Goal: Task Accomplishment & Management: Use online tool/utility

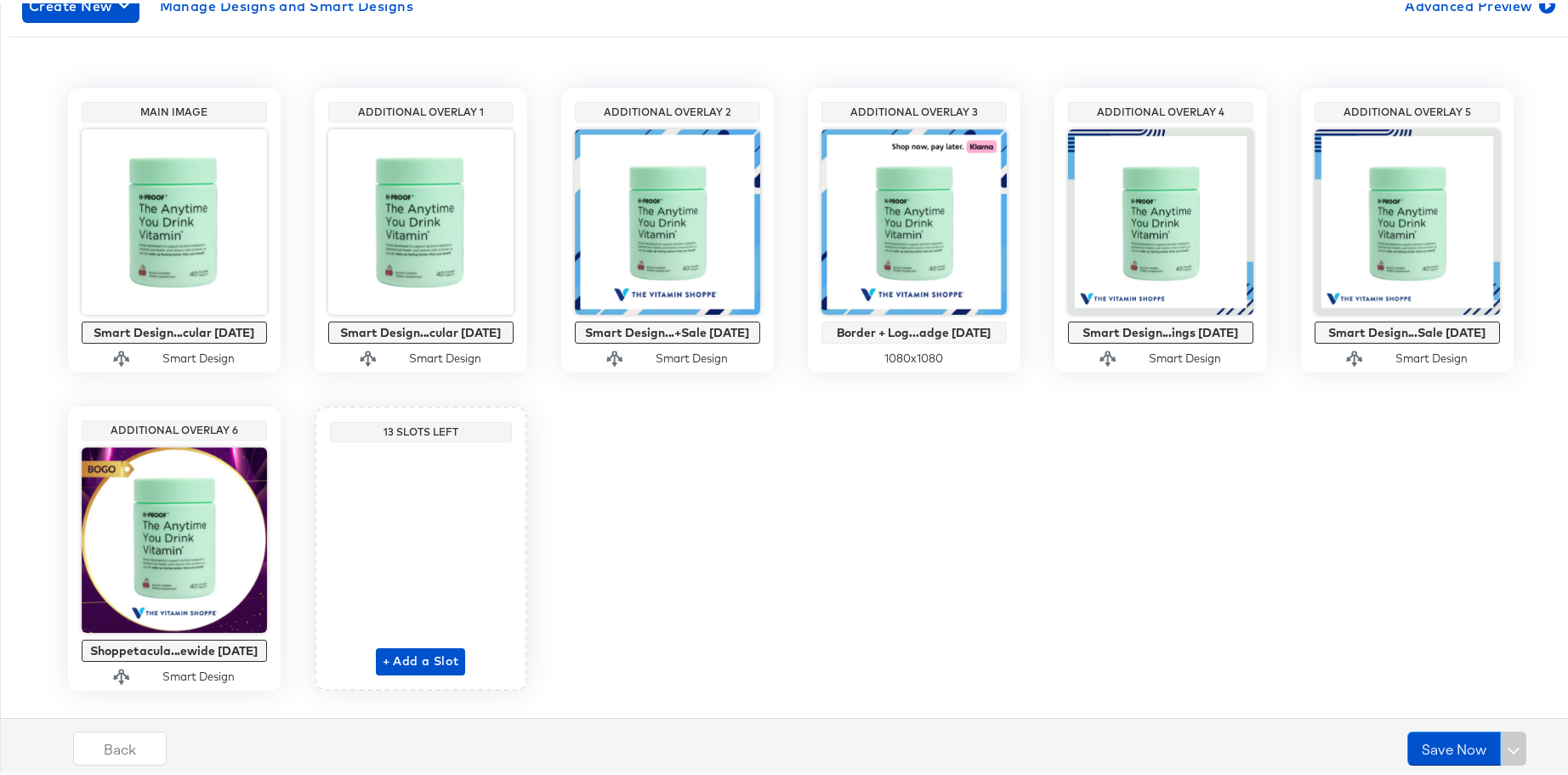
scroll to position [334, 0]
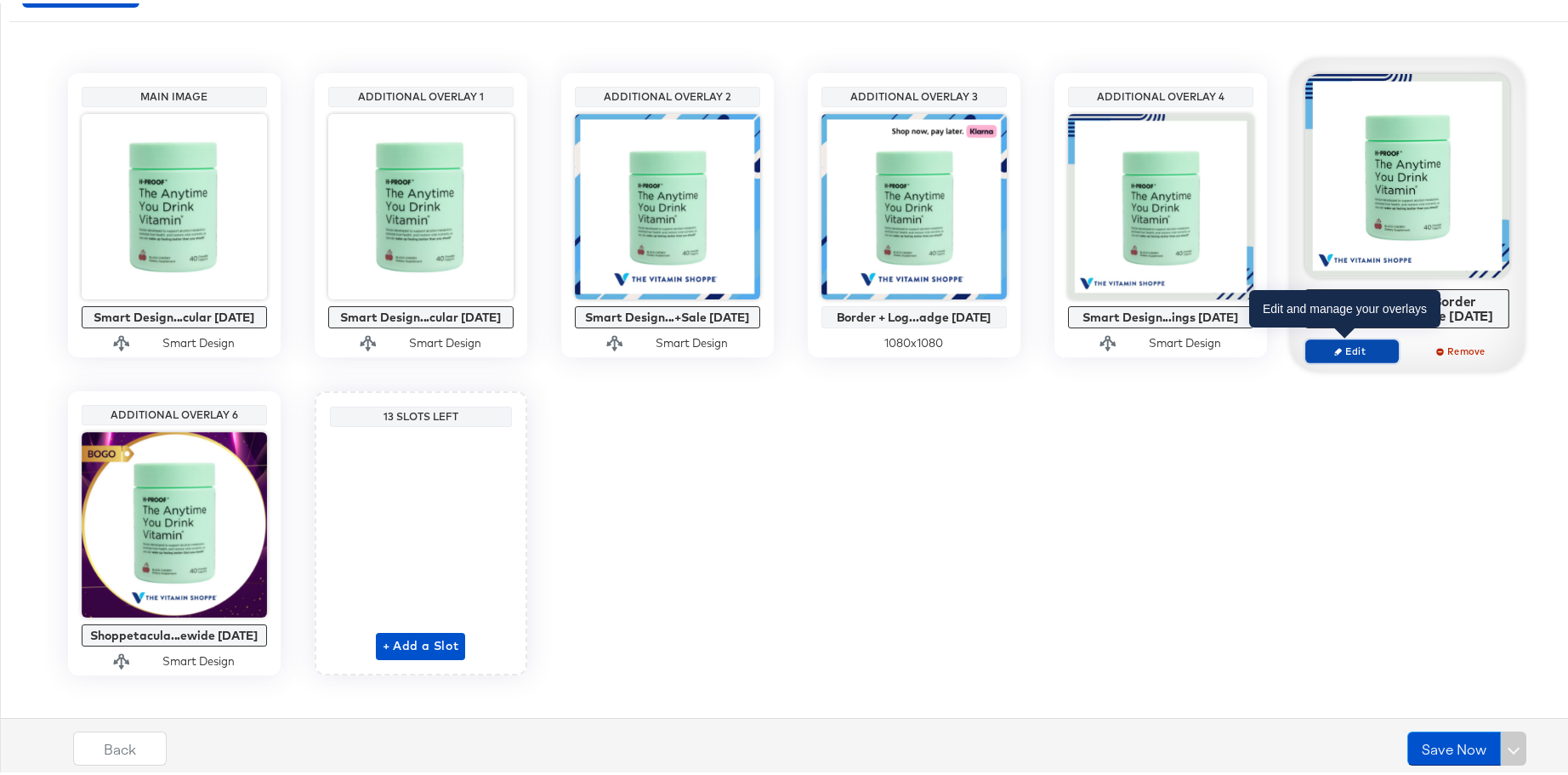
click at [1344, 348] on span "Edit" at bounding box center [1351, 347] width 78 height 12
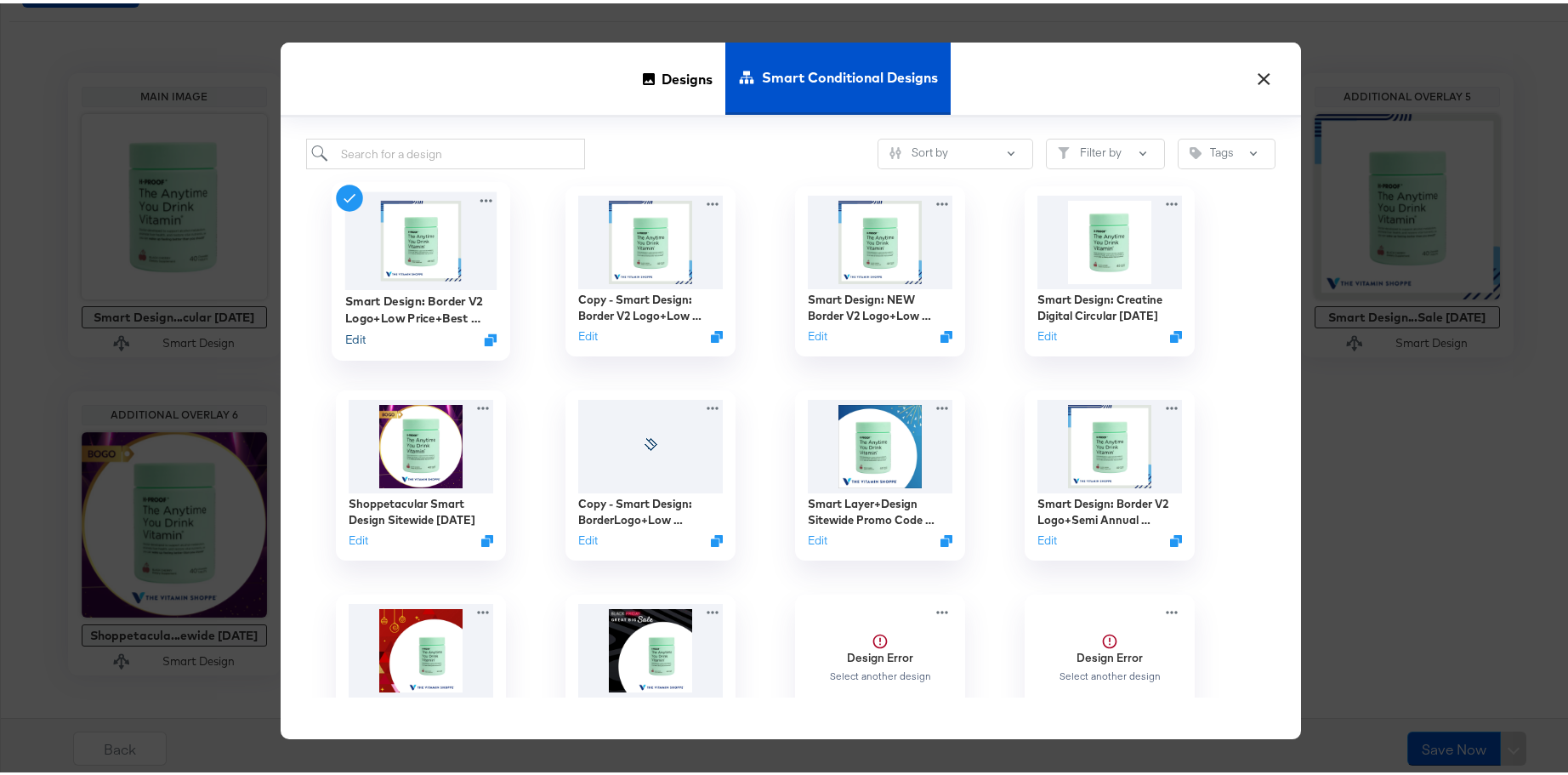
click at [353, 338] on button "Edit" at bounding box center [354, 336] width 20 height 16
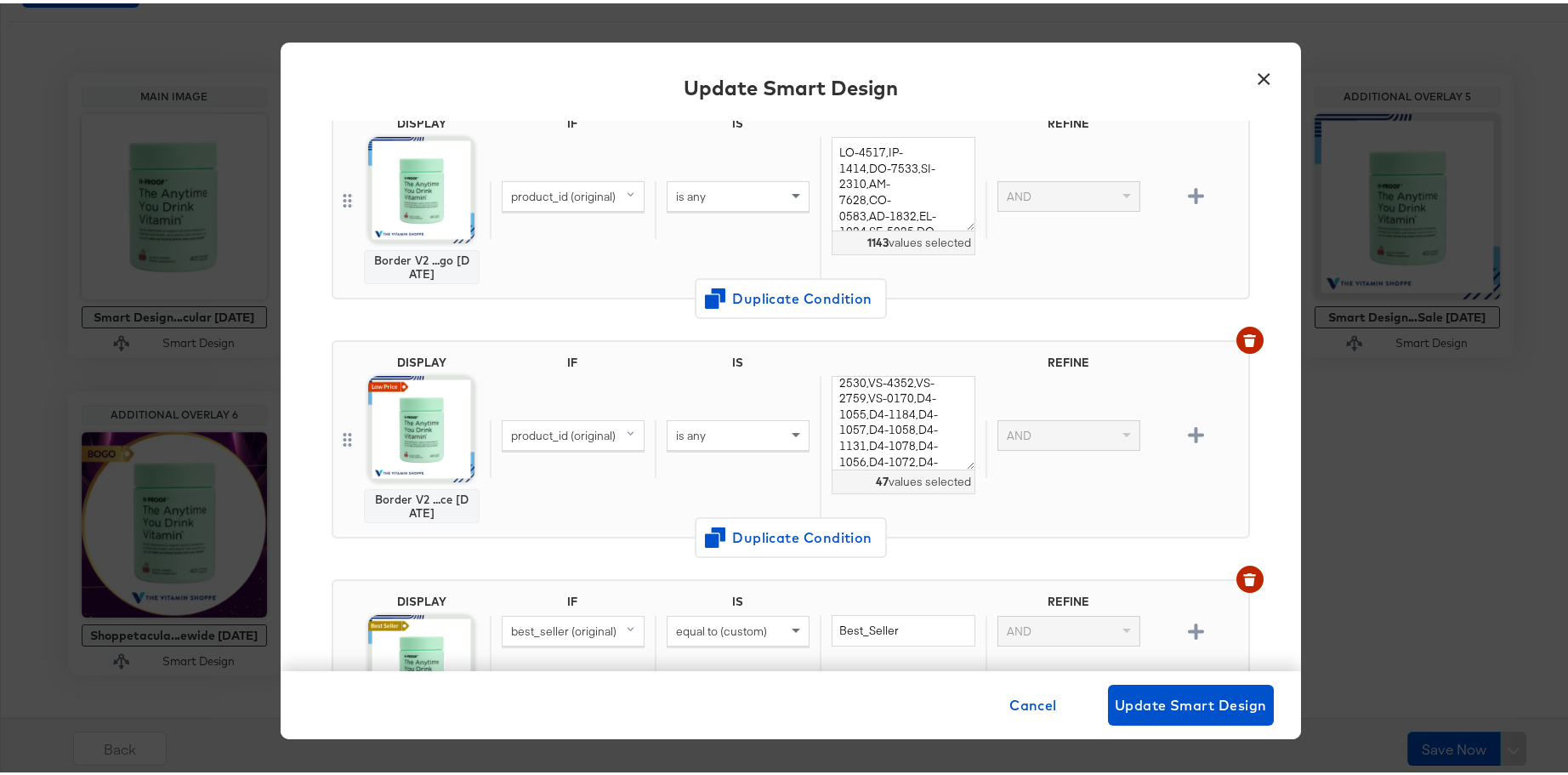
scroll to position [120, 0]
click at [1258, 78] on button "×" at bounding box center [1264, 71] width 31 height 31
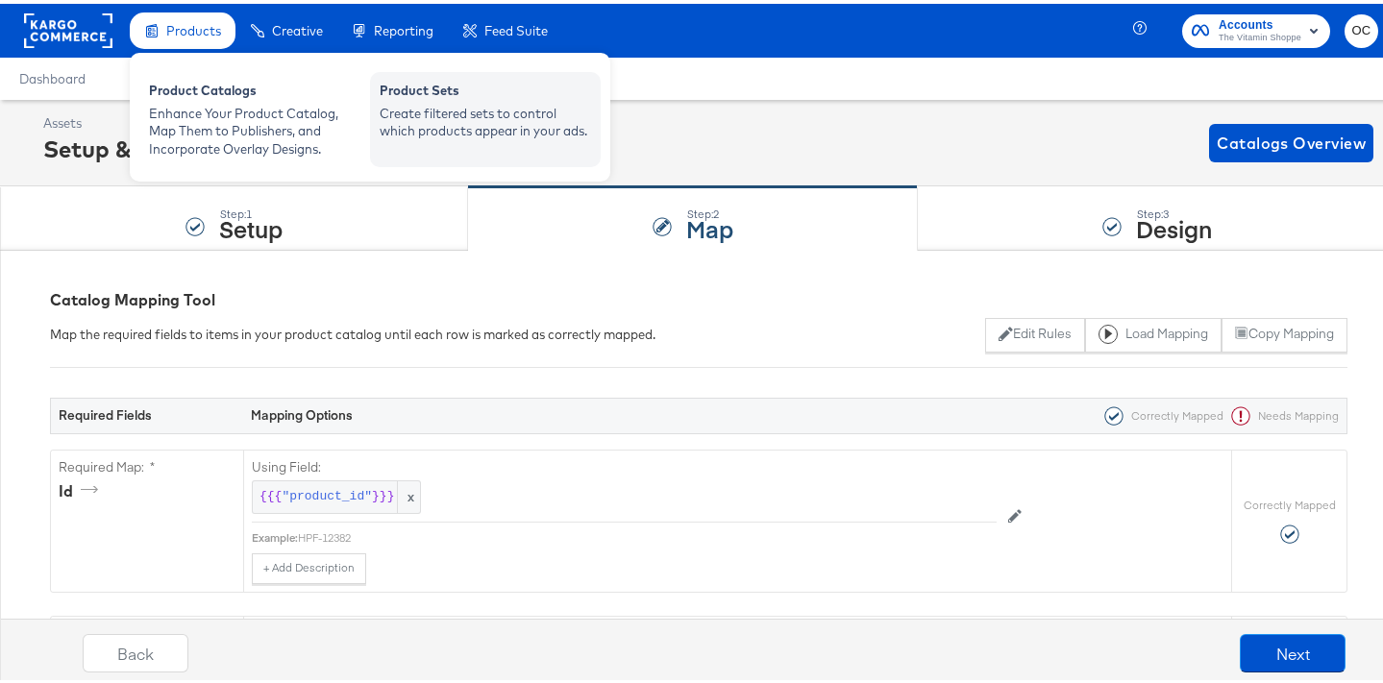
click at [424, 90] on div "Product Sets" at bounding box center [485, 89] width 211 height 23
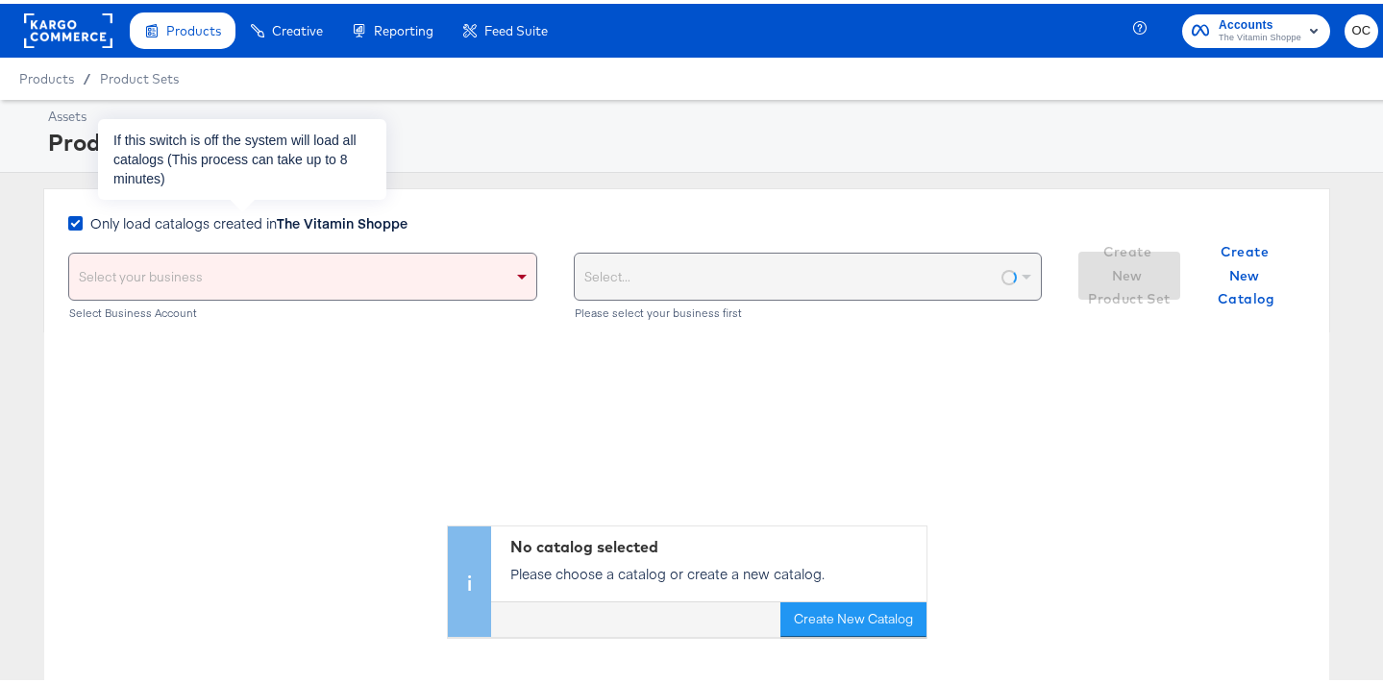
click at [304, 214] on strong "The Vitamin Shoppe" at bounding box center [342, 219] width 131 height 19
click at [0, 0] on input "Only load catalogs created in The Vitamin Shoppe" at bounding box center [0, 0] width 0 height 0
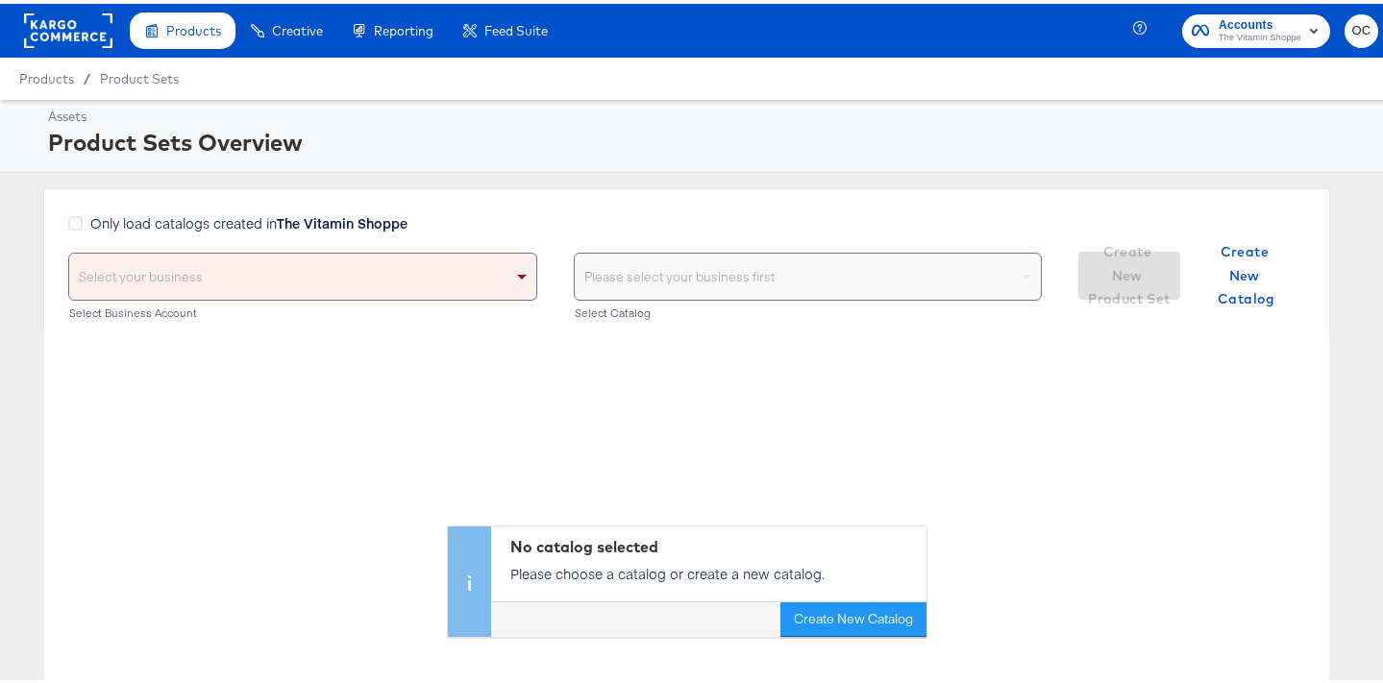
click at [313, 273] on div "Select your business" at bounding box center [302, 273] width 467 height 46
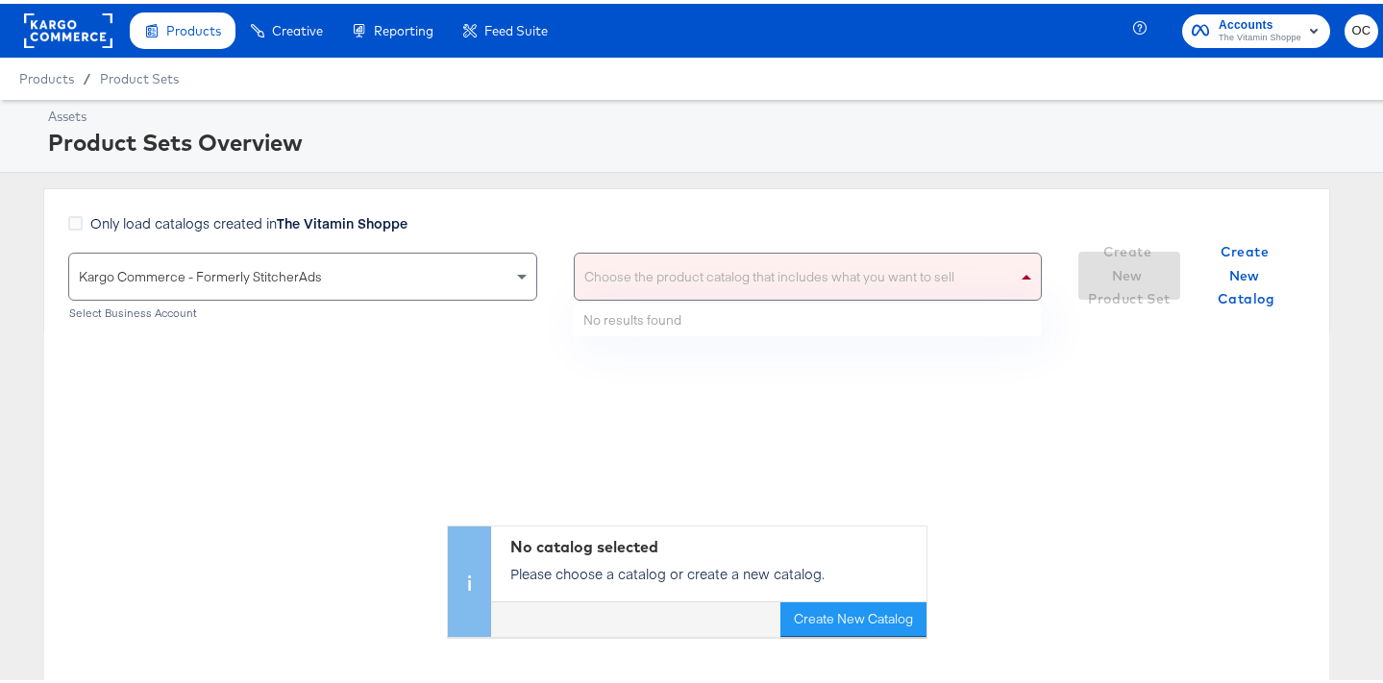
click at [670, 291] on div "Choose the product catalog that includes what you want to sell" at bounding box center [808, 273] width 467 height 46
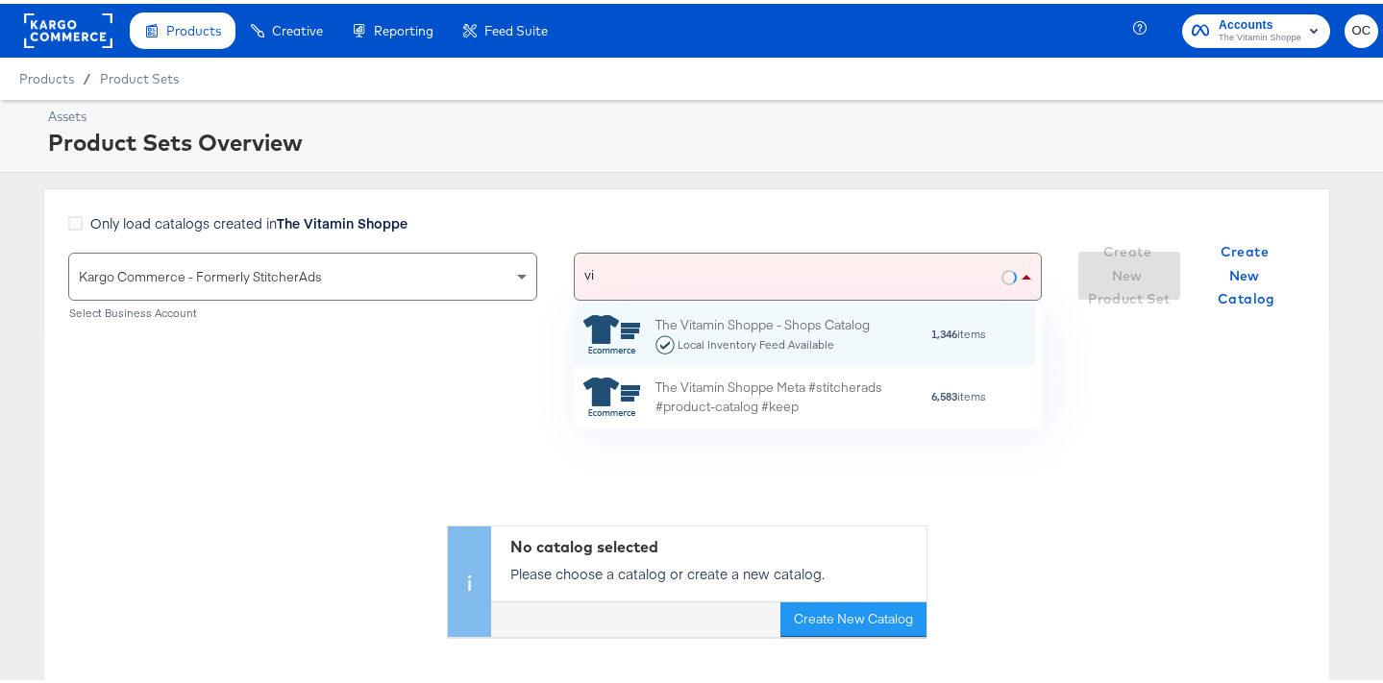
scroll to position [176, 447]
type input "v"
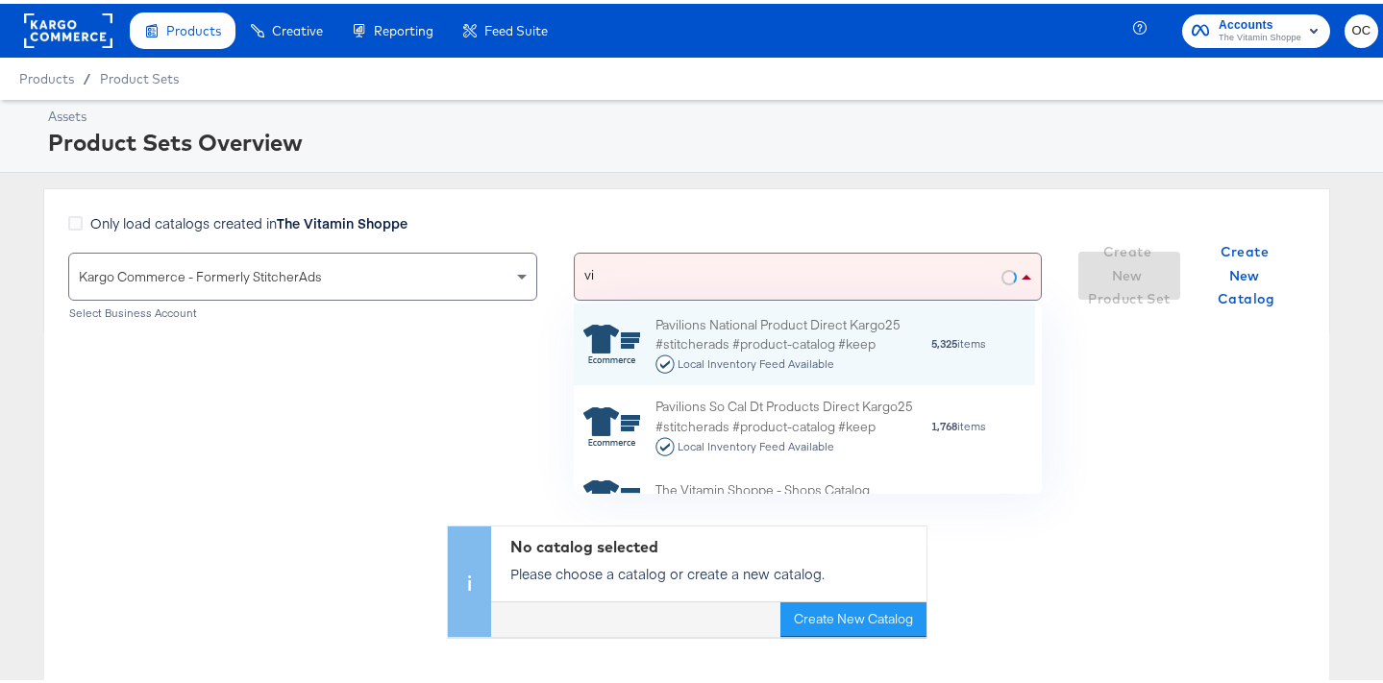
type input "vit"
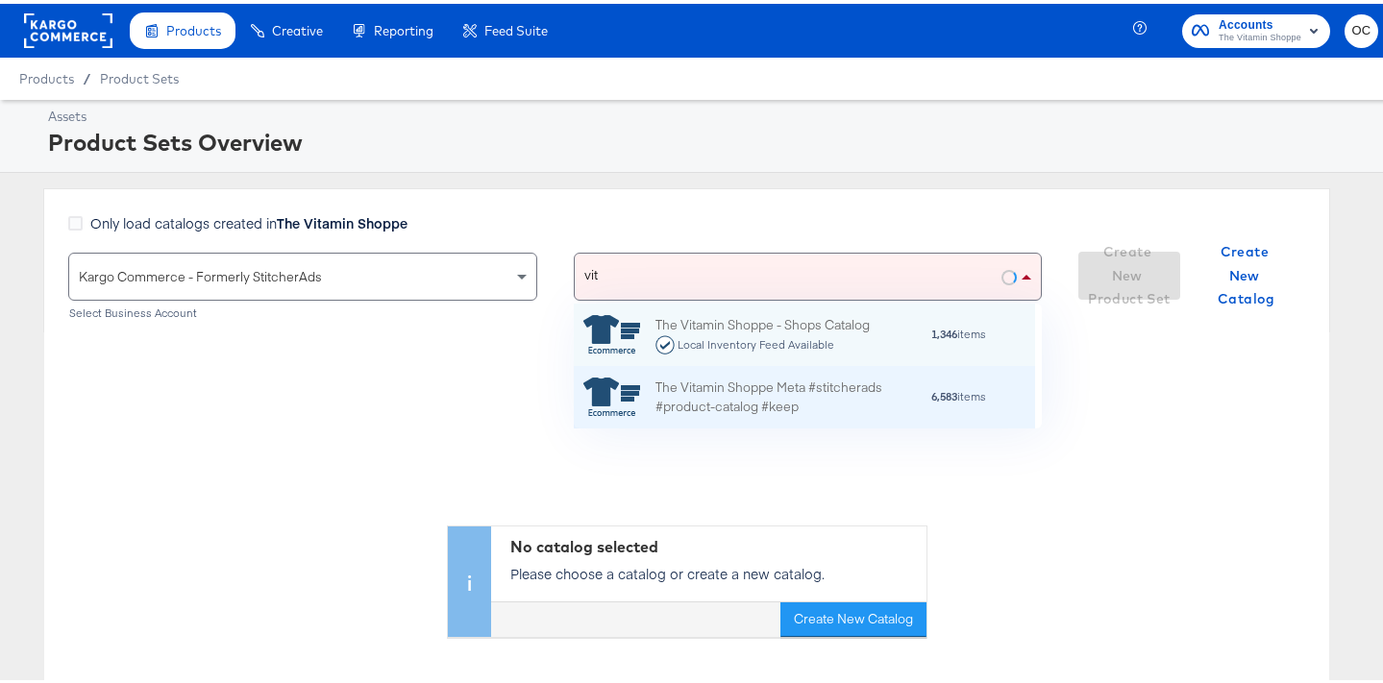
click at [753, 394] on div "The Vitamin Shoppe Meta #stitcherads #product-catalog #keep" at bounding box center [792, 394] width 275 height 40
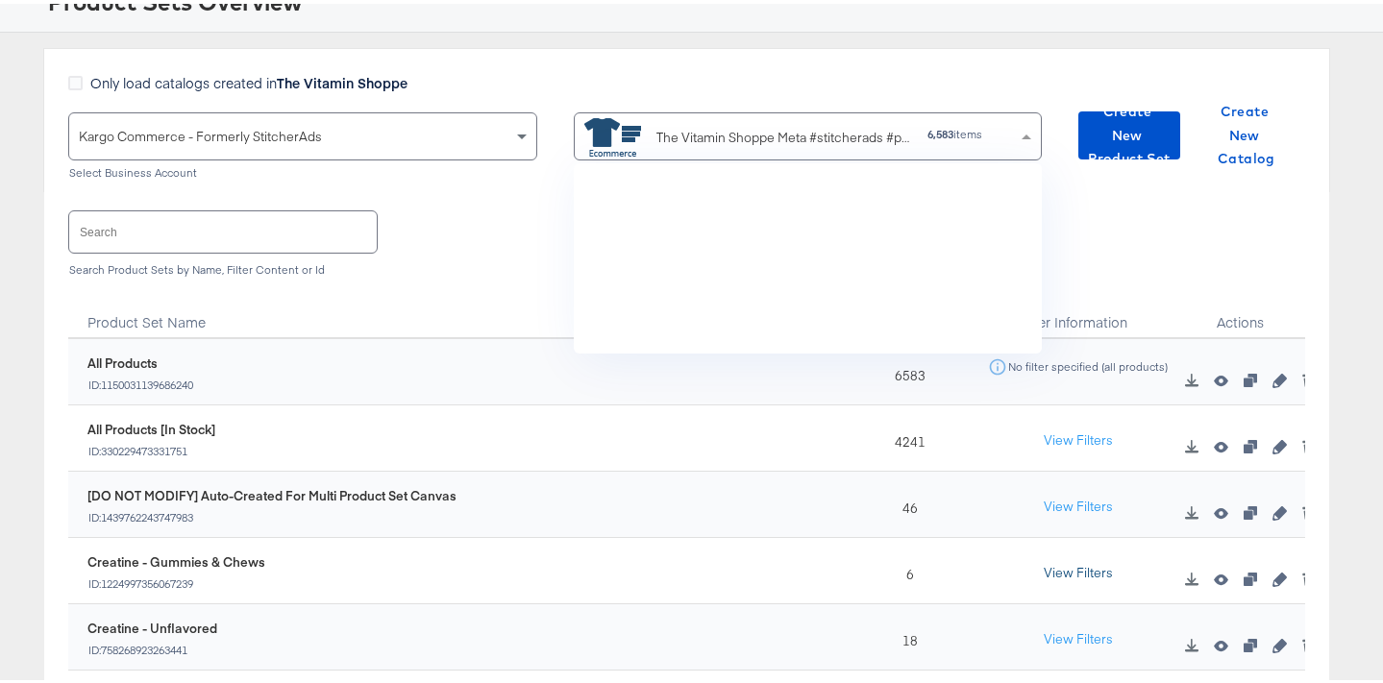
scroll to position [176, 447]
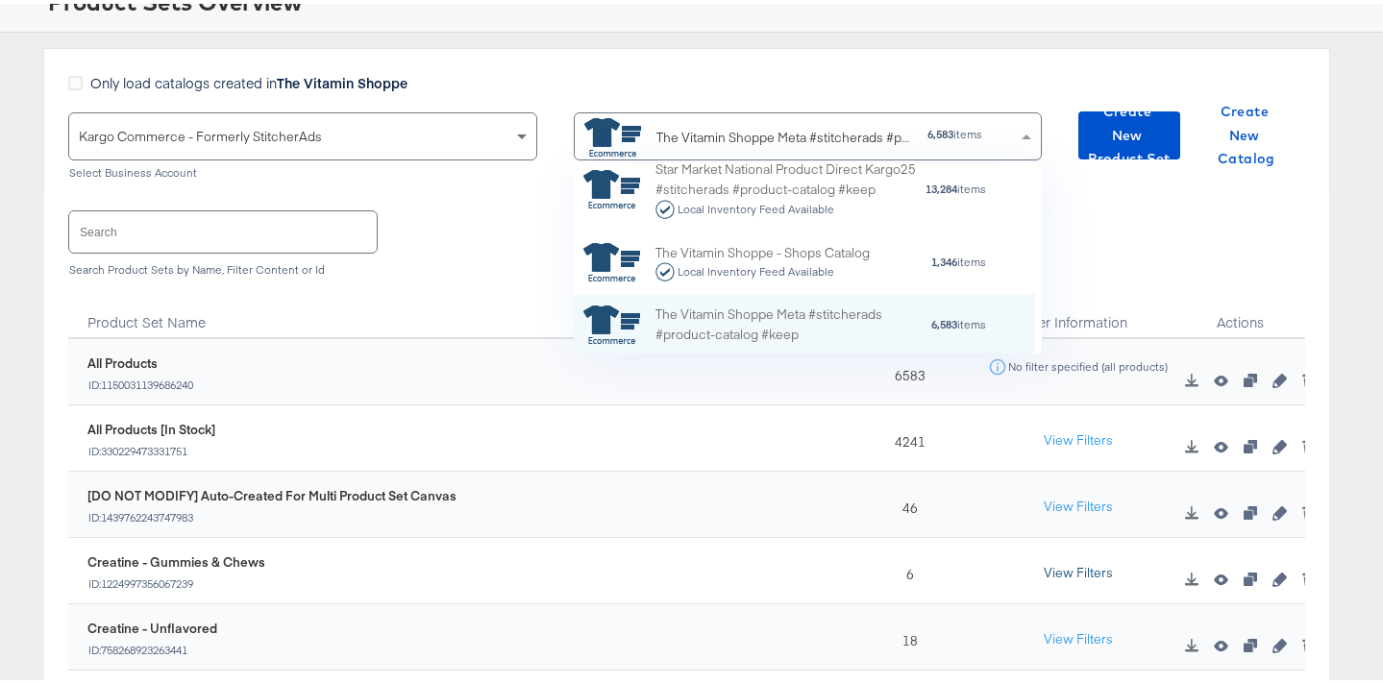
click at [1055, 566] on button "View Filters" at bounding box center [1078, 570] width 96 height 35
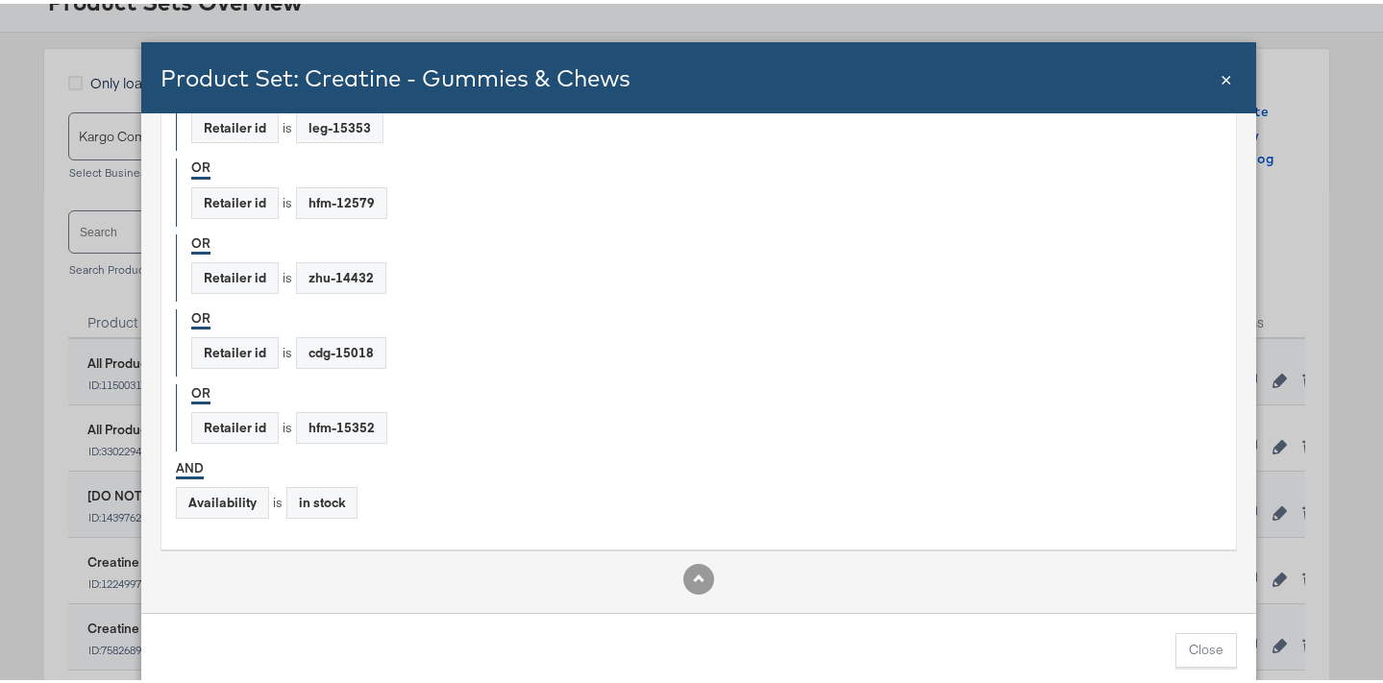
scroll to position [488, 0]
click at [1221, 78] on span "×" at bounding box center [1227, 74] width 12 height 26
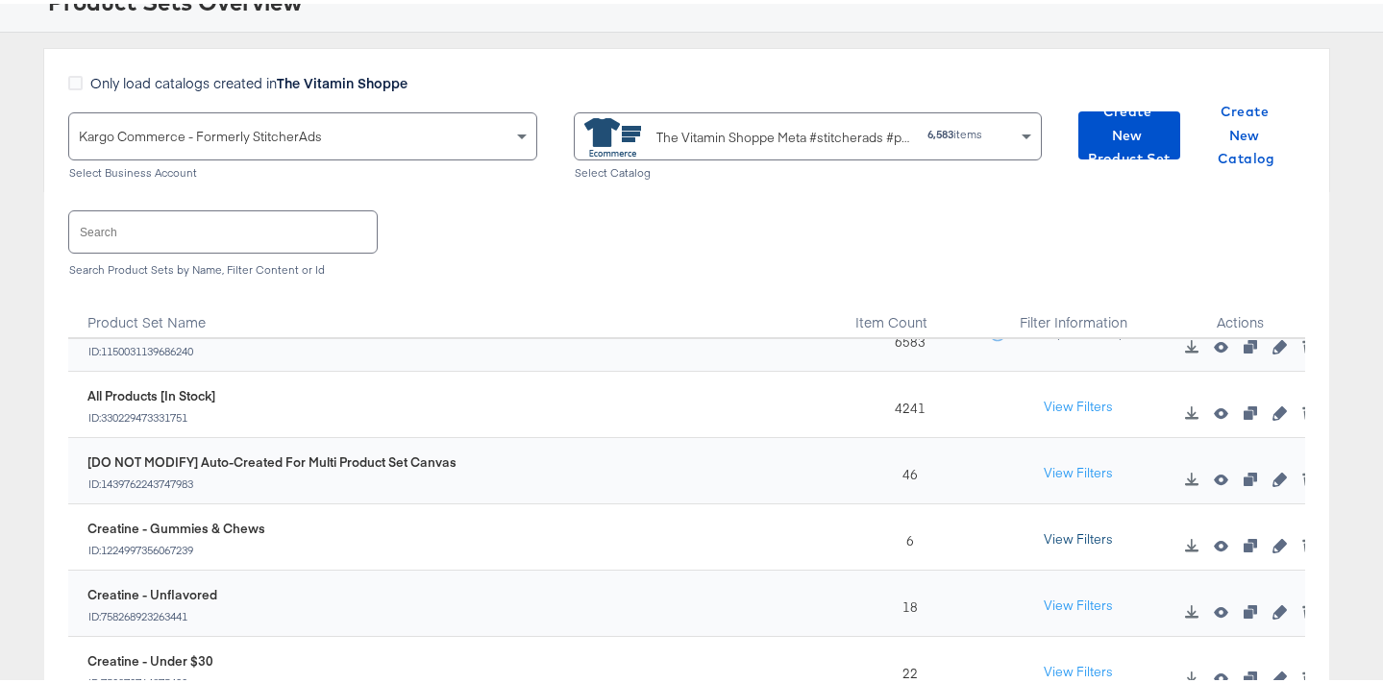
scroll to position [45, 0]
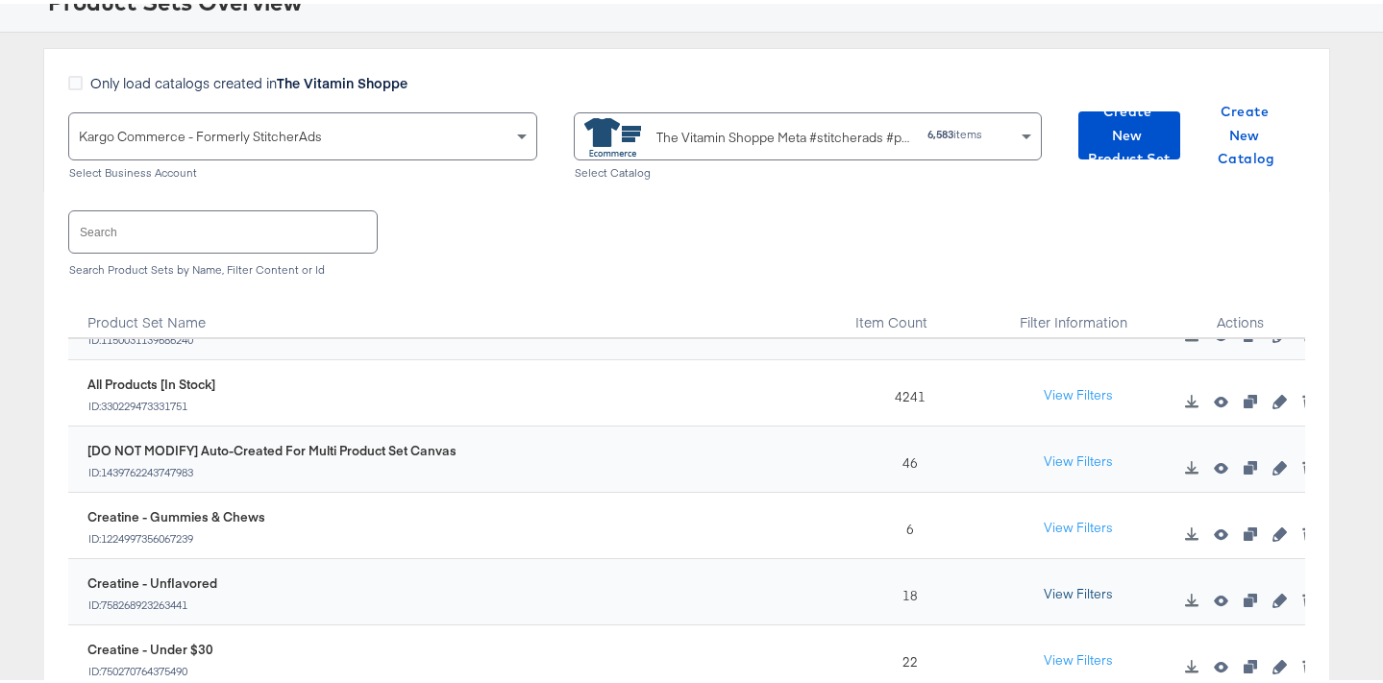
click at [1045, 591] on button "View Filters" at bounding box center [1078, 591] width 96 height 35
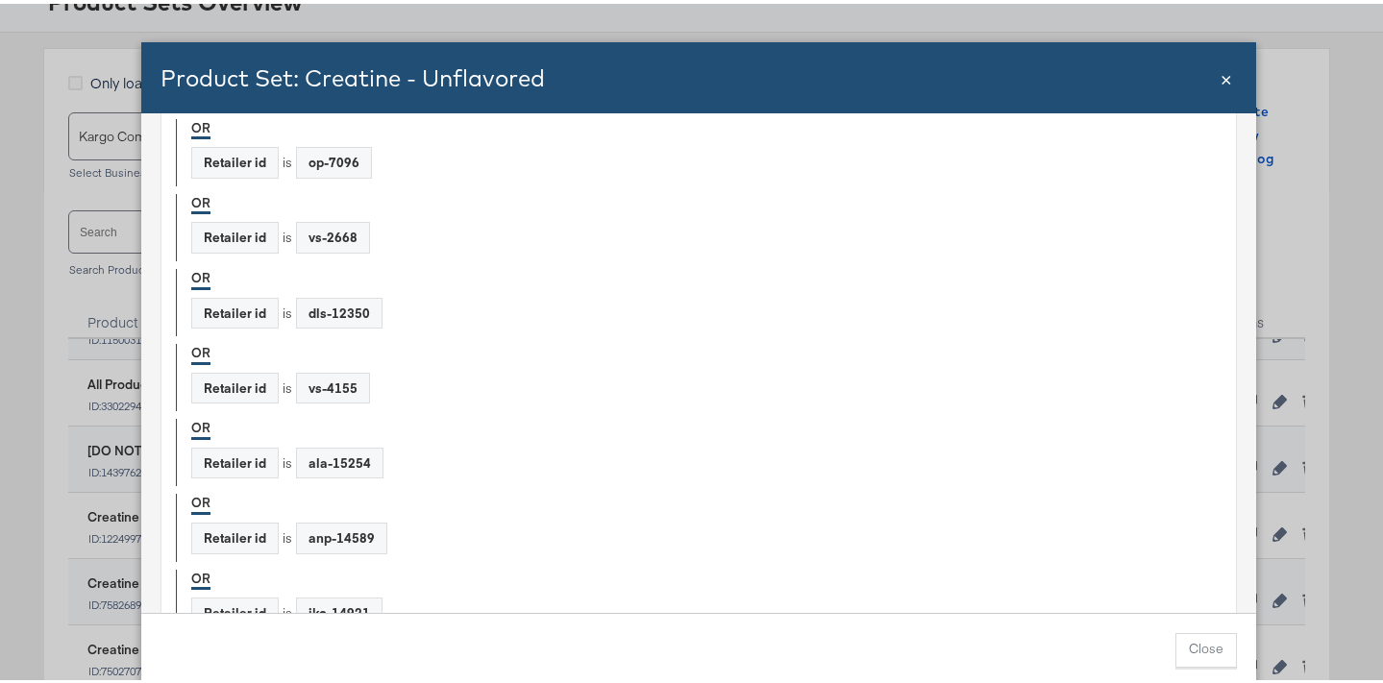
scroll to position [0, 0]
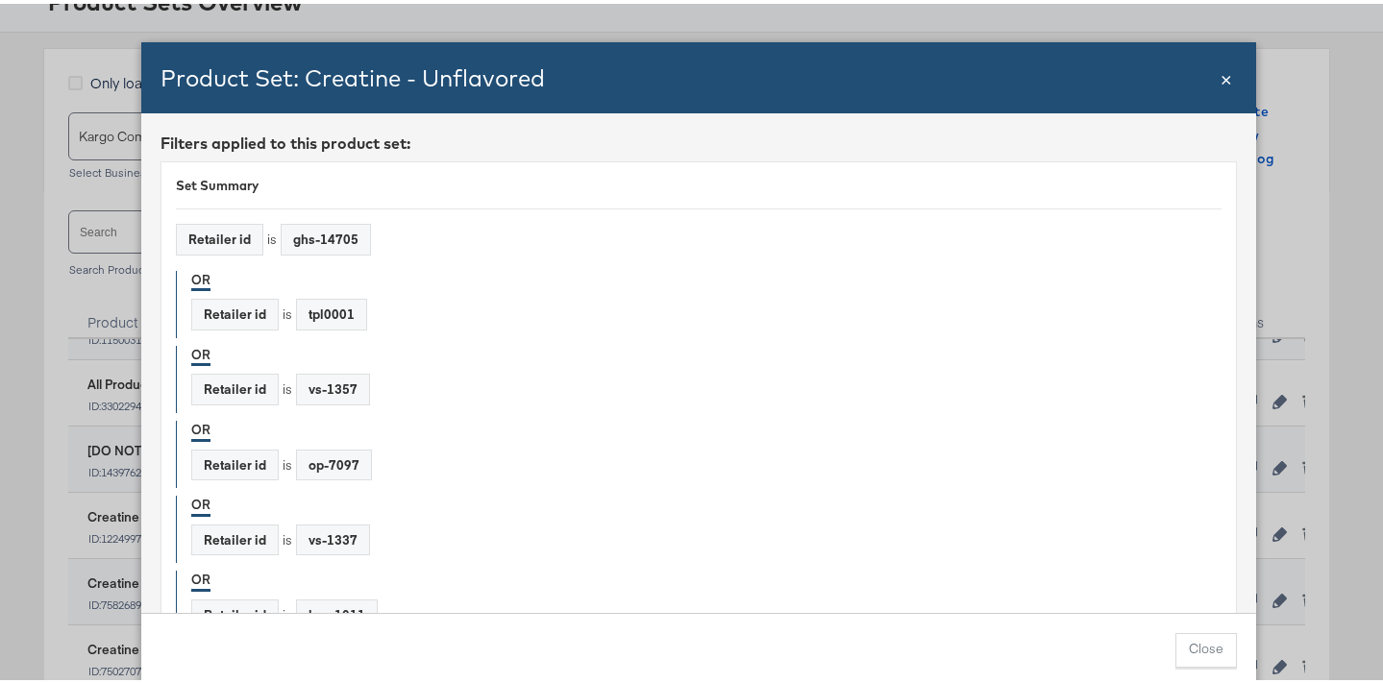
click at [1224, 85] on span "×" at bounding box center [1227, 74] width 12 height 26
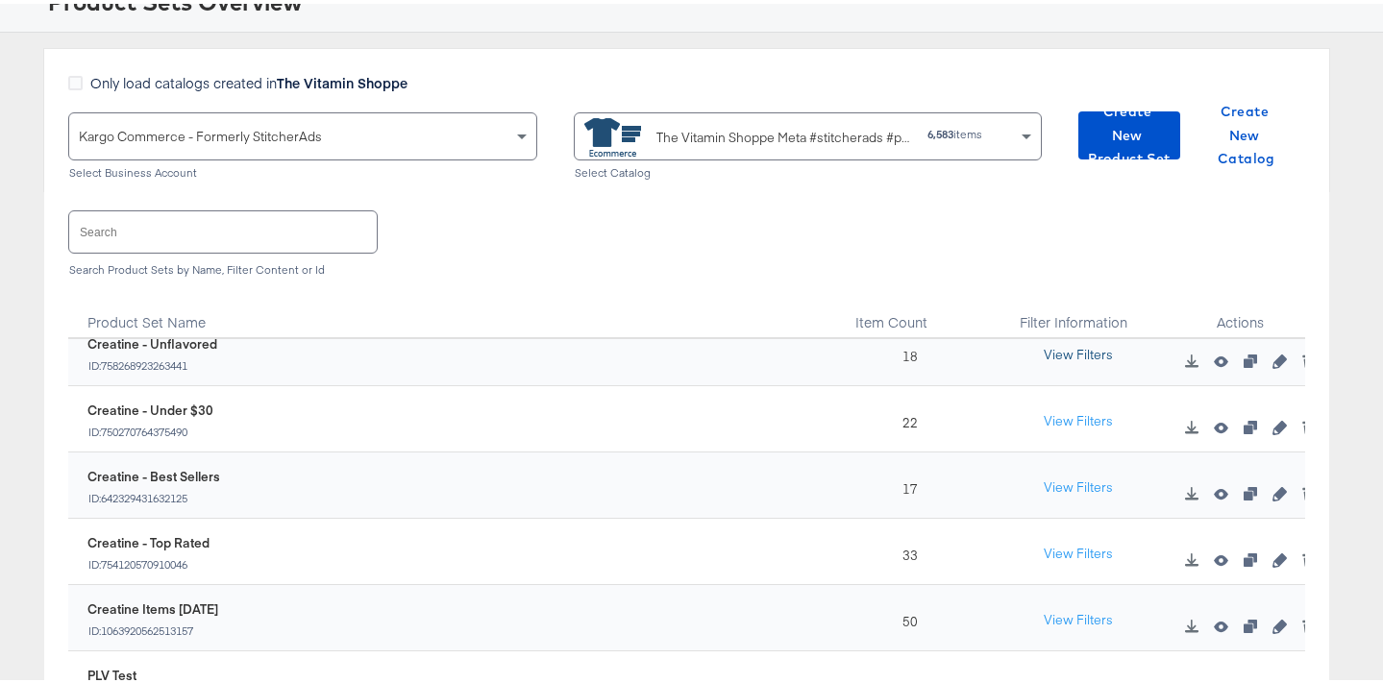
scroll to position [315, 0]
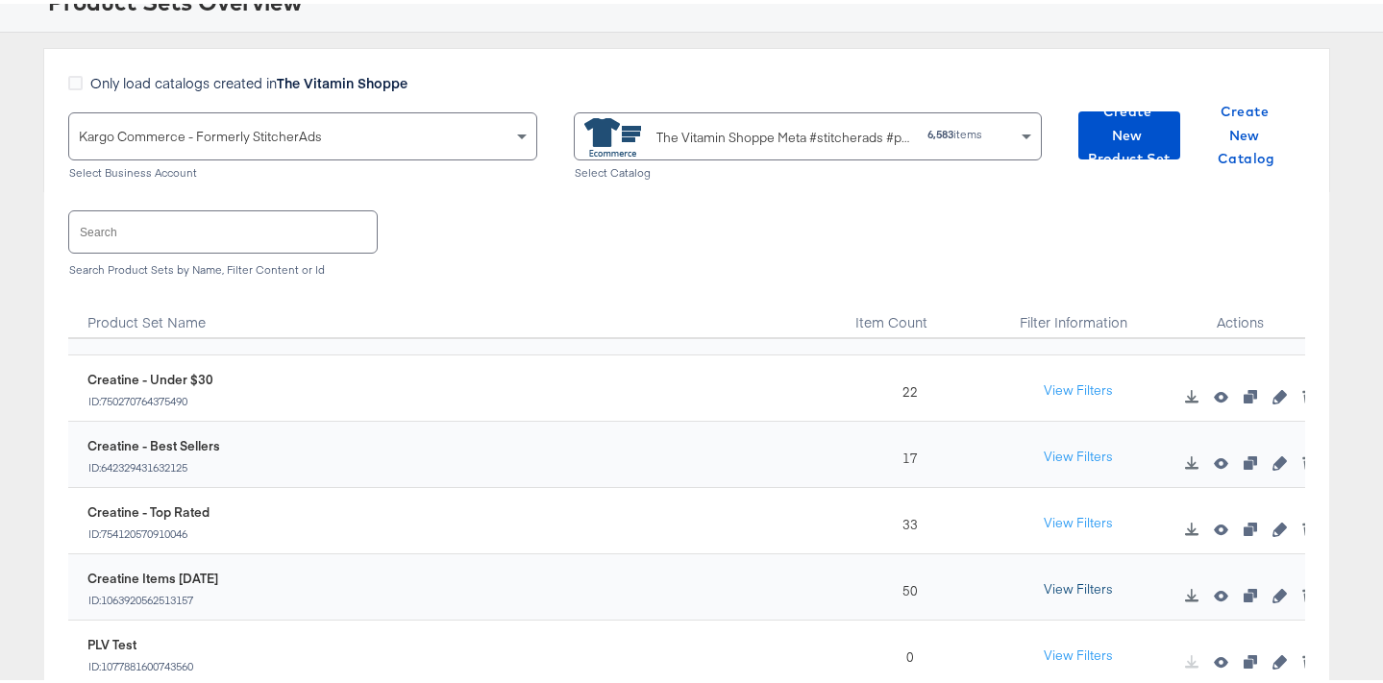
click at [1059, 580] on button "View Filters" at bounding box center [1078, 586] width 96 height 35
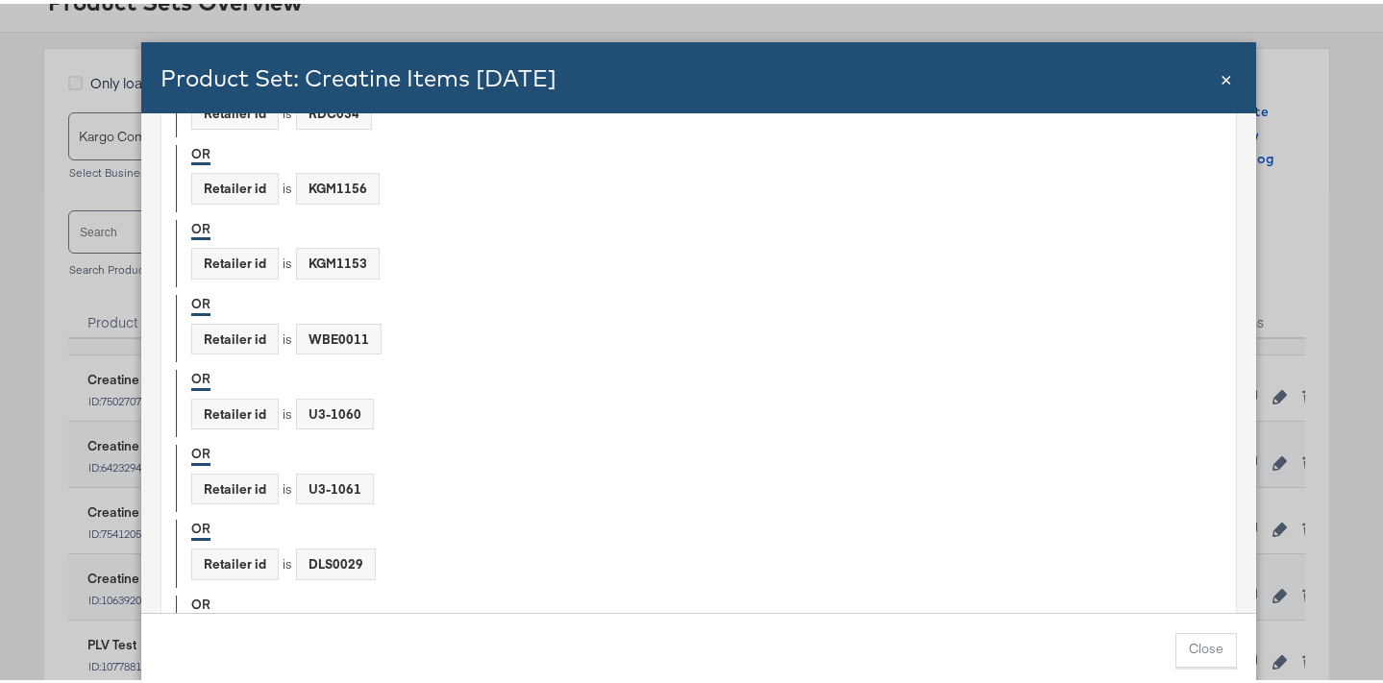
scroll to position [10505, 0]
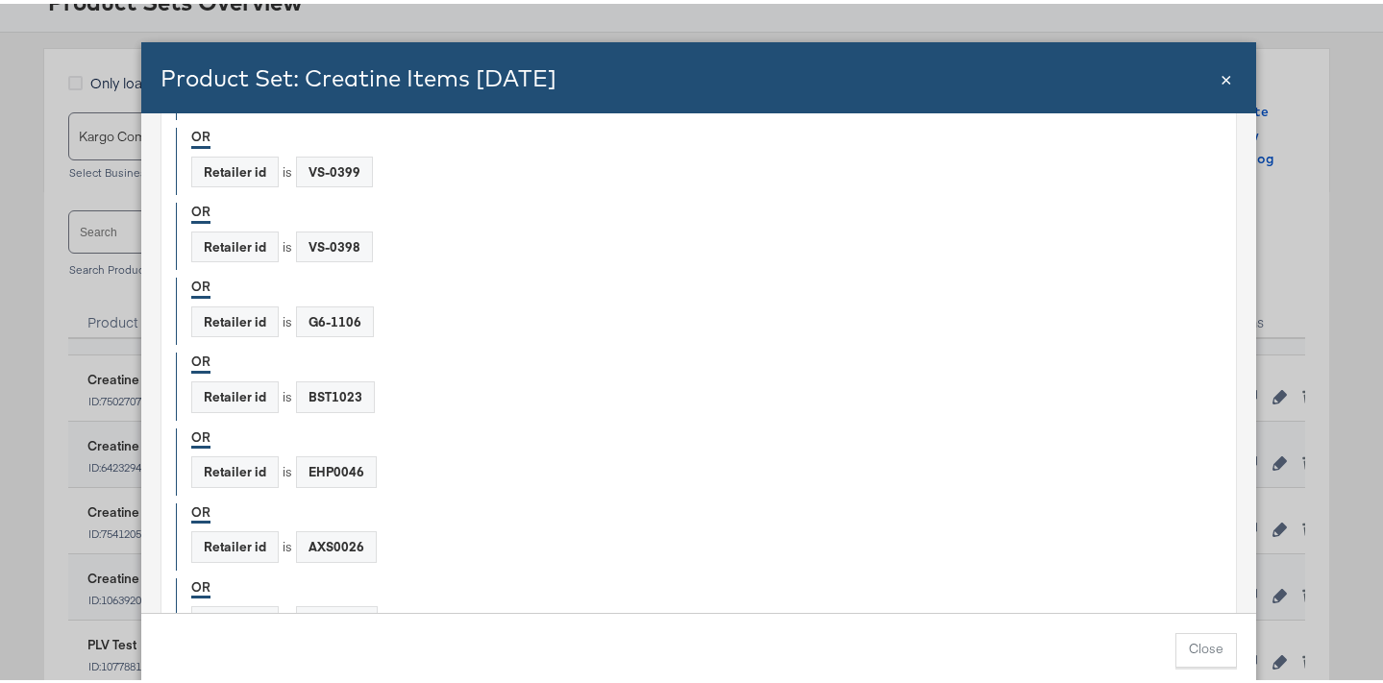
click at [1223, 72] on span "×" at bounding box center [1227, 74] width 12 height 26
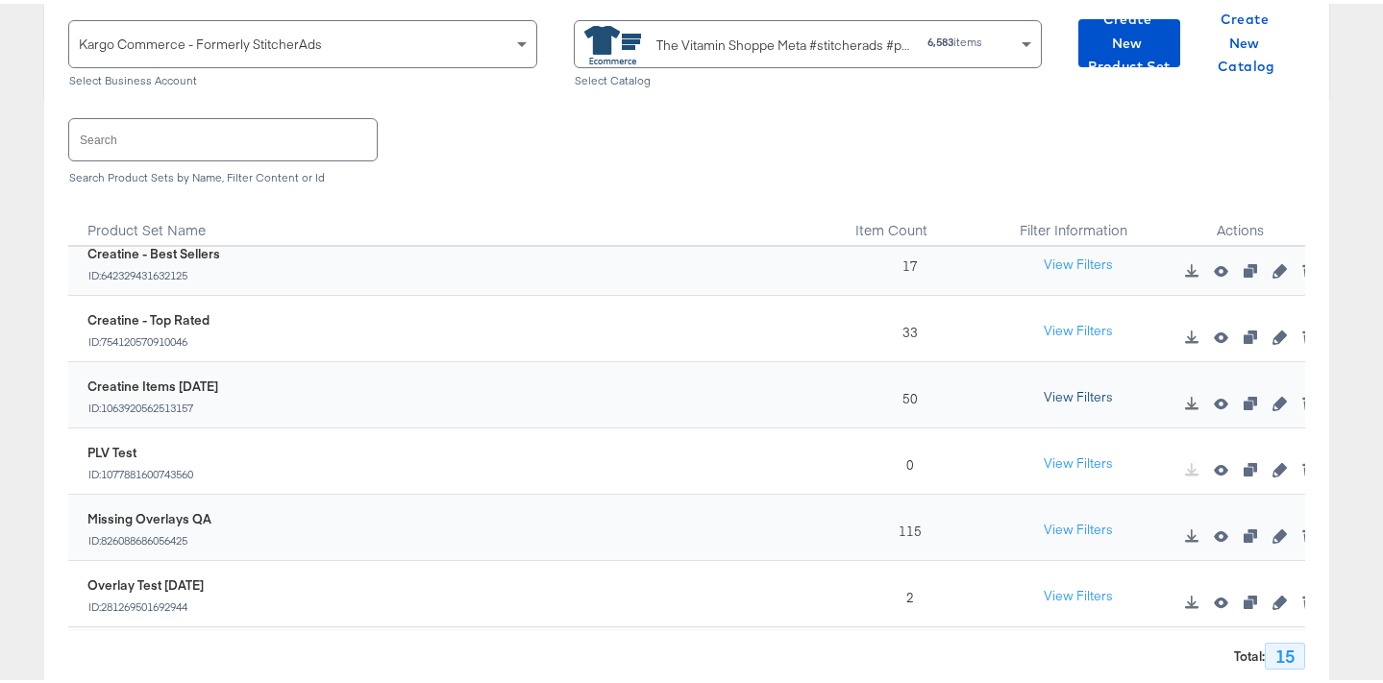
scroll to position [387, 0]
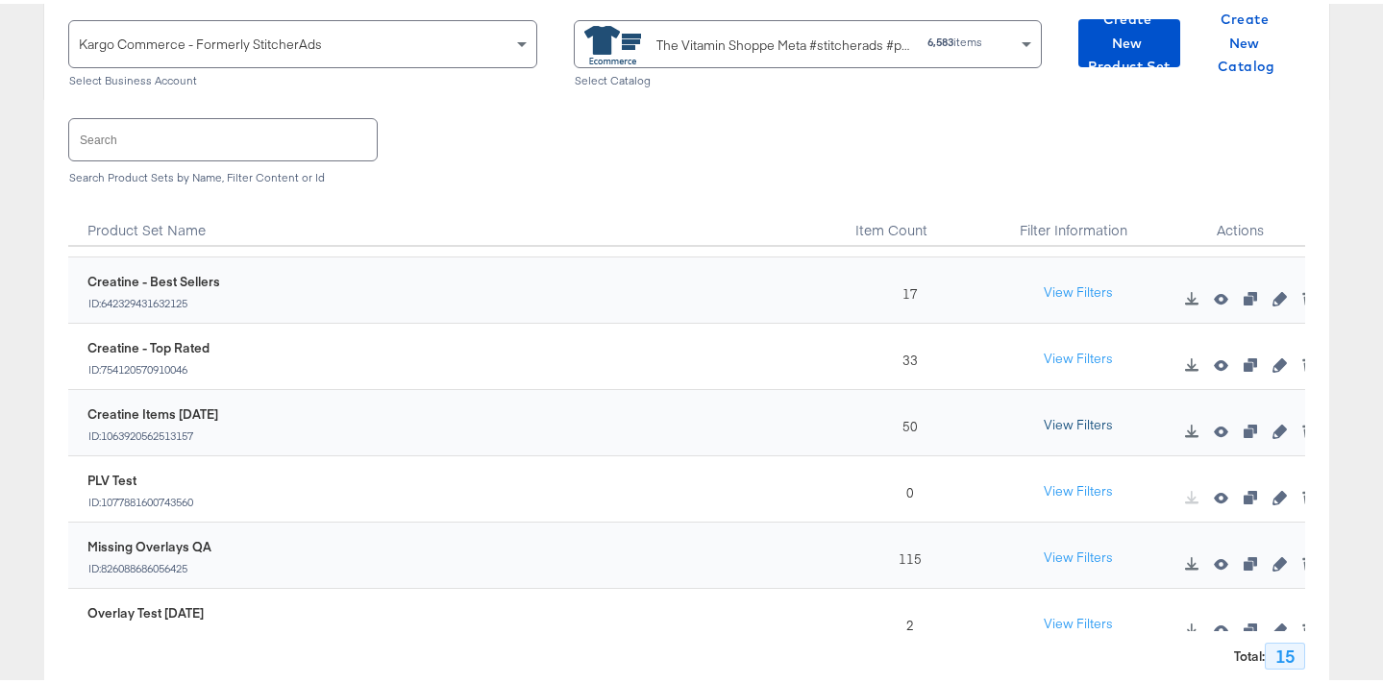
click at [1050, 423] on button "View Filters" at bounding box center [1078, 422] width 96 height 35
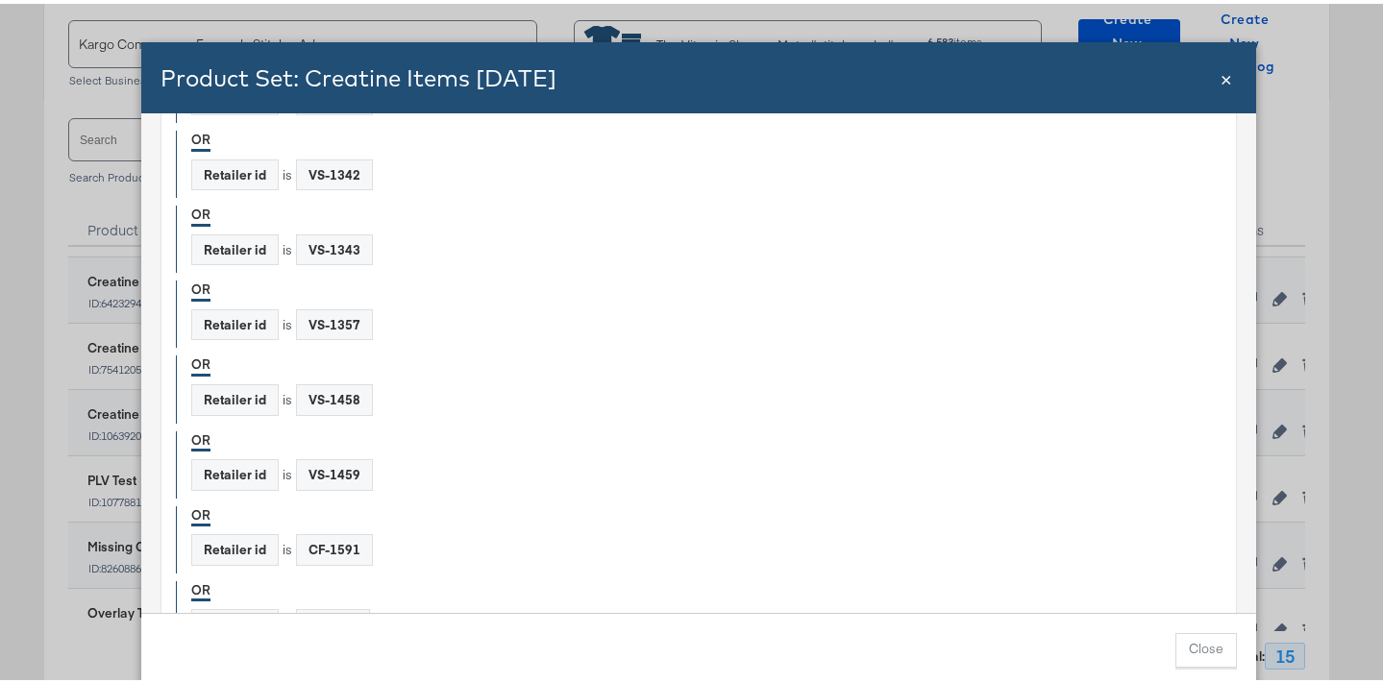
scroll to position [303, 0]
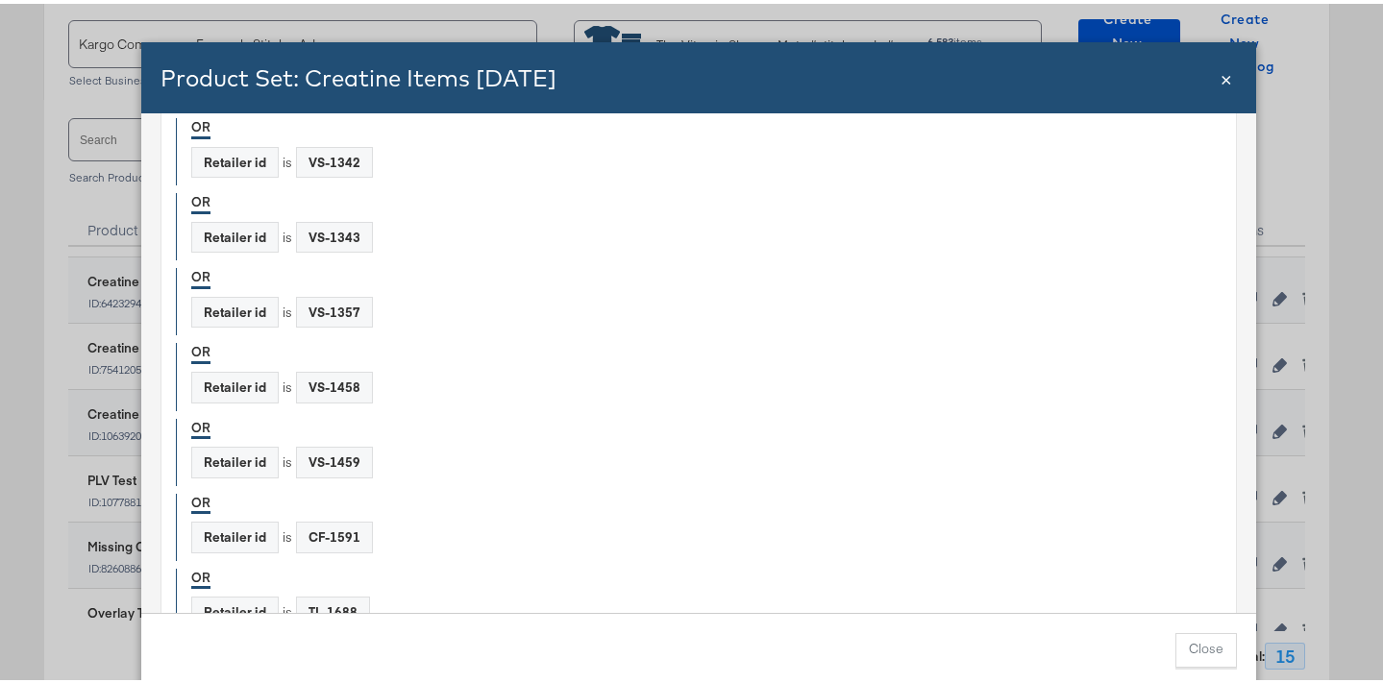
click at [1221, 74] on span "×" at bounding box center [1227, 74] width 12 height 26
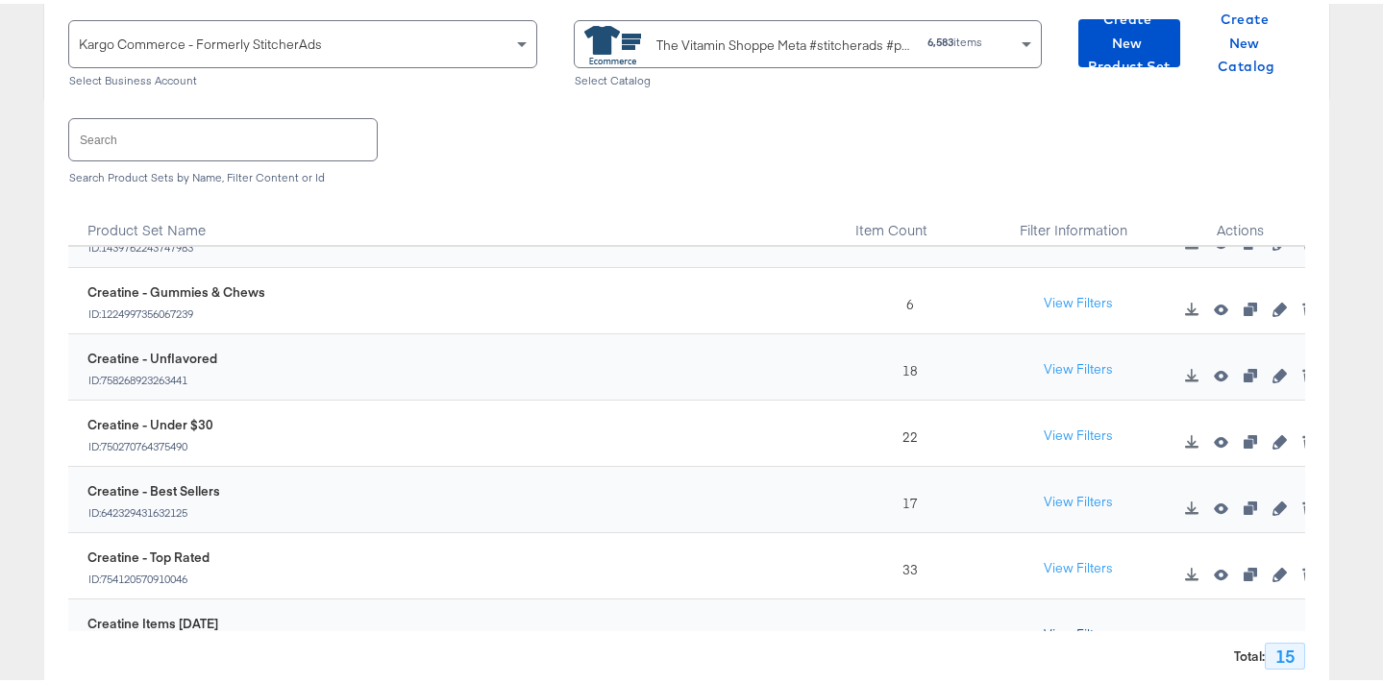
scroll to position [0, 0]
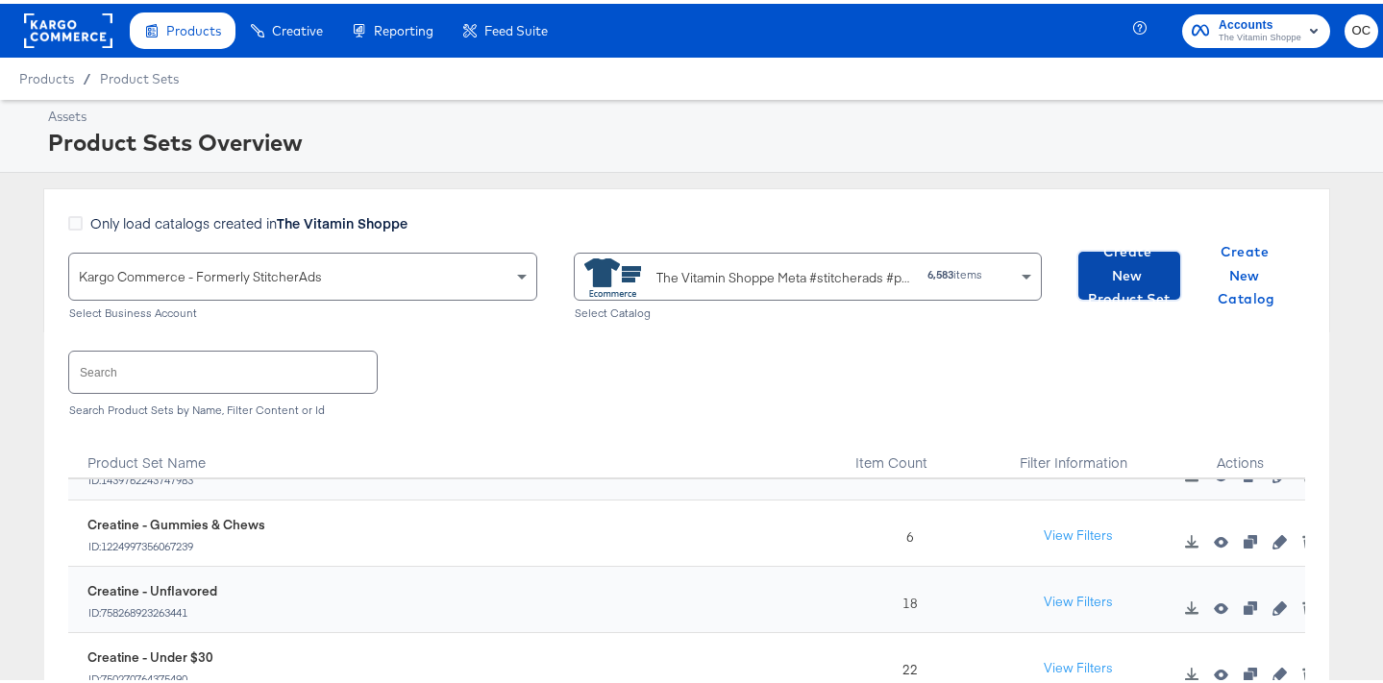
click at [1118, 281] on span "Create New Product Set" at bounding box center [1129, 271] width 86 height 71
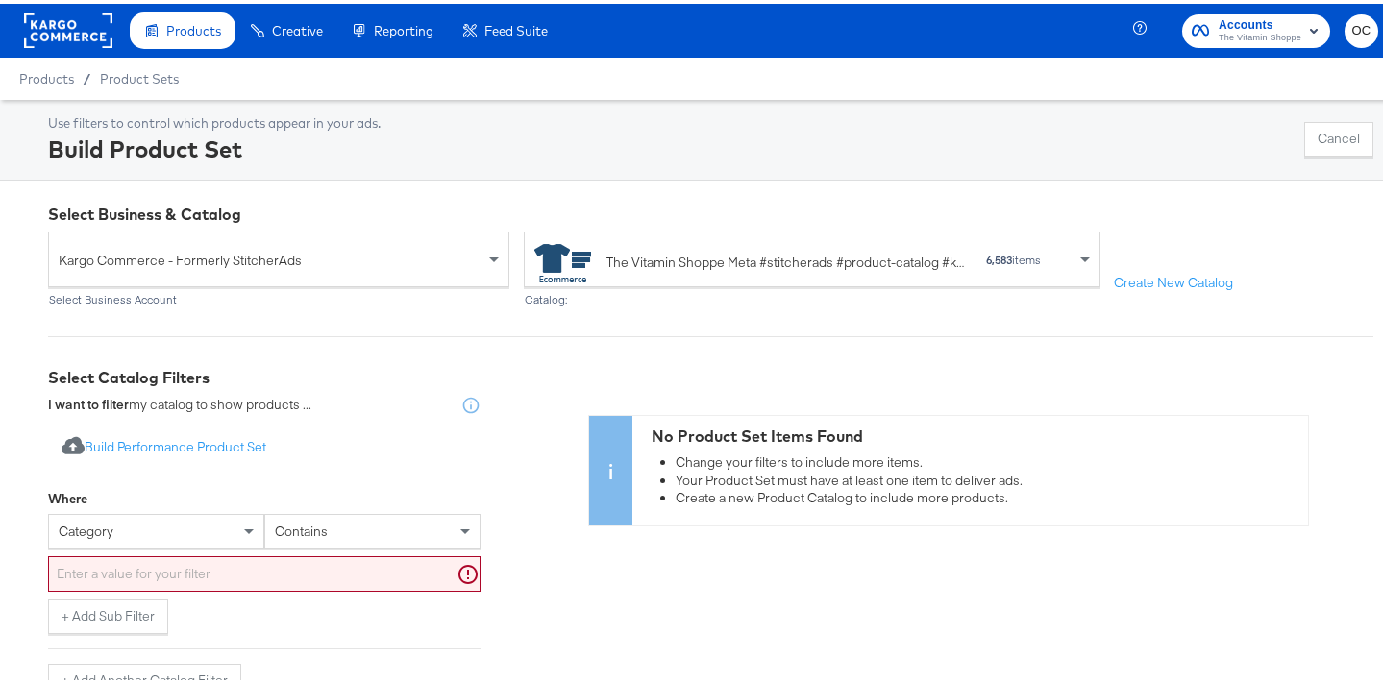
scroll to position [53, 0]
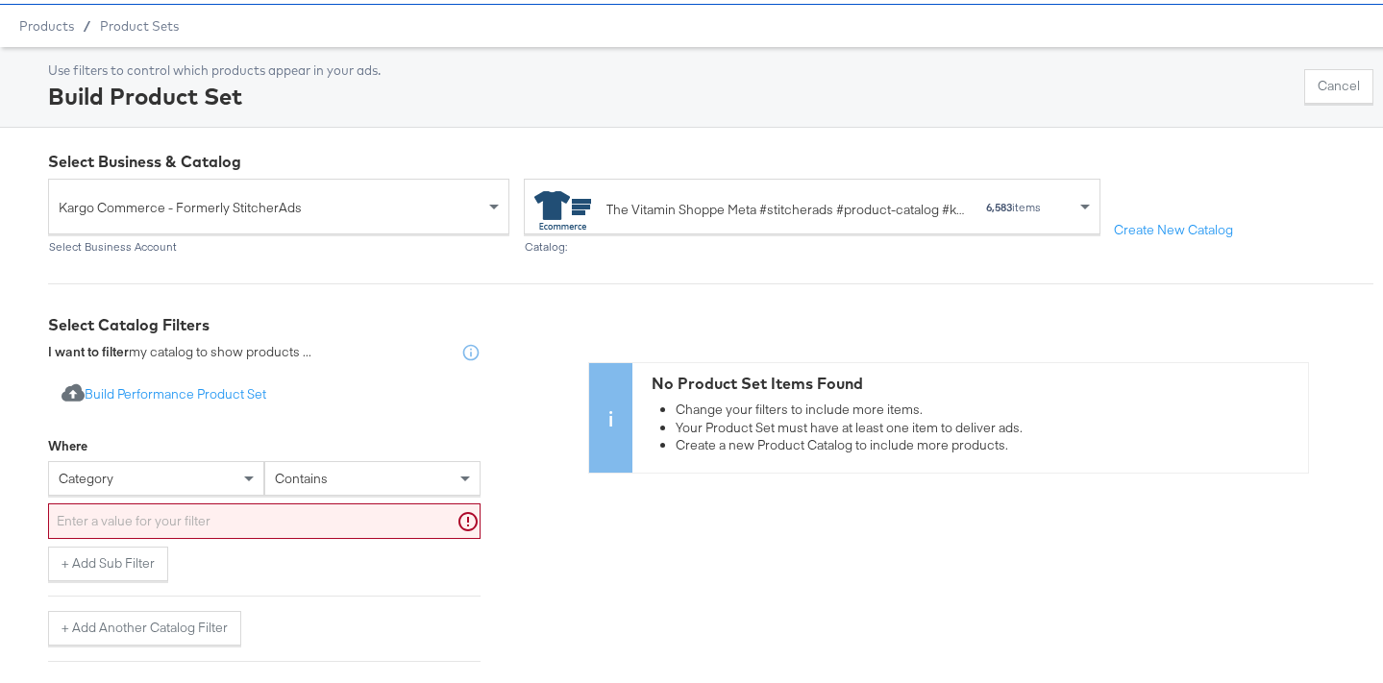
click at [185, 492] on div "category" at bounding box center [156, 474] width 216 height 35
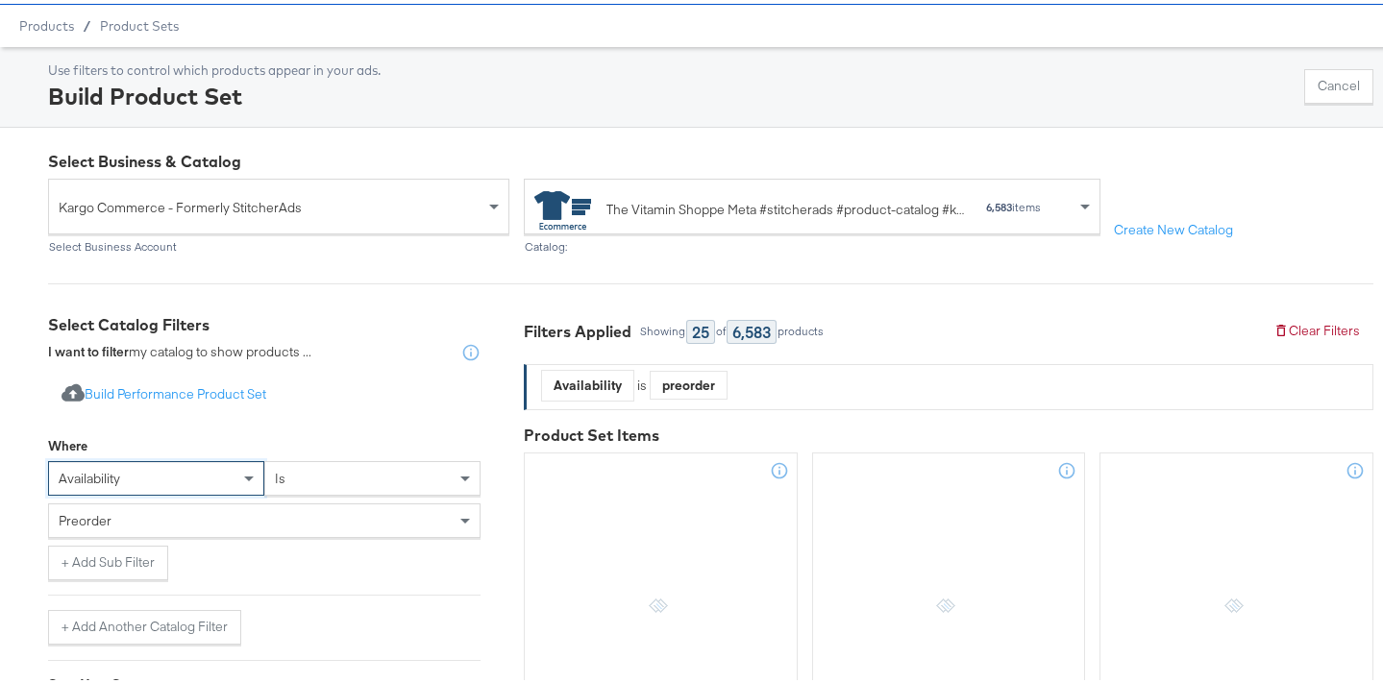
click at [259, 516] on div "preorder" at bounding box center [264, 517] width 431 height 33
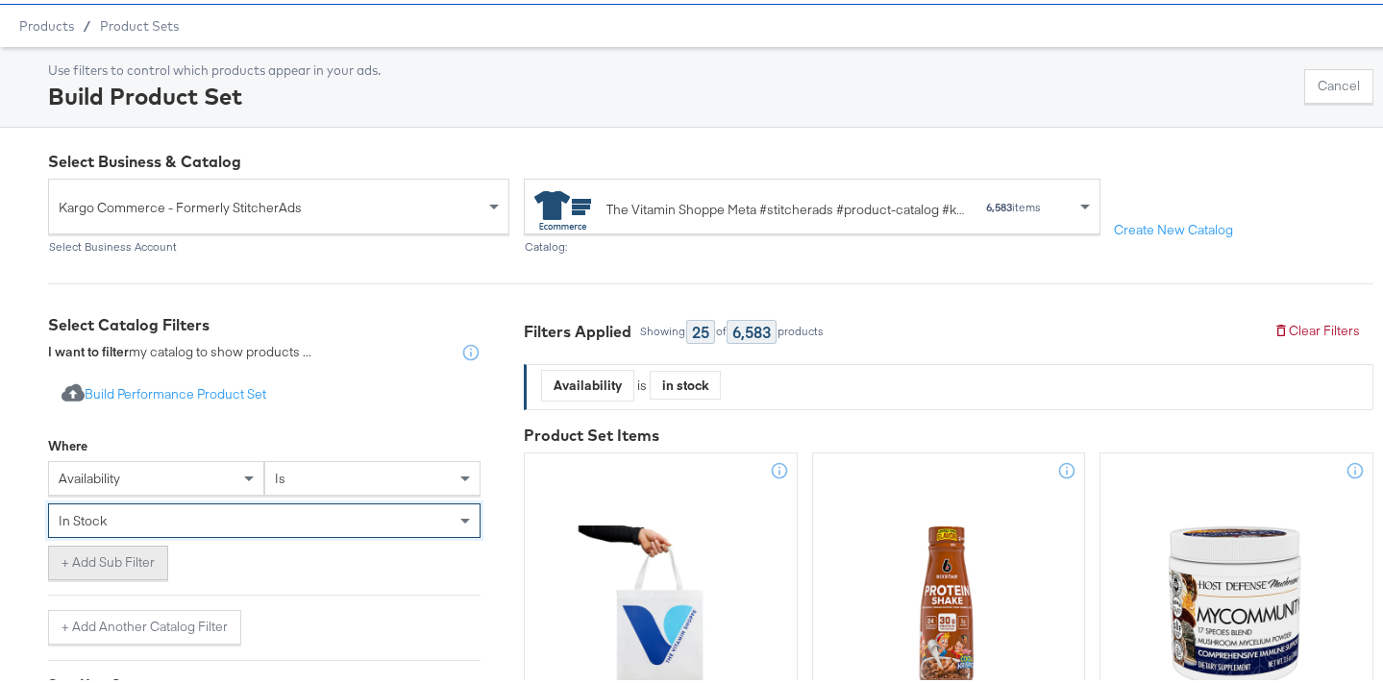
click at [121, 561] on button "+ Add Sub Filter" at bounding box center [108, 559] width 120 height 35
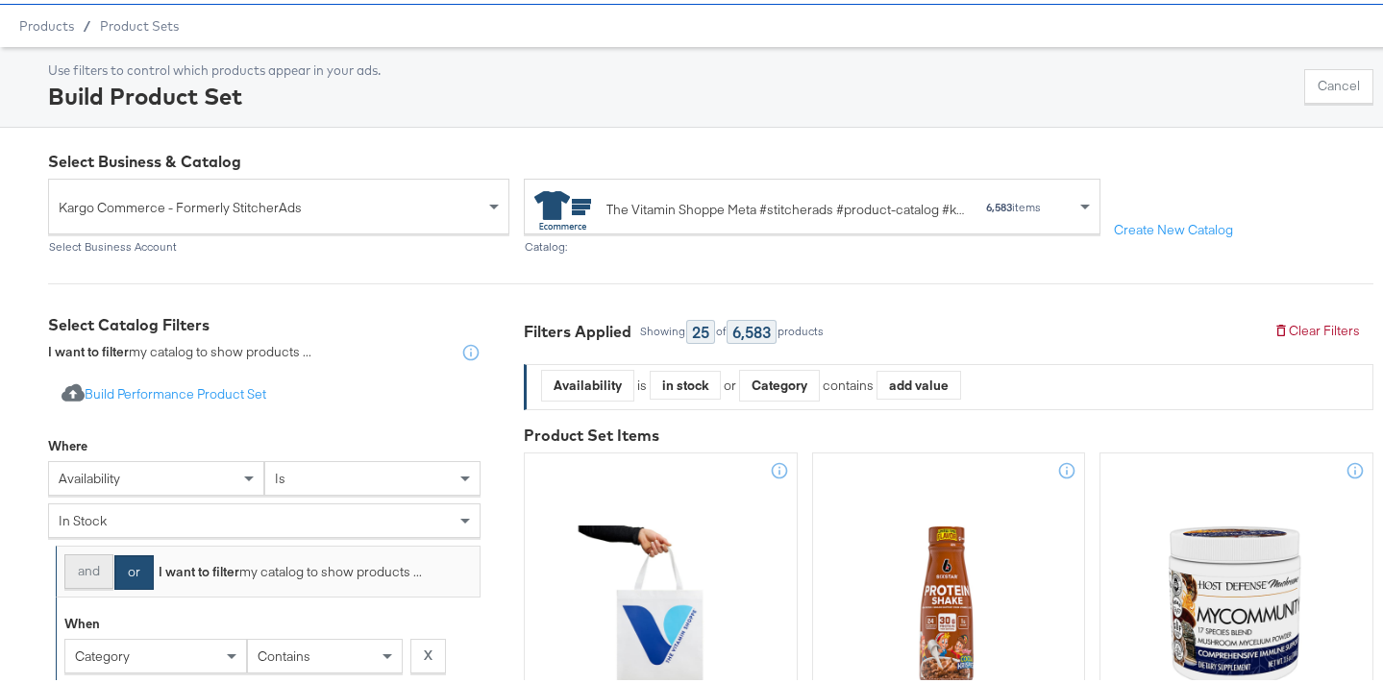
click at [76, 566] on button "and" at bounding box center [88, 568] width 49 height 35
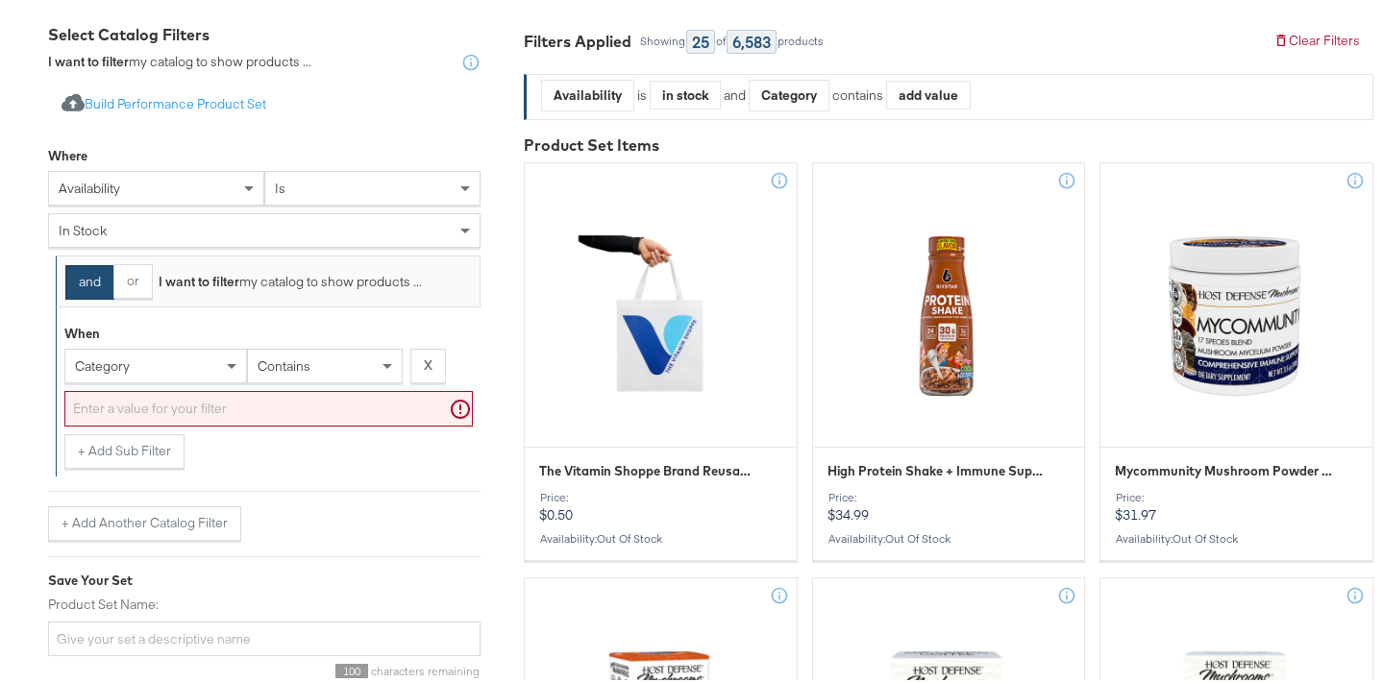
scroll to position [346, 0]
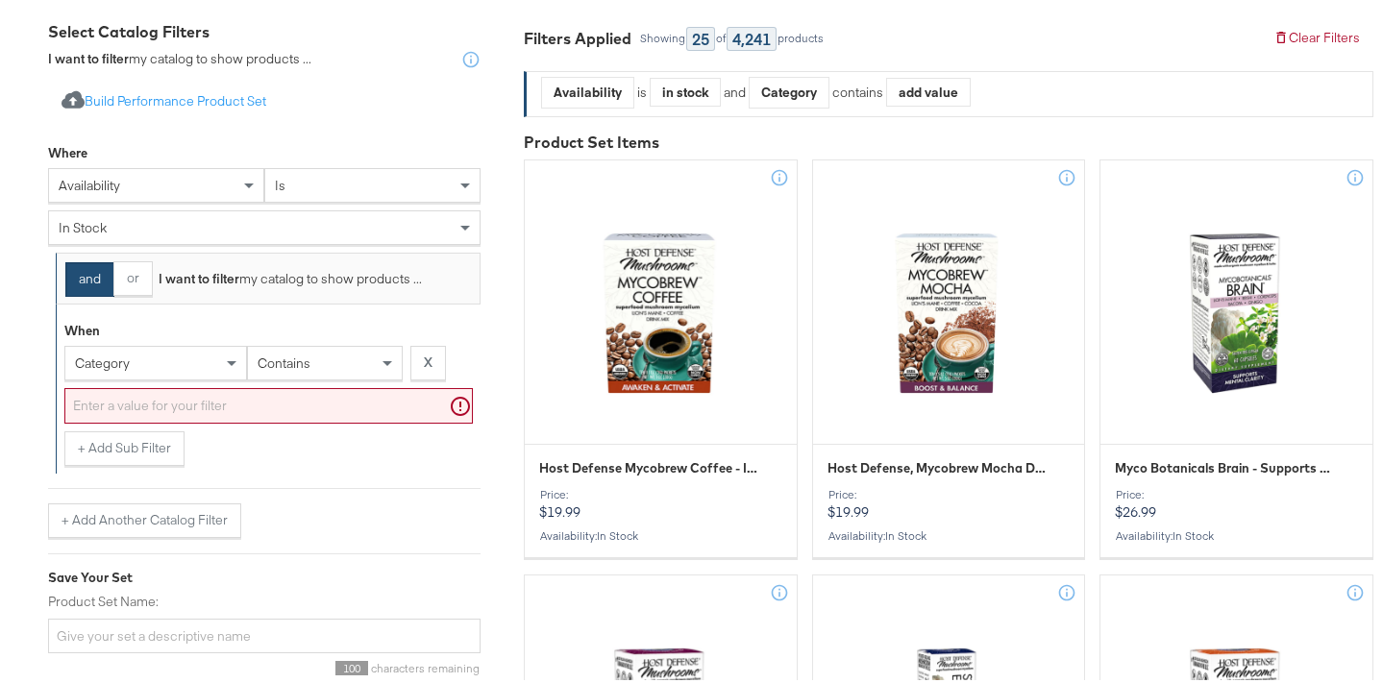
click at [184, 358] on div "category" at bounding box center [155, 359] width 181 height 33
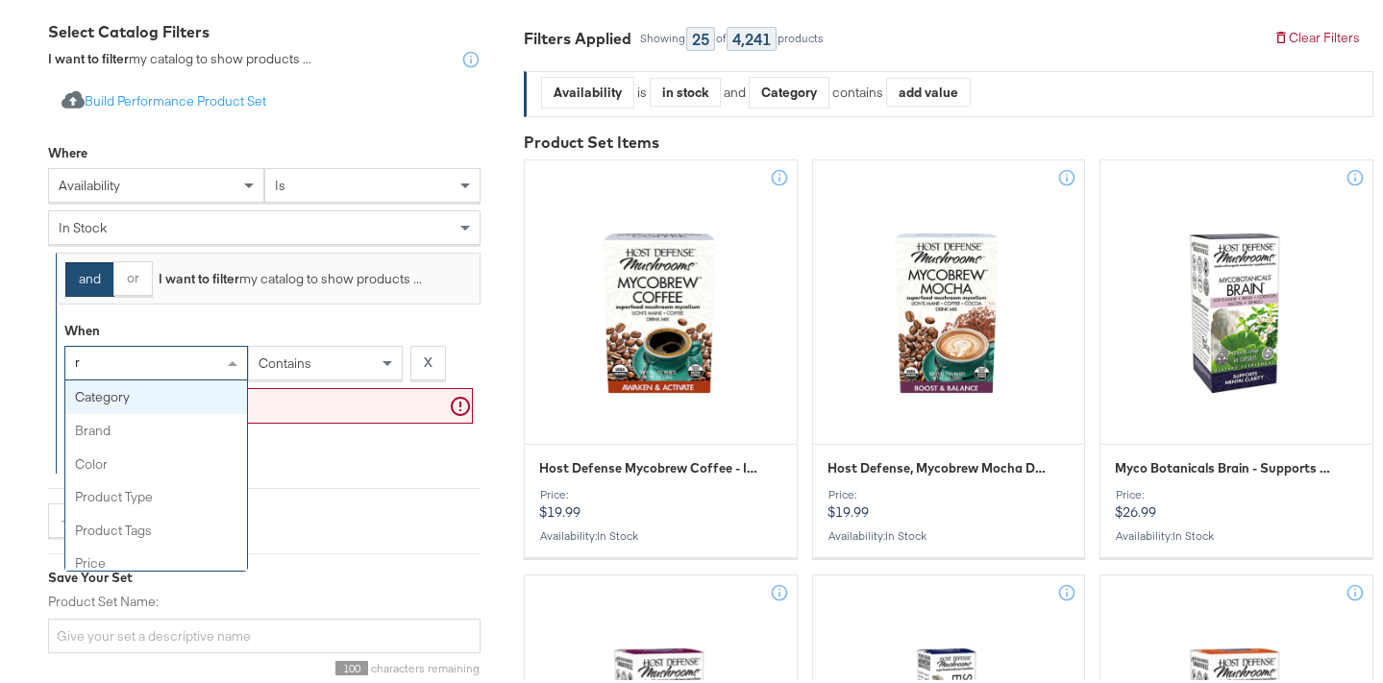
type input "re"
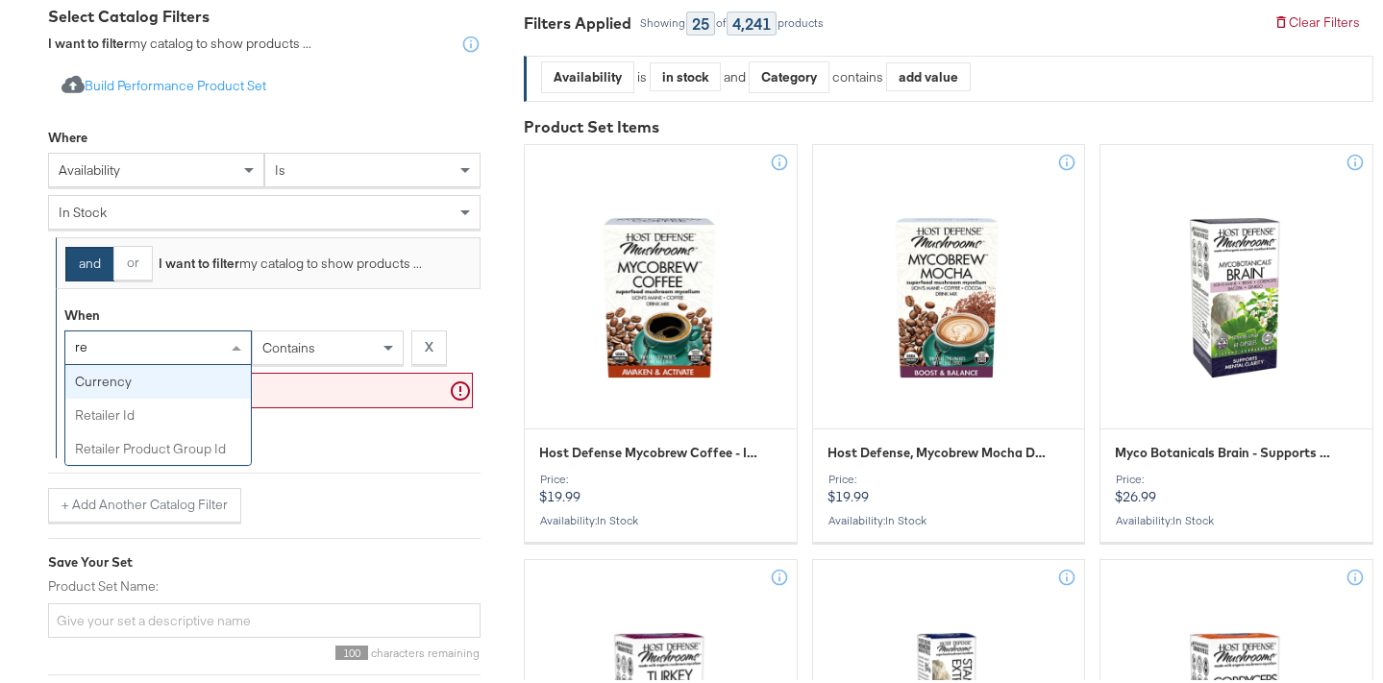
scroll to position [517, 0]
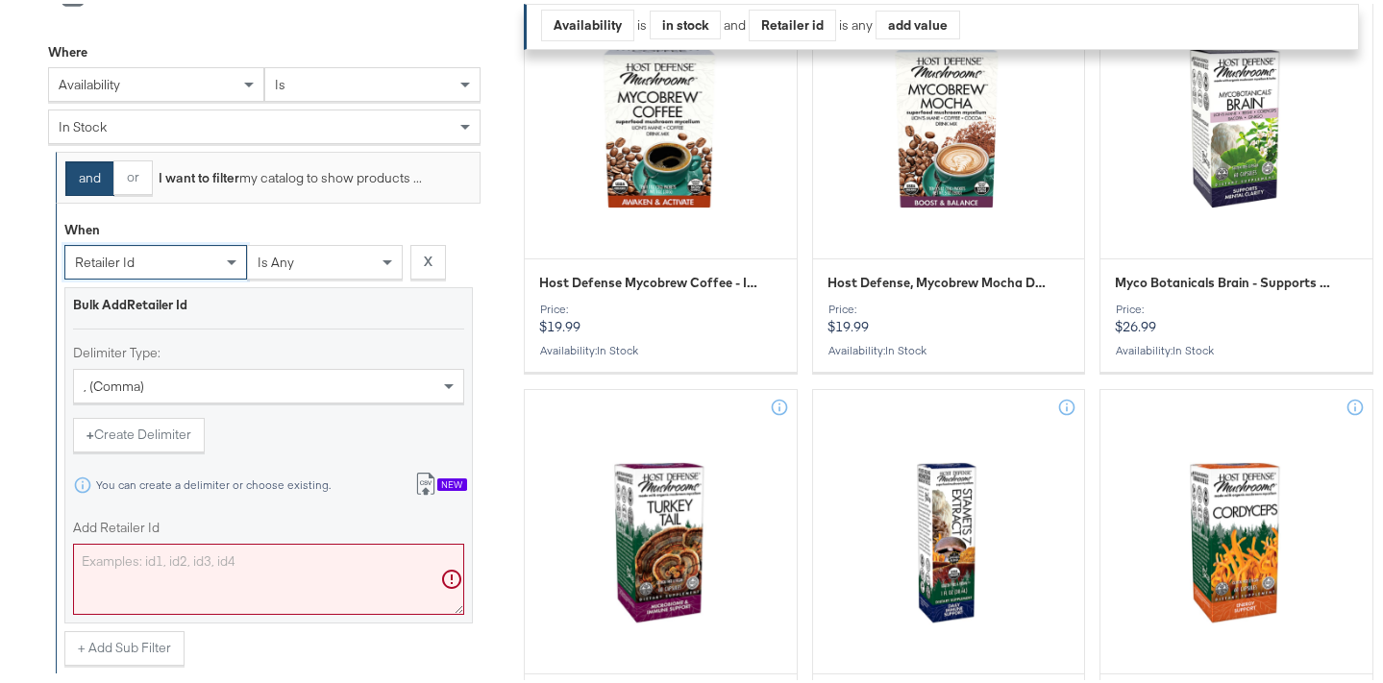
click at [359, 261] on div "is any" at bounding box center [325, 258] width 154 height 33
click at [200, 572] on textarea "Add Retailer Id" at bounding box center [268, 575] width 391 height 71
paste textarea "0YE-0008,0DR-1011,0DR-1016,0NT-1960,0VAC-11036,0YE-0004,0AXE1002,0FT-1011,0RW-7…"
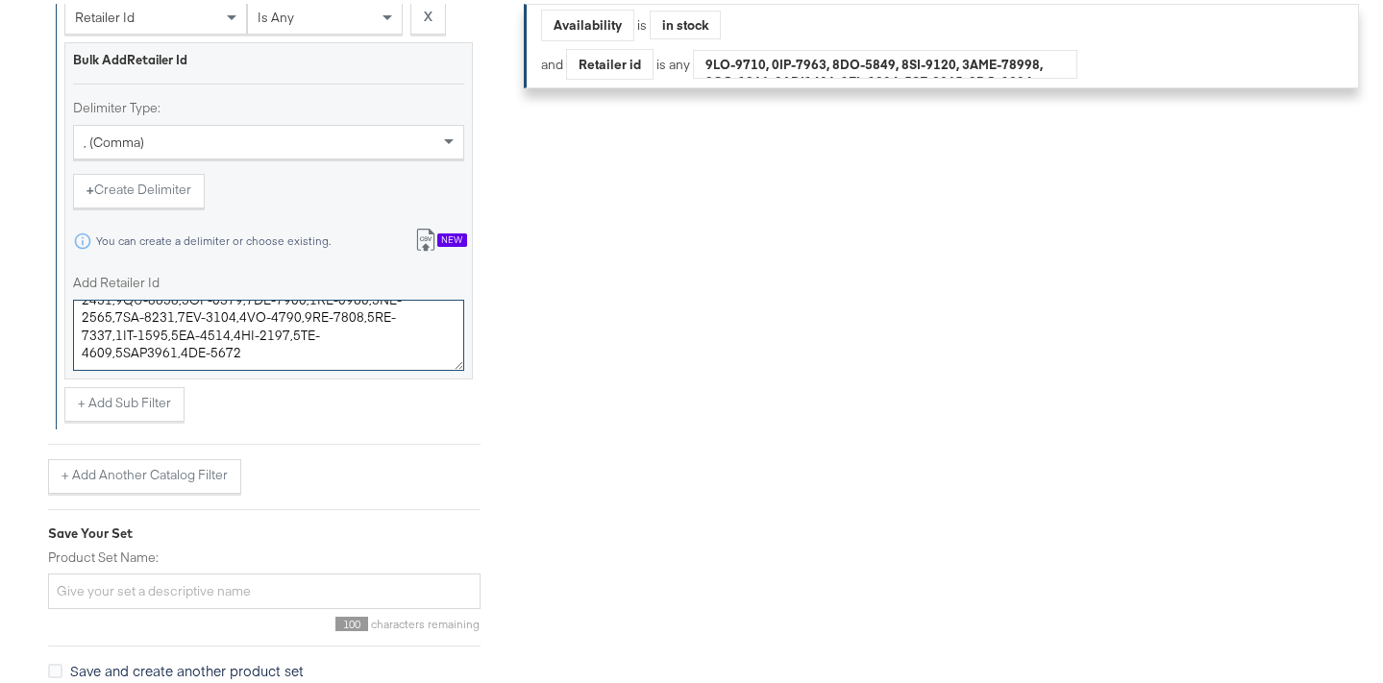
scroll to position [818, 0]
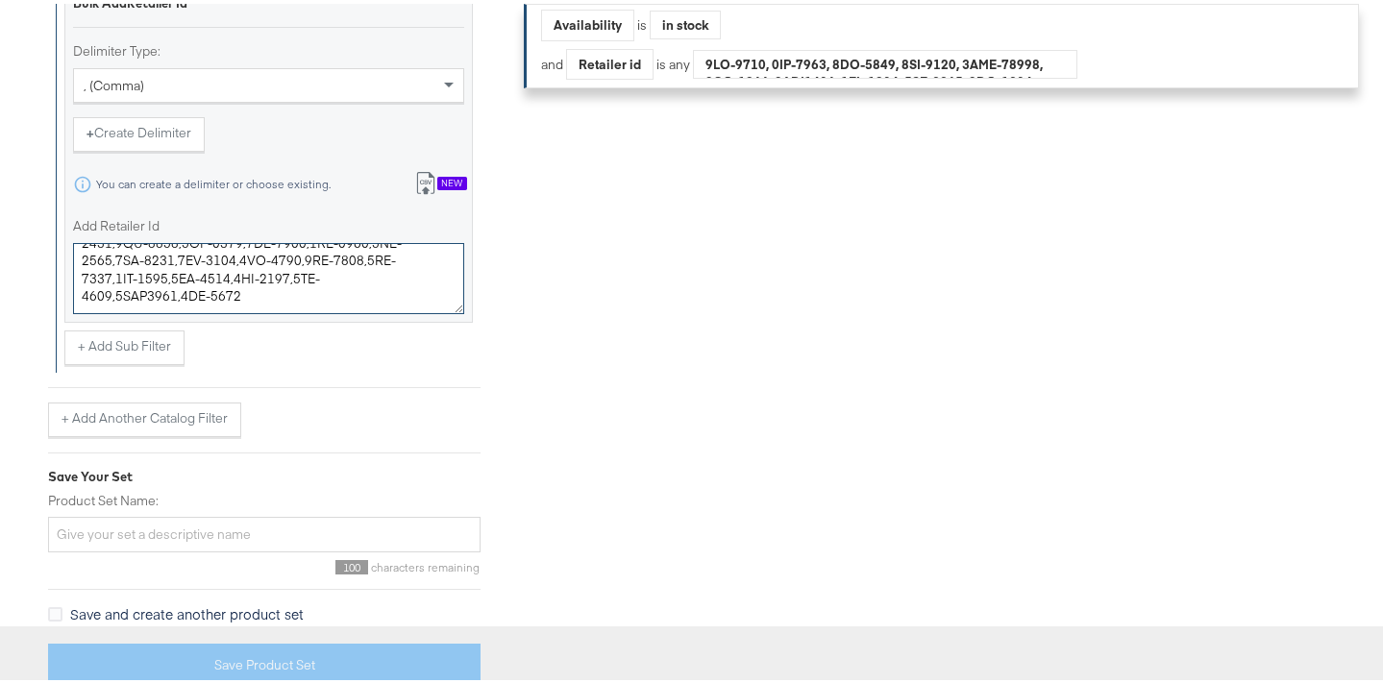
type textarea "0YE-0008,0DR-1011,0DR-1016,0NT-1960,0VAC-11036,0YE-0004,0AXE1002,0FT-1011,0RW-7…"
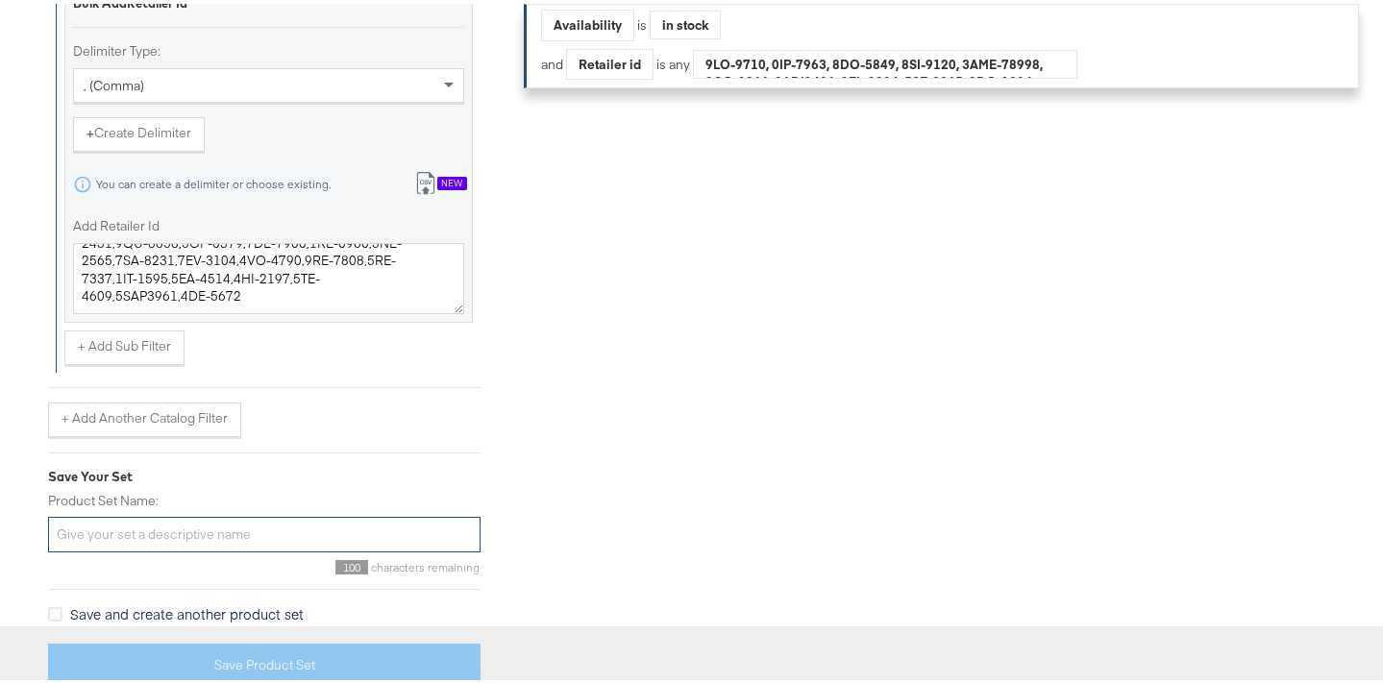
click at [244, 532] on input "Product Set Name:" at bounding box center [264, 531] width 432 height 36
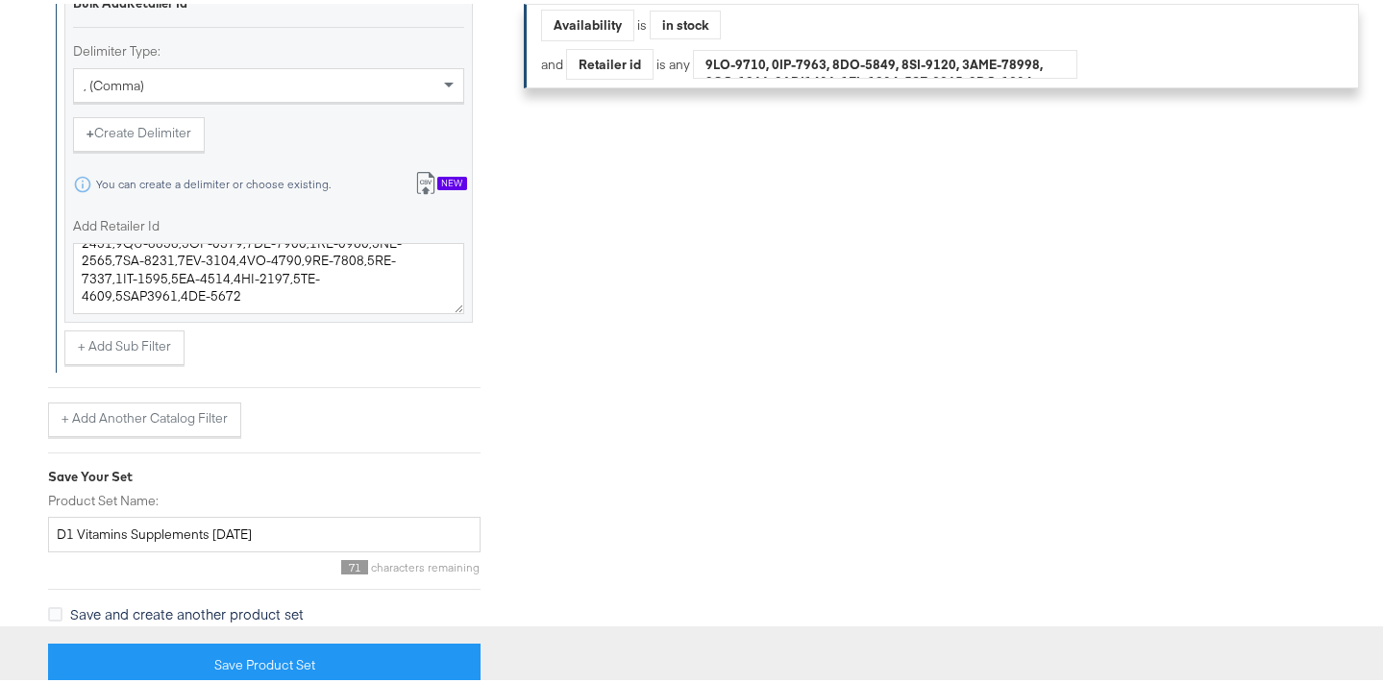
click at [401, 470] on div "Save Your Set" at bounding box center [264, 473] width 432 height 18
drag, startPoint x: 246, startPoint y: 529, endPoint x: 212, endPoint y: 530, distance: 33.7
click at [212, 530] on input "D1 Vitamins Supplements AUG25" at bounding box center [264, 531] width 432 height 36
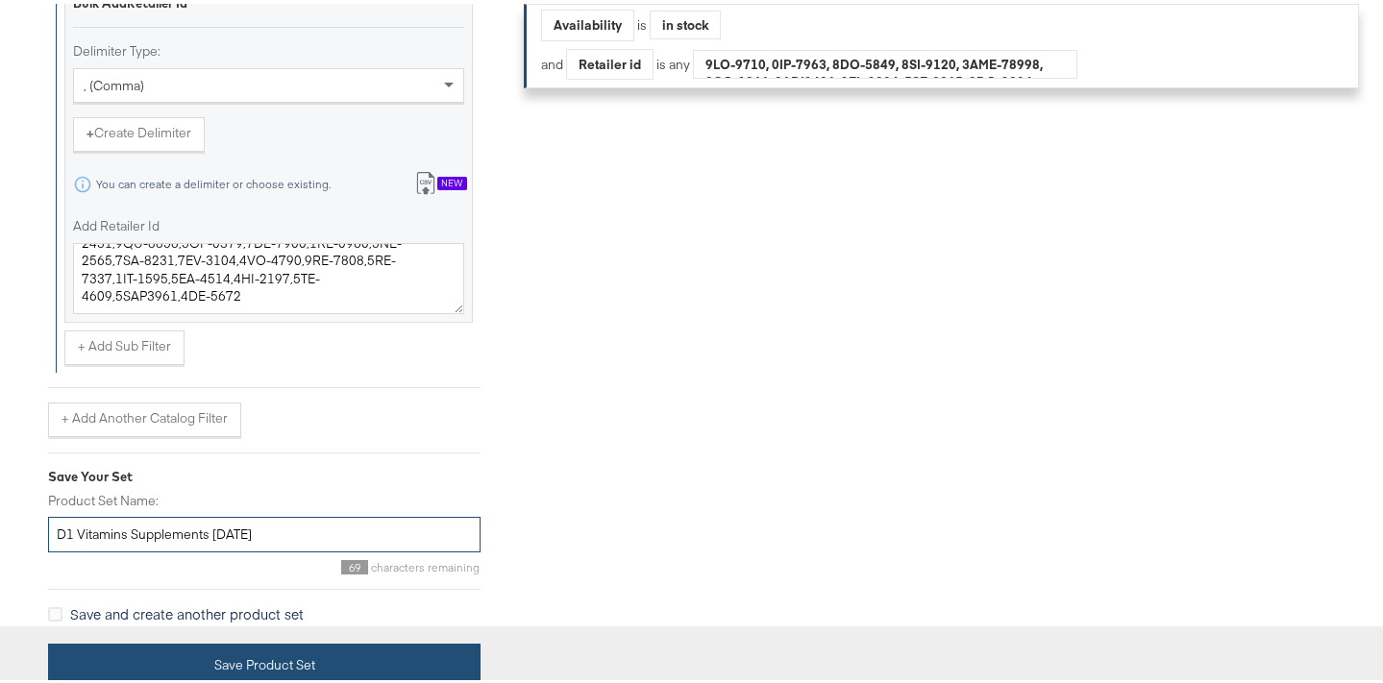
type input "D1 Vitamins Supplements 8.14.25"
click at [329, 654] on button "Save Product Set" at bounding box center [264, 661] width 432 height 43
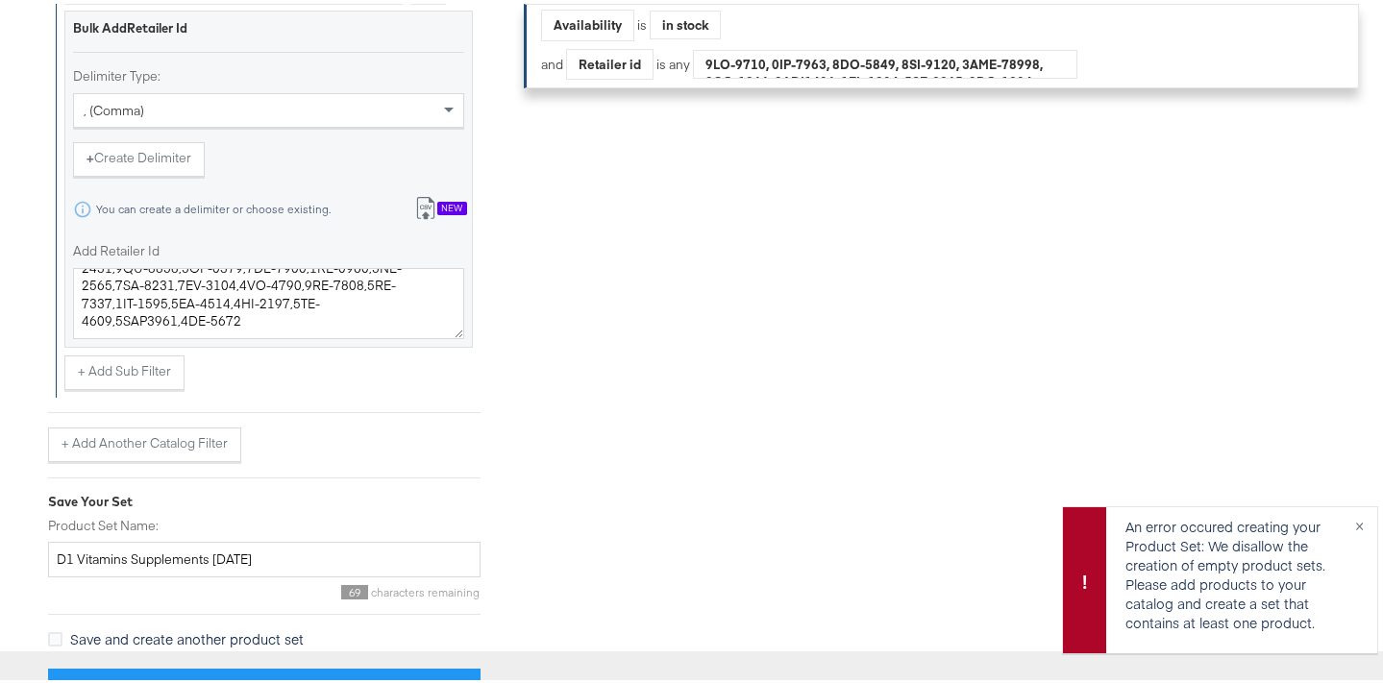
scroll to position [603, 0]
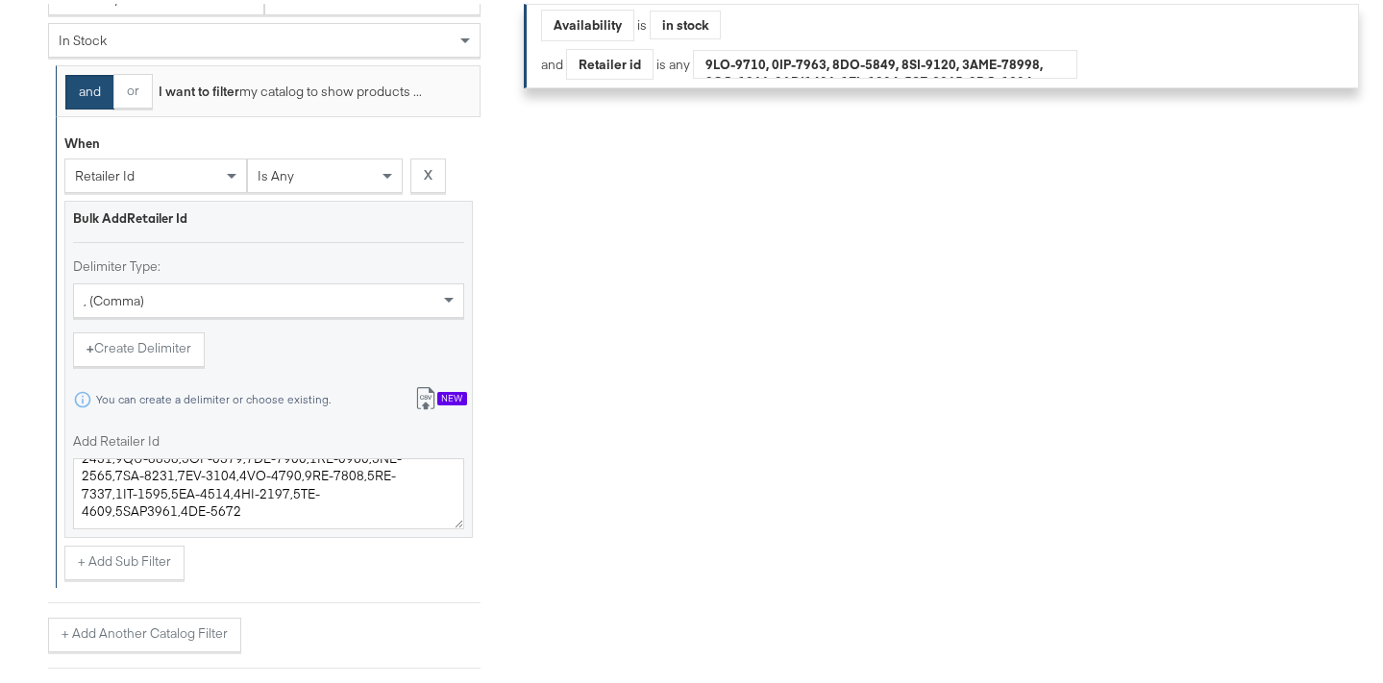
click at [326, 185] on div "is any" at bounding box center [325, 172] width 154 height 33
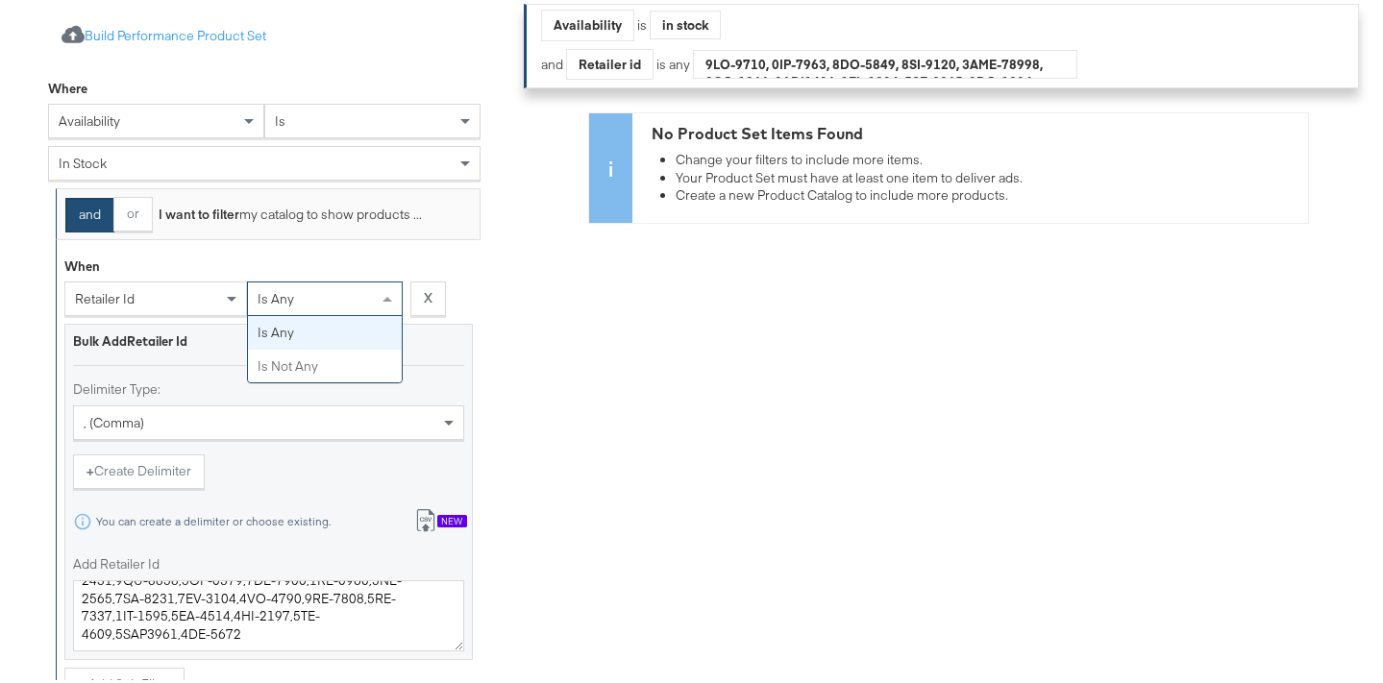
scroll to position [429, 0]
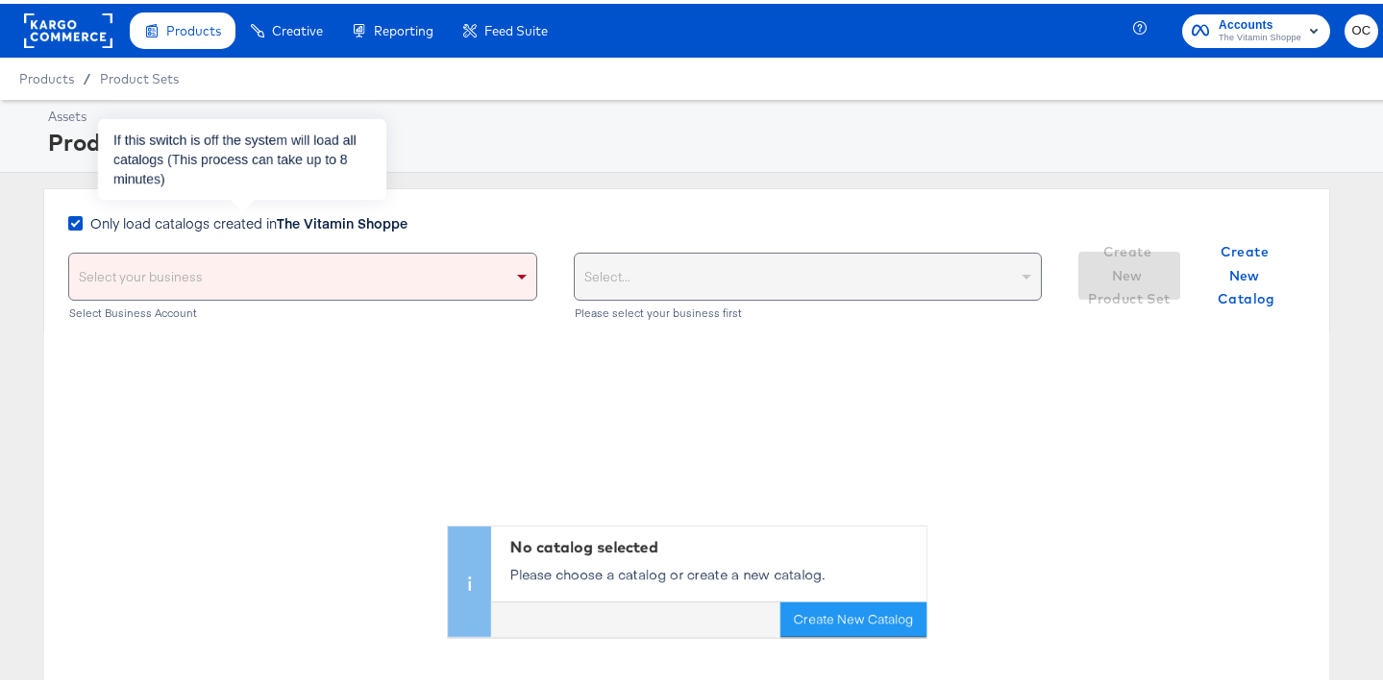
click at [329, 222] on strong "The Vitamin Shoppe" at bounding box center [342, 219] width 131 height 19
click at [0, 0] on input "Only load catalogs created in The Vitamin Shoppe" at bounding box center [0, 0] width 0 height 0
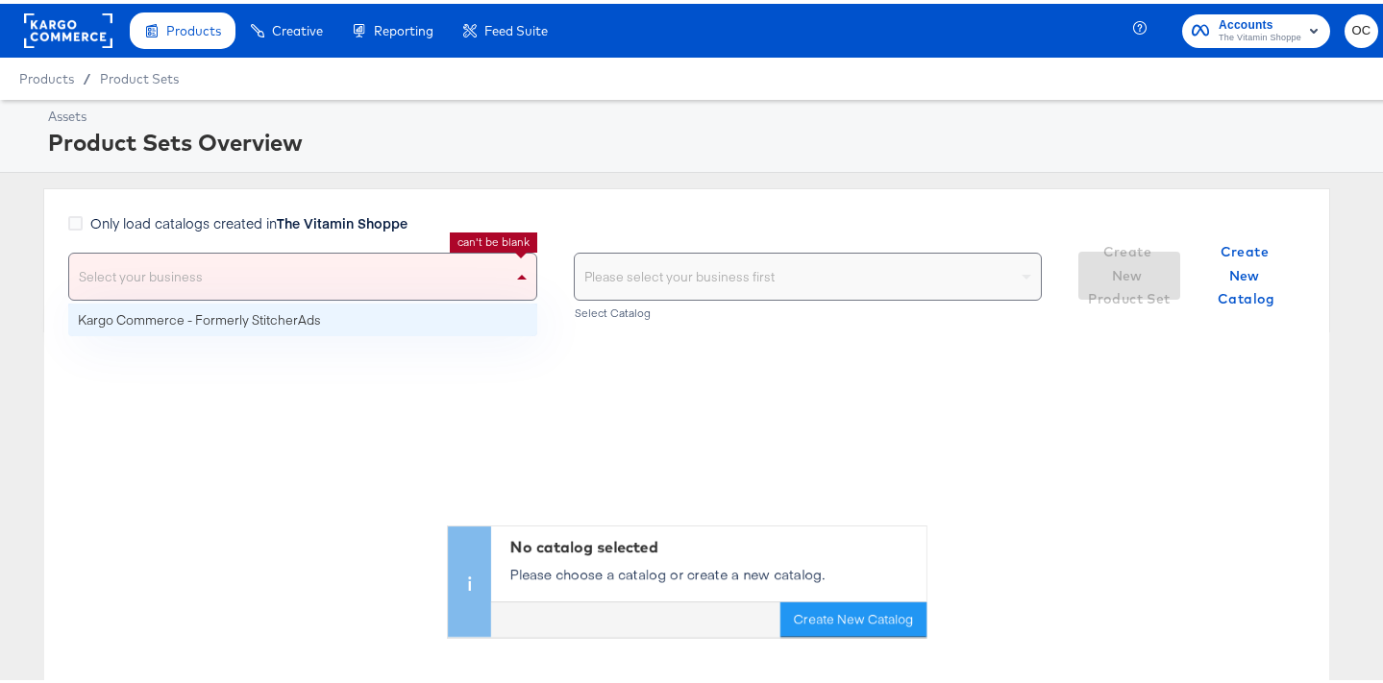
click at [325, 264] on div "Select your business" at bounding box center [302, 273] width 467 height 46
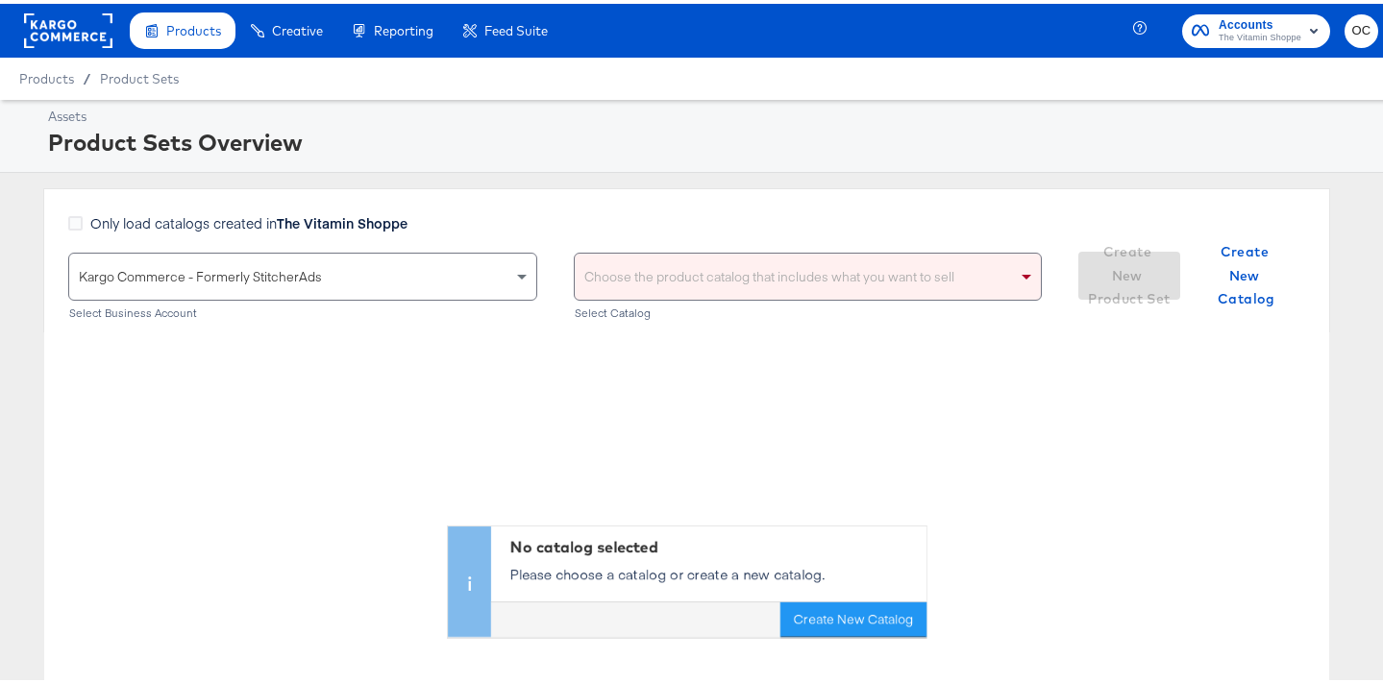
click at [592, 285] on div "Choose the product catalog that includes what you want to sell" at bounding box center [808, 273] width 467 height 46
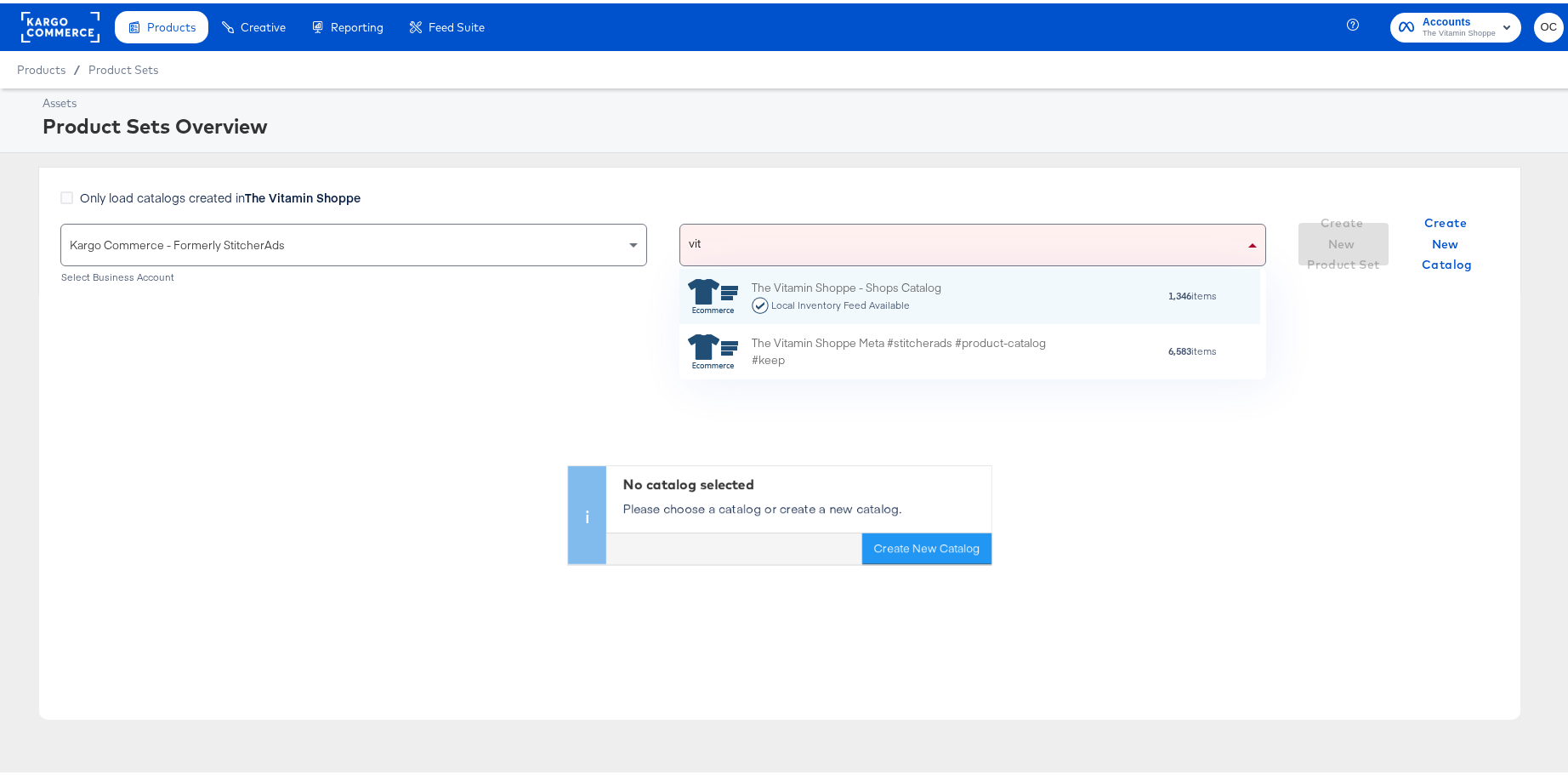
scroll to position [98, 567]
type input "vitam"
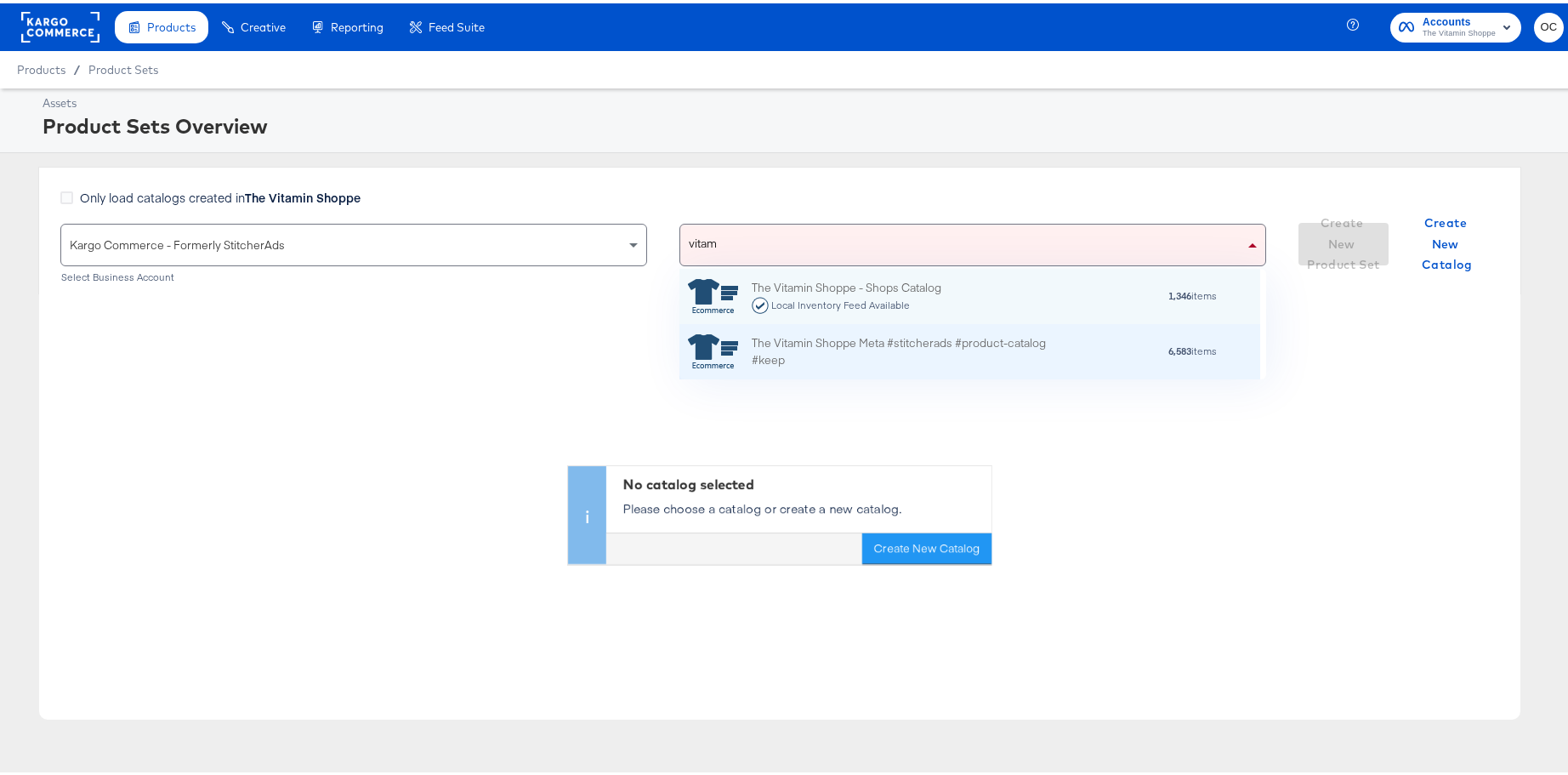
click at [836, 349] on div "The Vitamin Shoppe Meta #stitcherads #product-catalog #keep" at bounding box center [901, 349] width 297 height 35
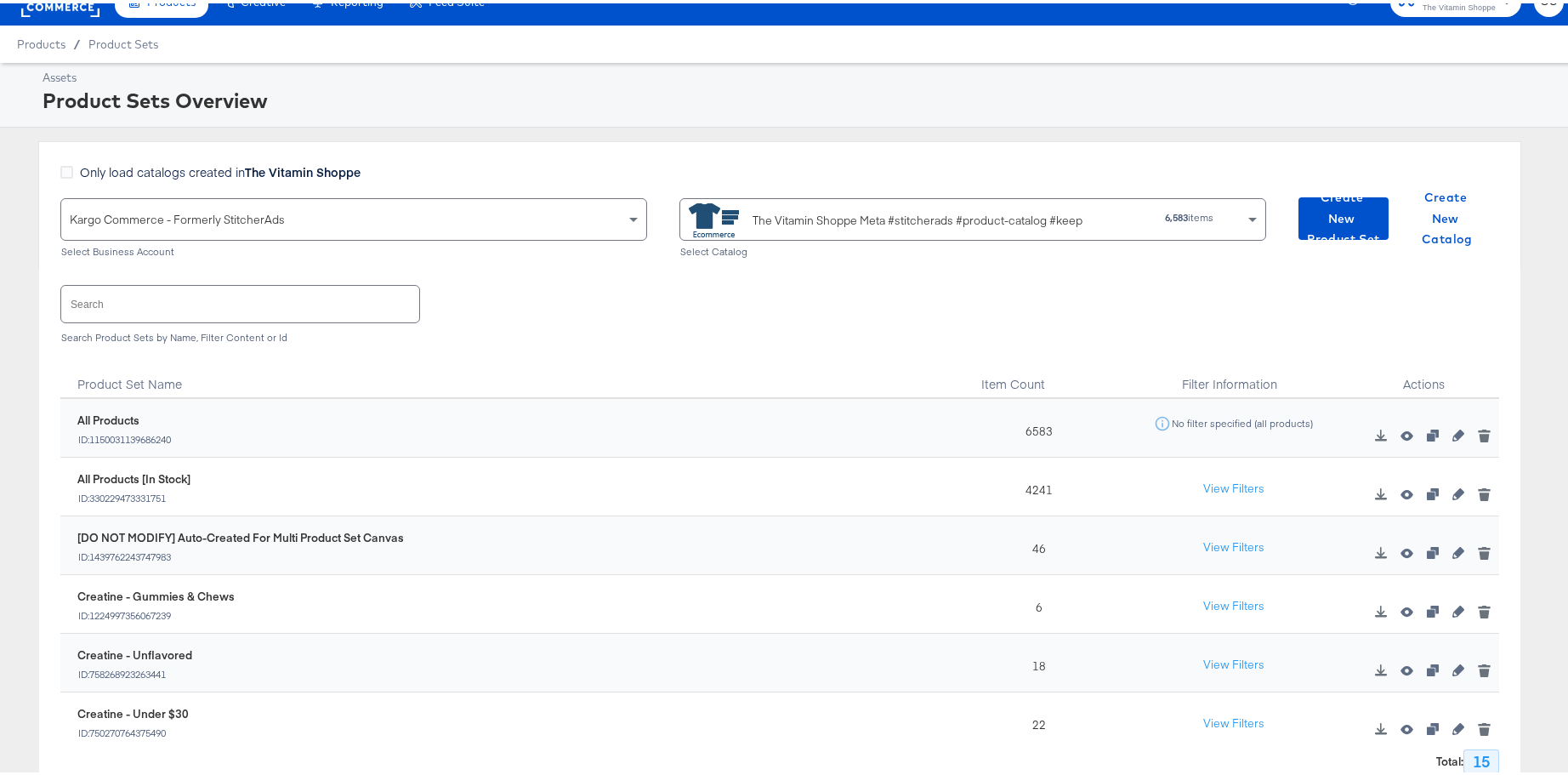
scroll to position [99, 0]
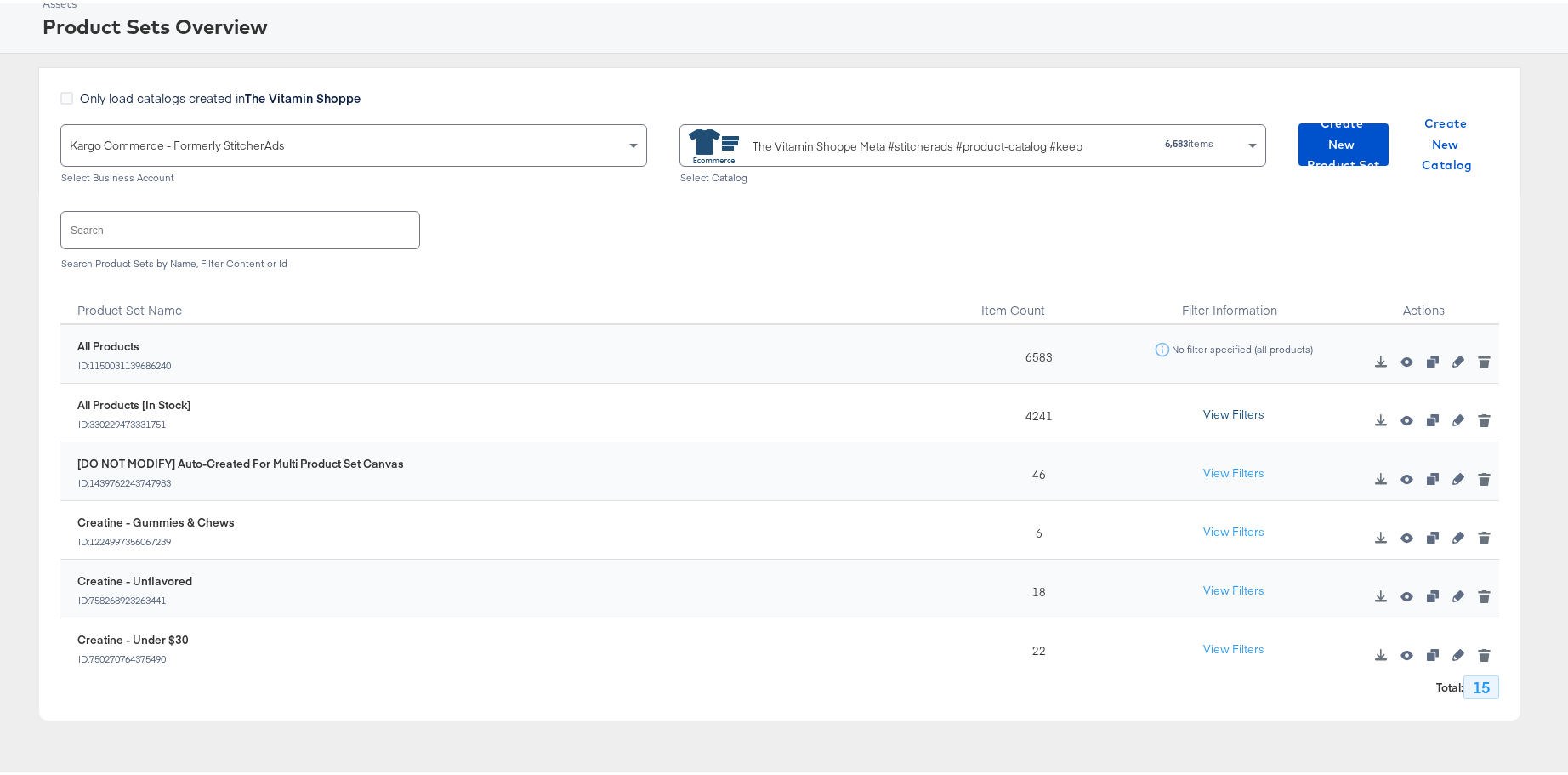
click at [1223, 414] on button "View Filters" at bounding box center [1234, 411] width 85 height 31
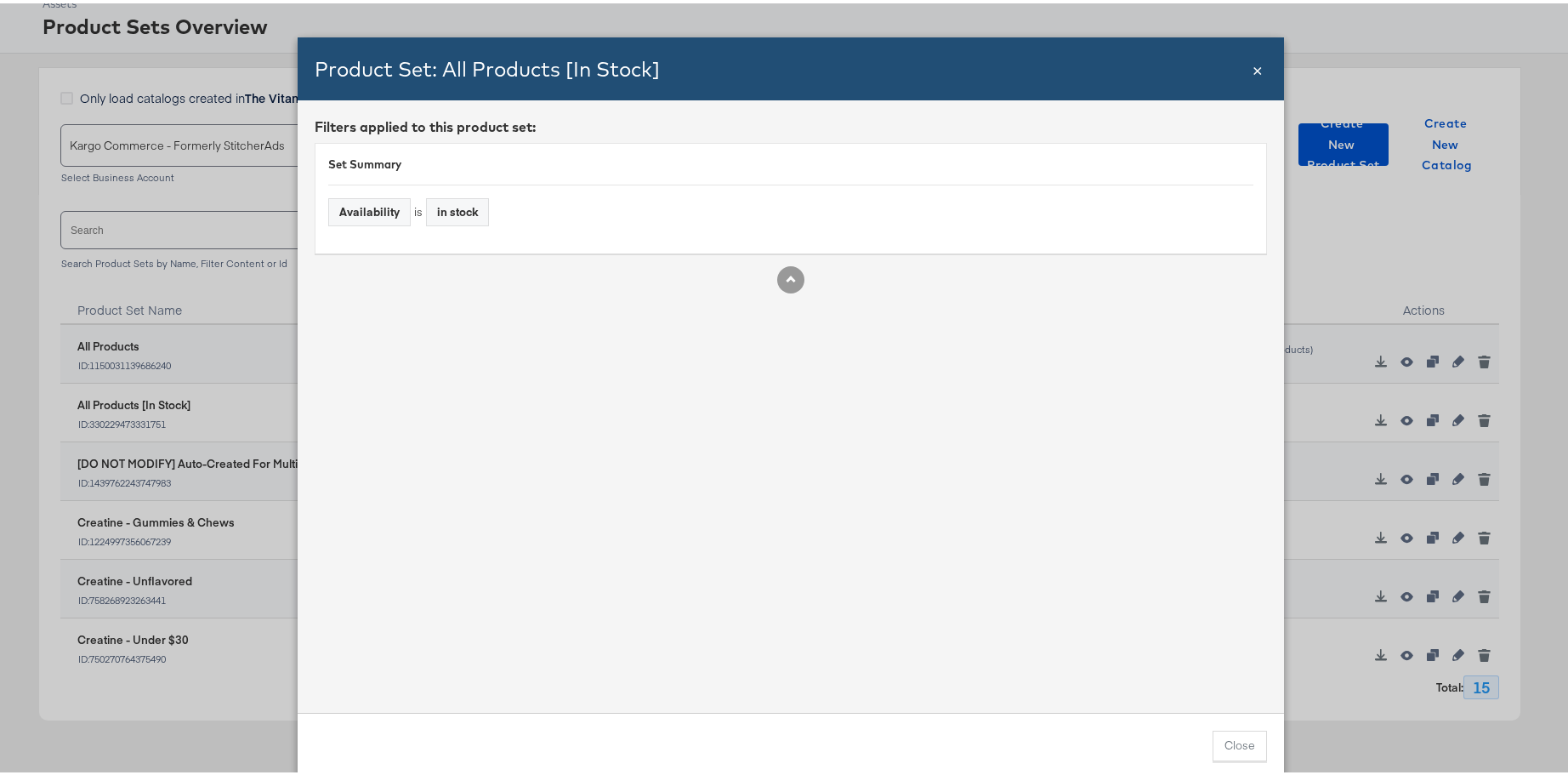
click at [1223, 70] on span "×" at bounding box center [1258, 65] width 11 height 23
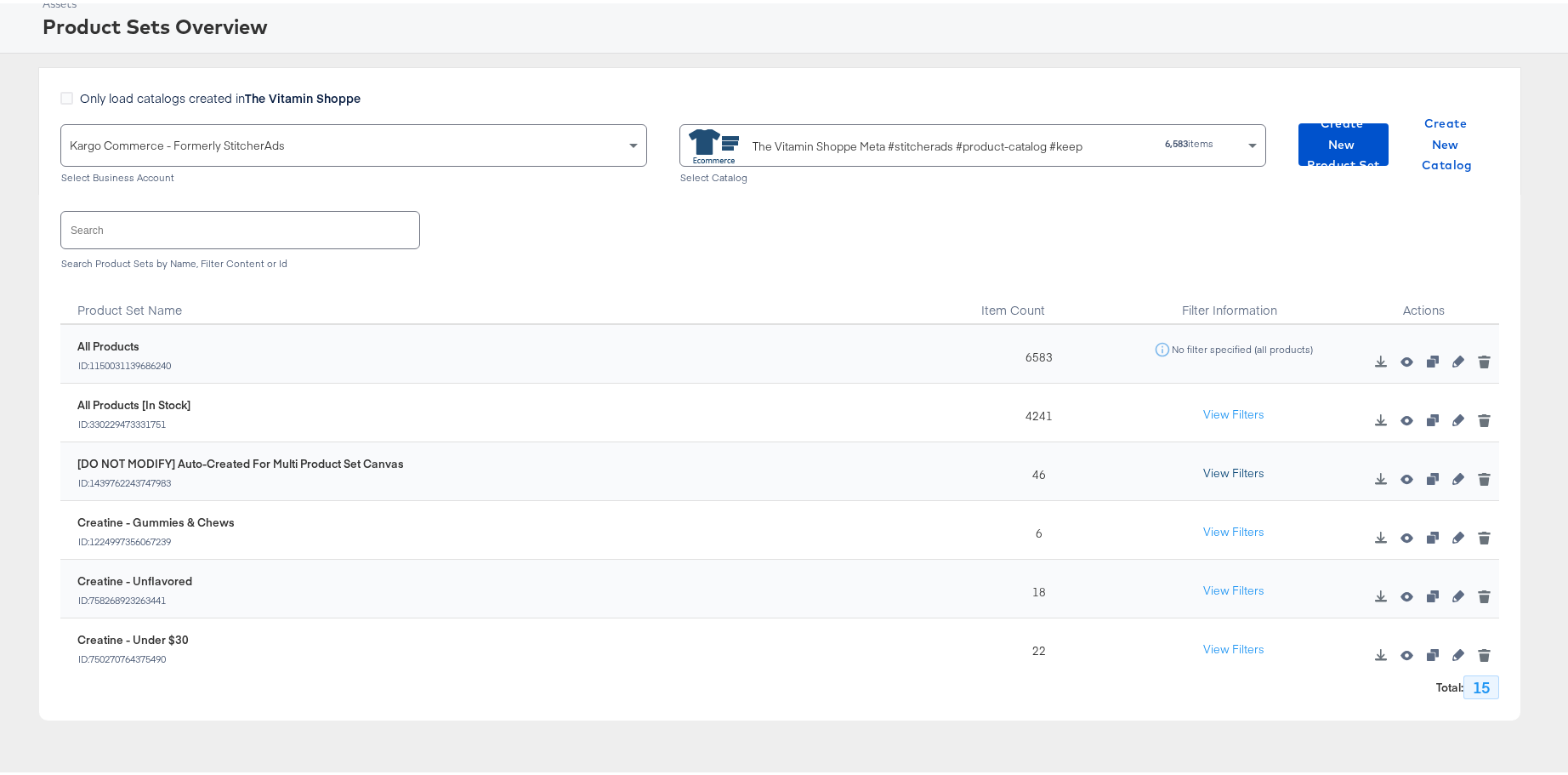
click at [1223, 478] on button "View Filters" at bounding box center [1234, 470] width 85 height 31
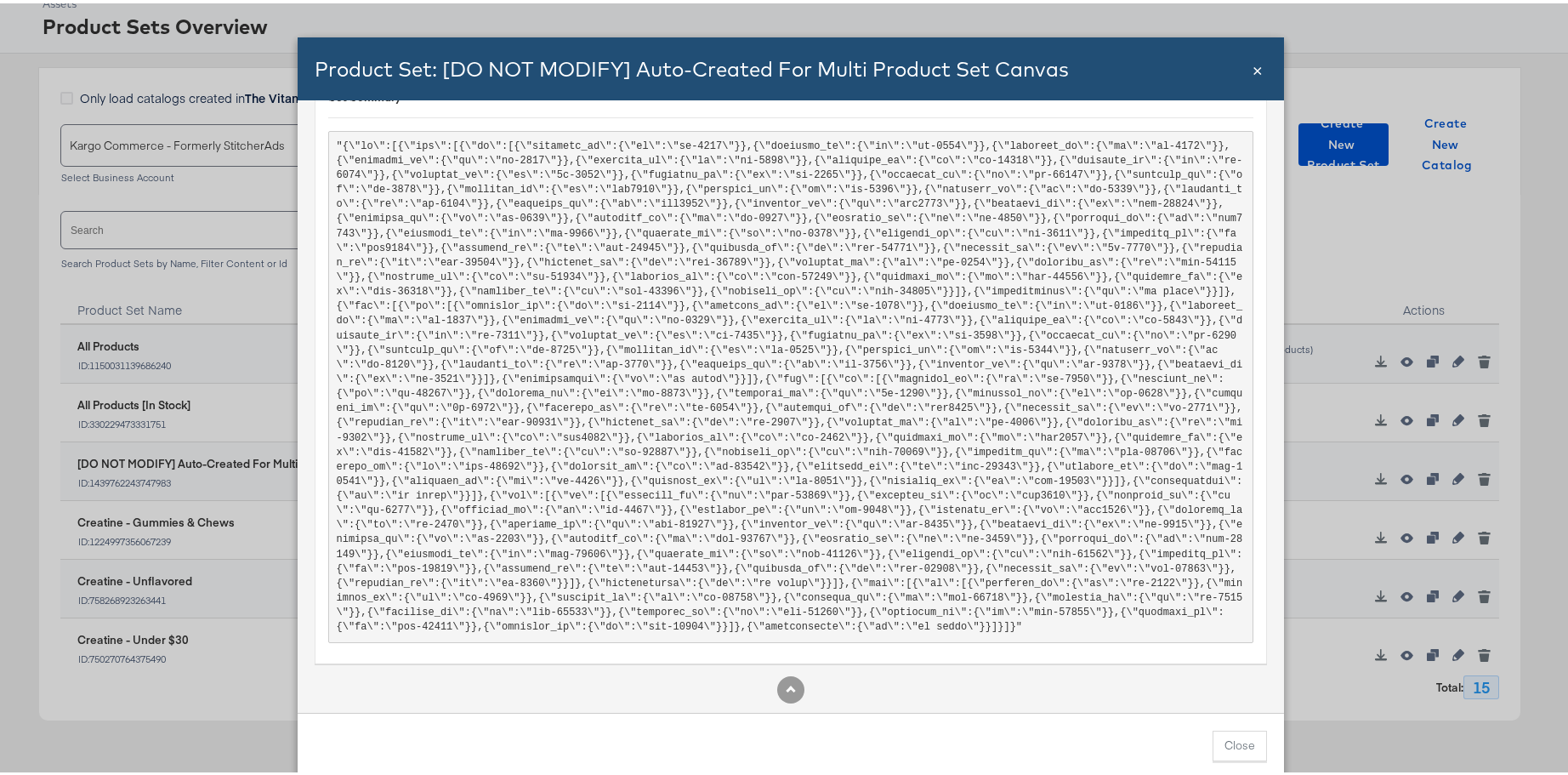
scroll to position [75, 0]
click at [1223, 69] on span "×" at bounding box center [1258, 65] width 11 height 23
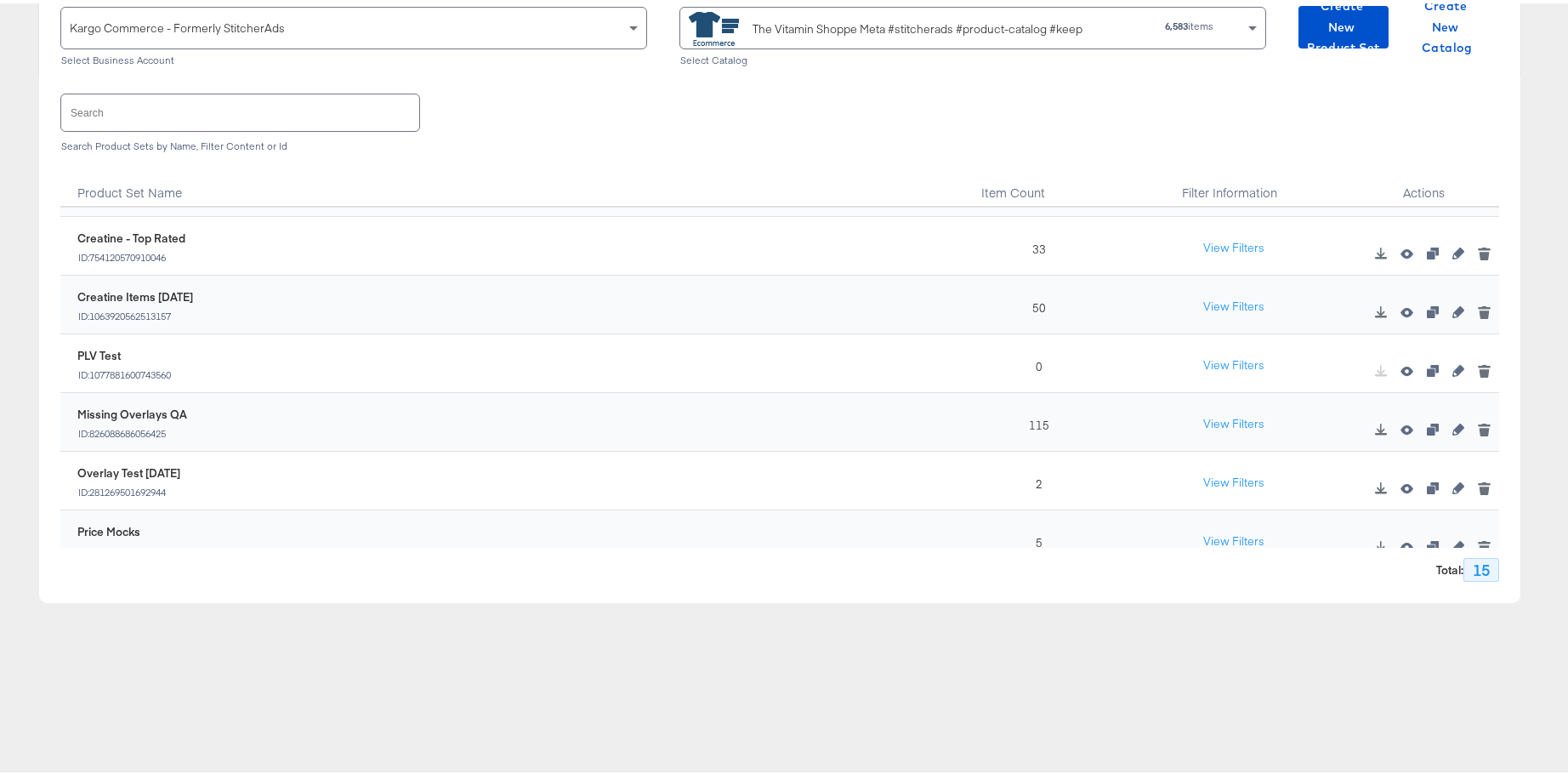
scroll to position [381, 0]
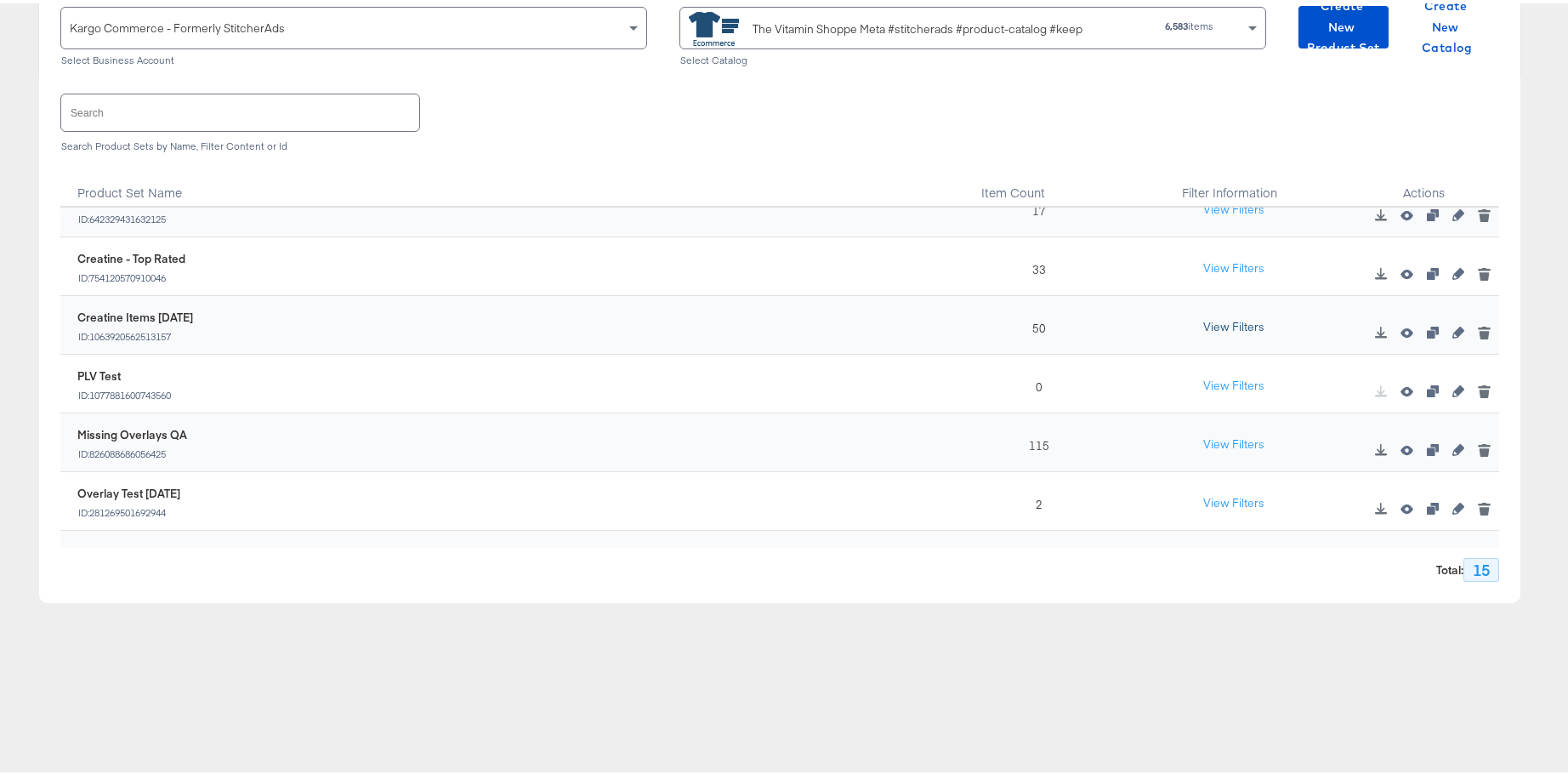
click at [1203, 329] on button "View Filters" at bounding box center [1234, 324] width 85 height 31
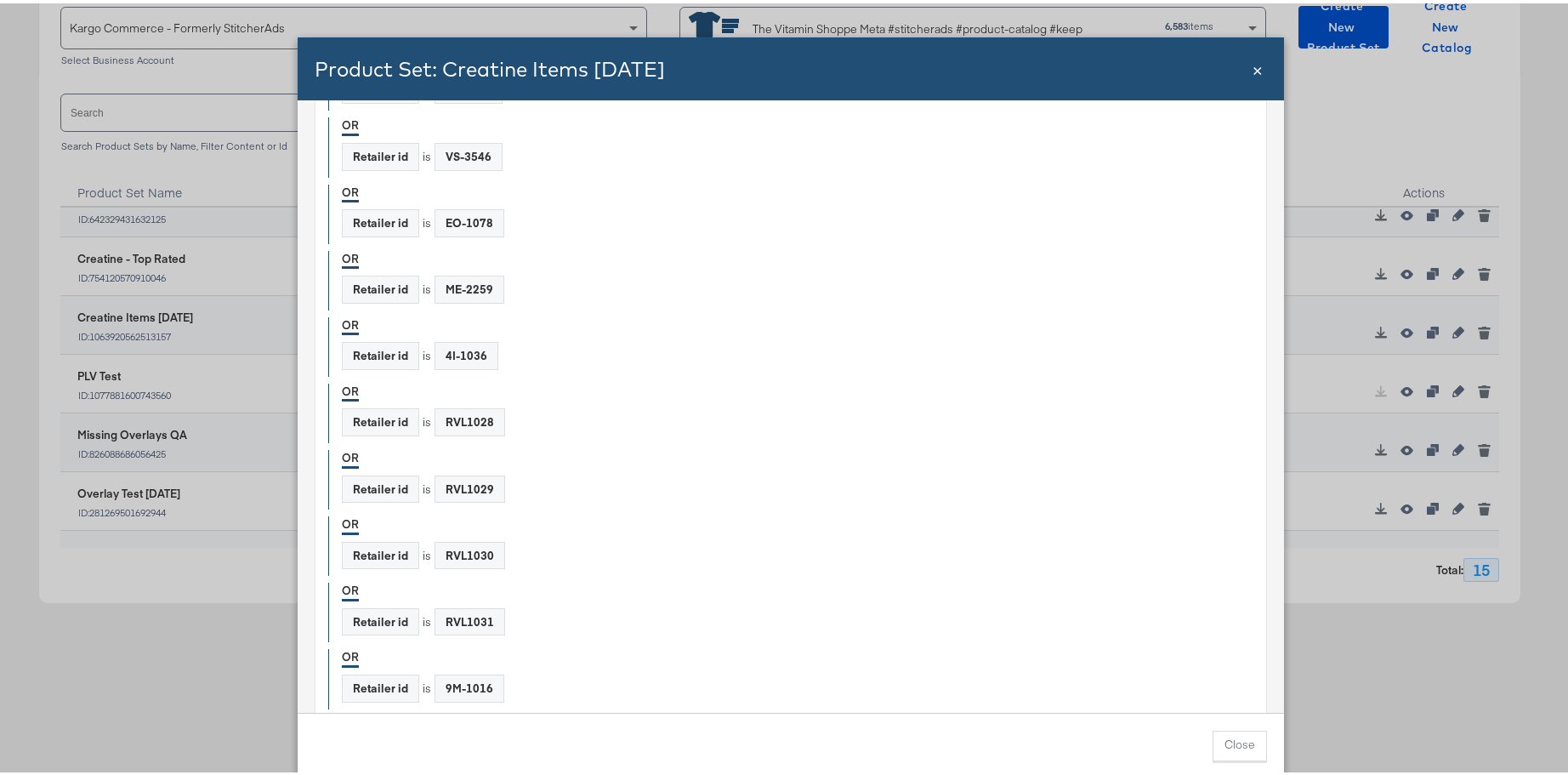
scroll to position [5929, 0]
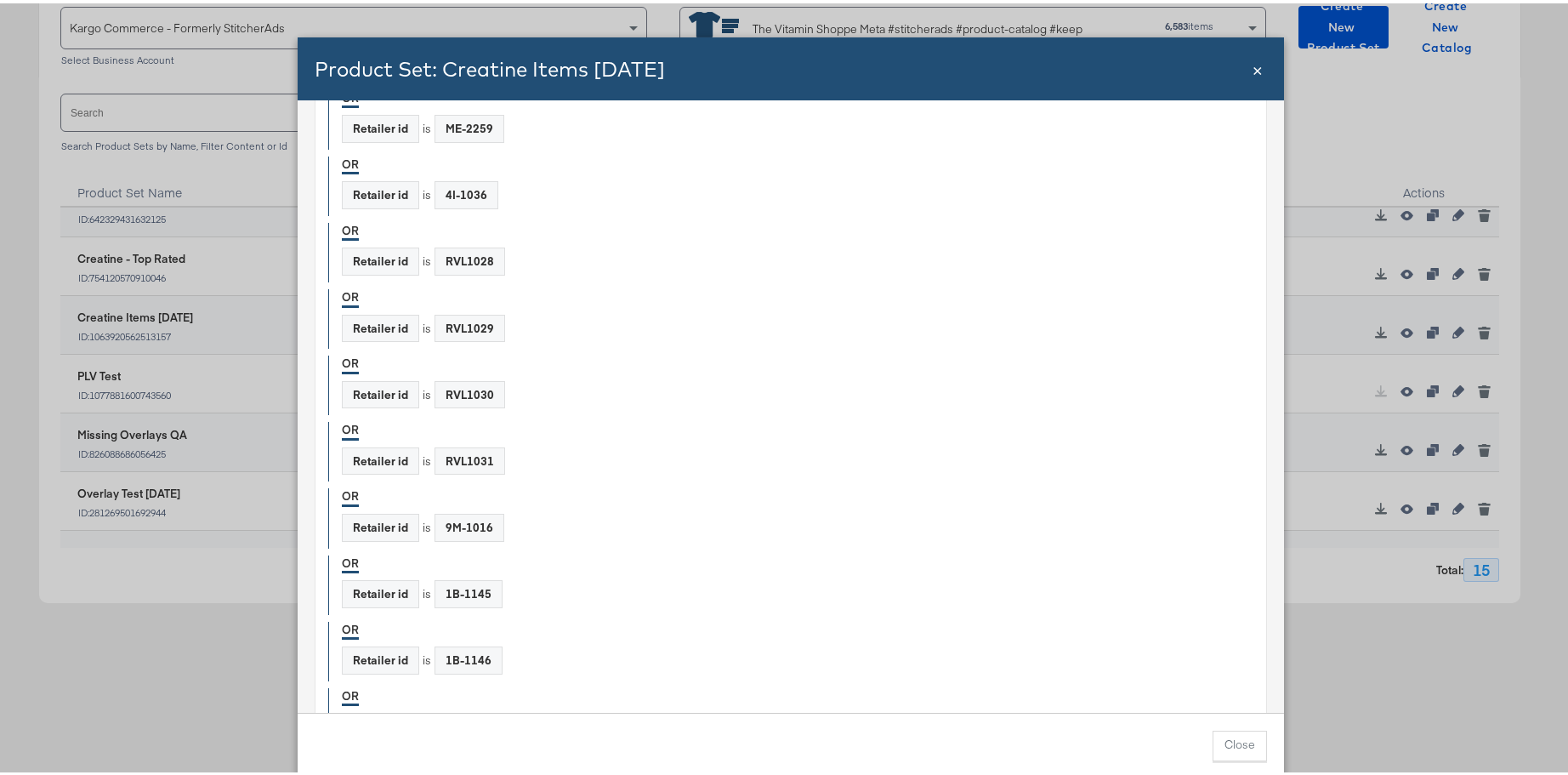
click at [1223, 66] on span "×" at bounding box center [1258, 65] width 11 height 23
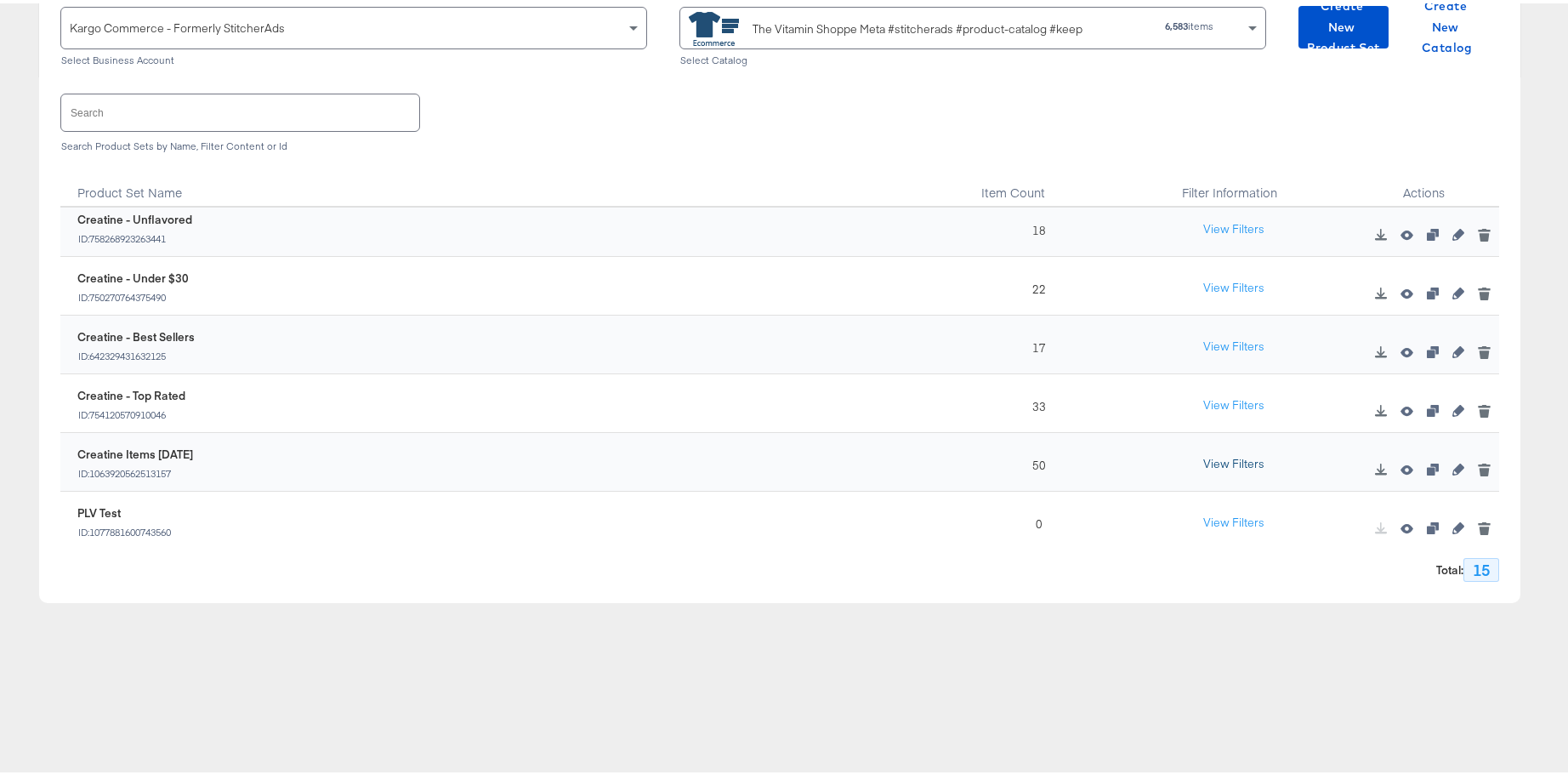
scroll to position [230, 0]
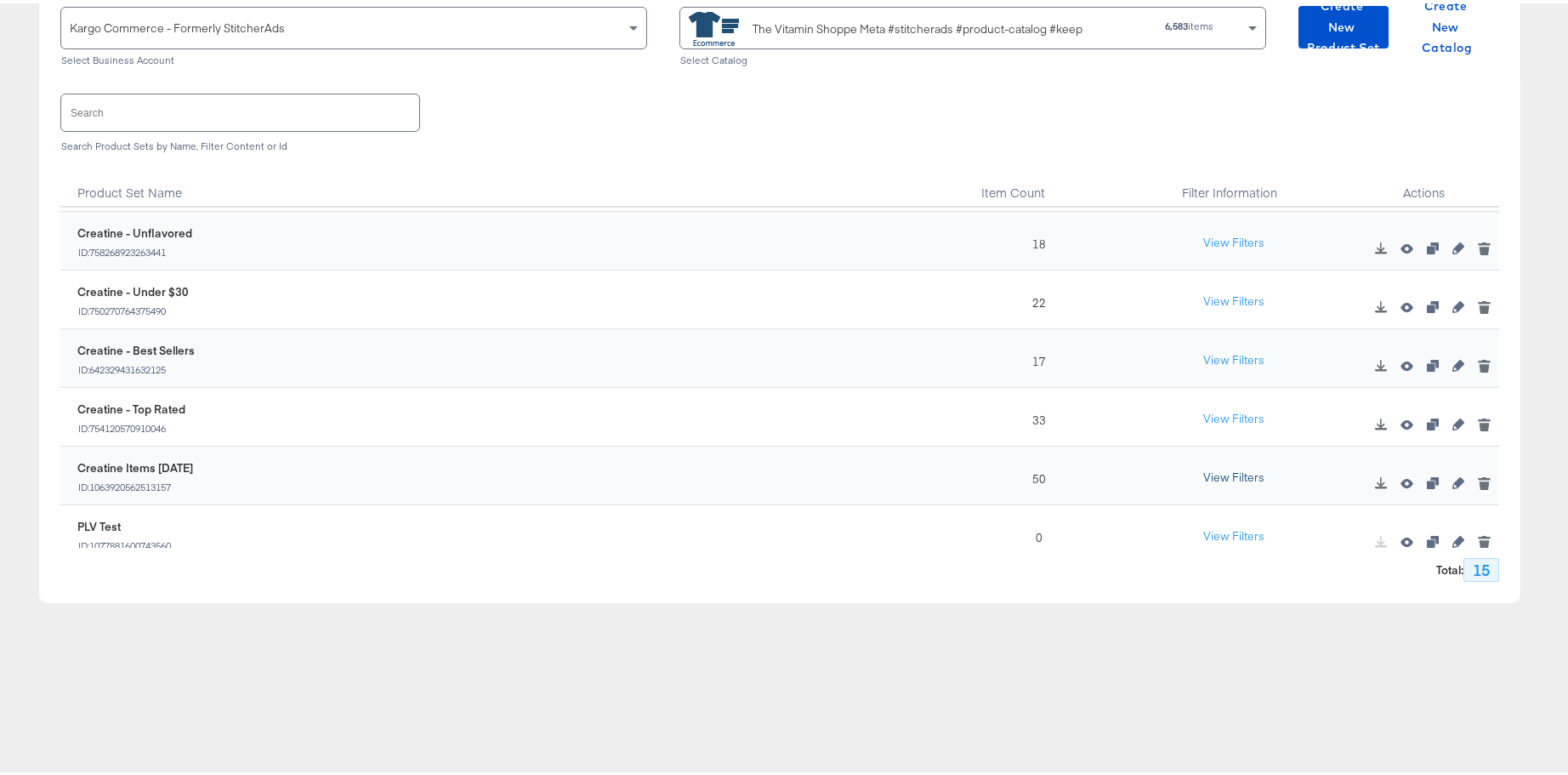
click at [1223, 474] on button "View Filters" at bounding box center [1234, 474] width 85 height 31
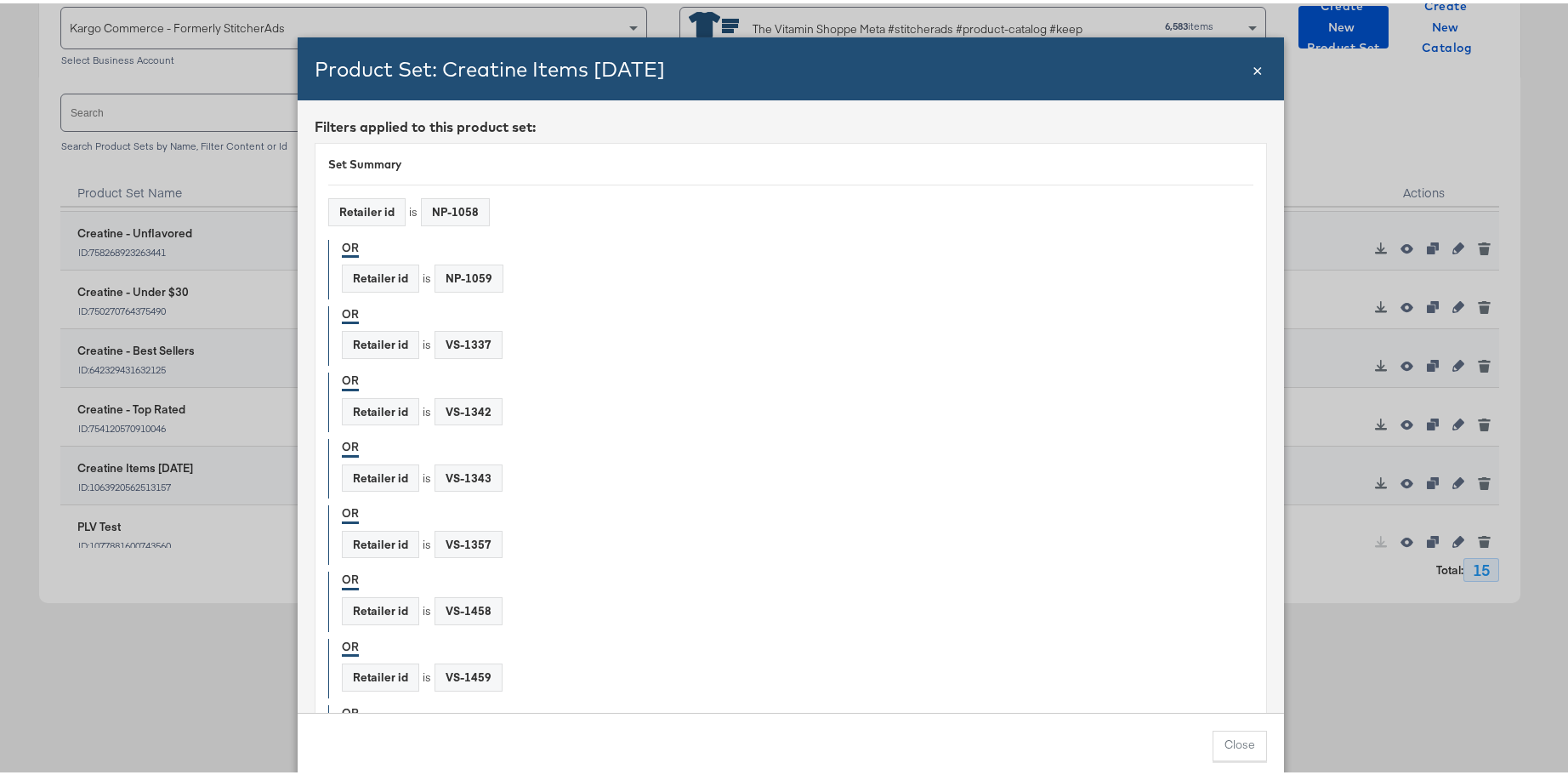
click at [1223, 68] on span "×" at bounding box center [1258, 65] width 11 height 23
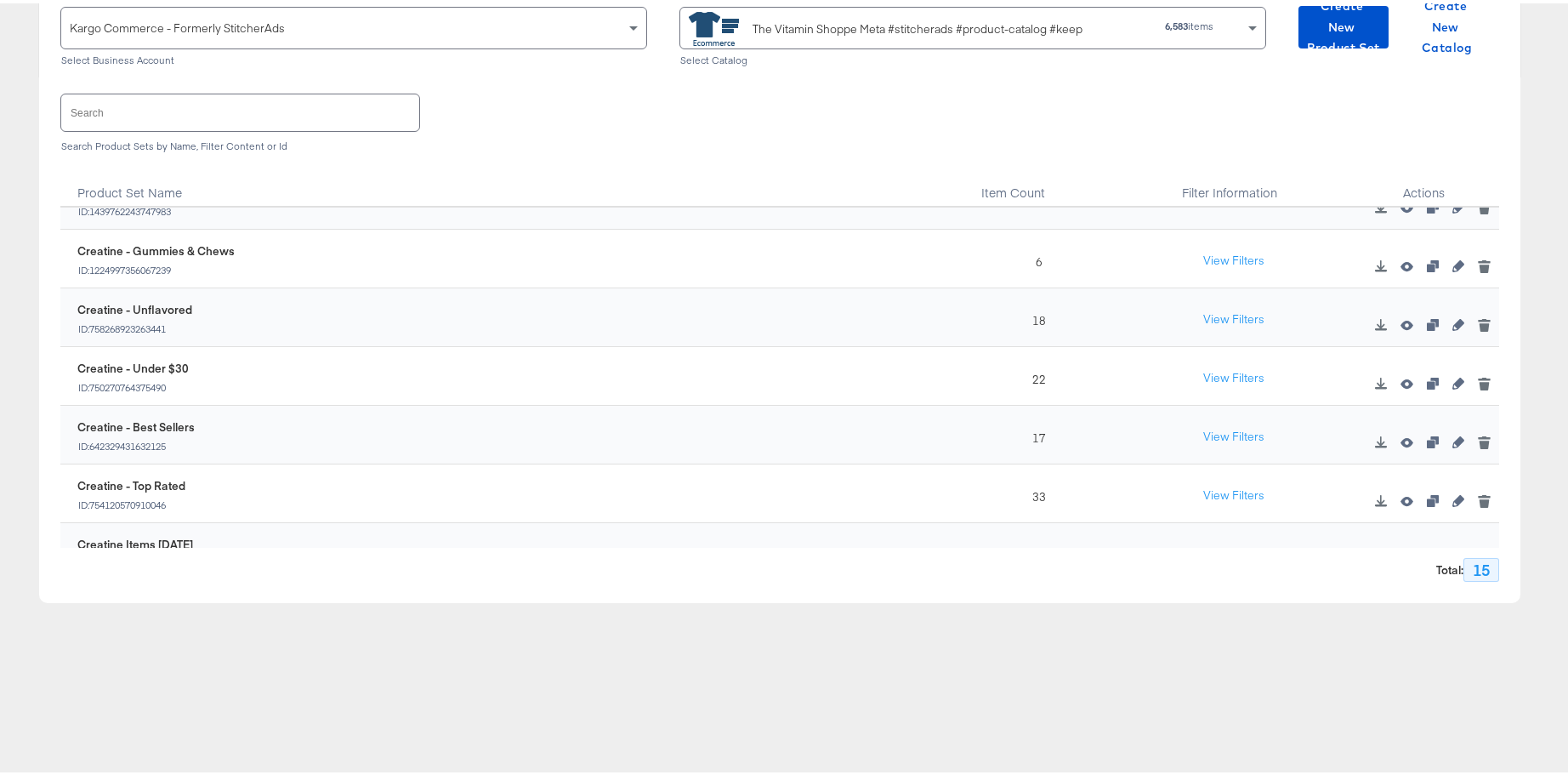
scroll to position [10, 0]
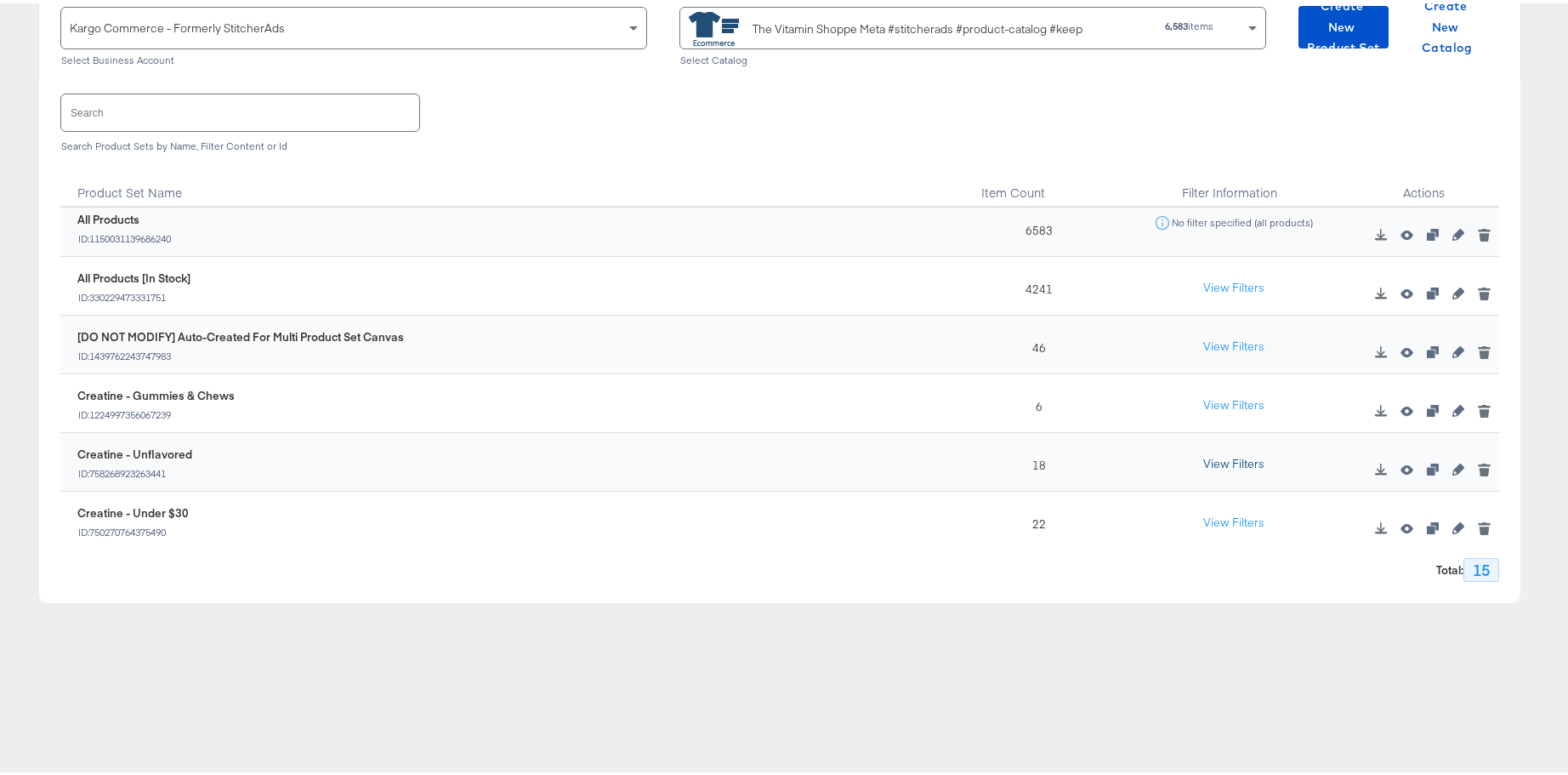
click at [1222, 466] on button "View Filters" at bounding box center [1234, 461] width 85 height 31
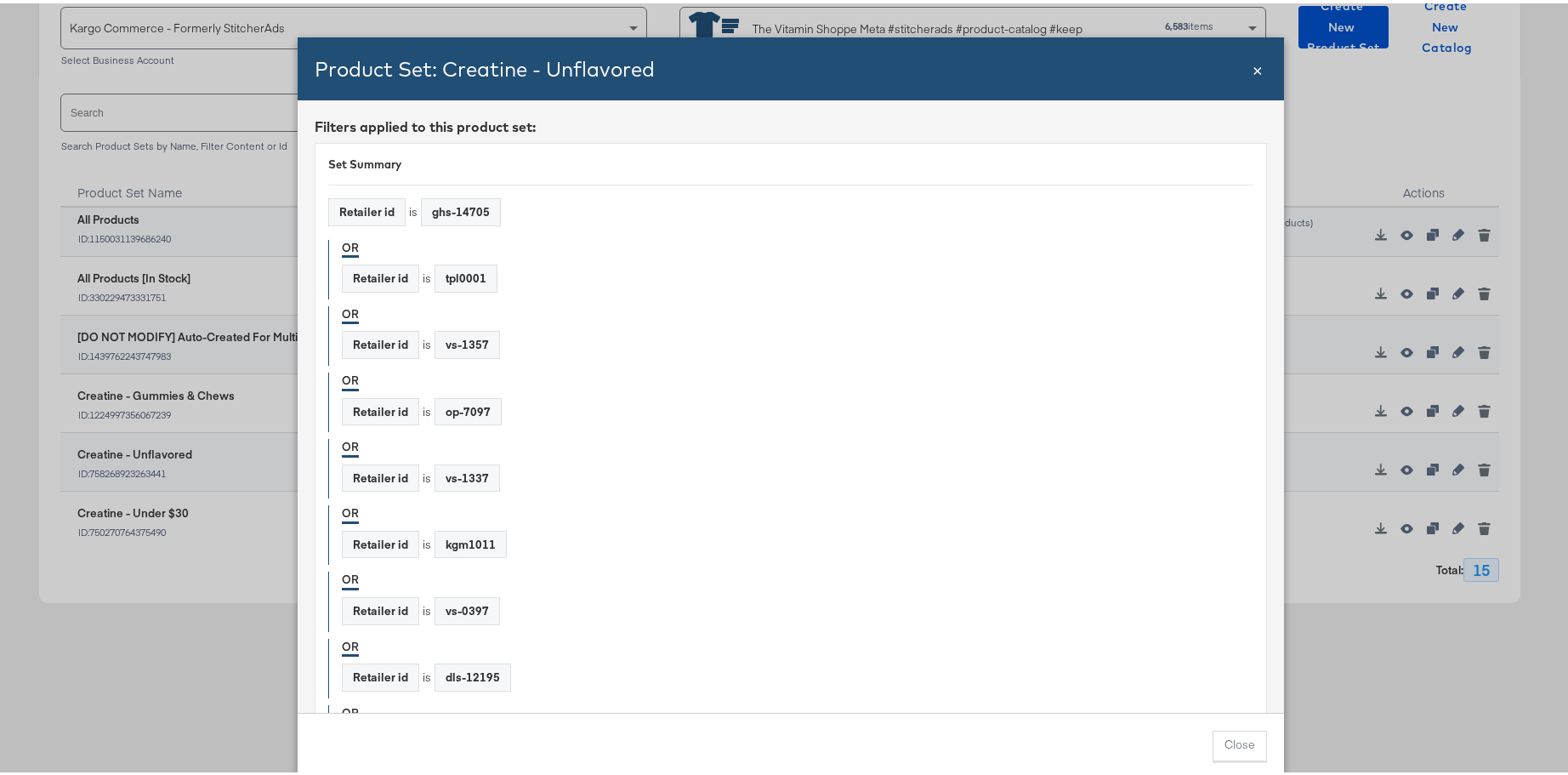
click at [1223, 66] on span "×" at bounding box center [1258, 65] width 11 height 23
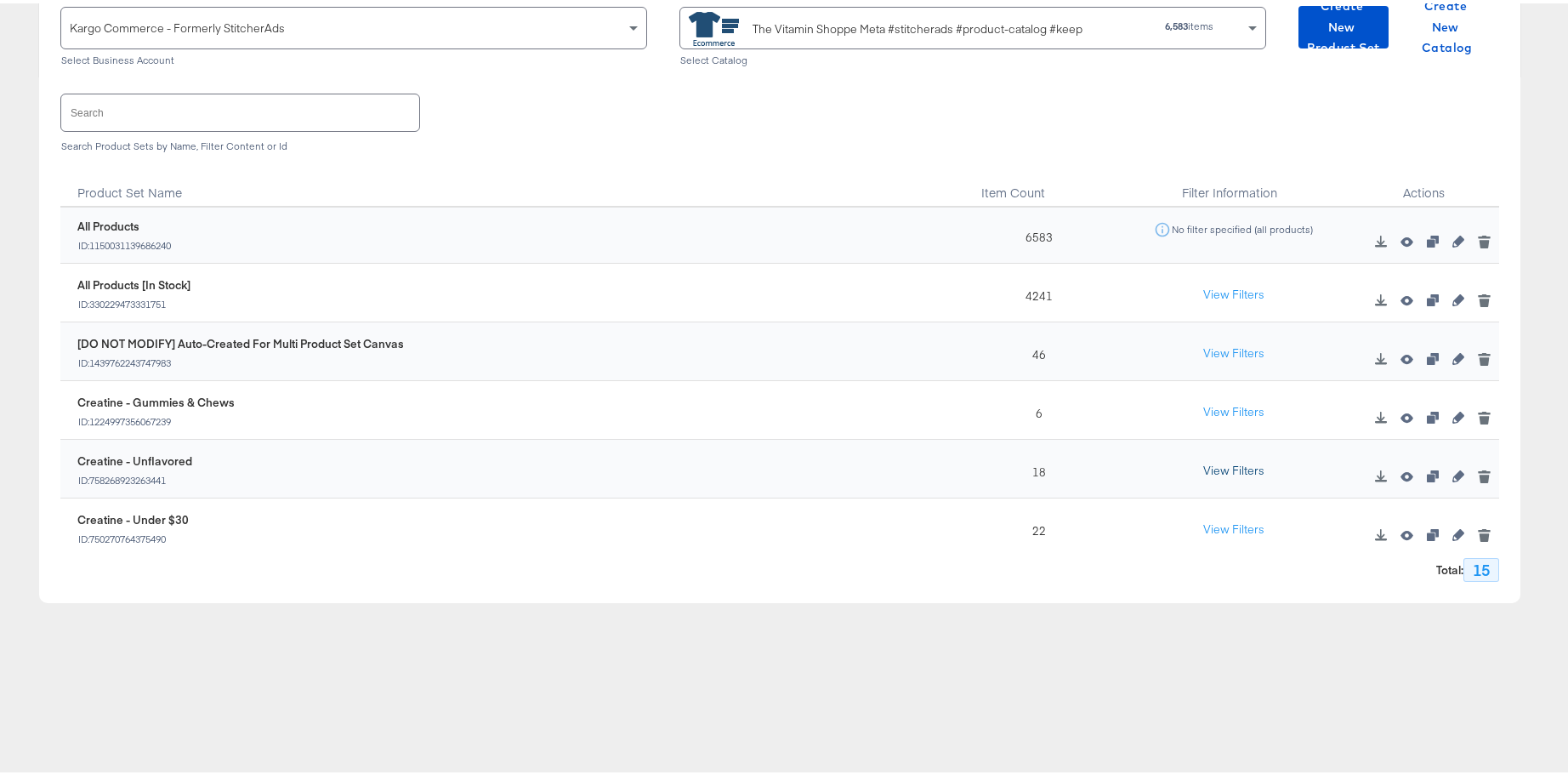
scroll to position [0, 0]
click at [1223, 40] on span "Create New Product Set" at bounding box center [1343, 23] width 76 height 63
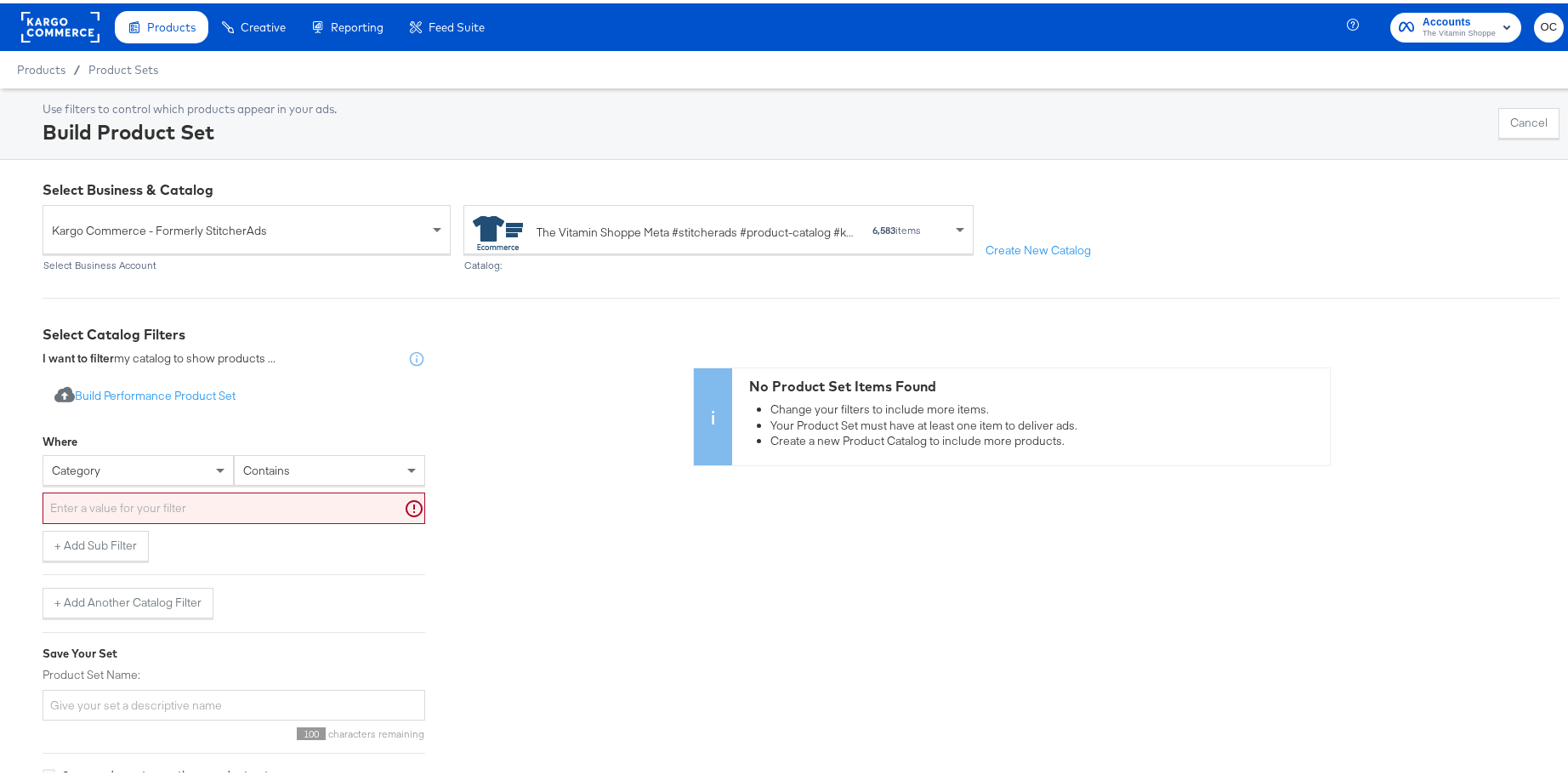
click at [174, 468] on div "category" at bounding box center [138, 466] width 189 height 29
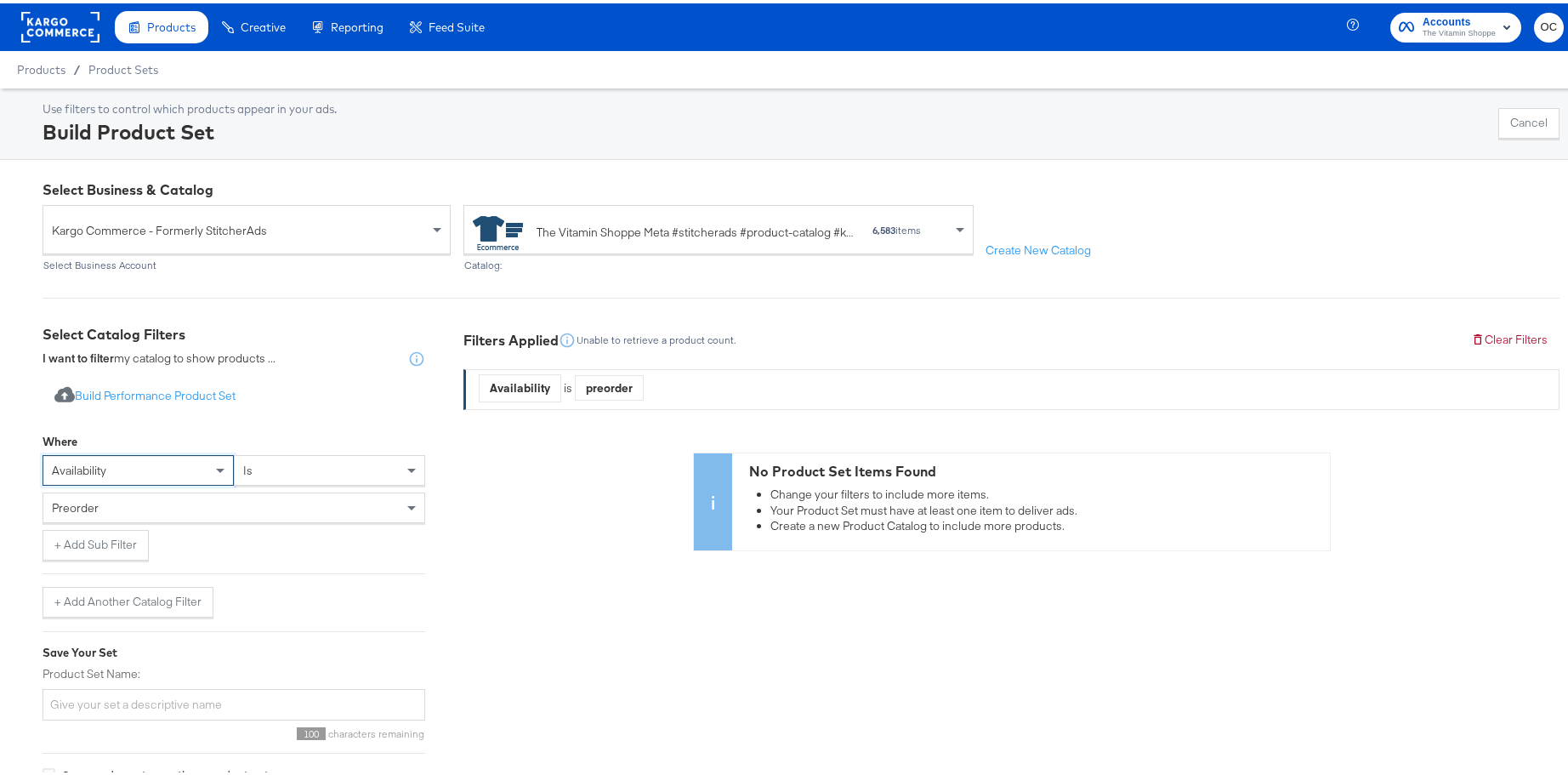
click at [254, 499] on div "preorder" at bounding box center [234, 504] width 381 height 29
click at [106, 543] on button "+ Add Sub Filter" at bounding box center [96, 541] width 106 height 31
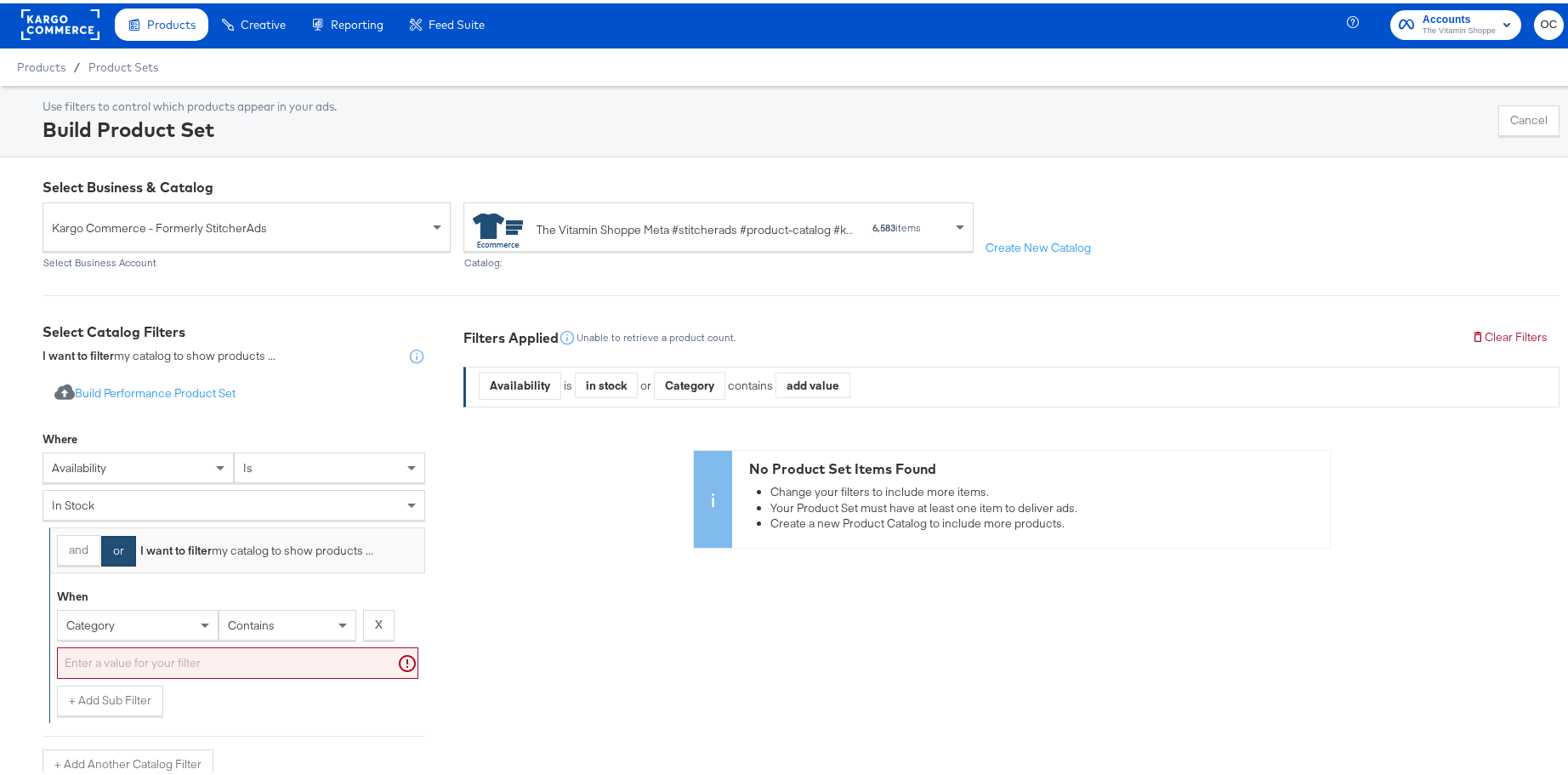
scroll to position [4, 0]
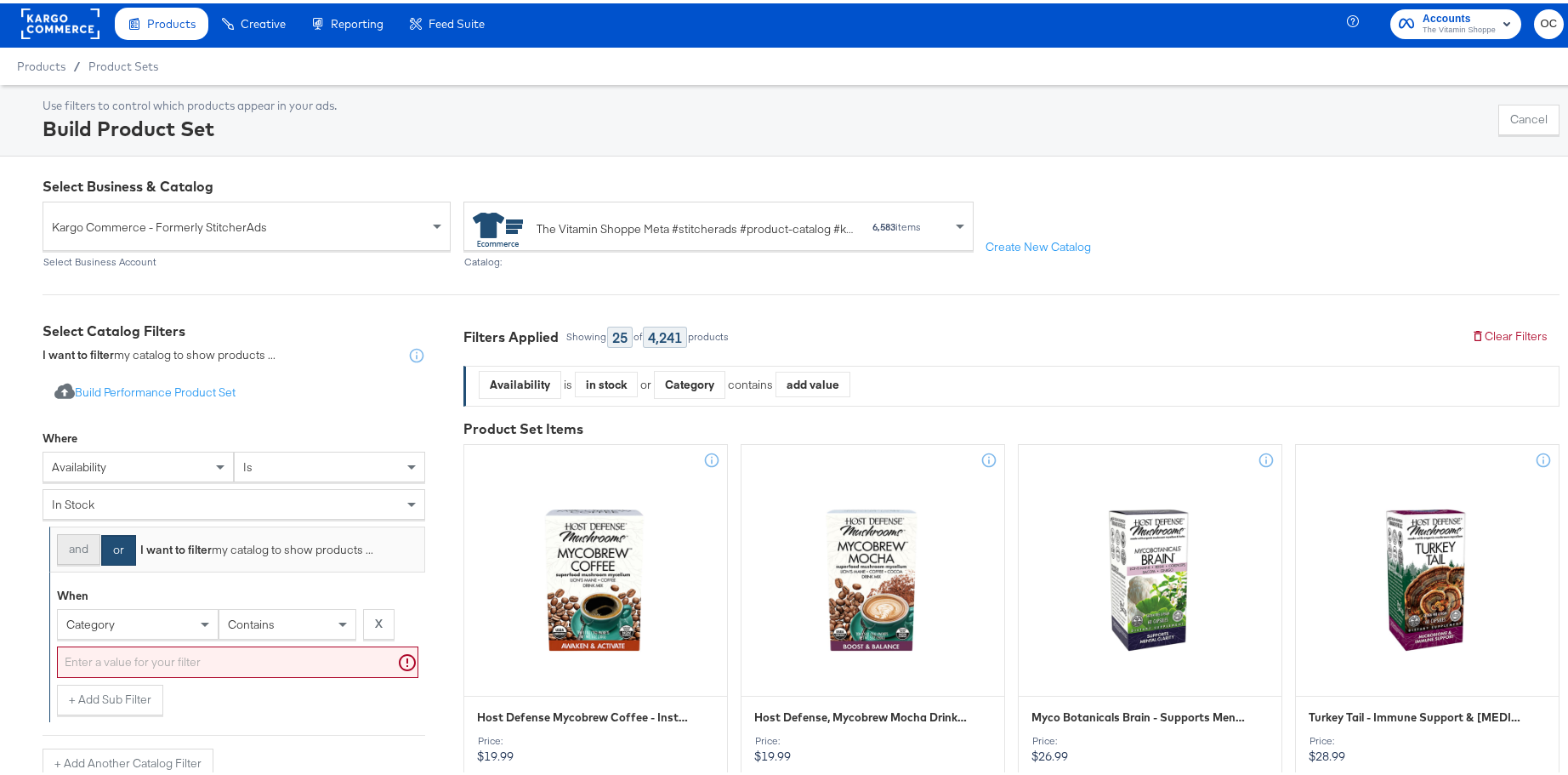
click at [93, 551] on button "and" at bounding box center [78, 546] width 43 height 31
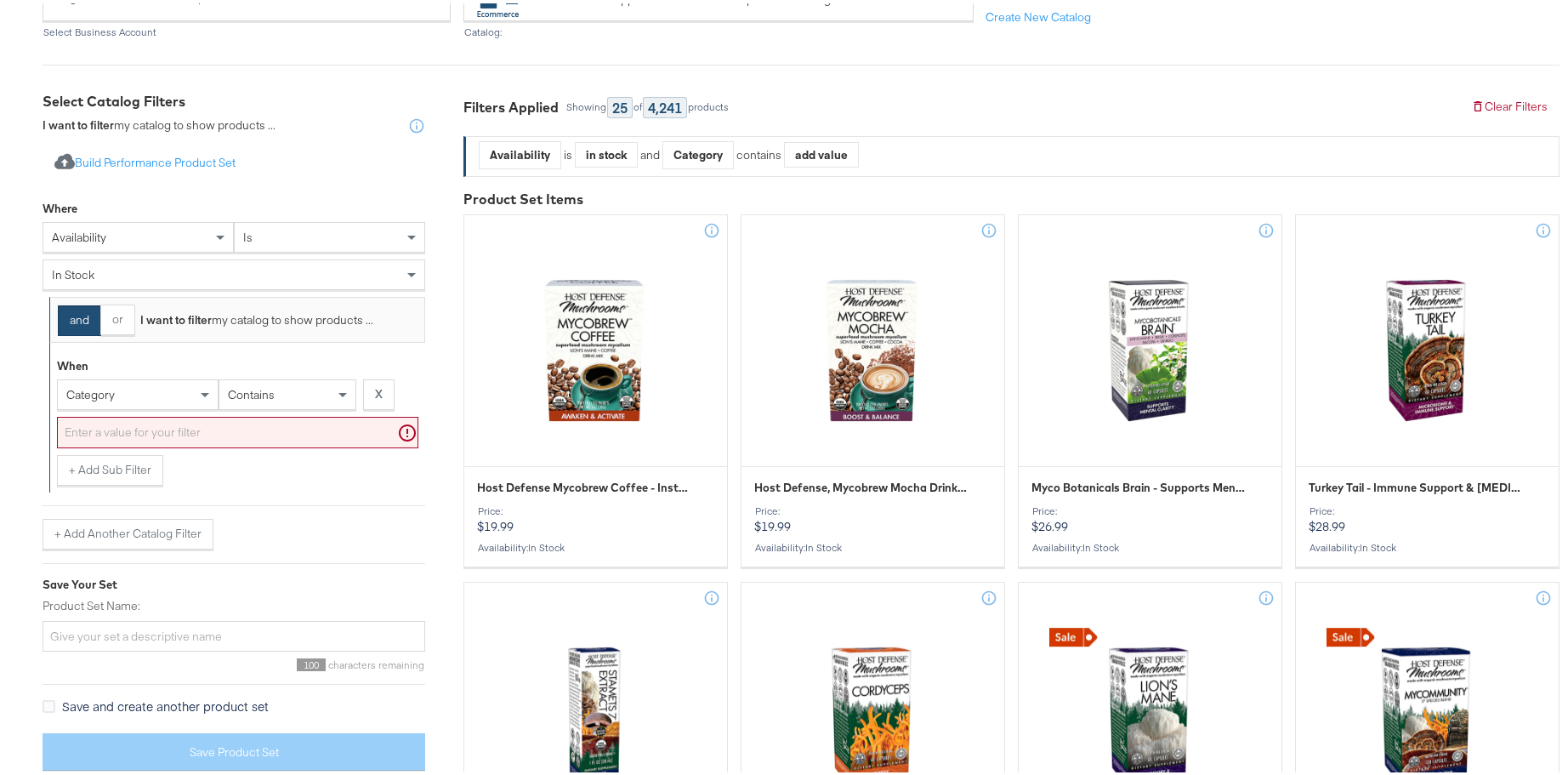
scroll to position [317, 0]
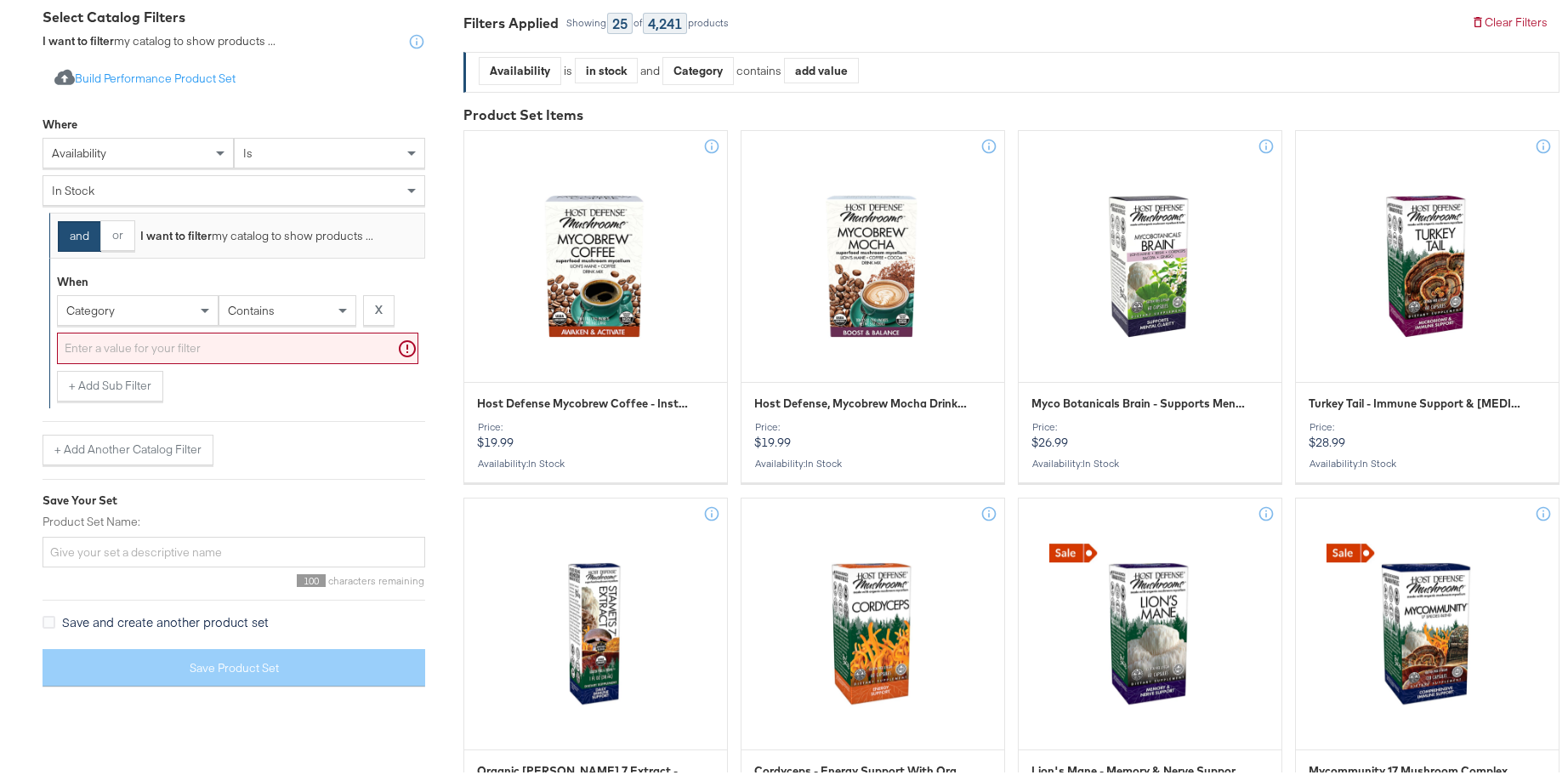
click at [158, 295] on div "category" at bounding box center [137, 307] width 160 height 29
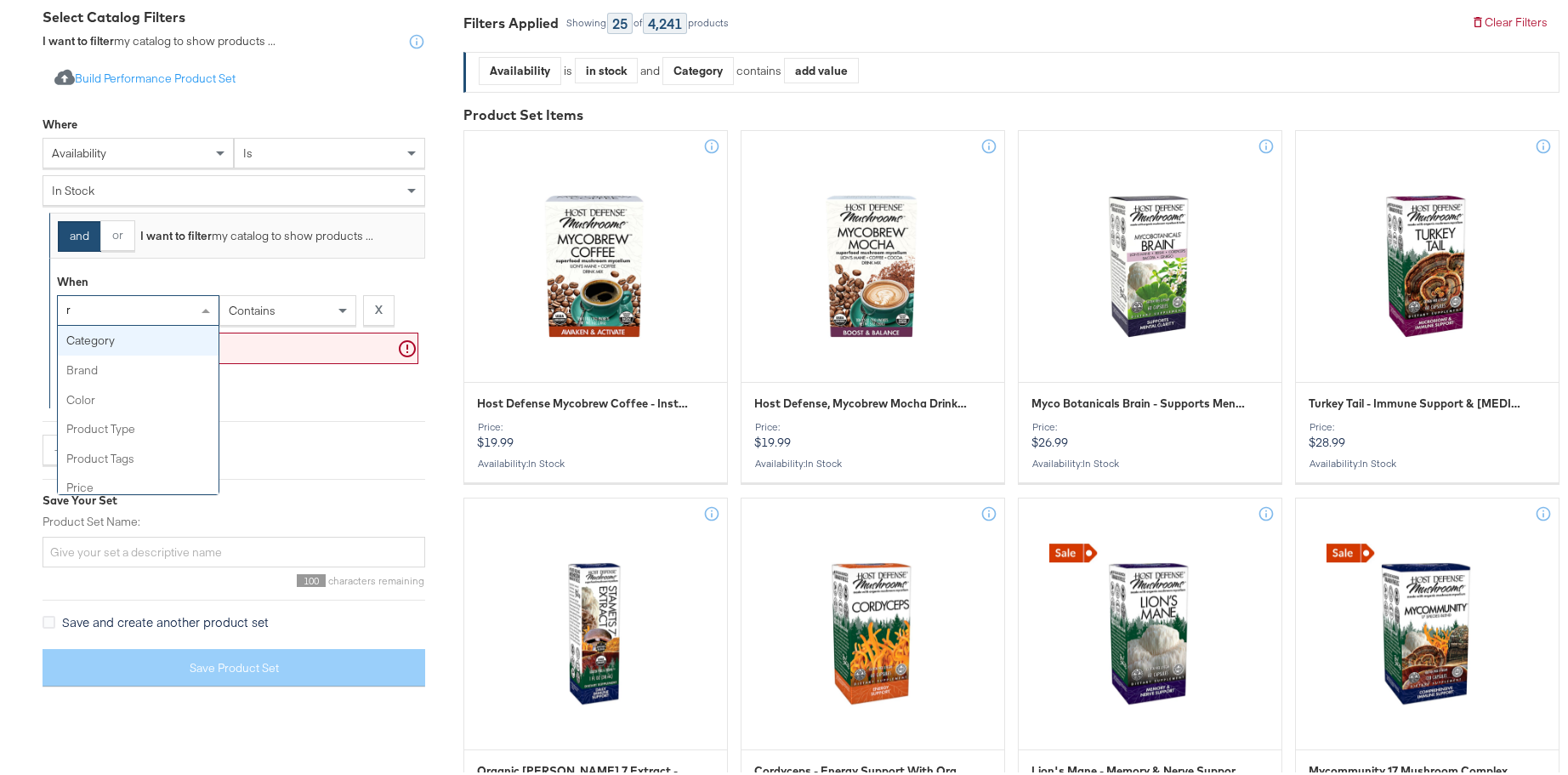
type input "re"
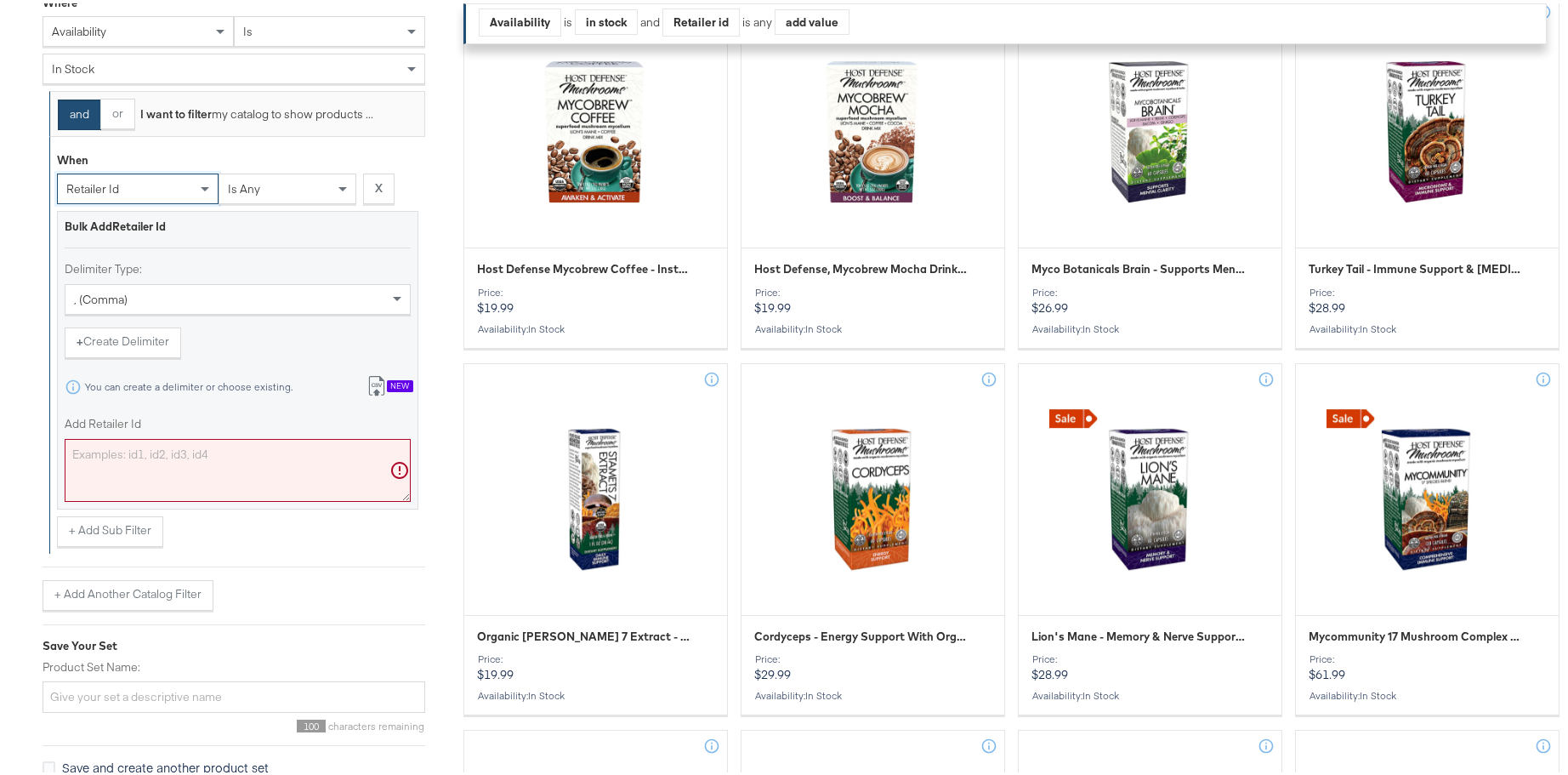
scroll to position [440, 0]
click at [132, 530] on button "+ Add Sub Filter" at bounding box center [110, 527] width 106 height 31
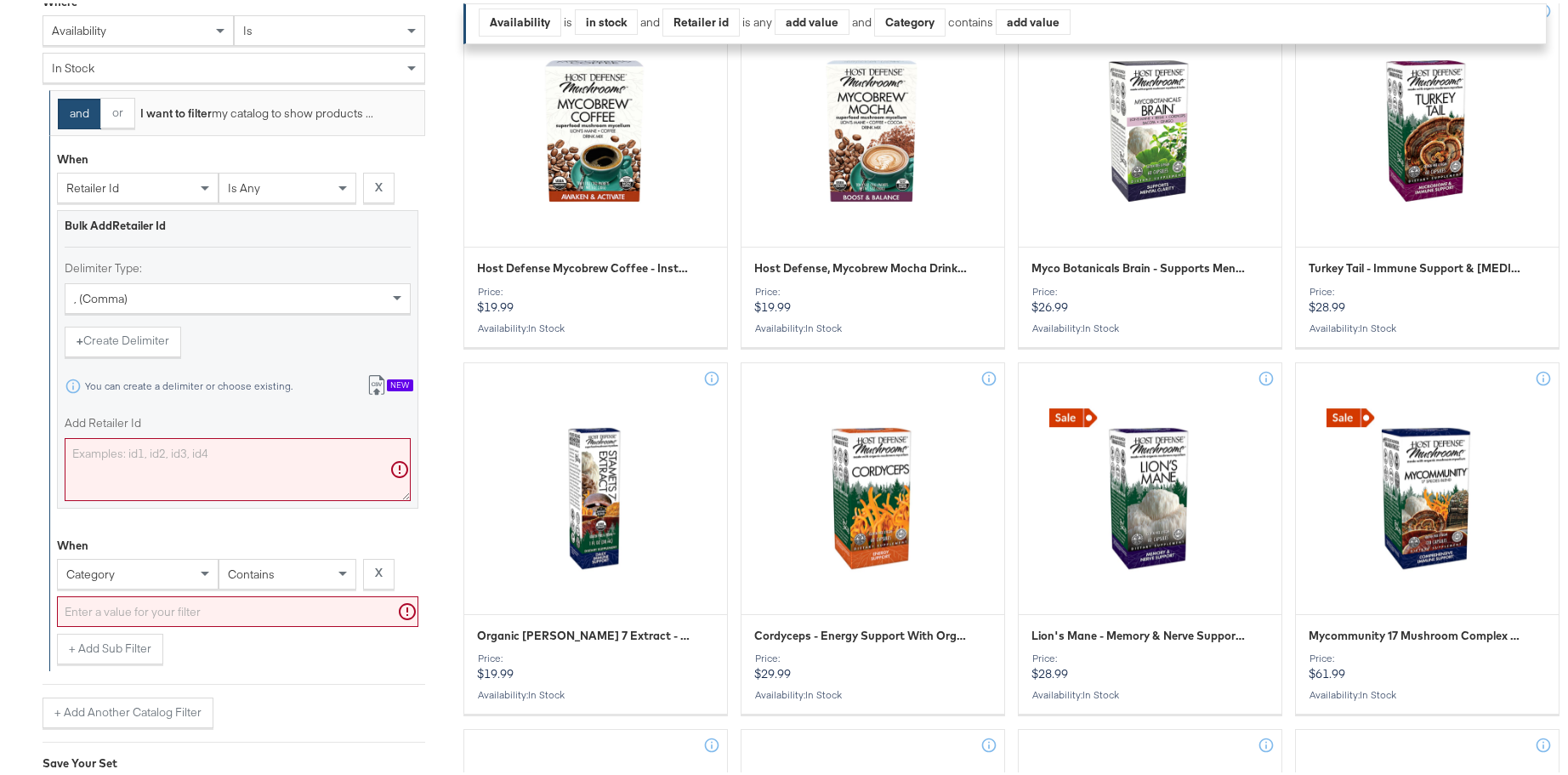
click at [181, 603] on input "text" at bounding box center [237, 609] width 361 height 32
click at [151, 576] on div "category" at bounding box center [137, 571] width 160 height 29
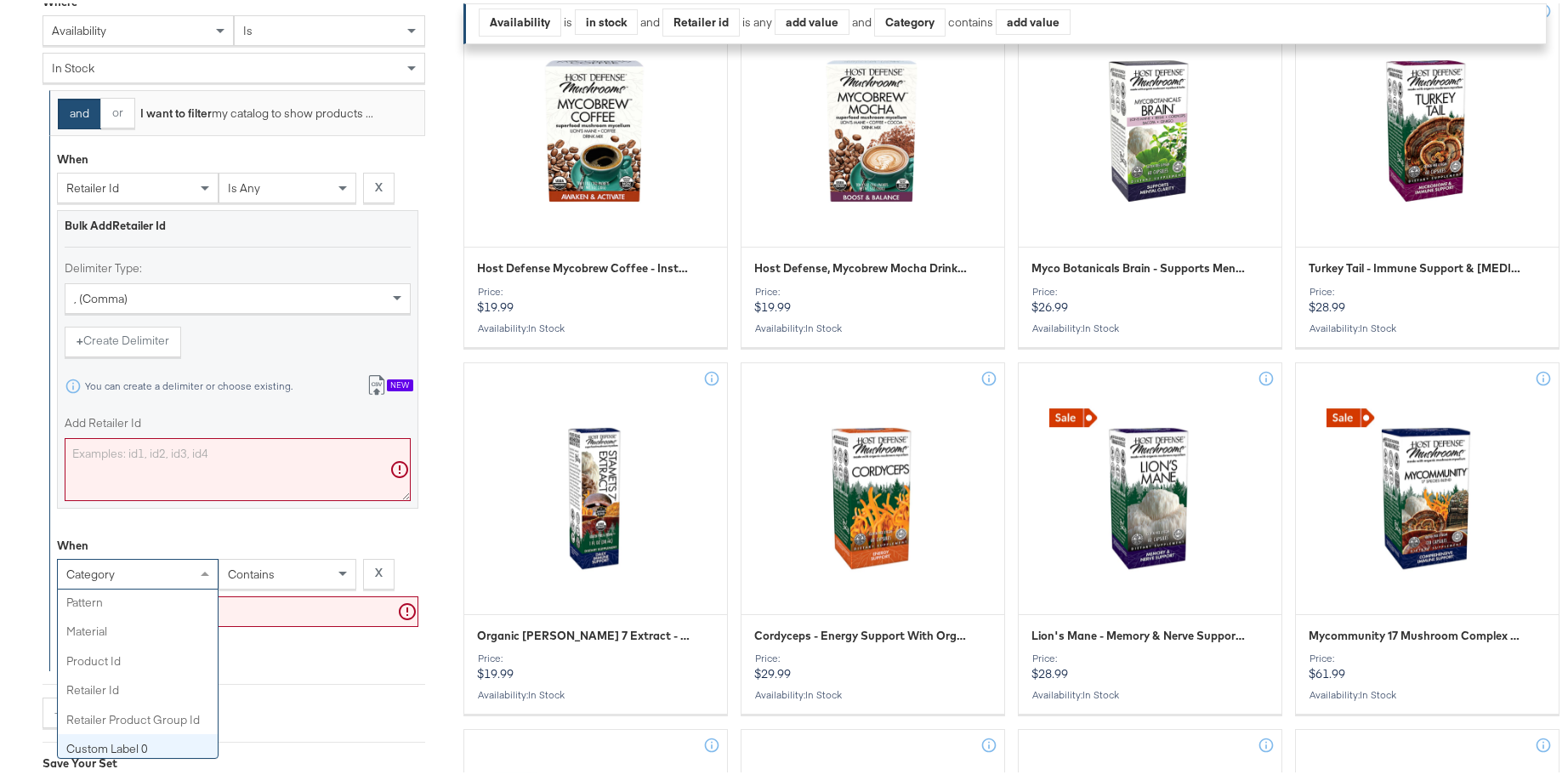
scroll to position [408, 0]
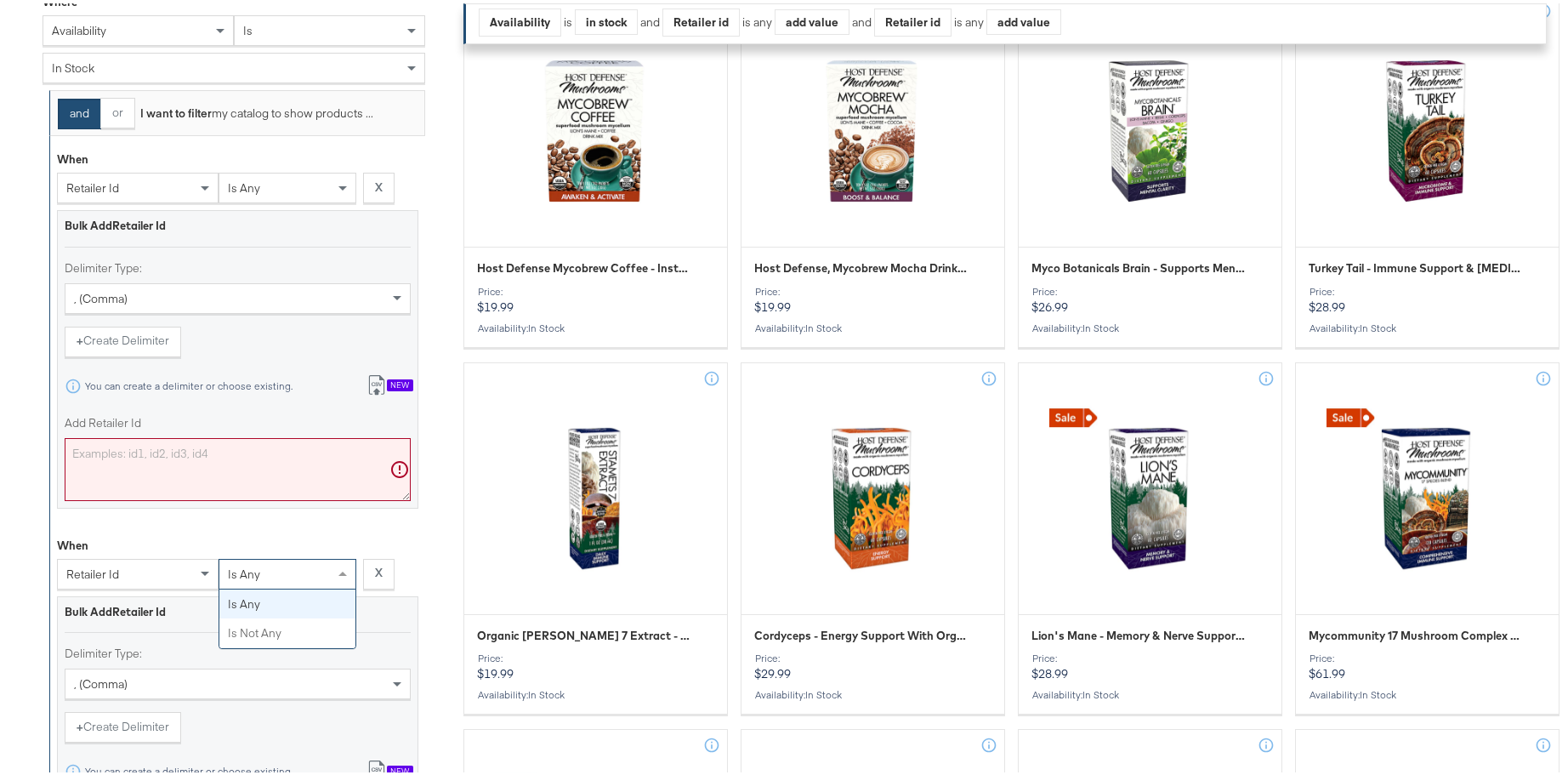
click at [286, 583] on div "is any" at bounding box center [288, 571] width 136 height 29
click at [271, 530] on div "When retailer id is any X Bulk Add Retailer Id Delimiter Type: , (comma) + Crea…" at bounding box center [237, 711] width 361 height 372
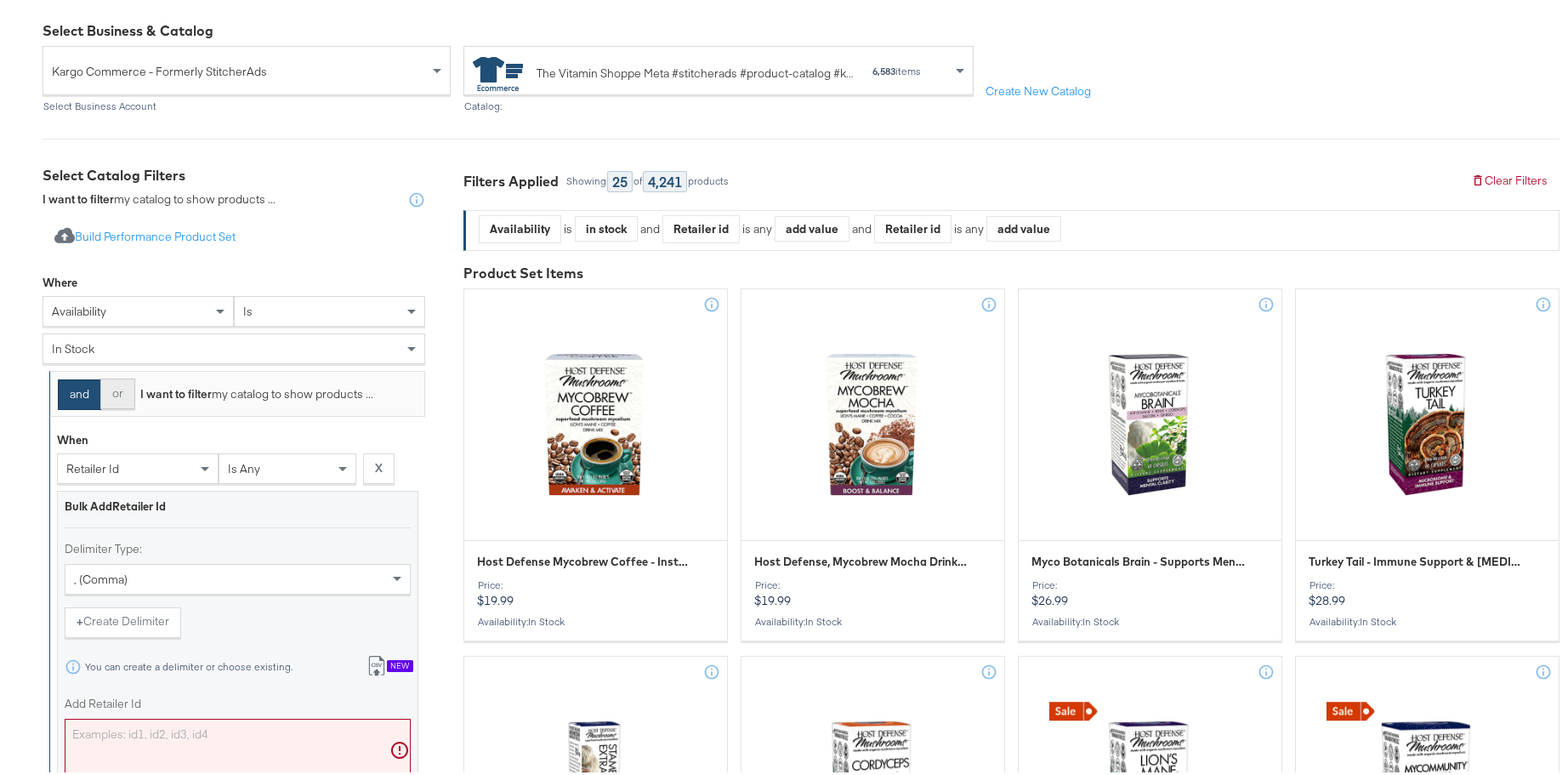
scroll to position [135, 0]
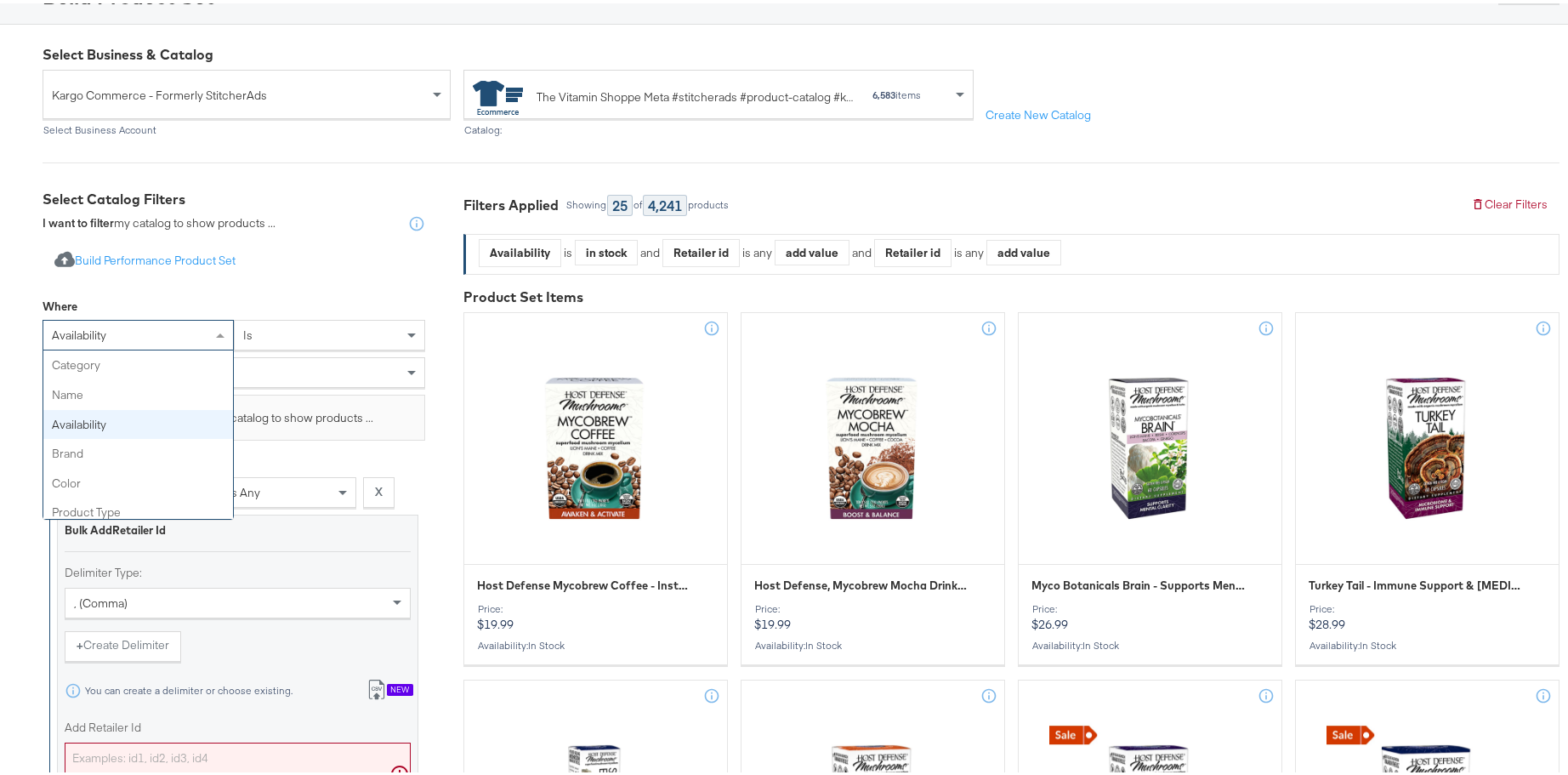
click at [188, 339] on div "availability" at bounding box center [138, 331] width 189 height 29
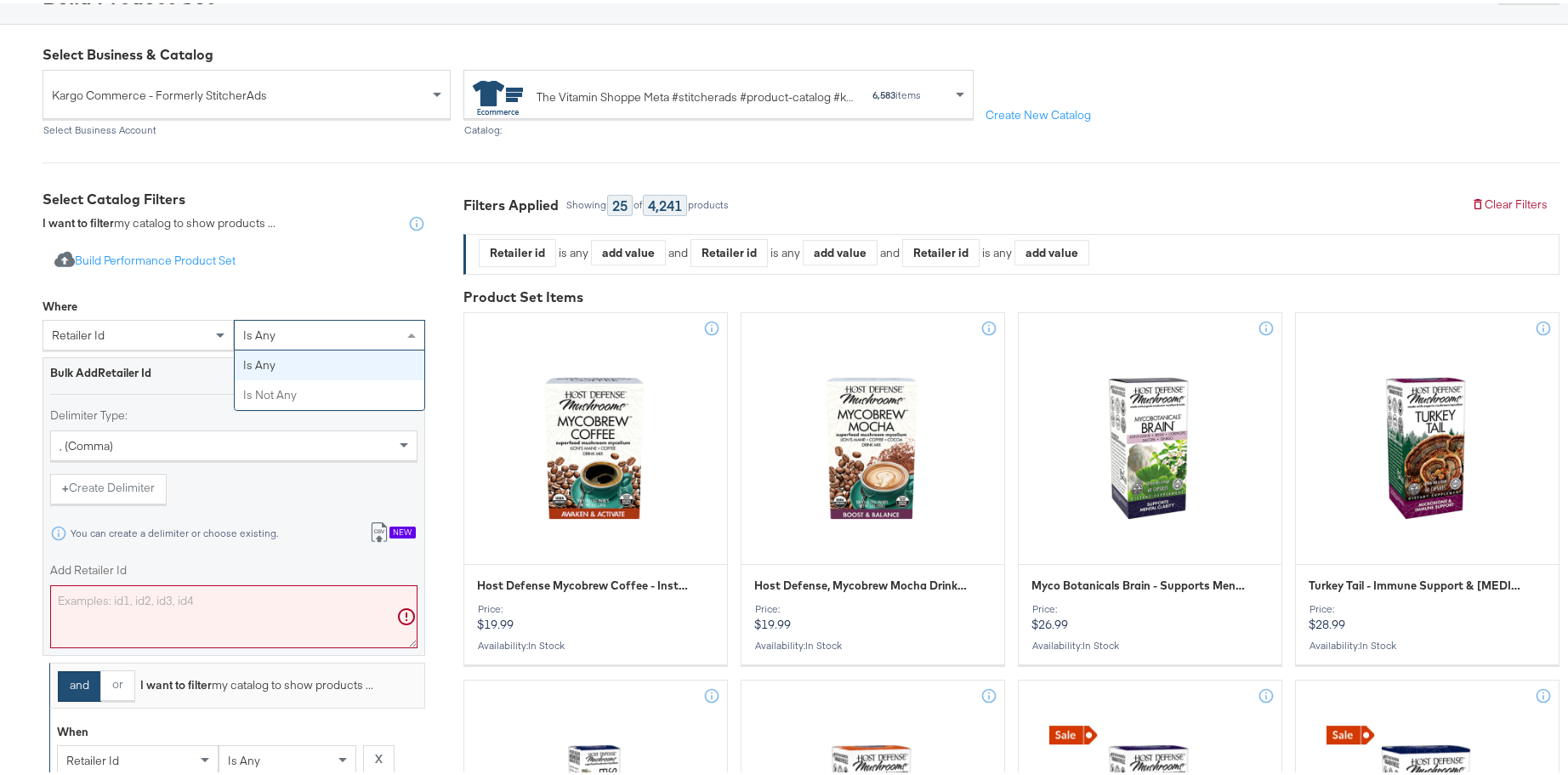
click at [298, 334] on div "is any" at bounding box center [329, 331] width 189 height 29
click at [329, 447] on div ", (comma)" at bounding box center [234, 441] width 365 height 29
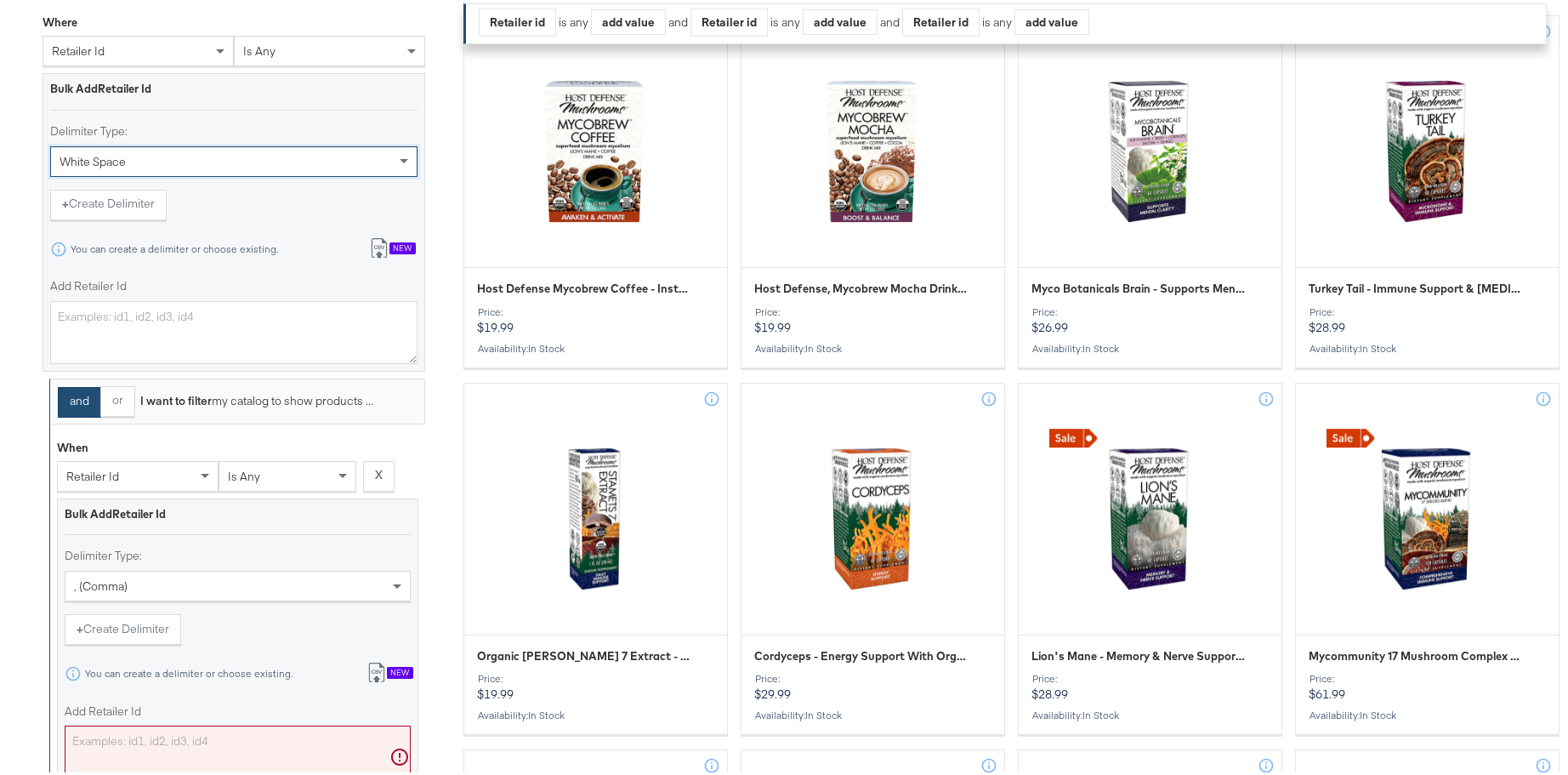
scroll to position [356, 0]
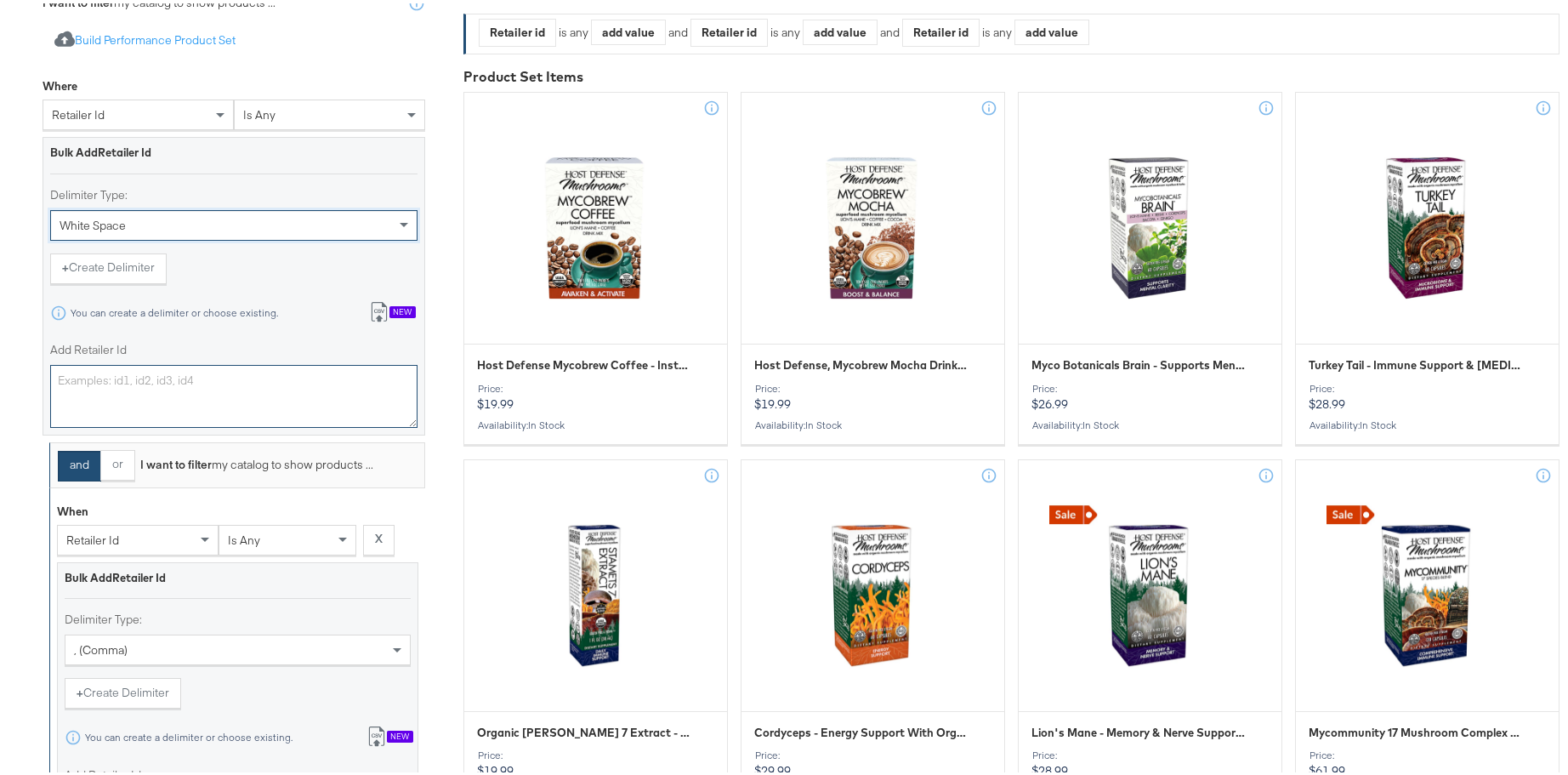
click at [227, 403] on textarea "Add Retailer Id" at bounding box center [234, 392] width 367 height 63
click at [260, 222] on div "white space" at bounding box center [234, 222] width 365 height 29
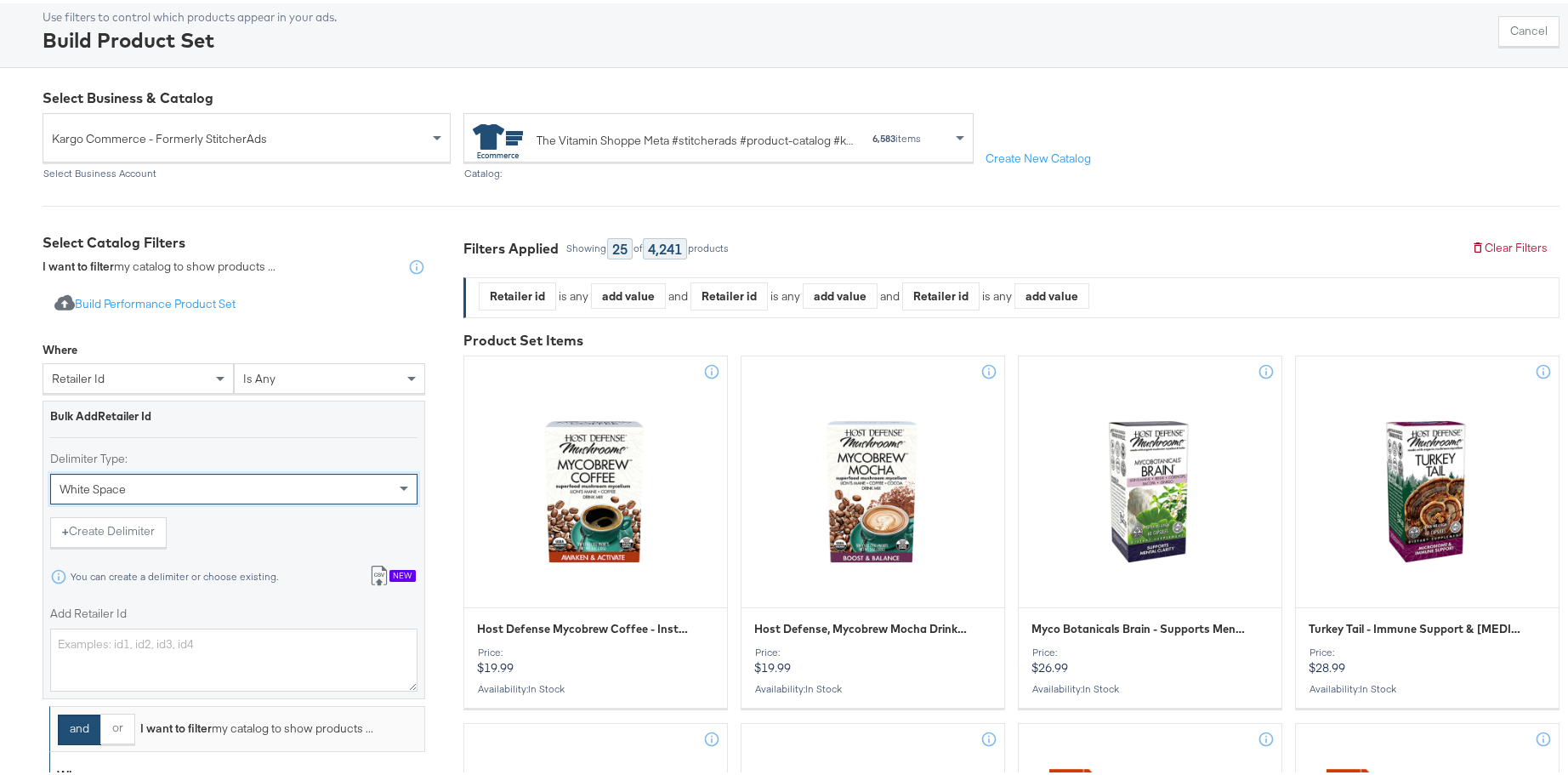
scroll to position [0, 0]
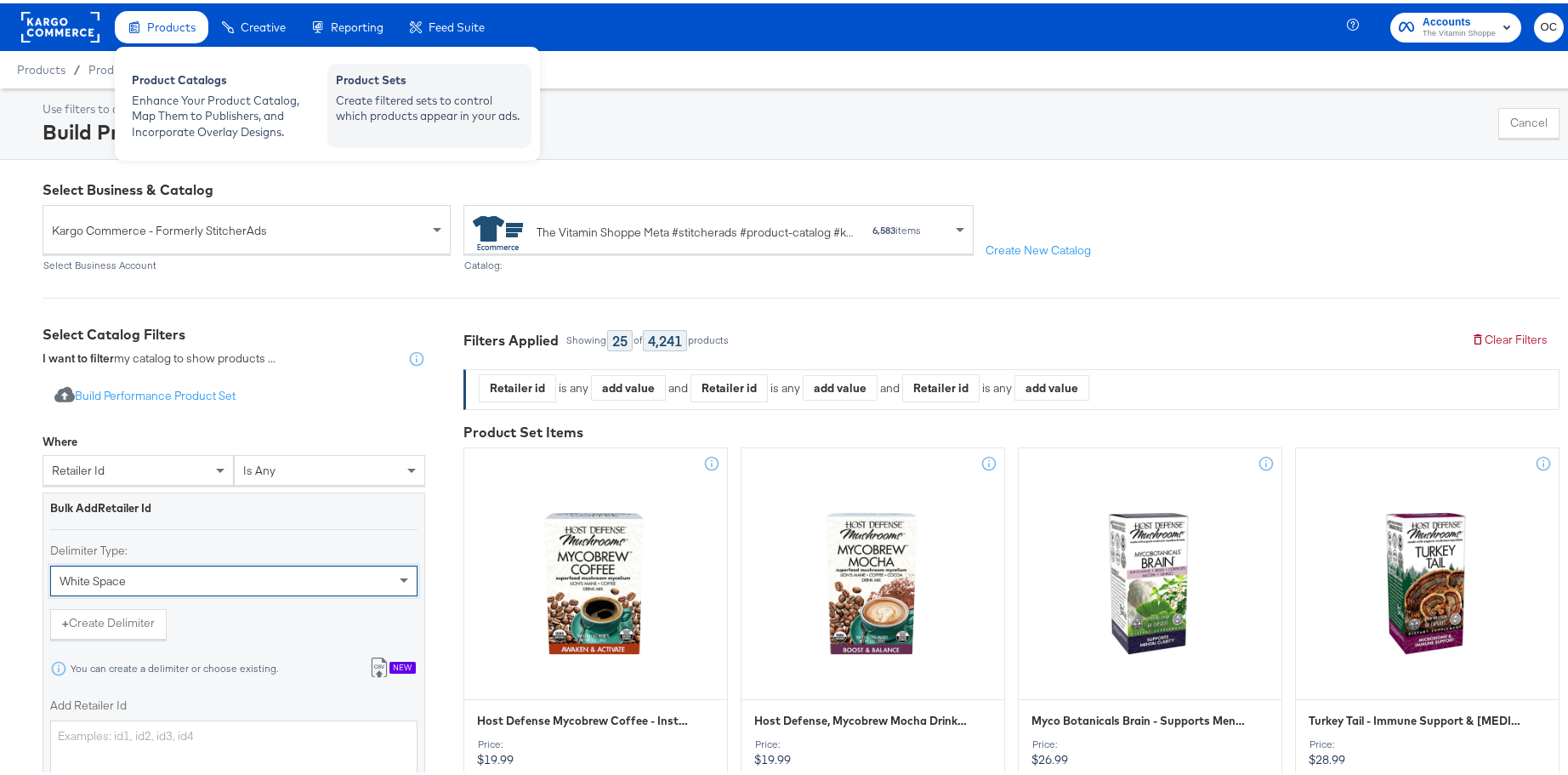
click at [366, 88] on div "Product Sets" at bounding box center [429, 79] width 187 height 20
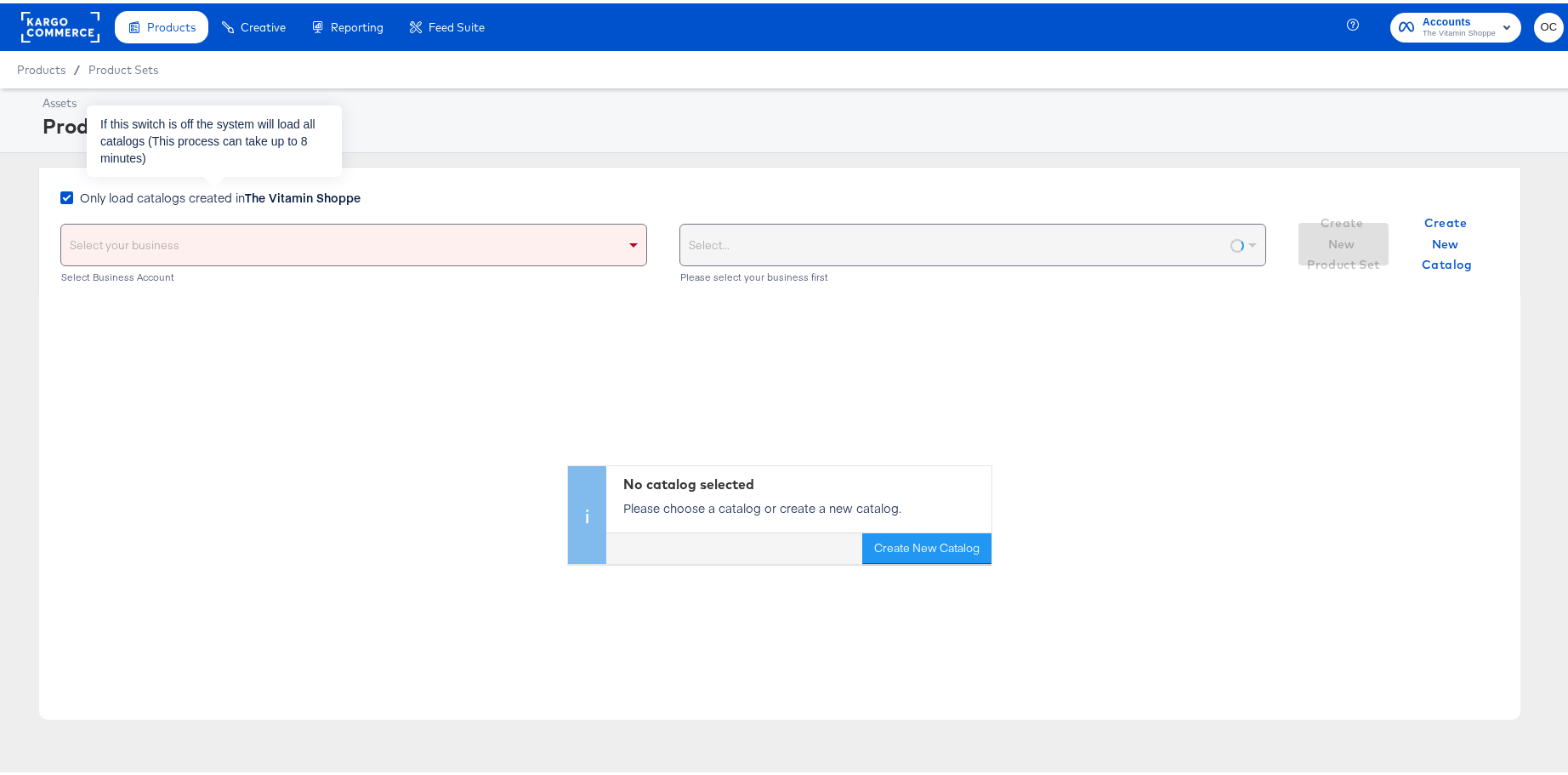
click at [270, 193] on strong "The Vitamin Shoppe" at bounding box center [303, 194] width 116 height 17
click at [0, 0] on input "Only load catalogs created in The Vitamin Shoppe" at bounding box center [0, 0] width 0 height 0
click at [298, 233] on div "Select your business" at bounding box center [353, 242] width 585 height 41
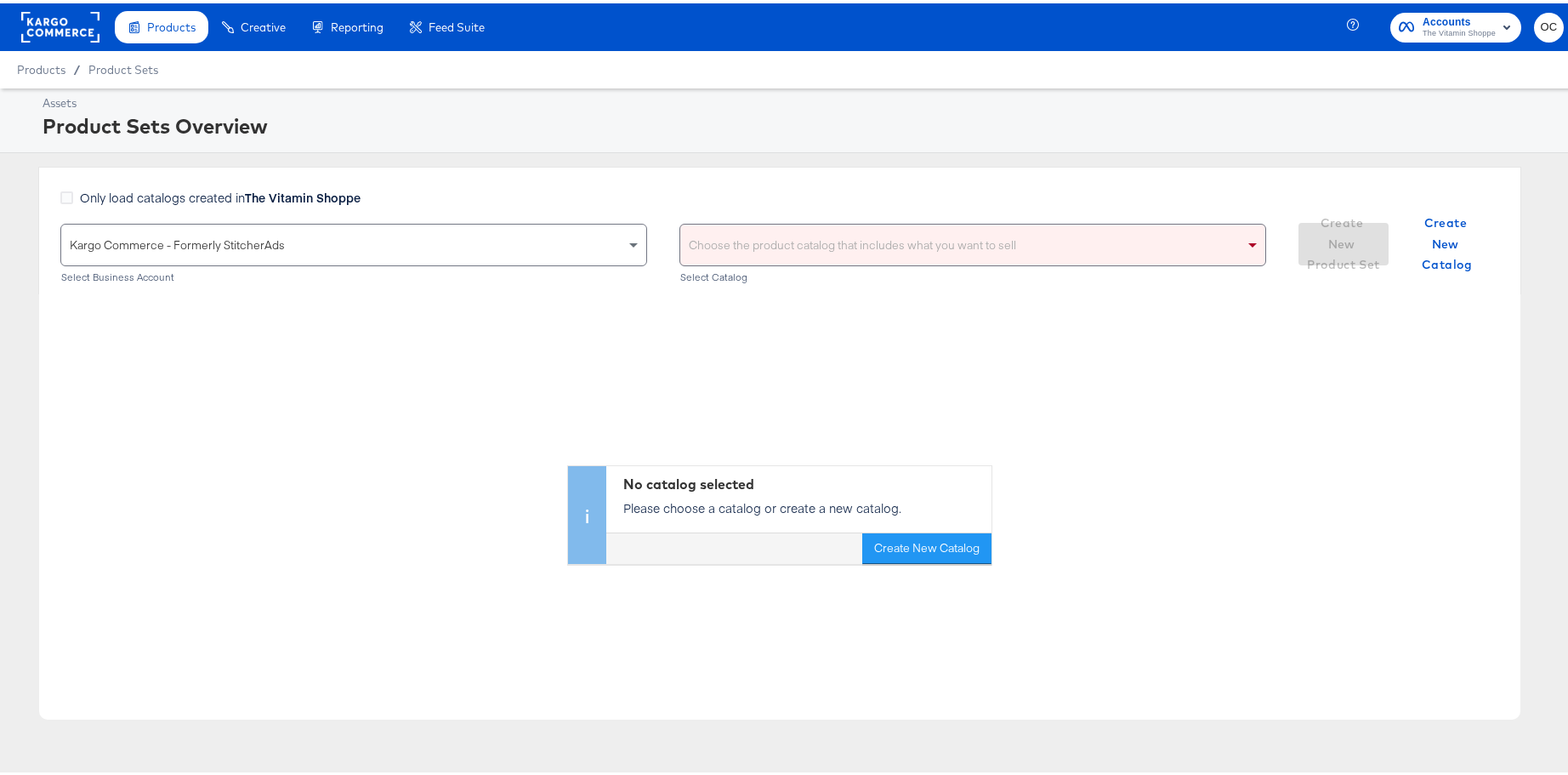
click at [707, 257] on div "Choose the product catalog that includes what you want to sell" at bounding box center [972, 242] width 585 height 41
type input "vitamin"
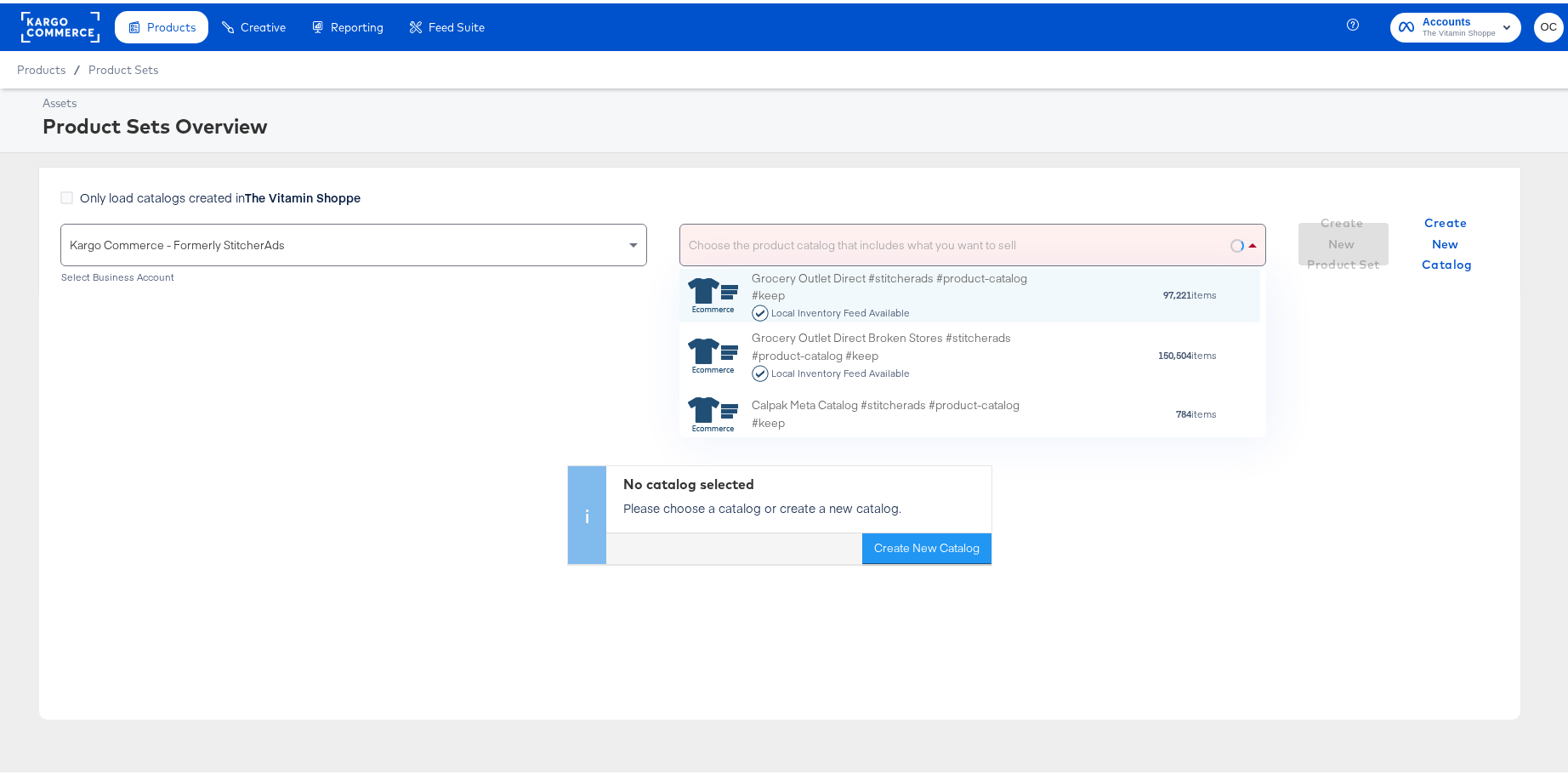
click at [778, 255] on div "Choose the product catalog that includes what you want to sell" at bounding box center [972, 242] width 585 height 41
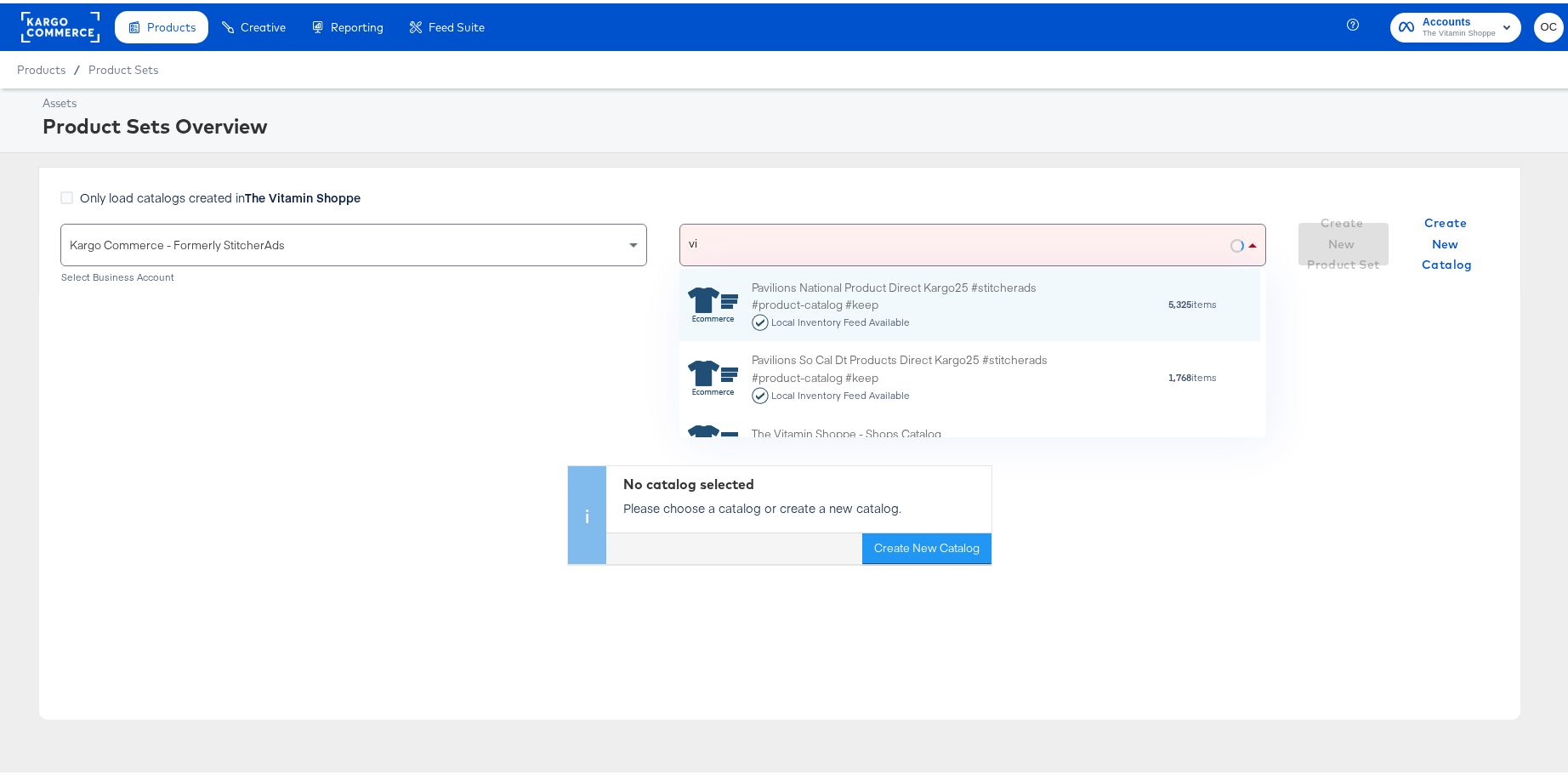
type input "vit"
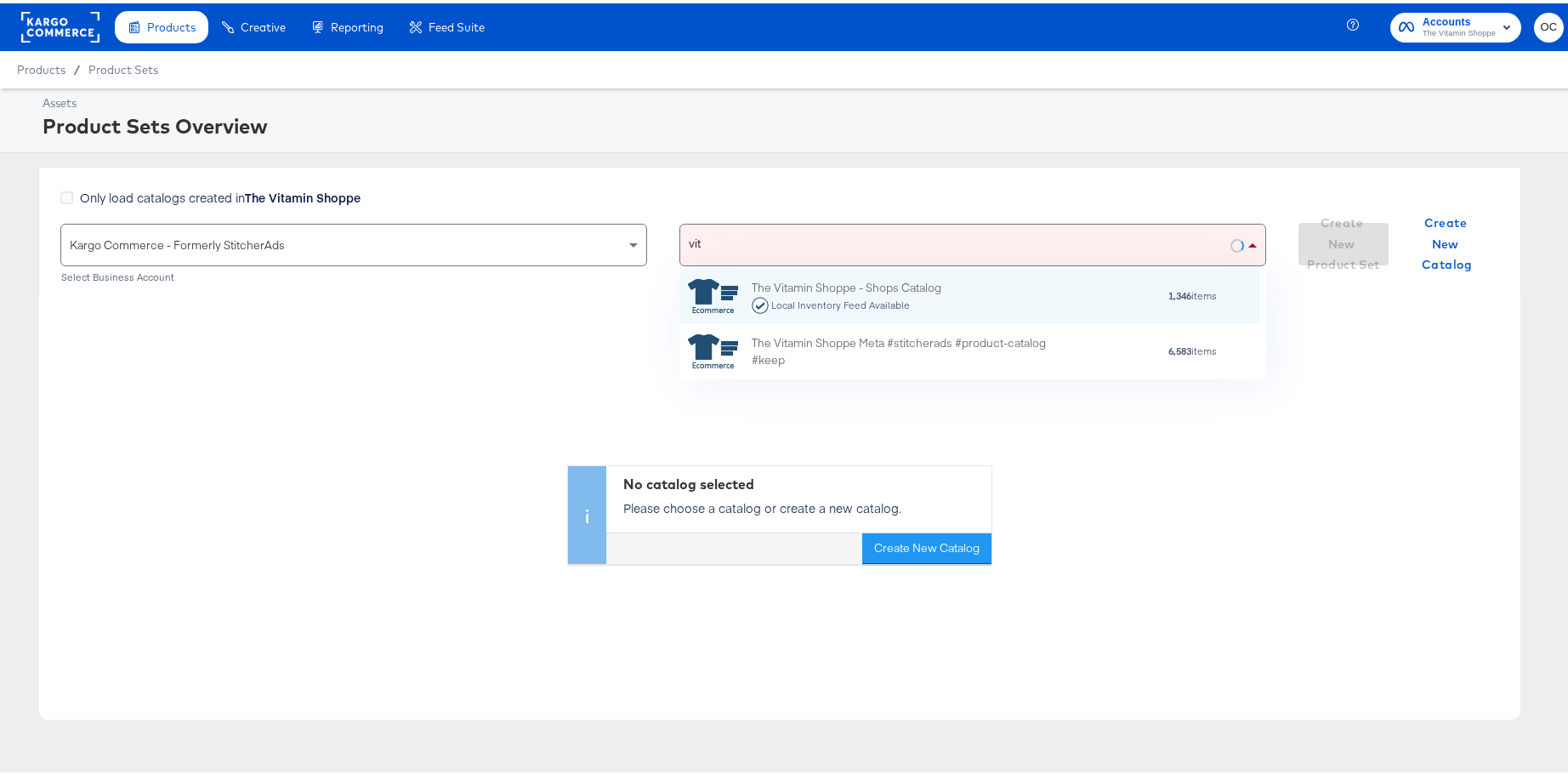
scroll to position [98, 567]
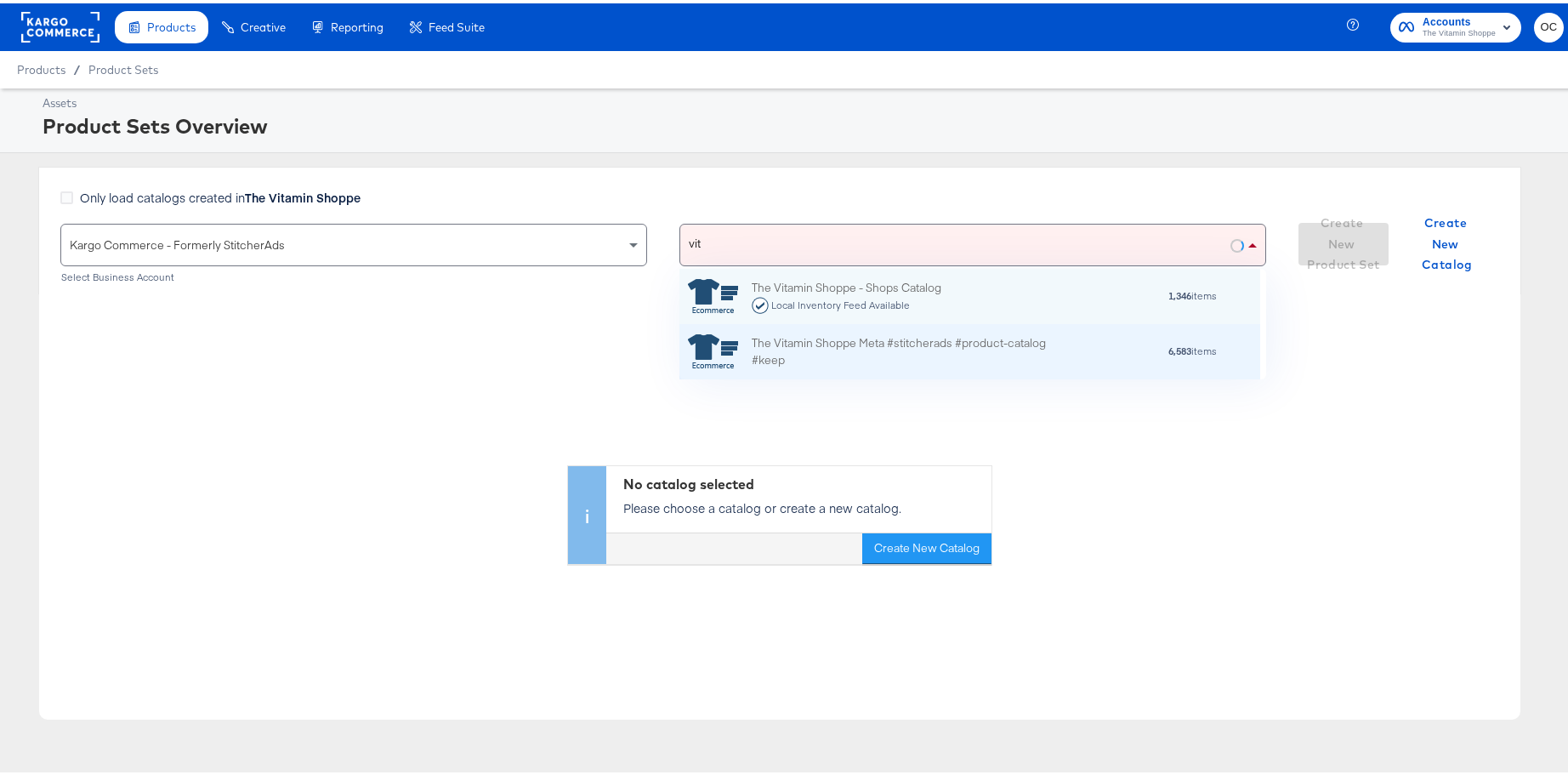
click at [761, 361] on div "The Vitamin Shoppe Meta #stitcherads #product-catalog #keep" at bounding box center [901, 349] width 297 height 35
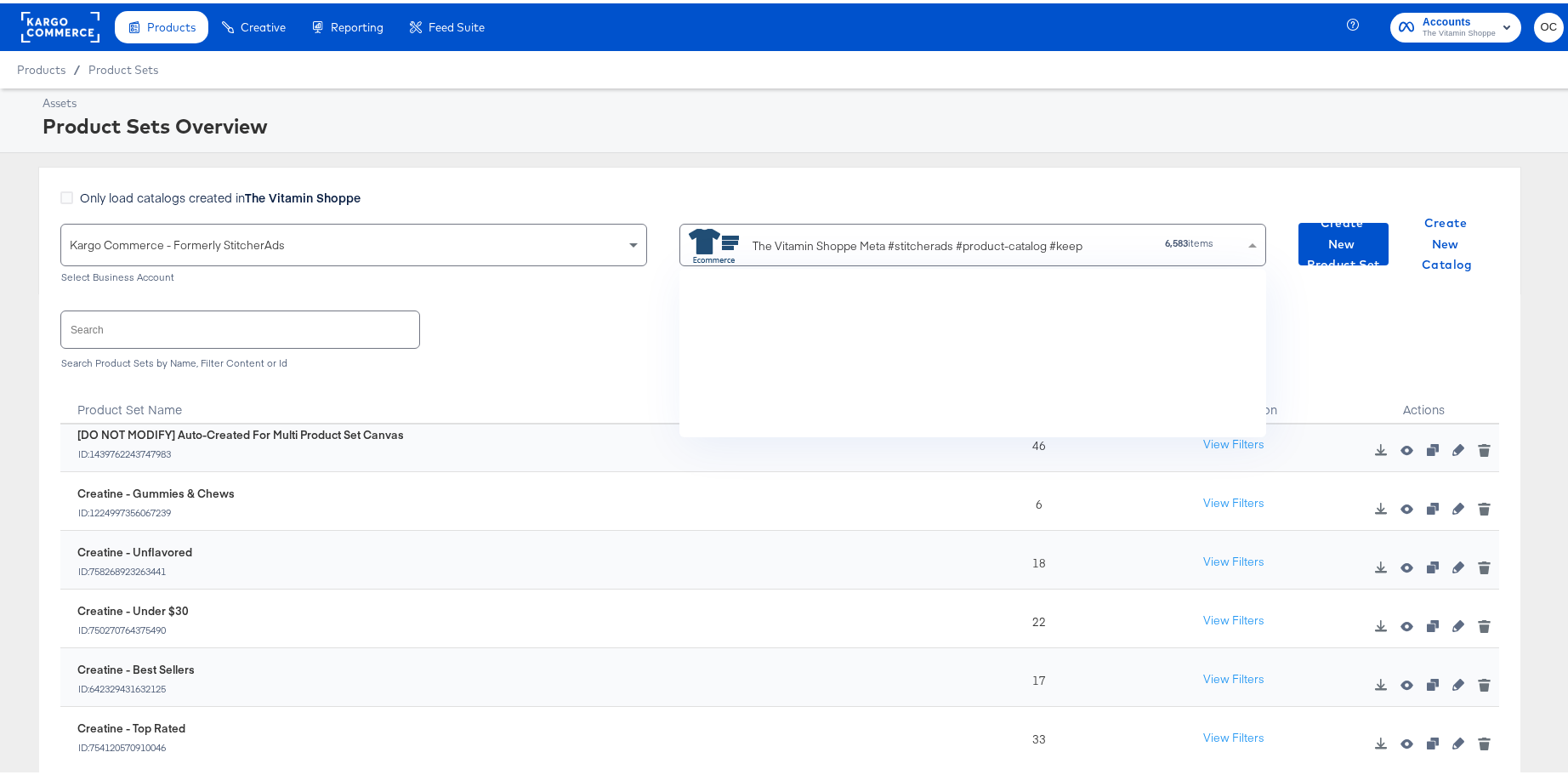
scroll to position [156, 567]
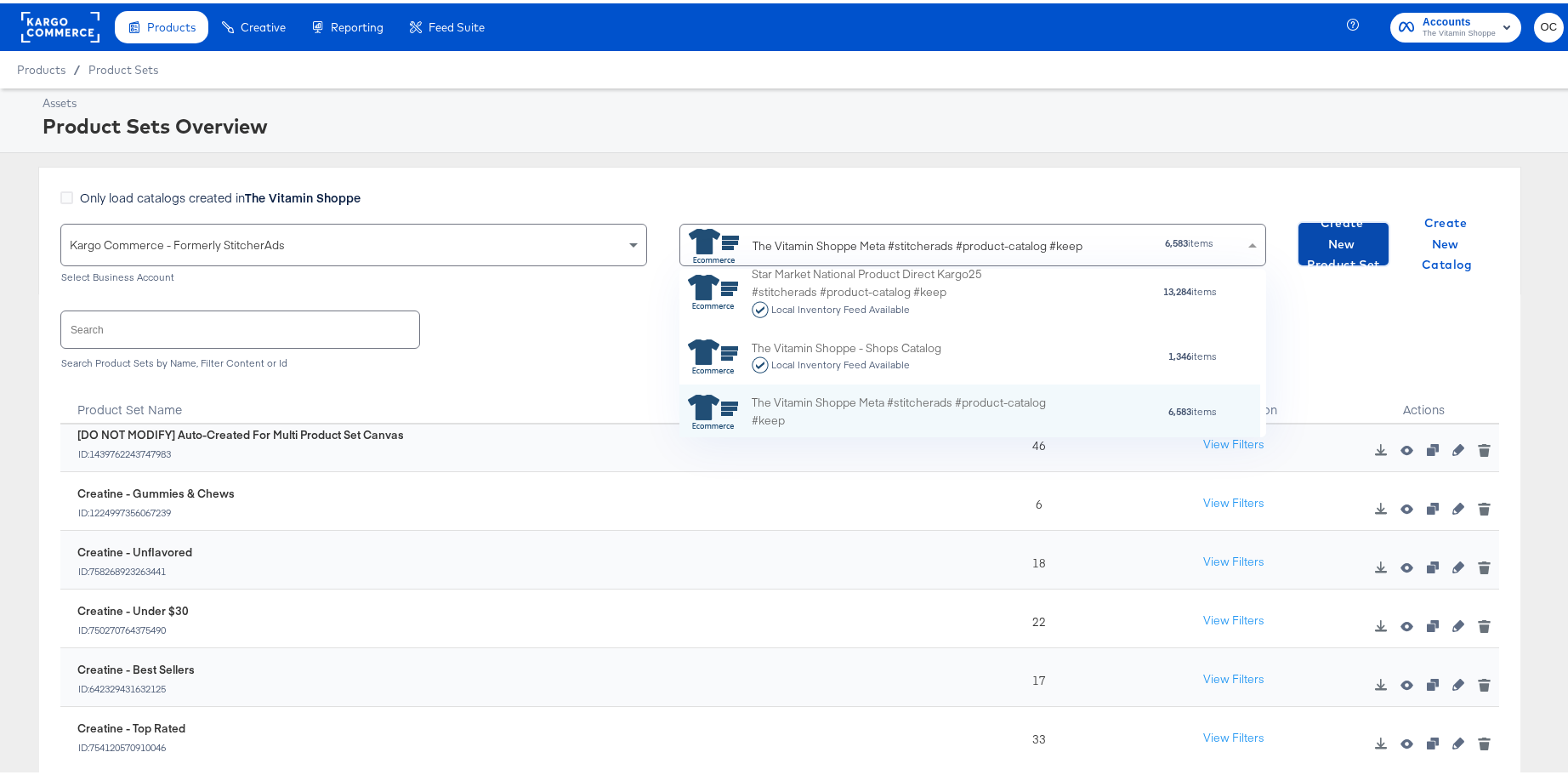
click at [1223, 249] on span "Create New Product Set" at bounding box center [1343, 240] width 76 height 63
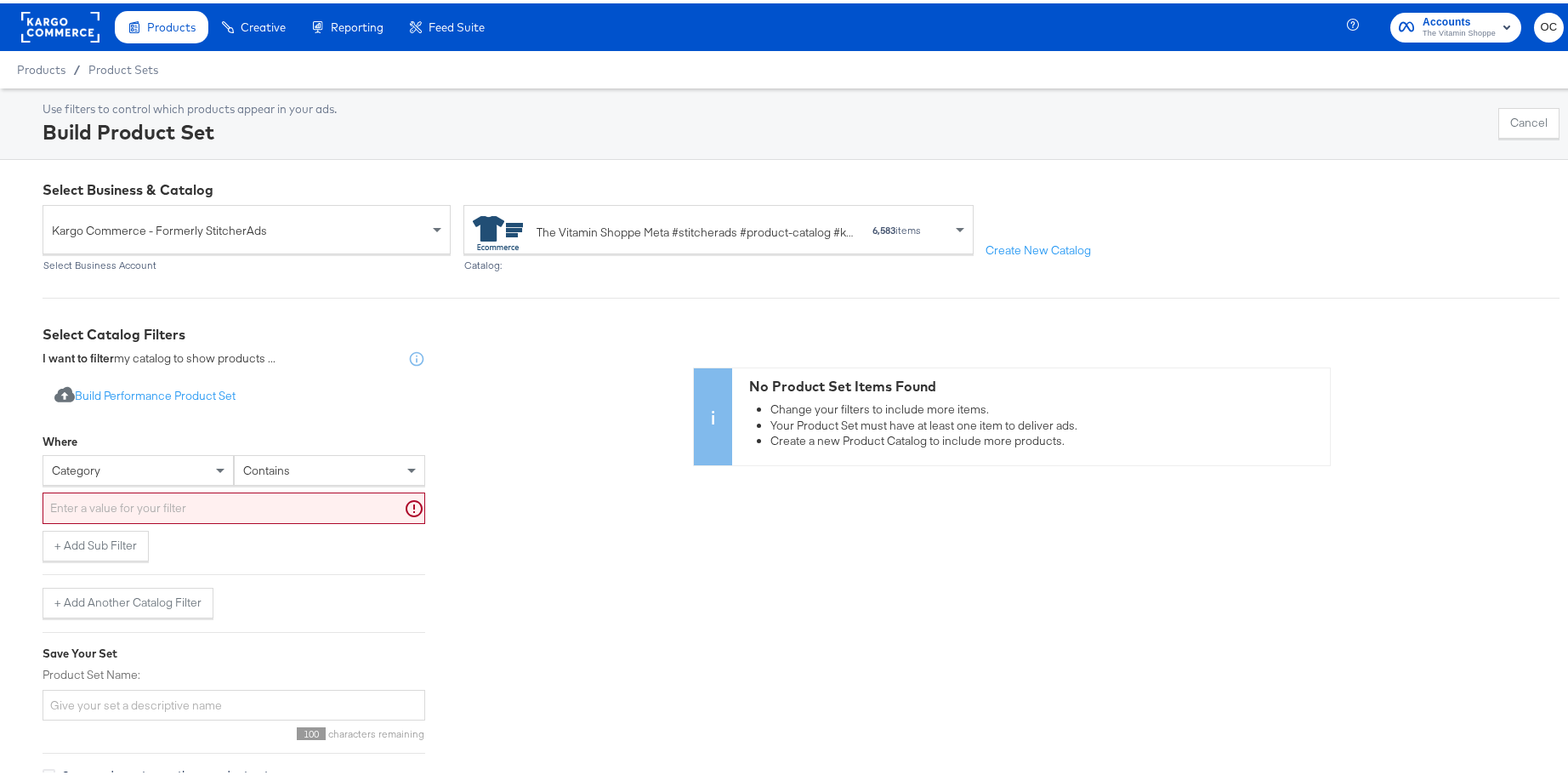
click at [170, 467] on div "category" at bounding box center [138, 466] width 189 height 29
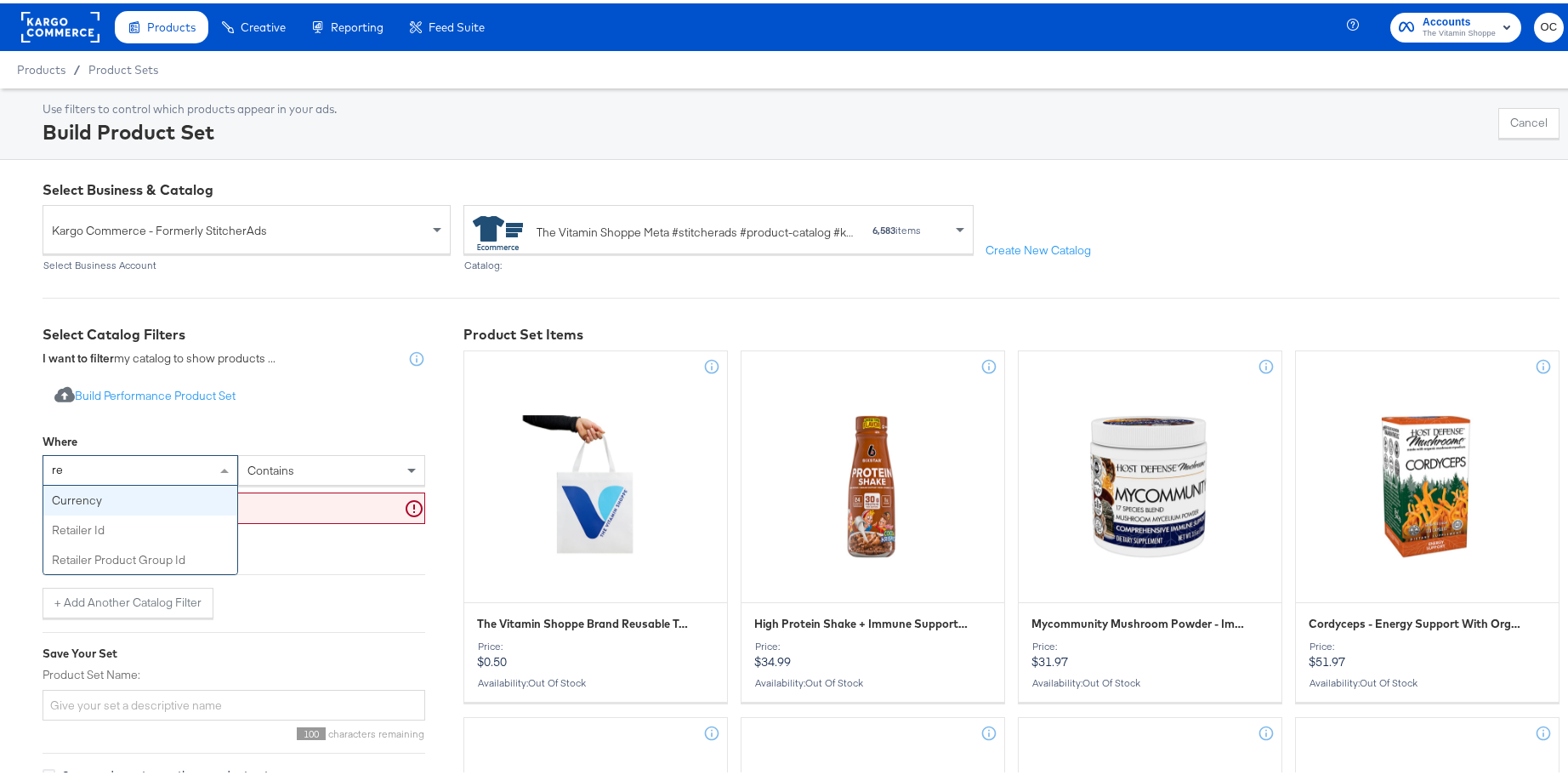
type input "ret"
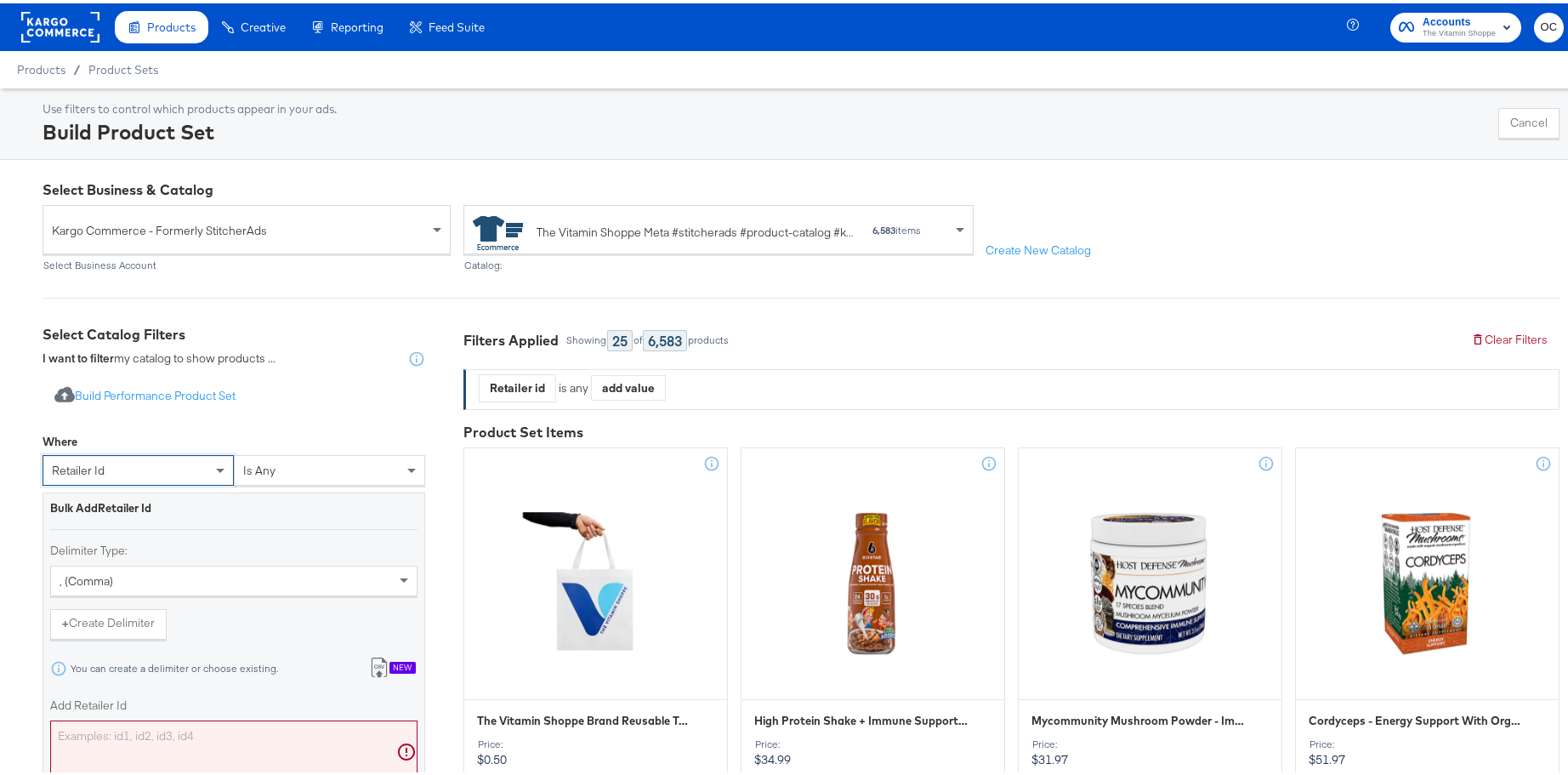
scroll to position [353, 0]
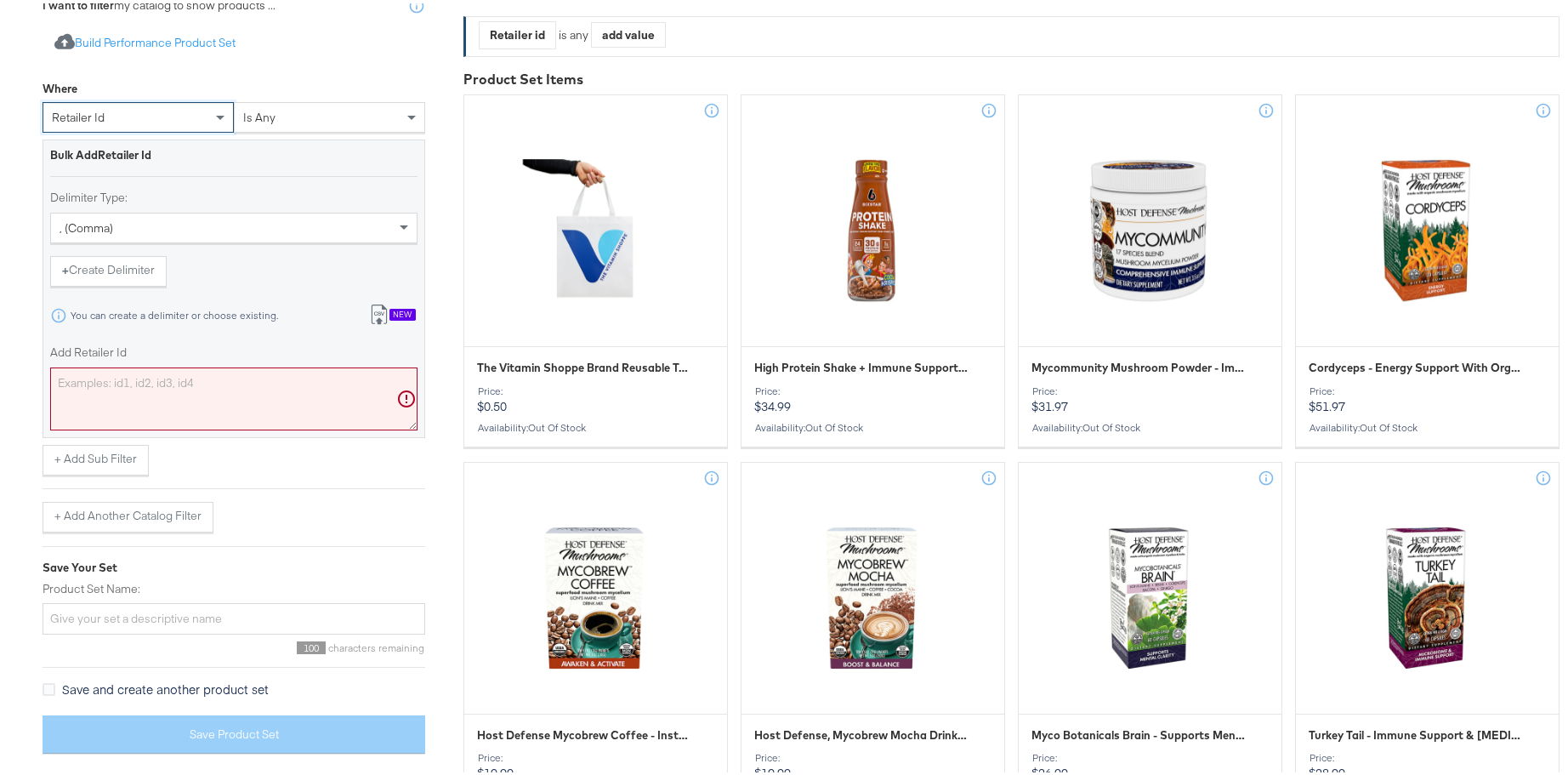
click at [186, 411] on textarea "Add Retailer Id" at bounding box center [234, 395] width 367 height 63
paste textarea "0YE-0008,0DR-1011,0DR-1016,0NT-1960,0VAC-11036,0YE-0004,0AXE1002,0FT-1011,0RW-7…"
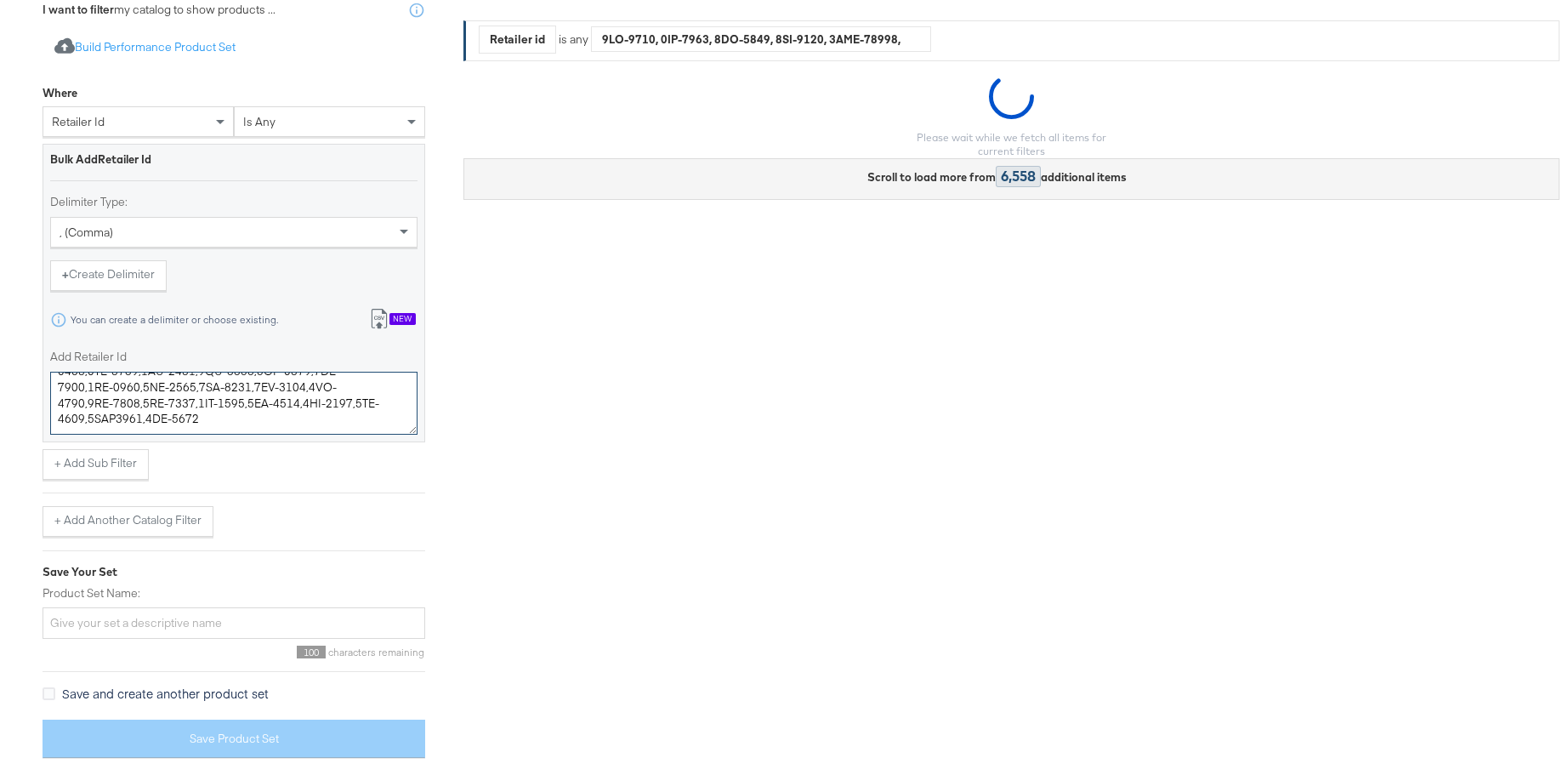
scroll to position [349, 0]
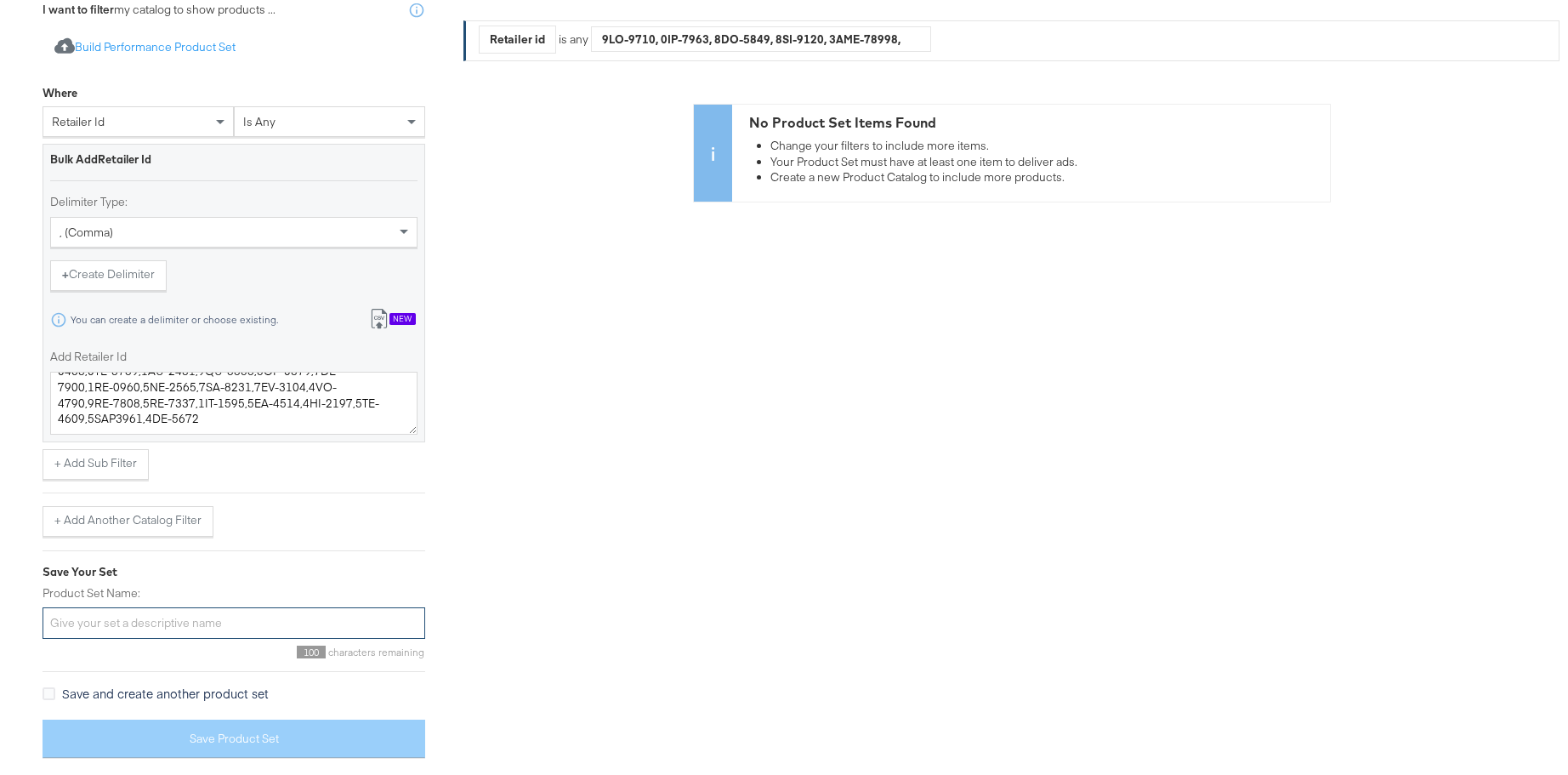
click at [198, 603] on input "Product Set Name:" at bounding box center [234, 619] width 382 height 32
click at [263, 397] on textarea "Add Retailer Id" at bounding box center [234, 399] width 367 height 63
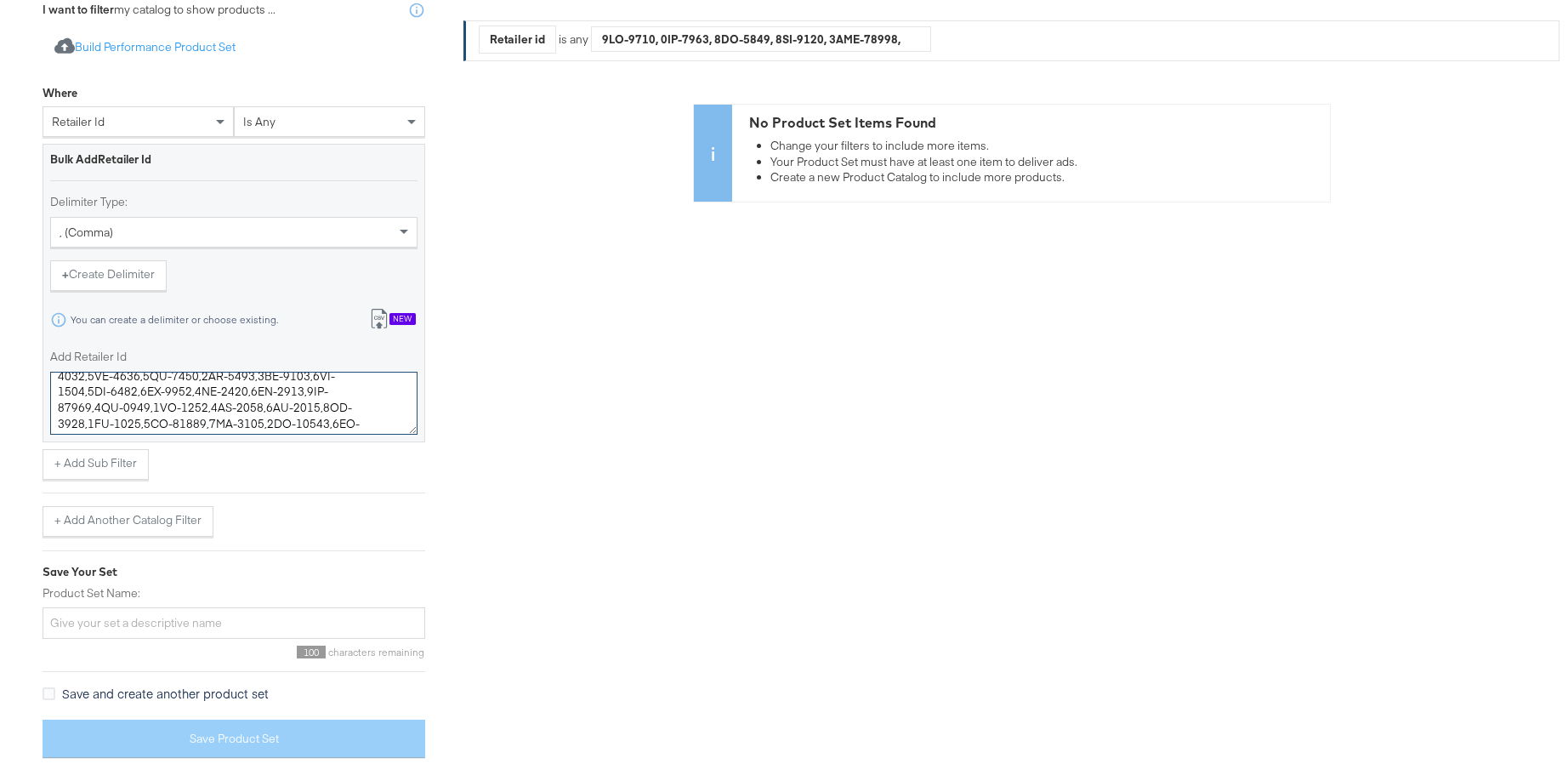
paste textarea "YE-0008,DR-1011,DR-1016,NT-1960,VAC-11036,YE-0004,AXE1002,FT-1011,RW-7017,CL-15…"
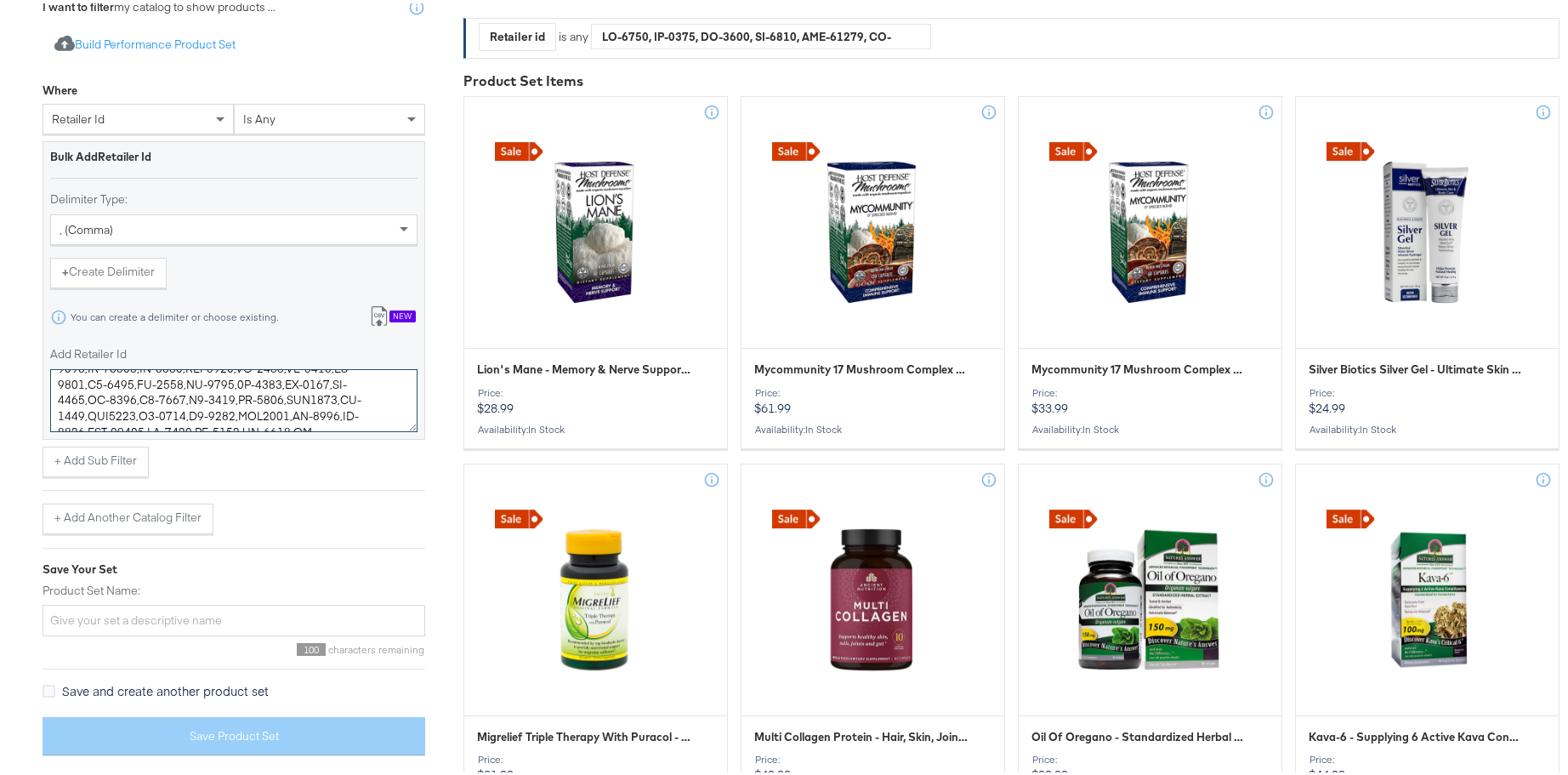
scroll to position [352, 0]
type textarea "YE-0008,DR-1011,DR-1016,NT-1960,VAC-11036,YE-0004,AXE1002,FT-1011,RW-7017,CL-15…"
click at [112, 464] on button "+ Add Sub Filter" at bounding box center [96, 457] width 106 height 31
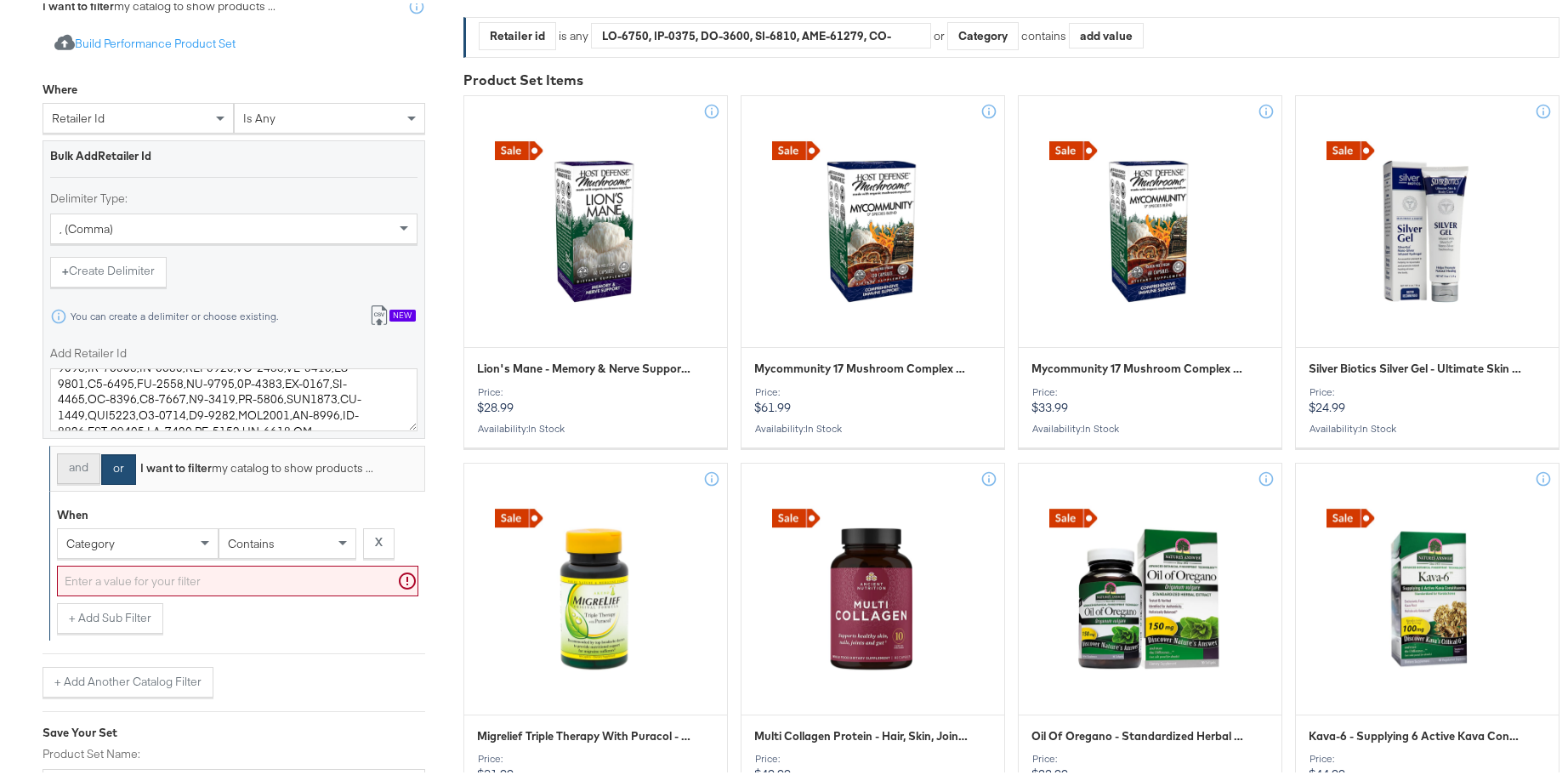
click at [82, 471] on button "and" at bounding box center [78, 464] width 43 height 31
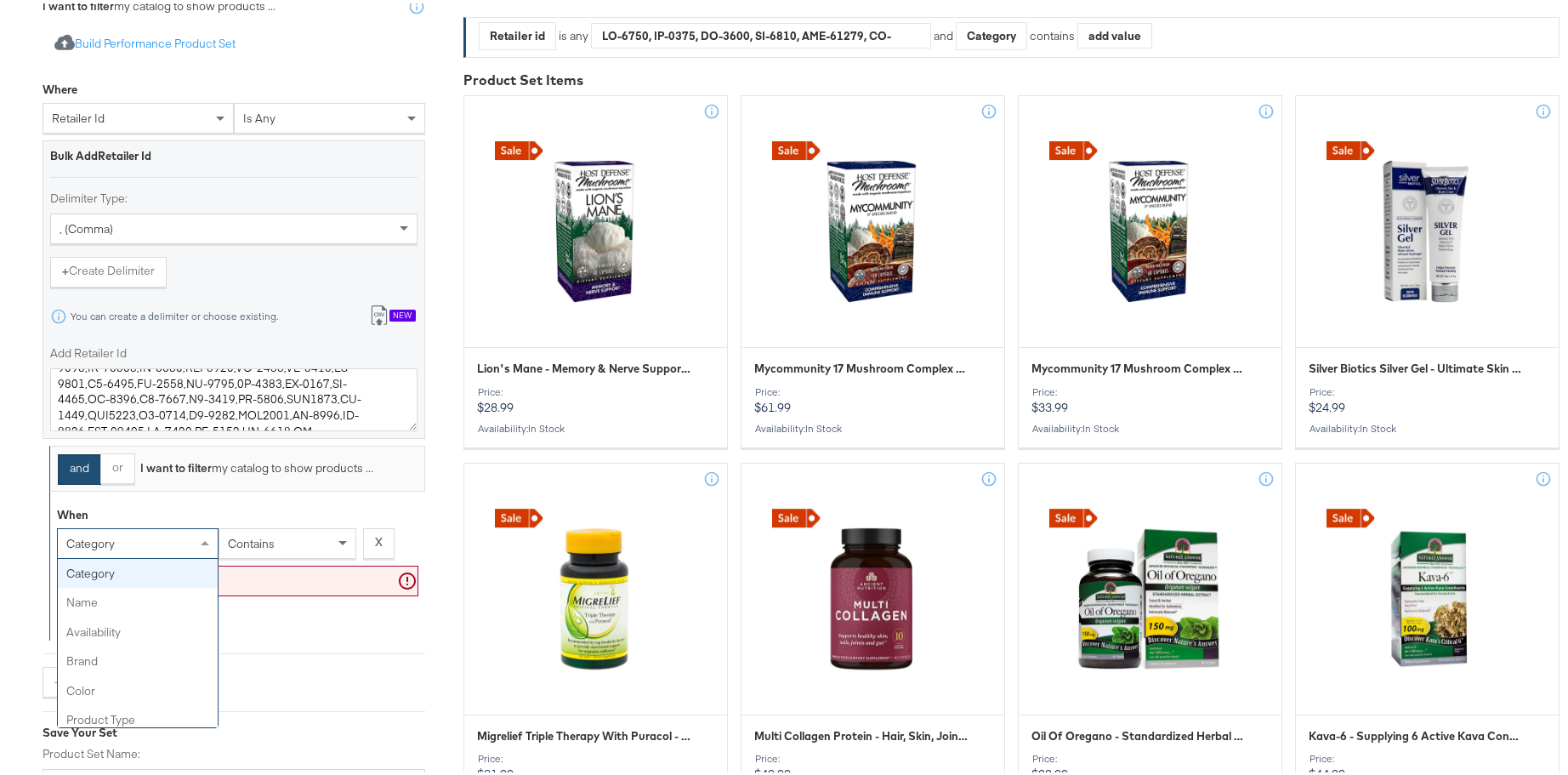
click at [135, 540] on div "category" at bounding box center [137, 540] width 160 height 29
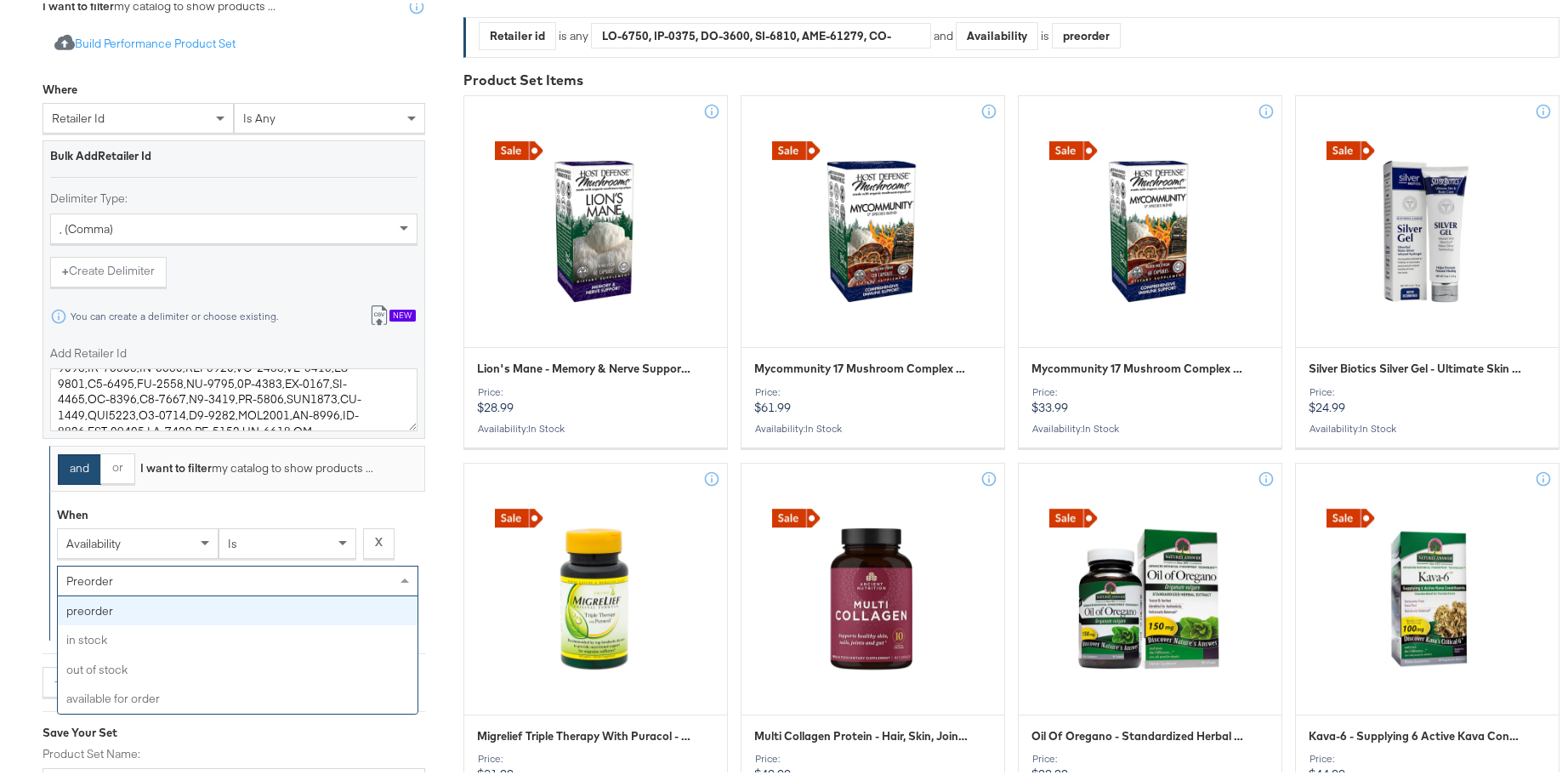
click at [193, 586] on div "preorder" at bounding box center [237, 577] width 360 height 29
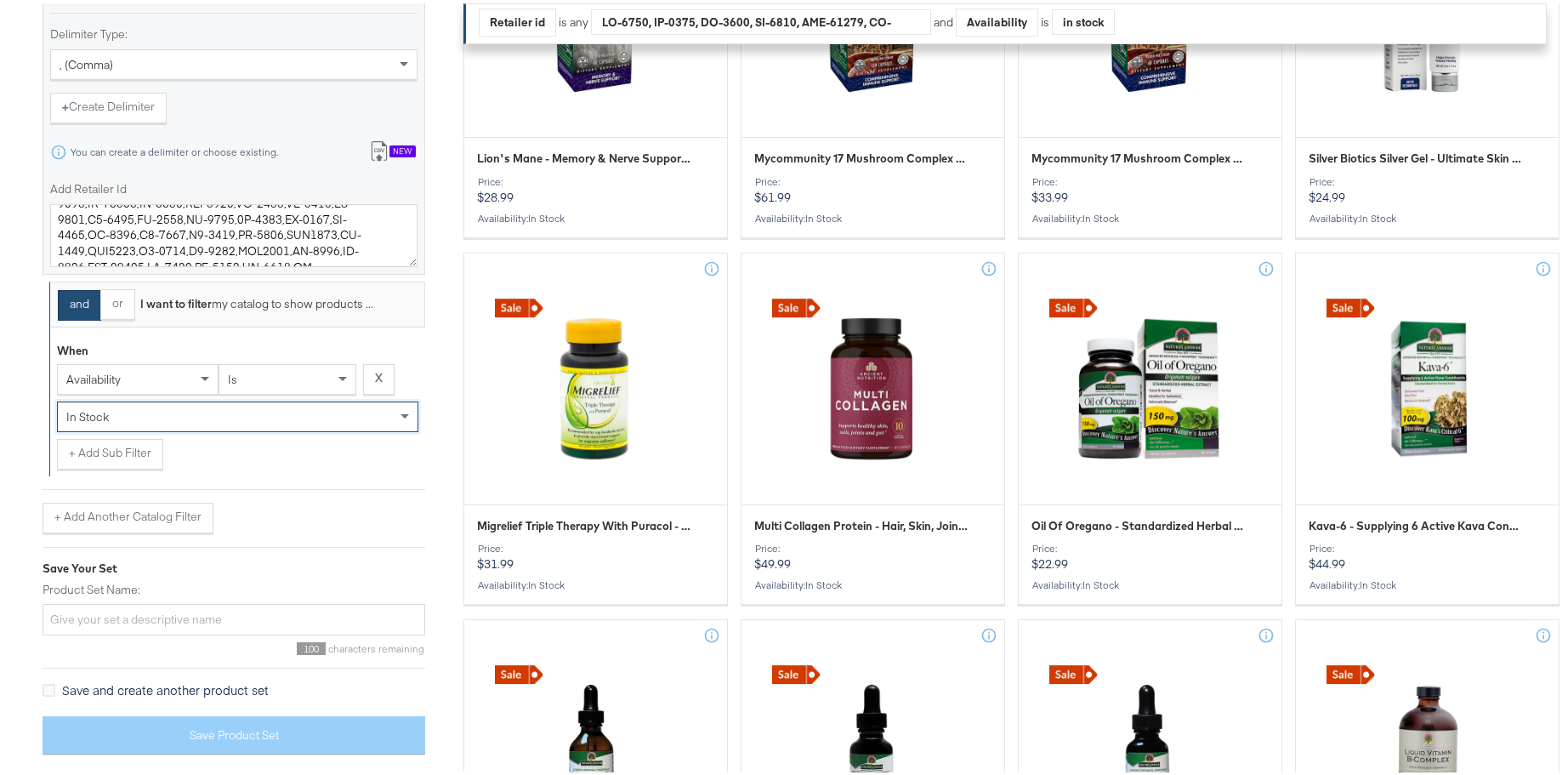
scroll to position [470, 0]
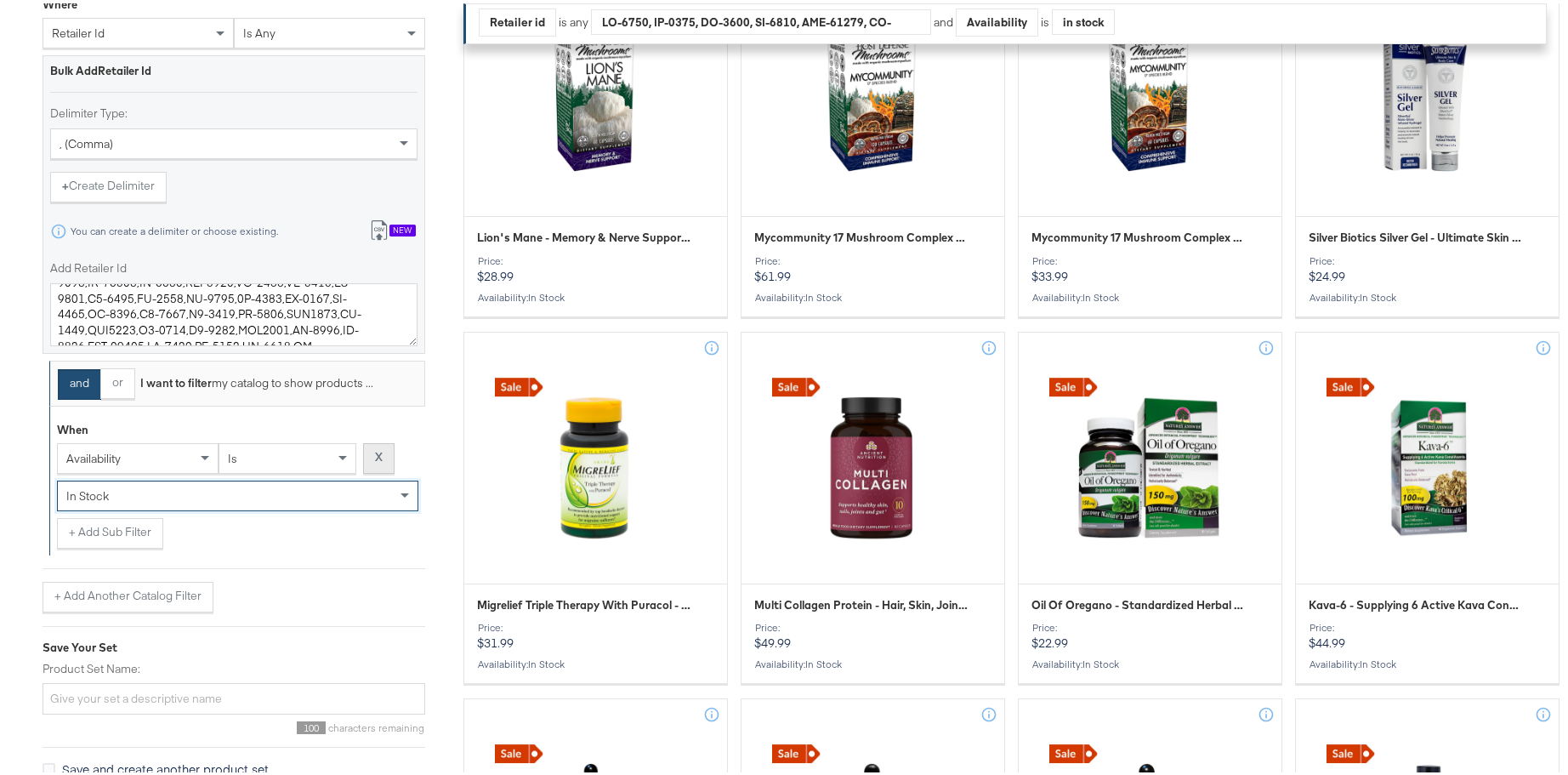
click at [383, 467] on button "X" at bounding box center [379, 455] width 32 height 31
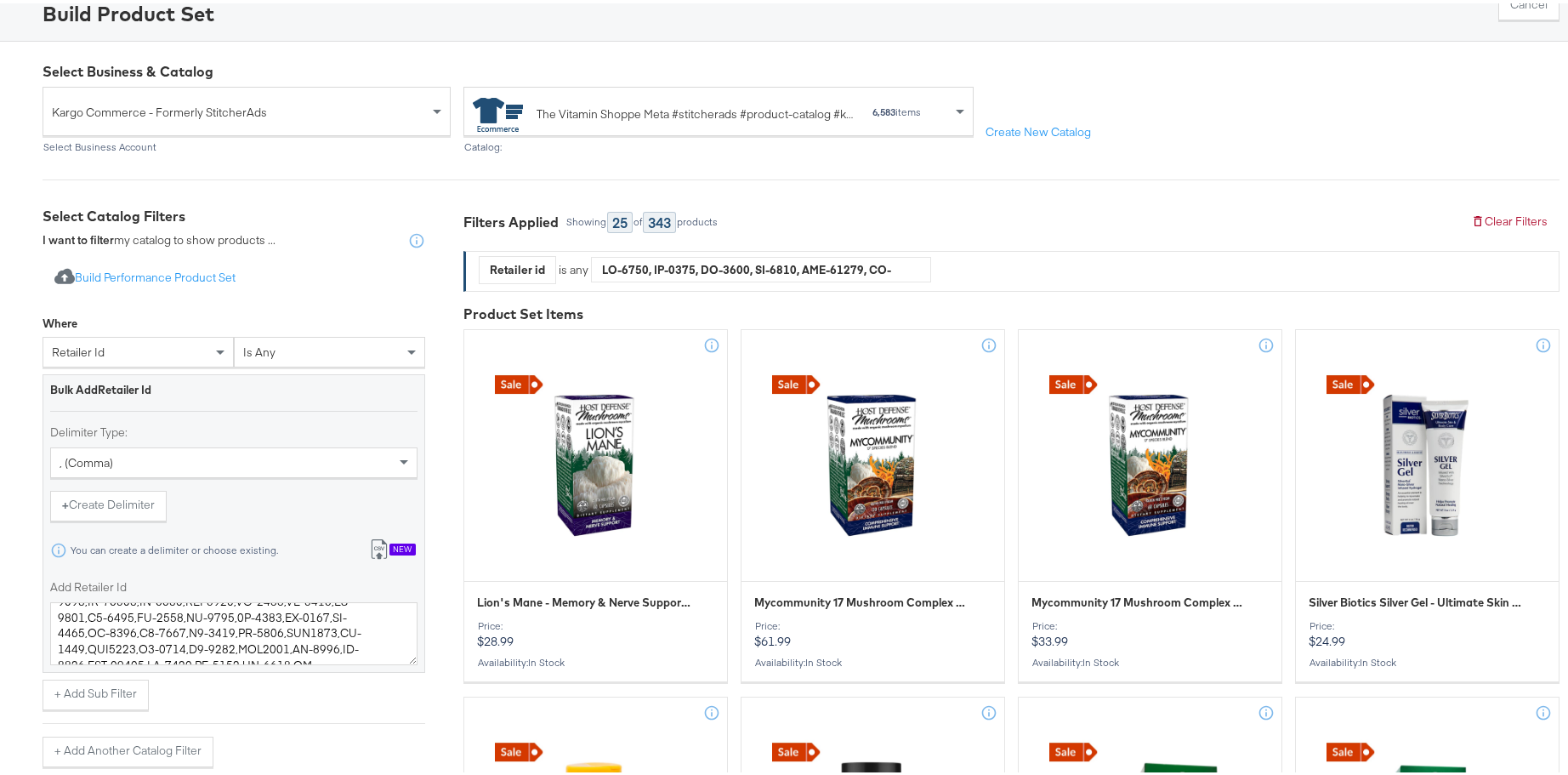
scroll to position [380, 0]
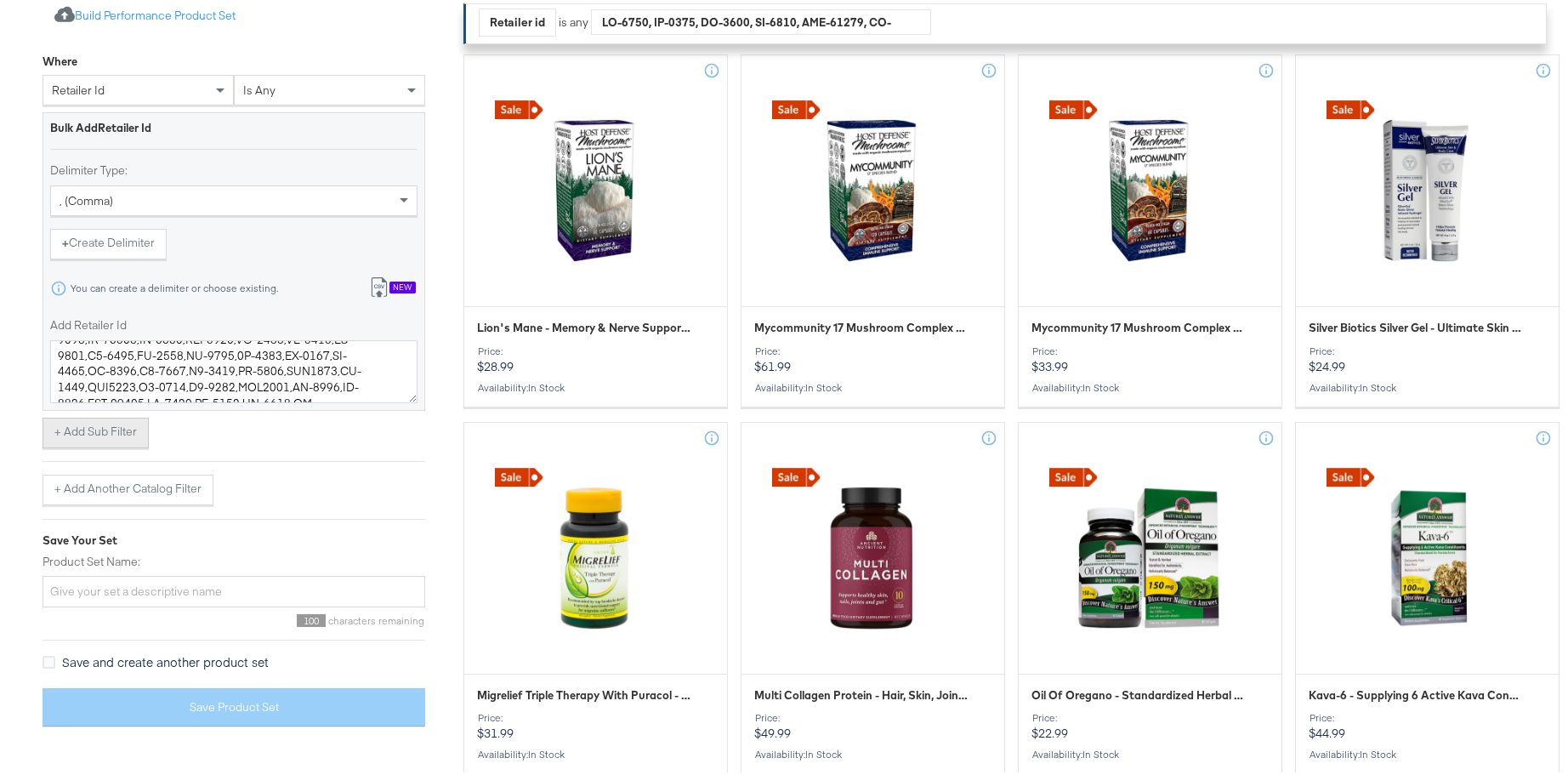
click at [121, 434] on button "+ Add Sub Filter" at bounding box center [96, 429] width 106 height 31
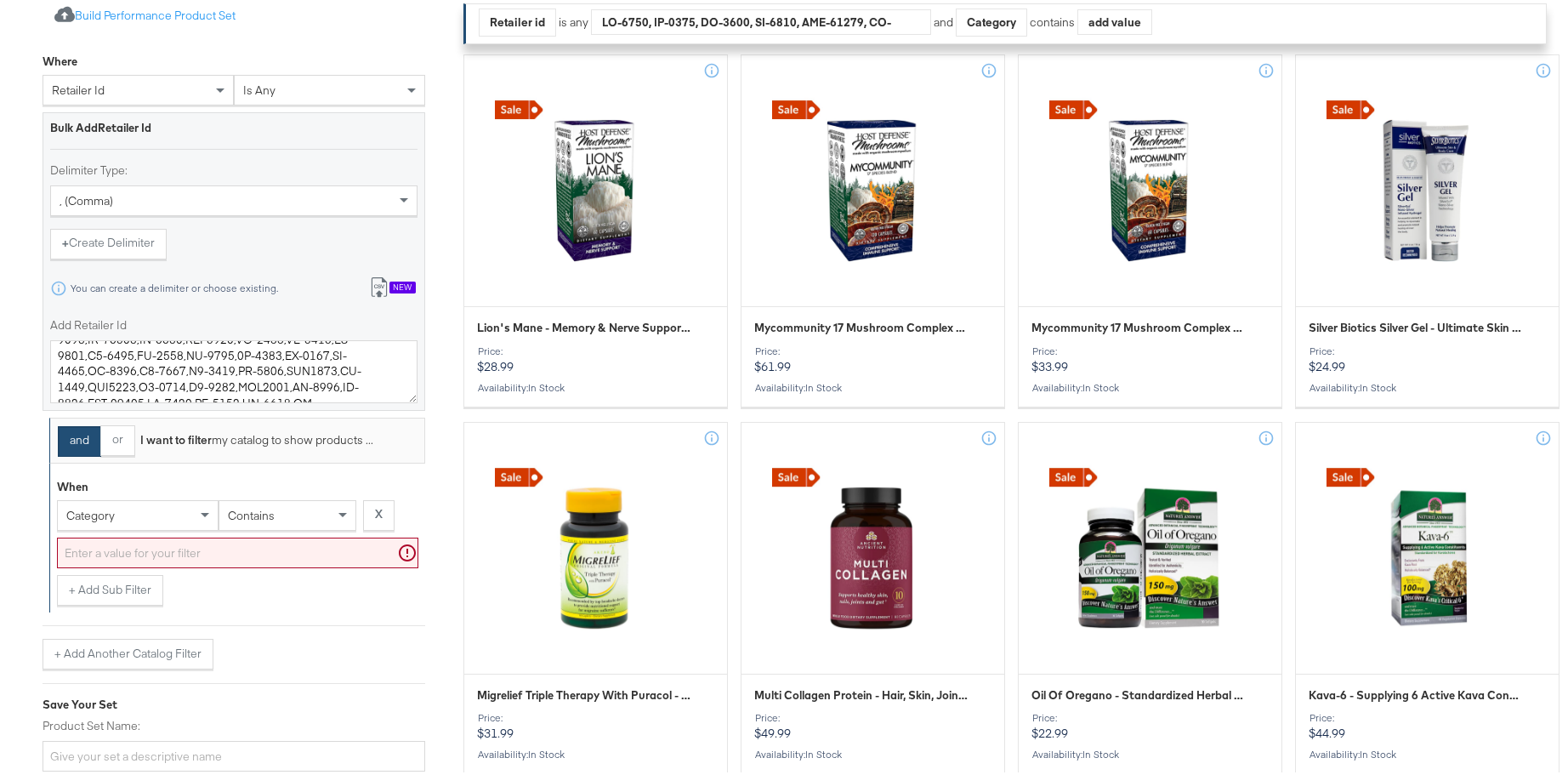
click at [129, 518] on div "category" at bounding box center [137, 511] width 160 height 29
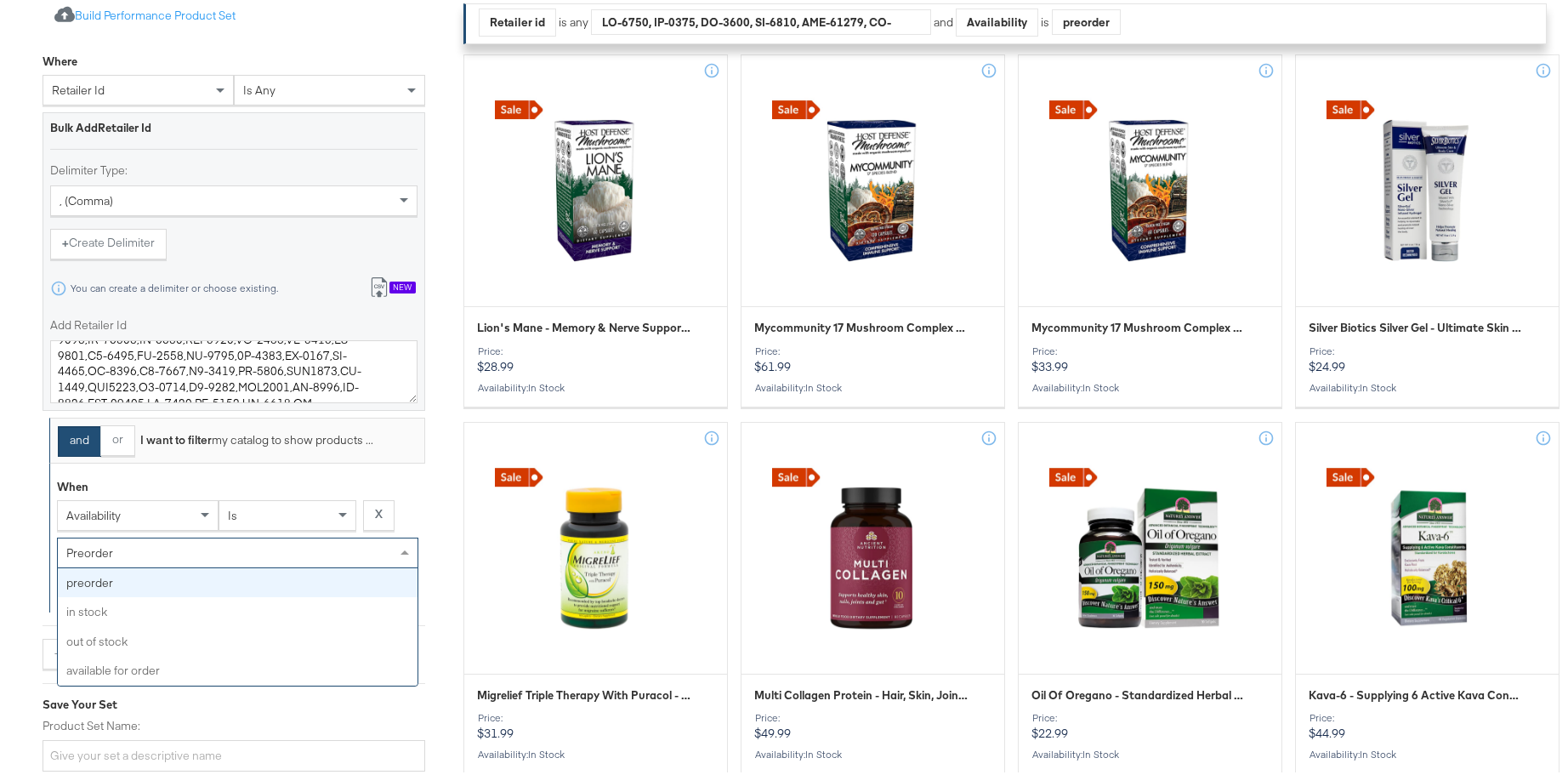
click at [153, 554] on div "preorder" at bounding box center [237, 549] width 360 height 29
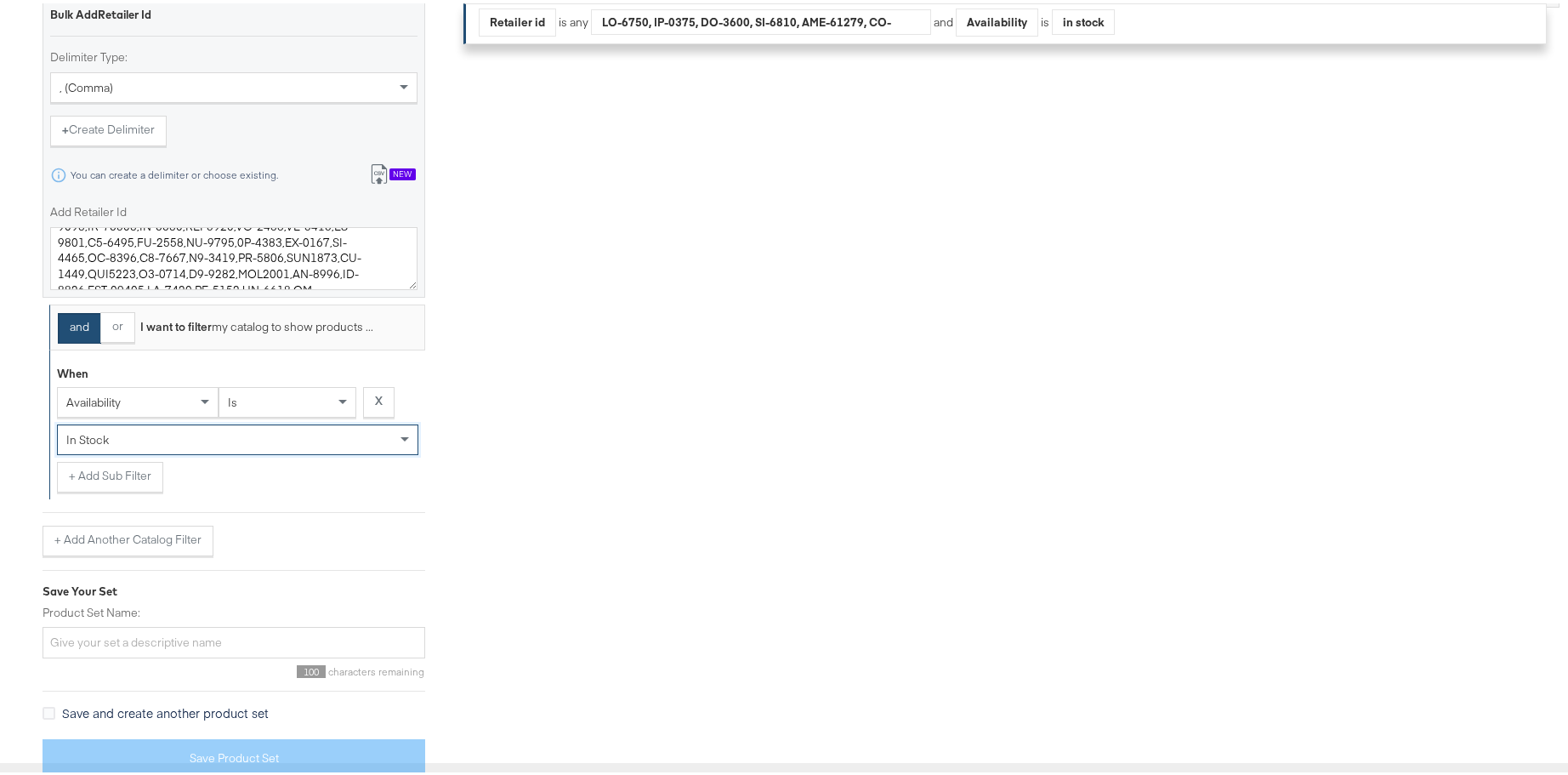
scroll to position [500, 0]
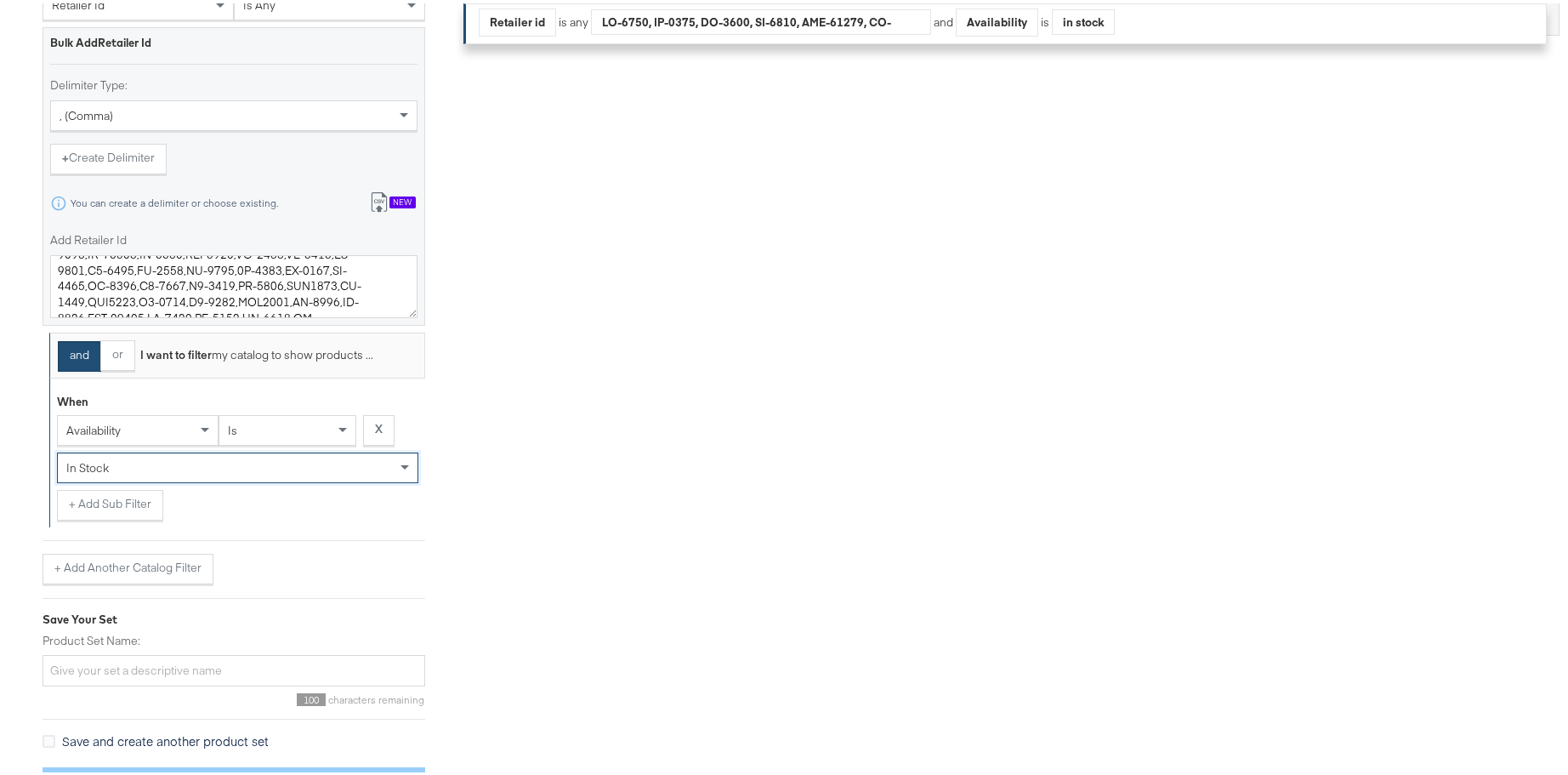
click at [172, 469] on div "in stock" at bounding box center [237, 464] width 360 height 29
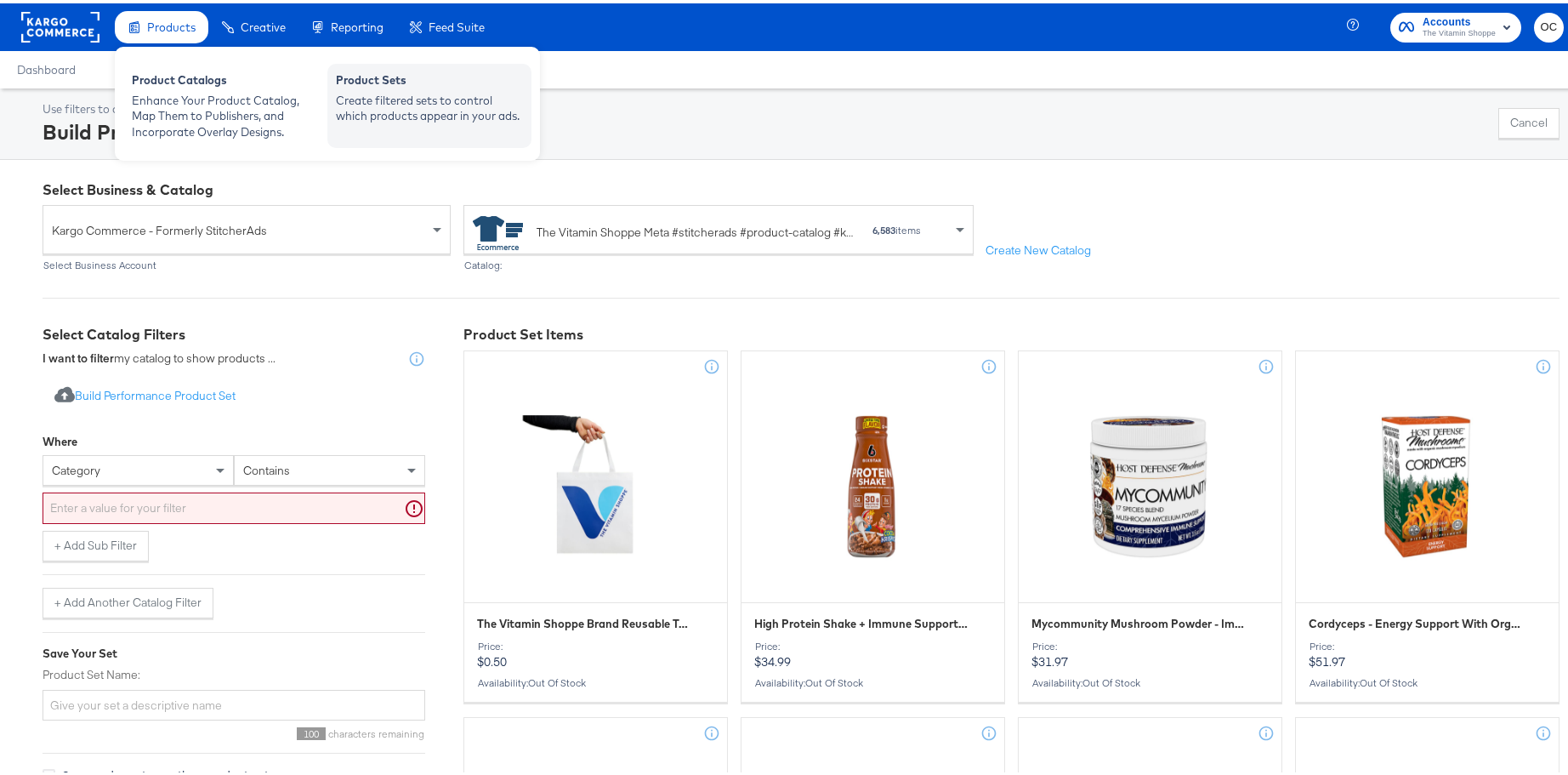
click at [366, 90] on div "Create filtered sets to control which products appear in your ads." at bounding box center [429, 105] width 187 height 32
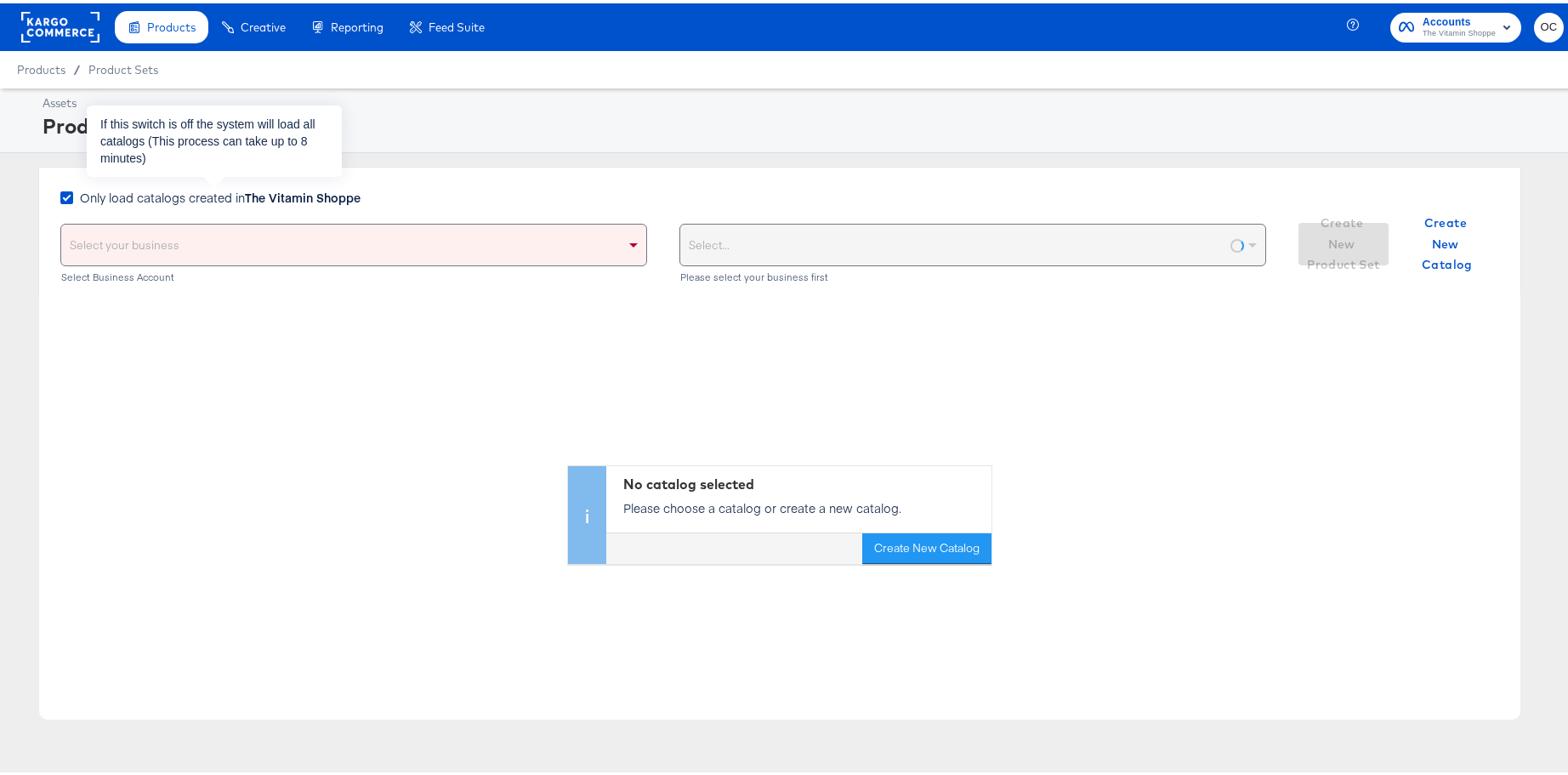
click at [294, 195] on strong "The Vitamin Shoppe" at bounding box center [303, 194] width 116 height 17
click at [0, 0] on input "Only load catalogs created in The Vitamin Shoppe" at bounding box center [0, 0] width 0 height 0
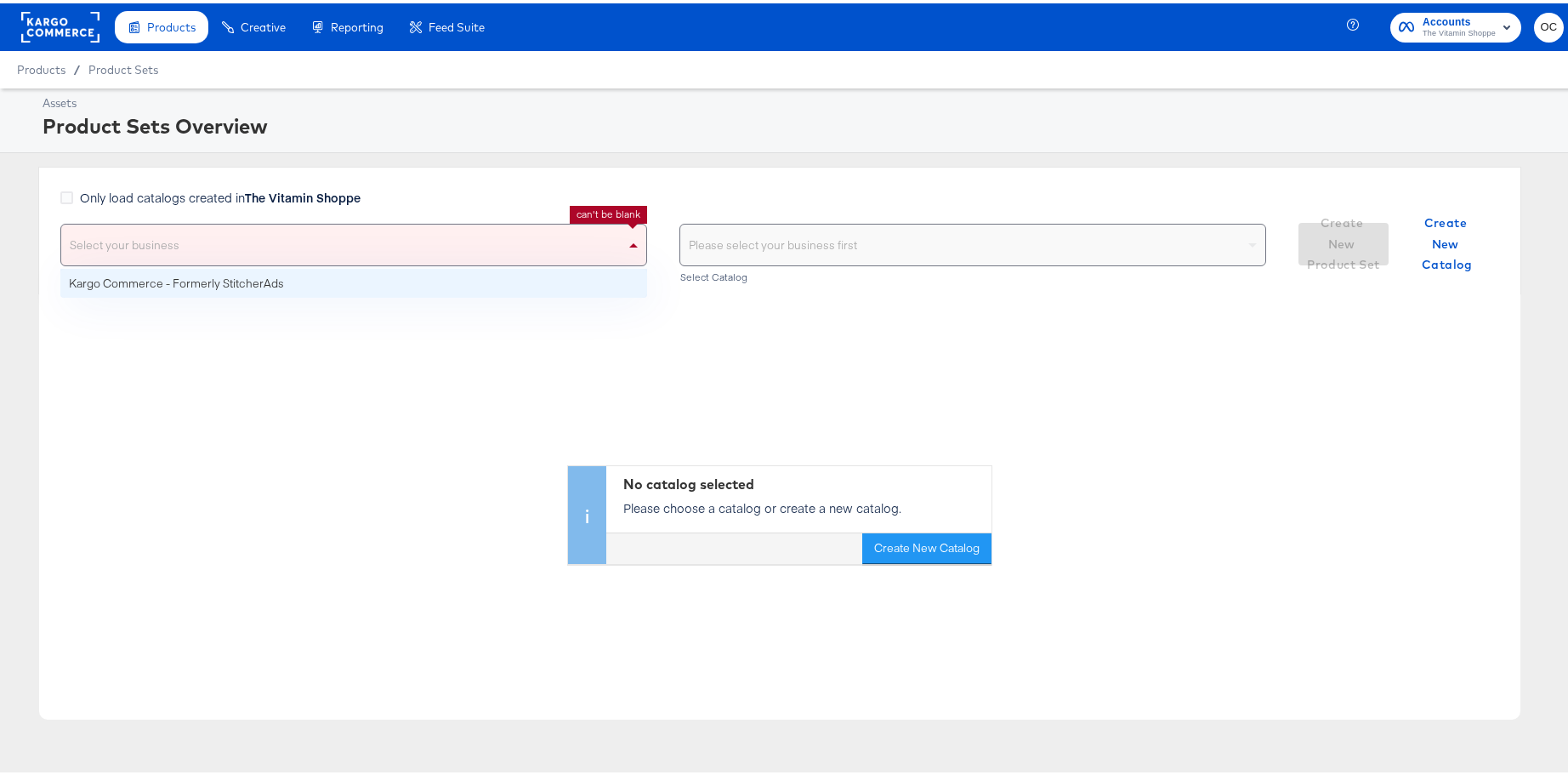
click at [336, 231] on div "Select your business" at bounding box center [353, 242] width 585 height 41
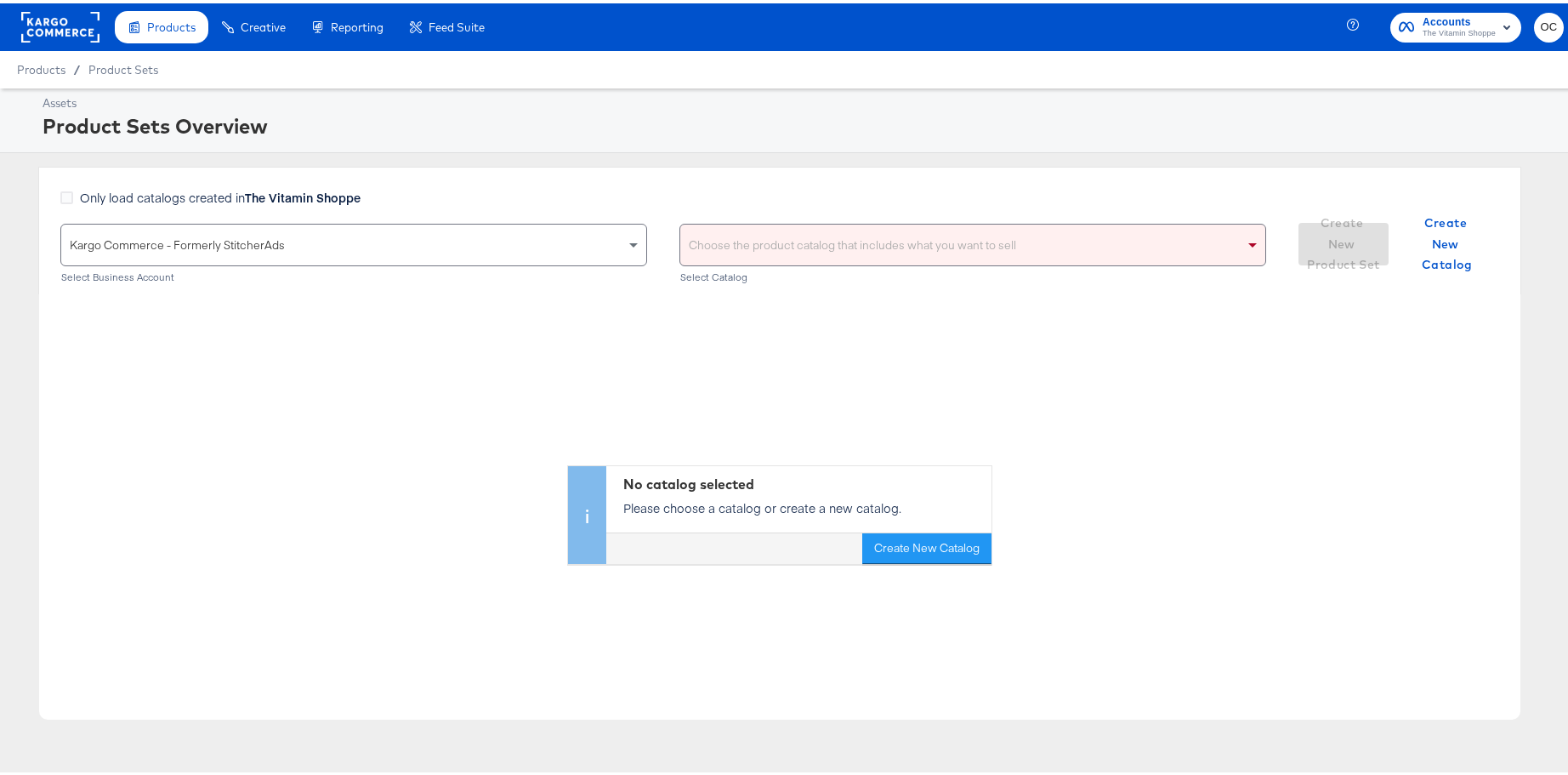
click at [830, 249] on div "Choose the product catalog that includes what you want to sell" at bounding box center [972, 242] width 585 height 41
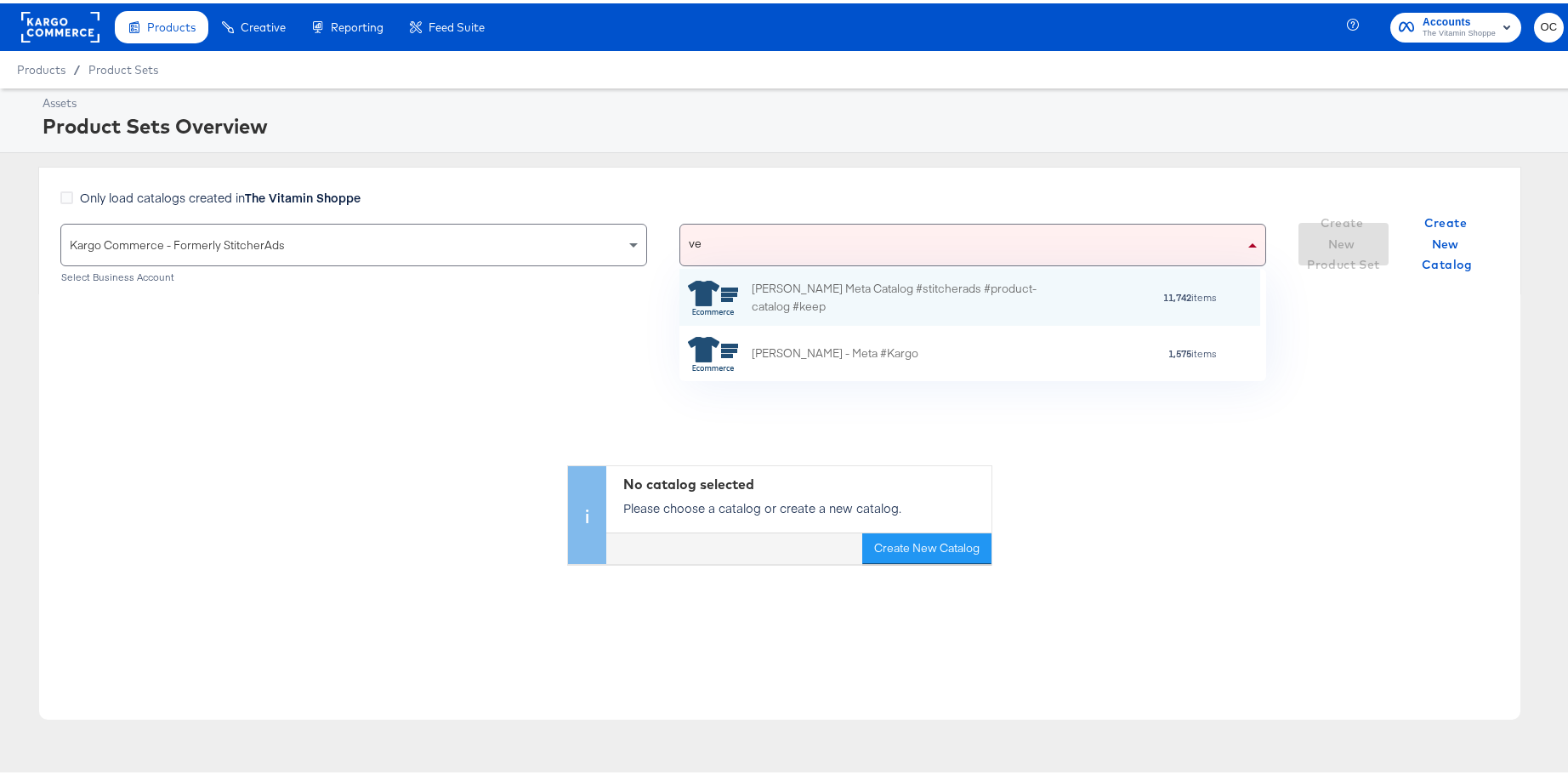
scroll to position [99, 567]
type input "v"
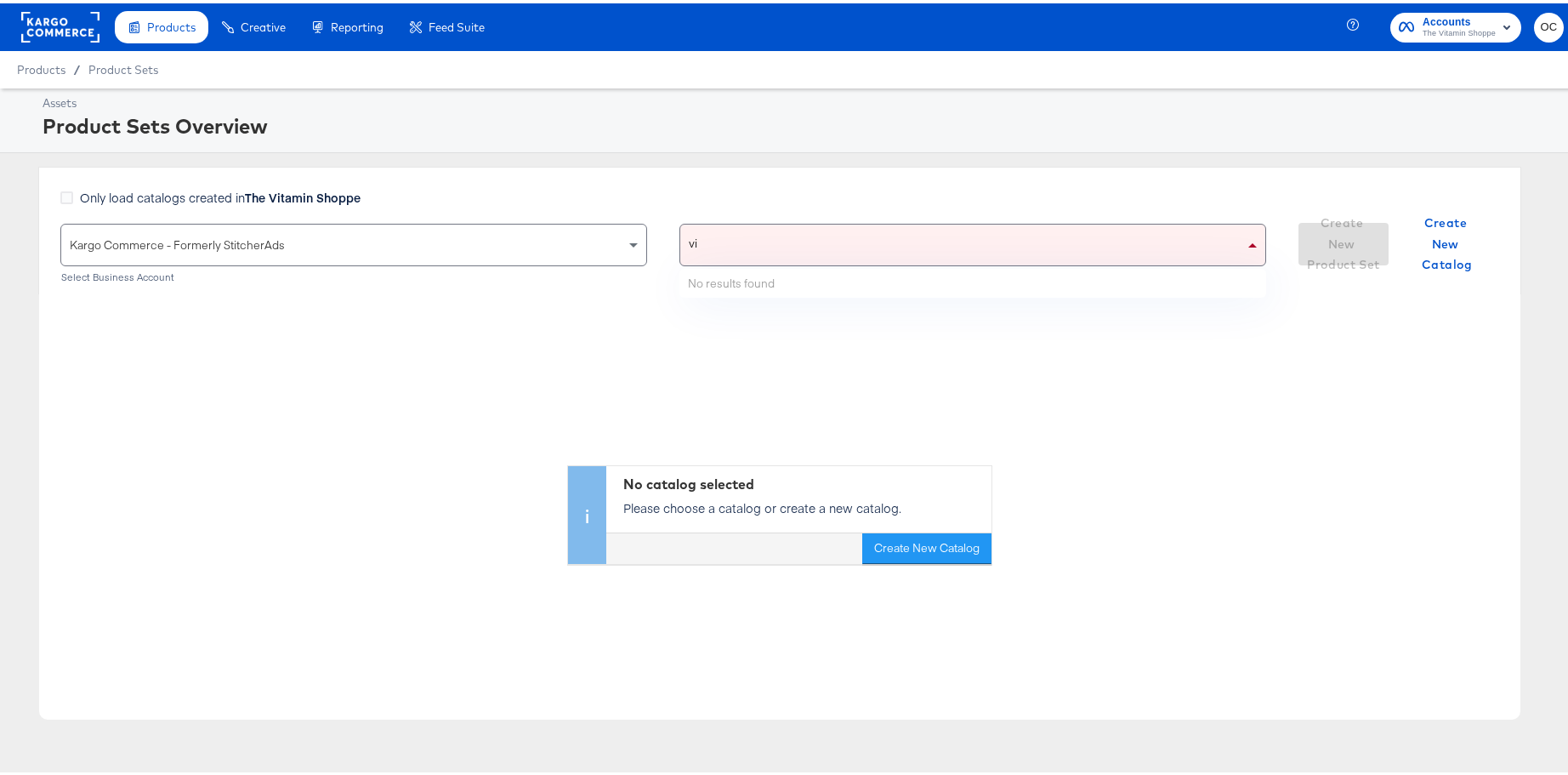
type input "vit"
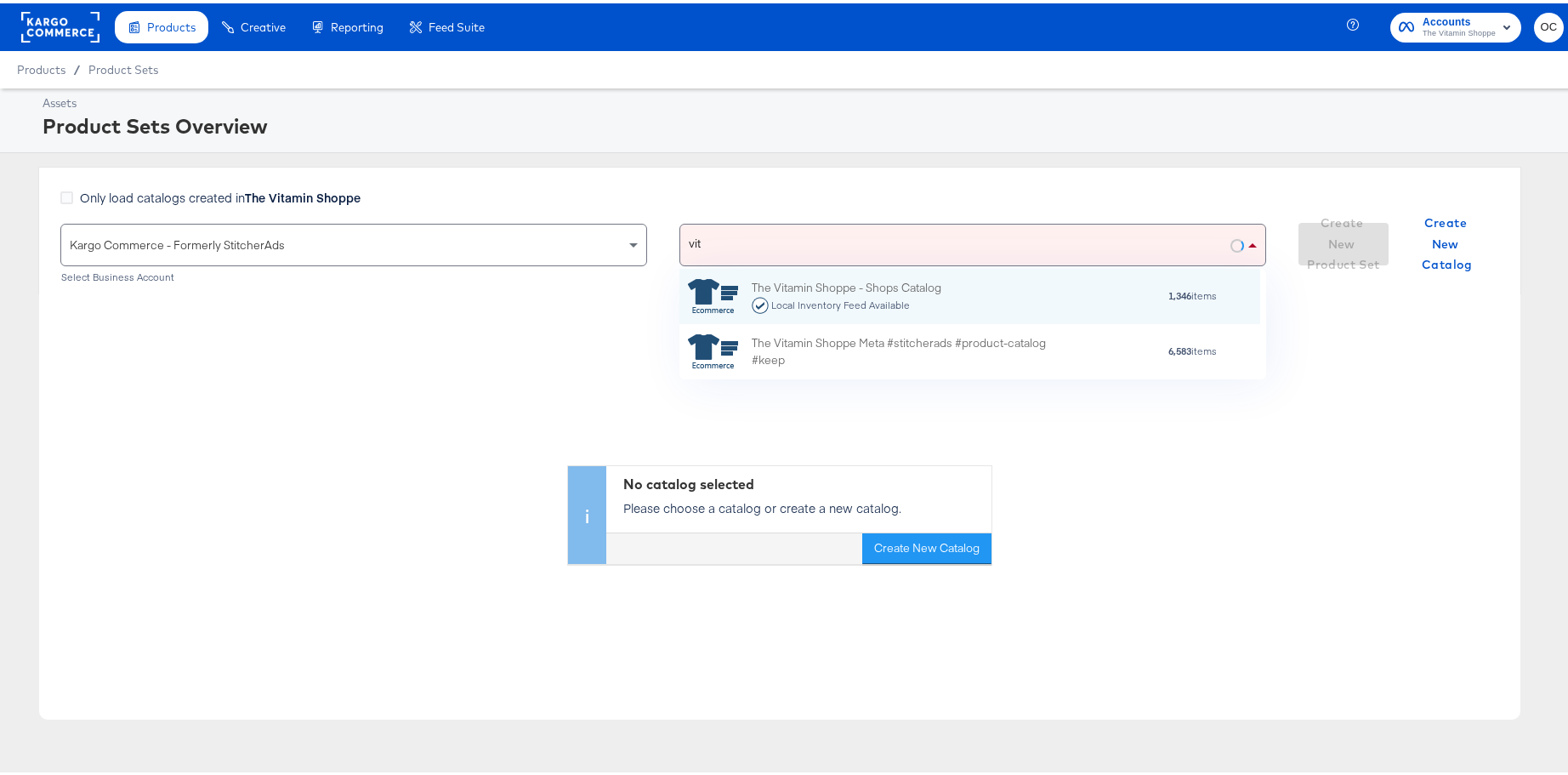
scroll to position [98, 567]
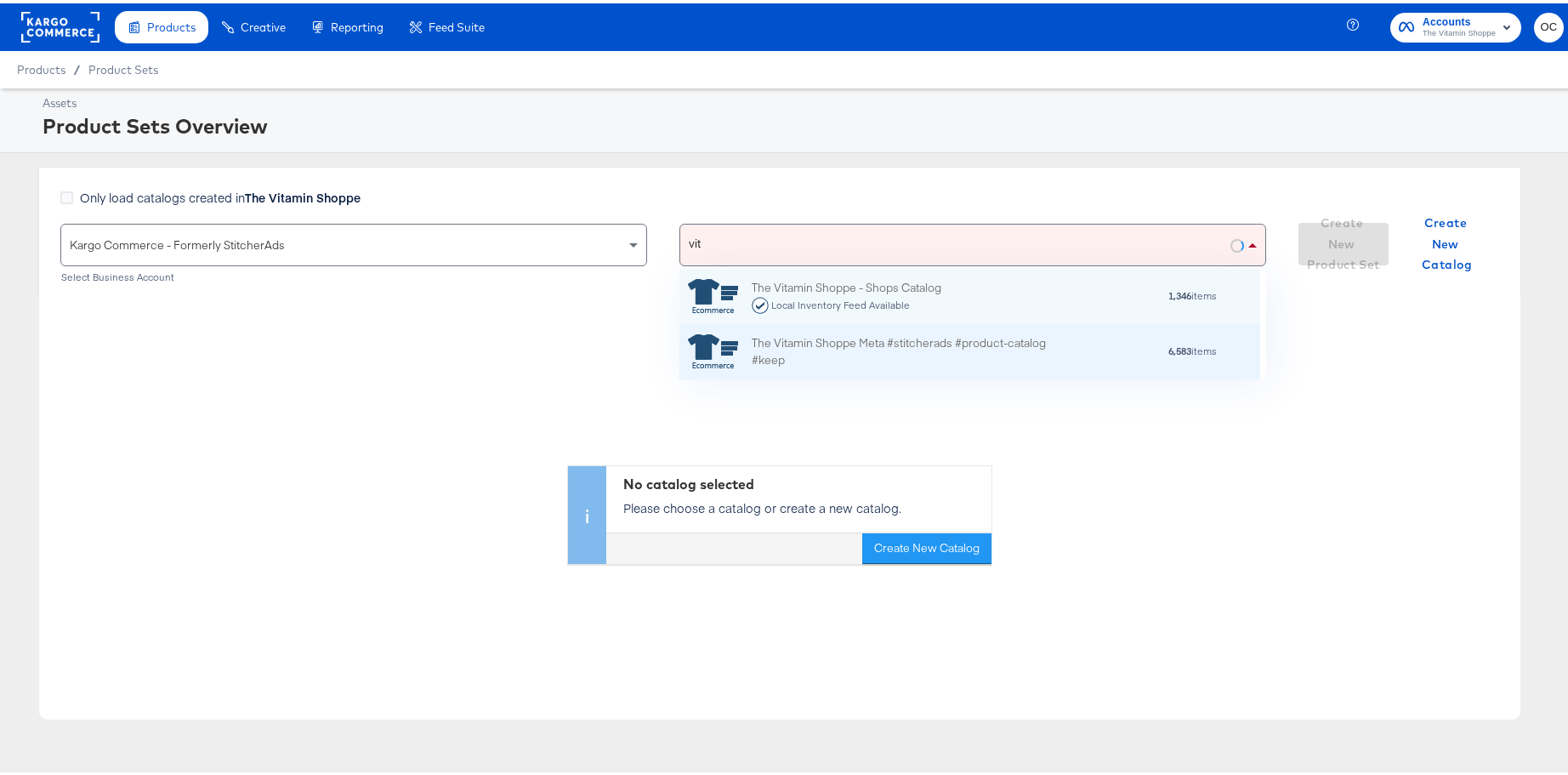
click at [831, 337] on div "The Vitamin Shoppe Meta #stitcherads #product-catalog #keep" at bounding box center [901, 349] width 297 height 35
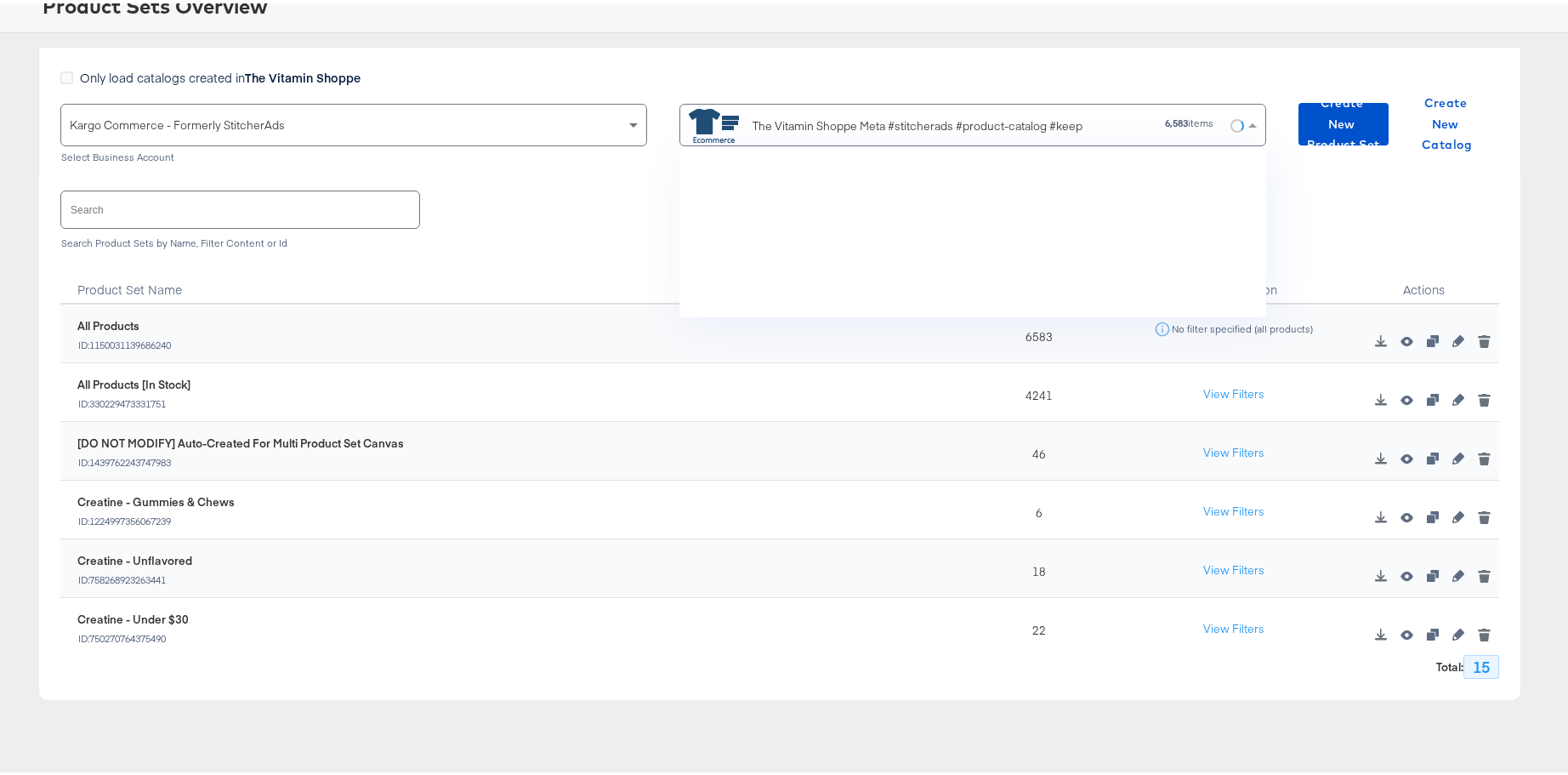
scroll to position [156, 567]
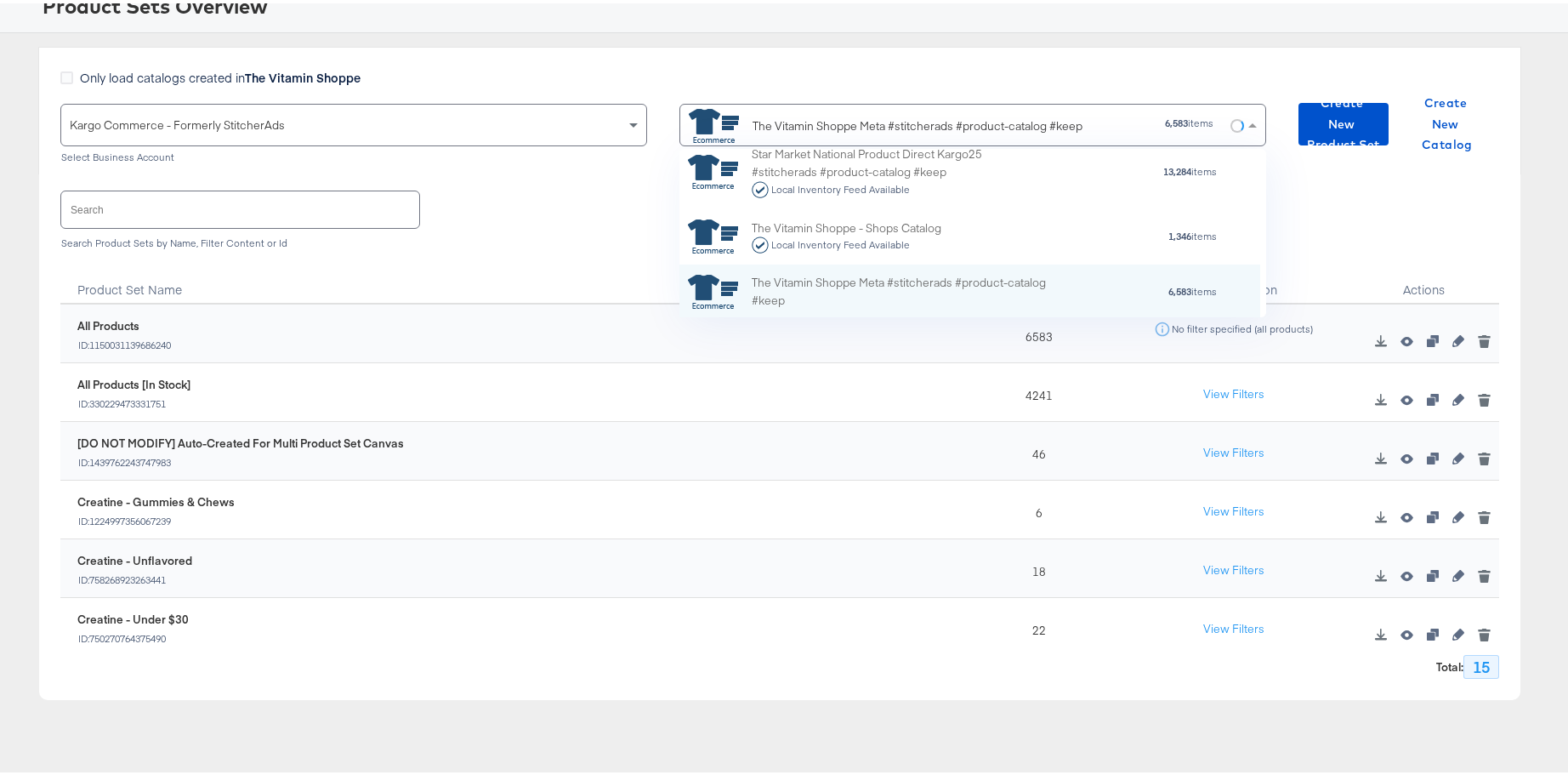
click at [1106, 657] on div "Total : 15" at bounding box center [780, 658] width 1439 height 34
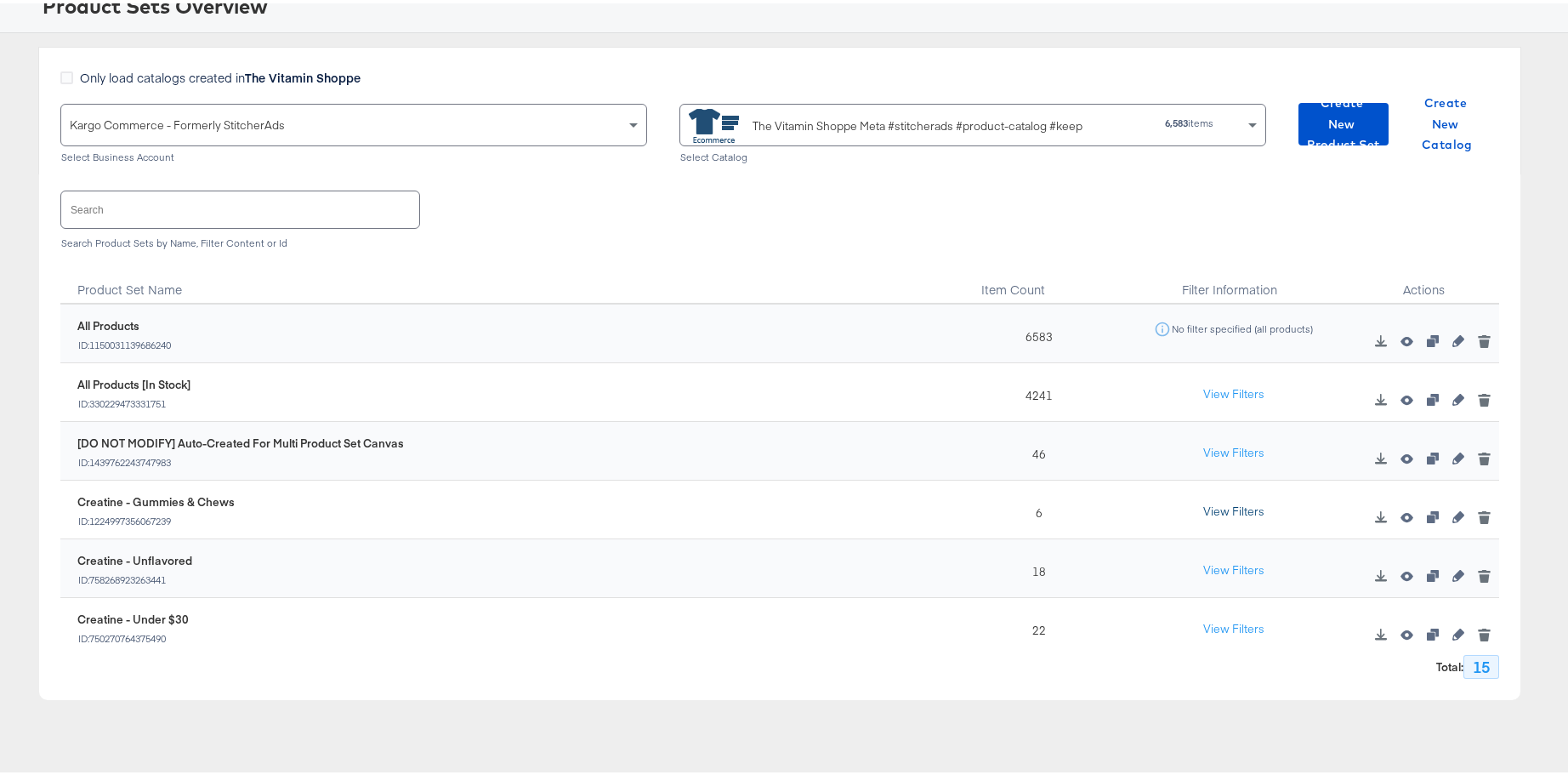
click at [1209, 509] on button "View Filters" at bounding box center [1234, 508] width 85 height 31
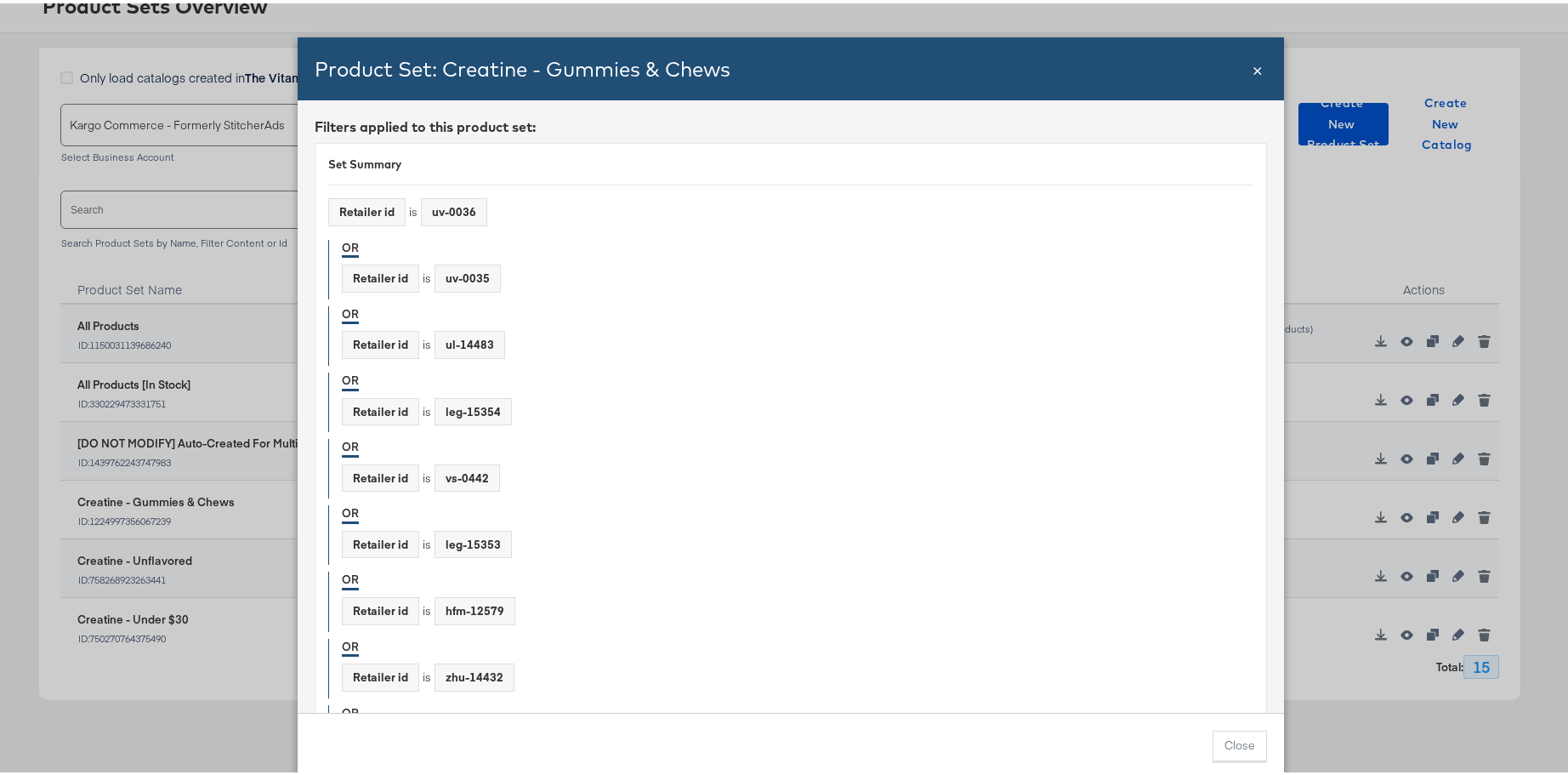
scroll to position [262, 0]
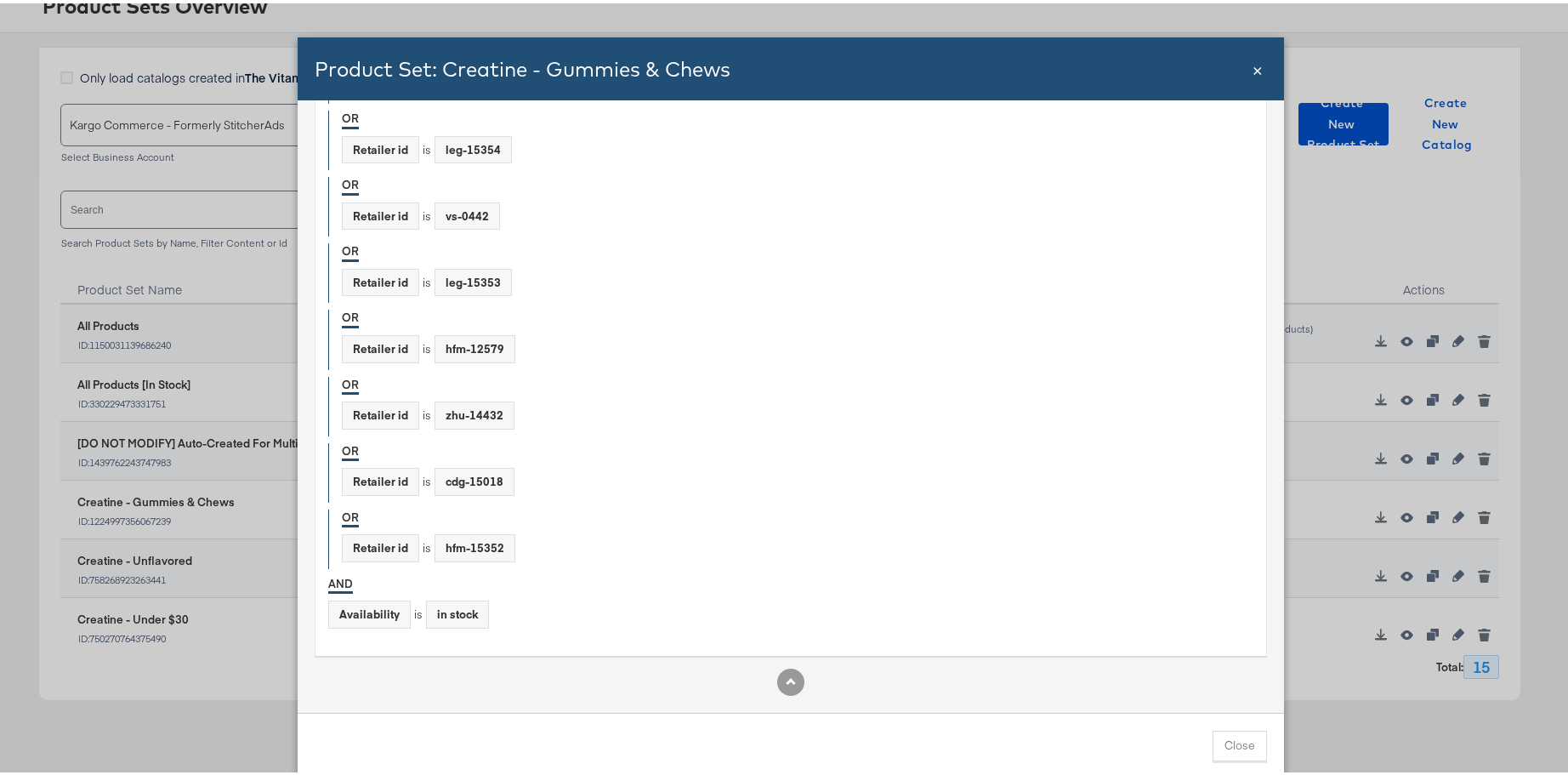
click at [1253, 68] on span "×" at bounding box center [1258, 65] width 11 height 23
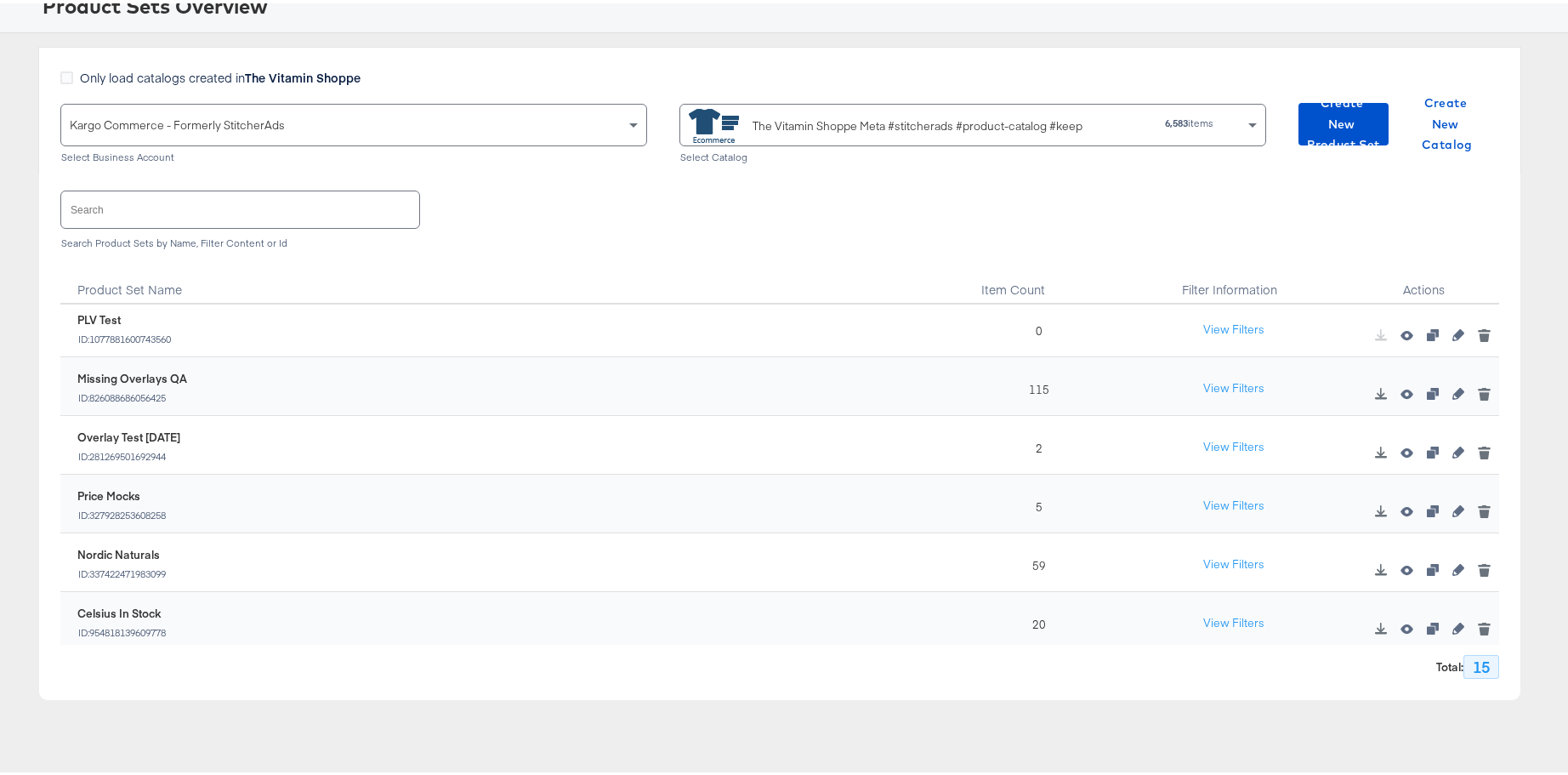
scroll to position [540, 0]
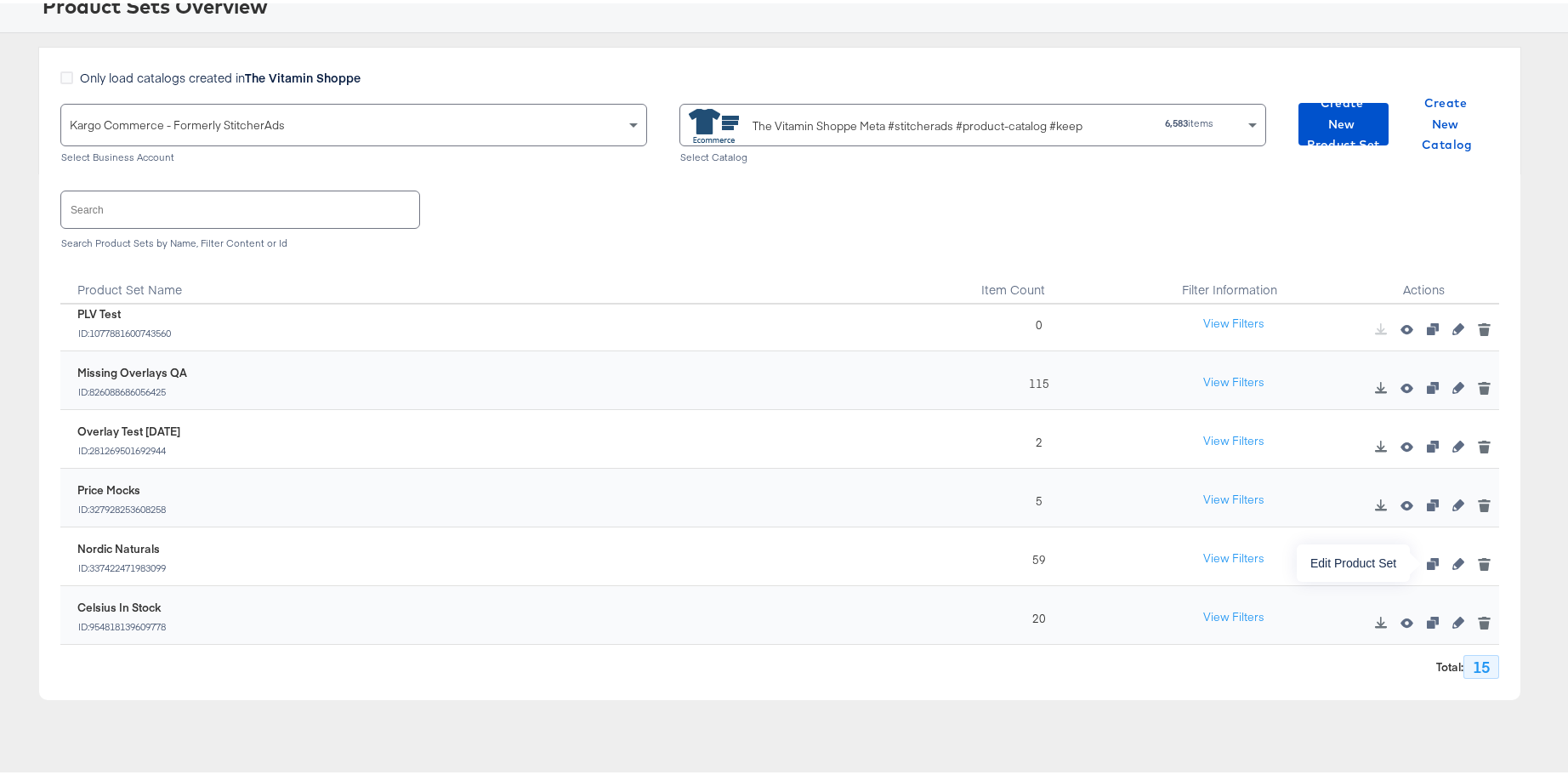
click at [1453, 561] on icon "button" at bounding box center [1458, 560] width 12 height 12
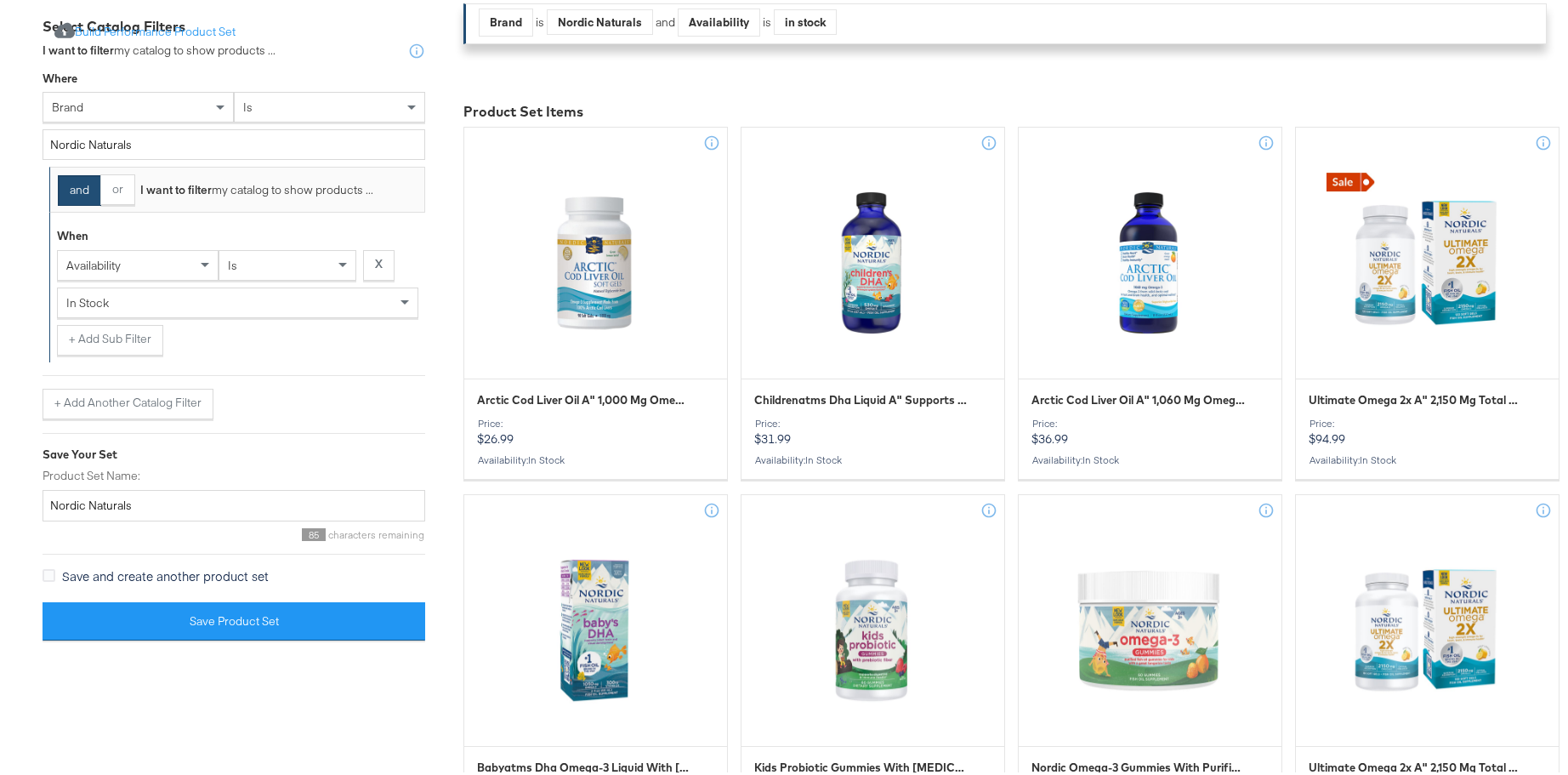
scroll to position [456, 0]
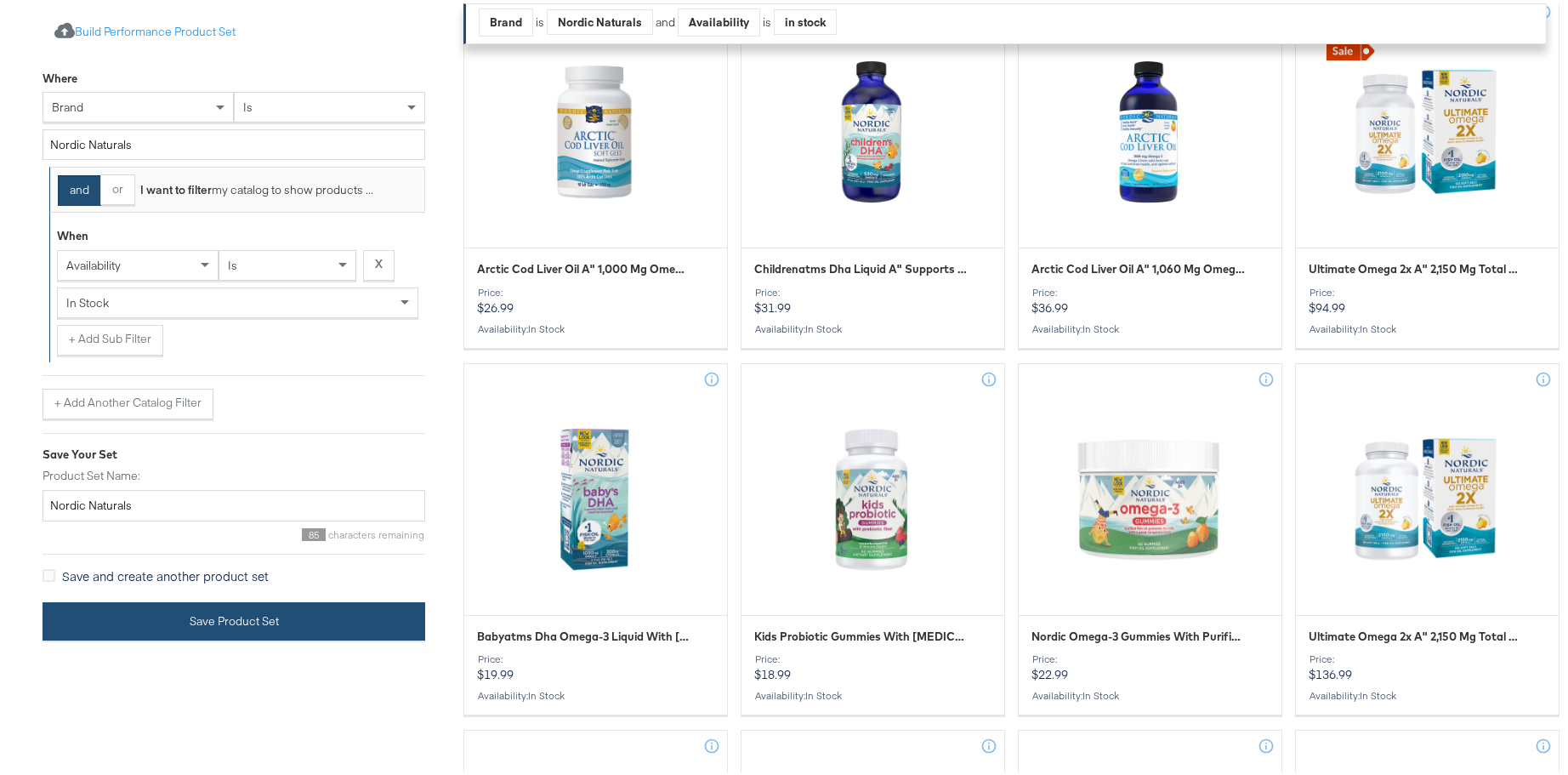
click at [406, 610] on button "Save Product Set" at bounding box center [234, 618] width 382 height 38
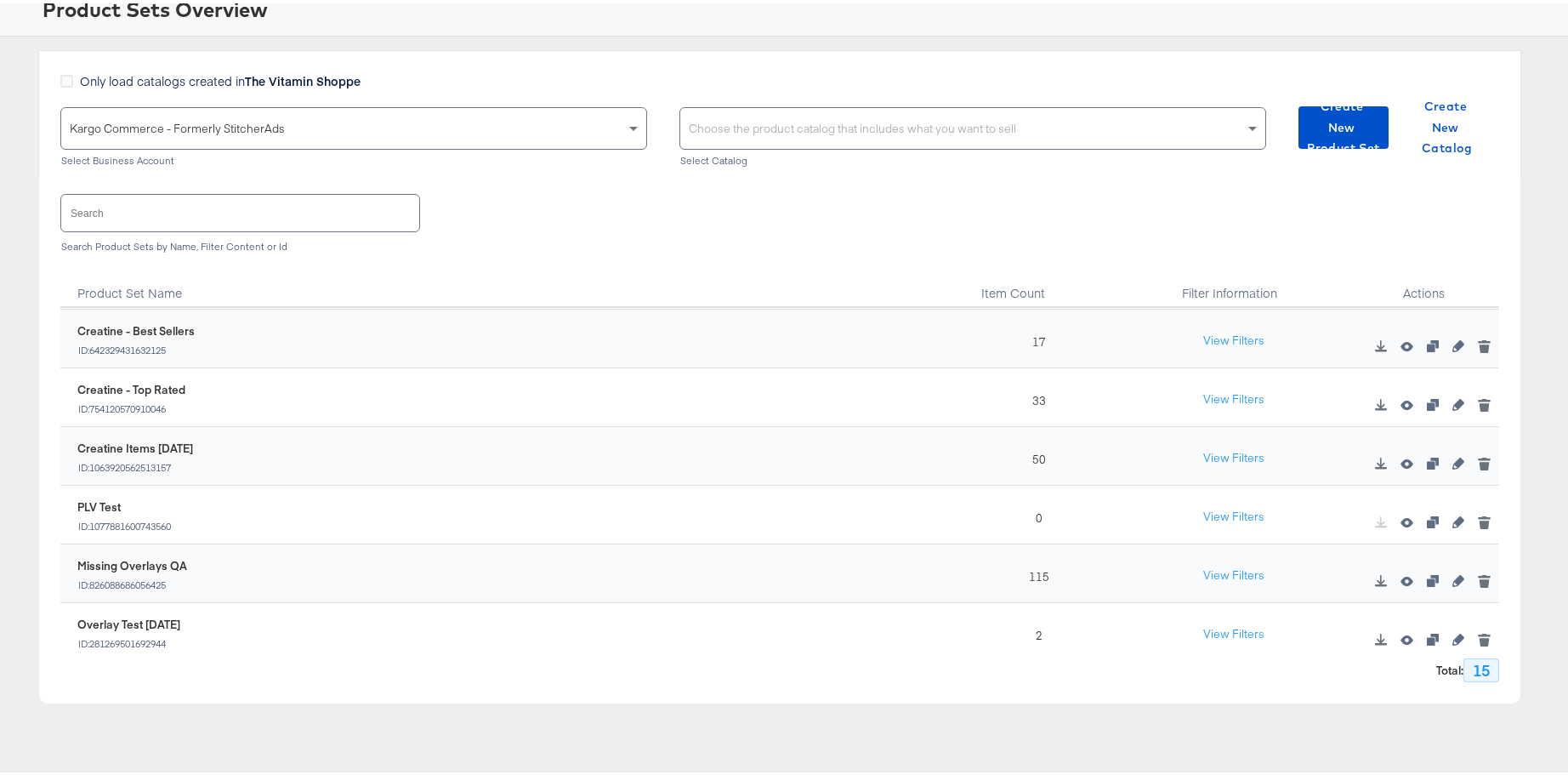
scroll to position [363, 0]
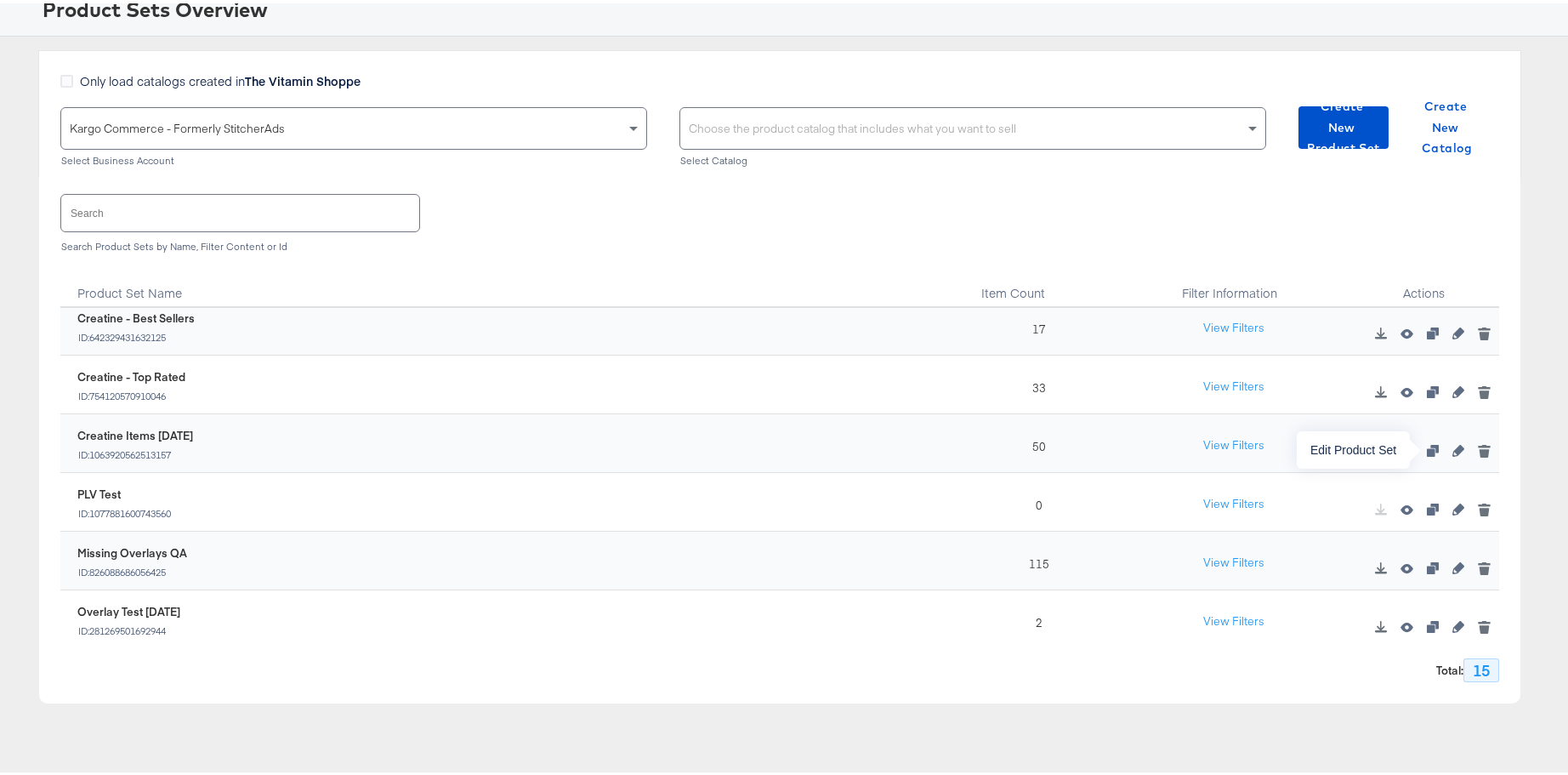
click at [1453, 448] on icon "button" at bounding box center [1458, 447] width 12 height 12
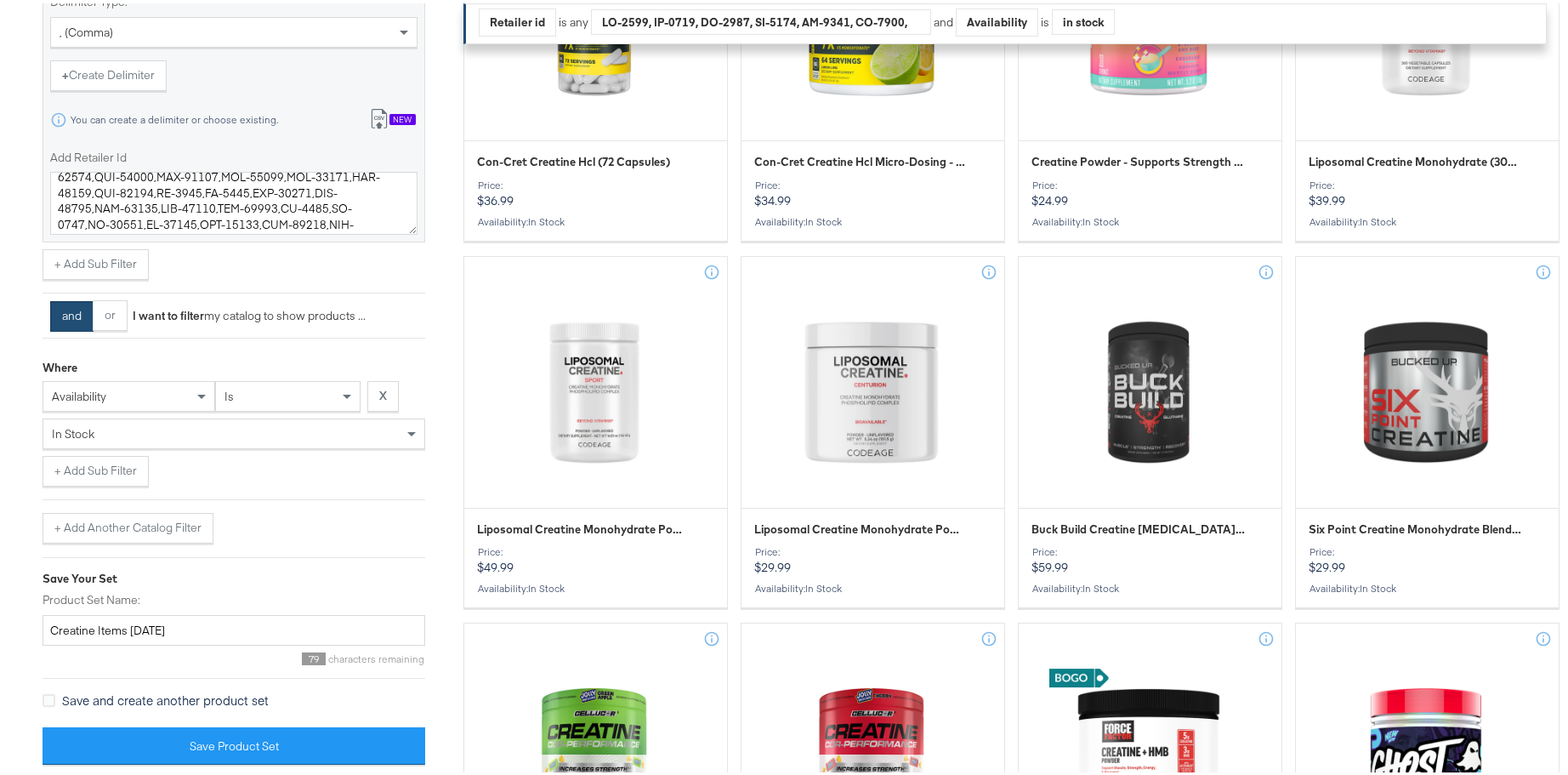
scroll to position [1147, 0]
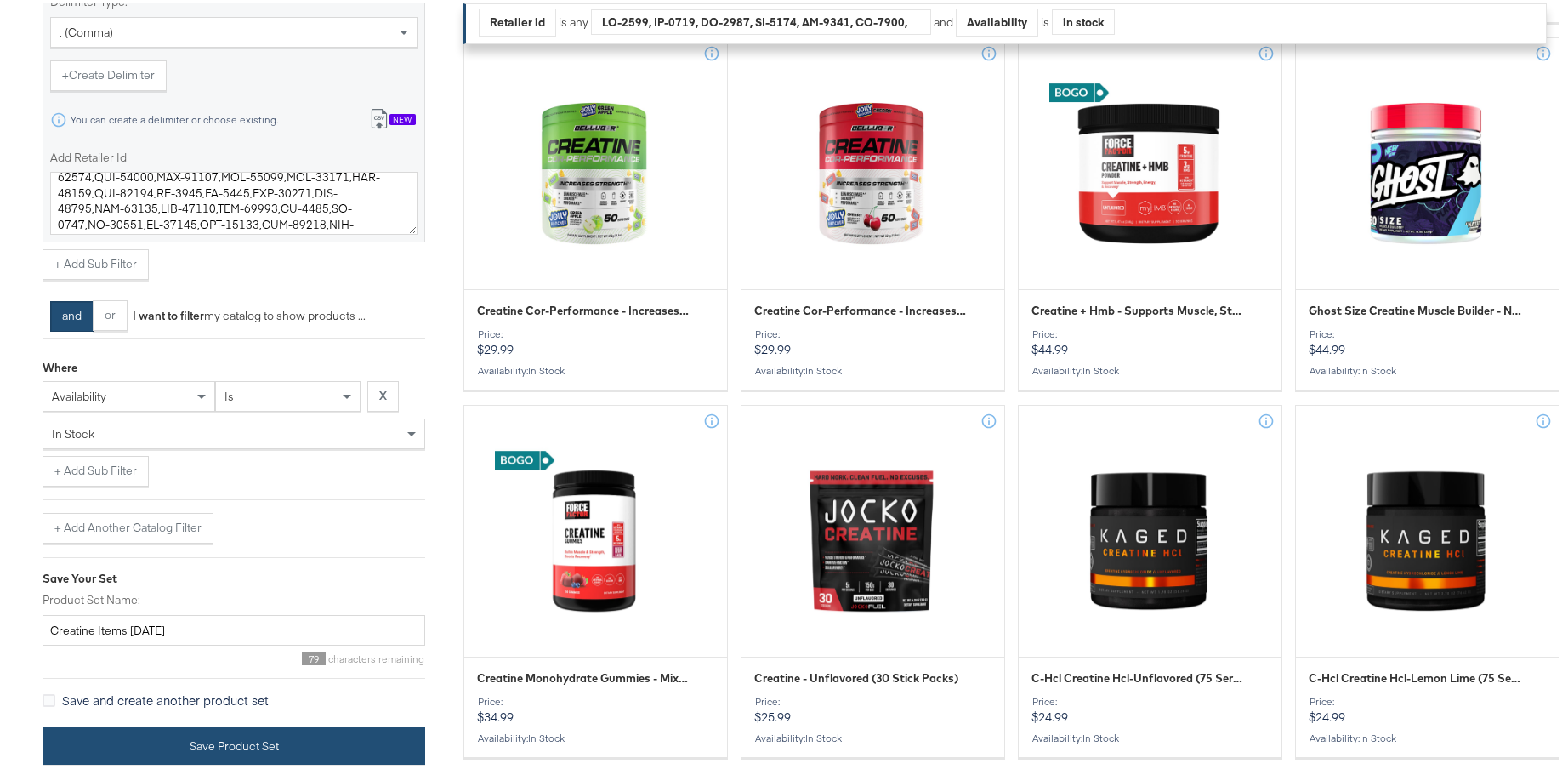
click at [259, 743] on button "Save Product Set" at bounding box center [234, 742] width 382 height 38
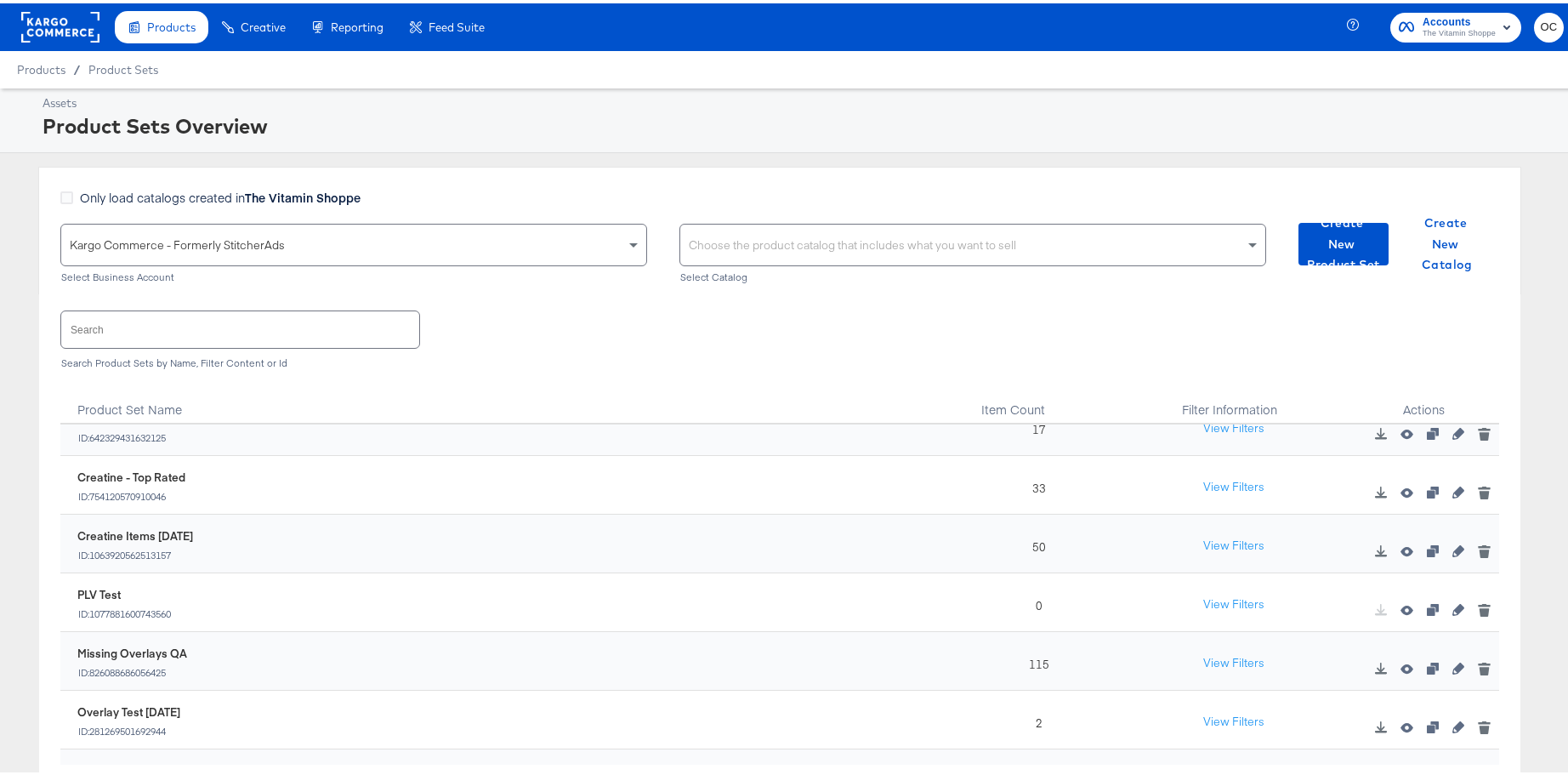
scroll to position [363, 0]
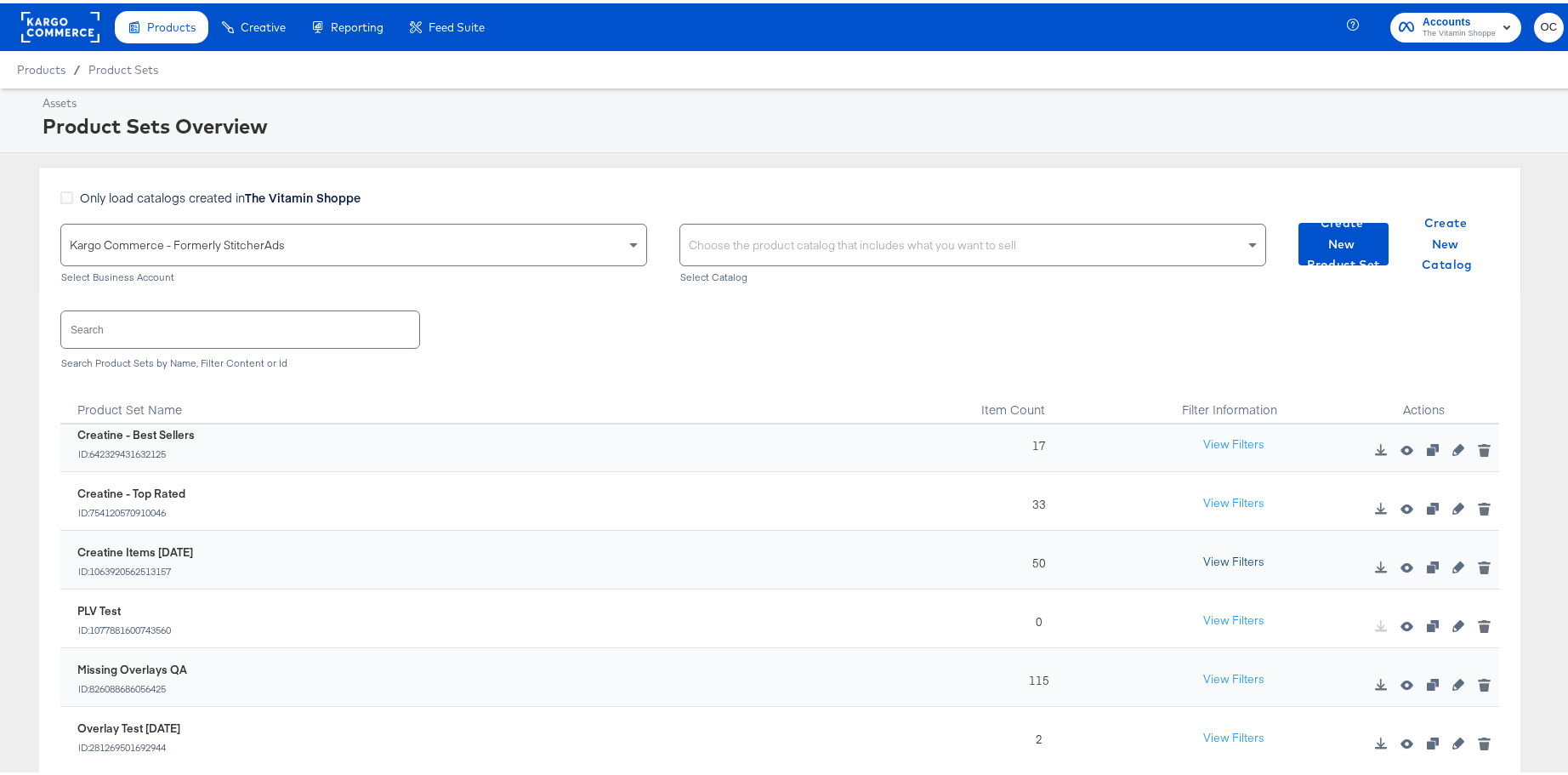
click at [1237, 556] on button "View Filters" at bounding box center [1234, 558] width 85 height 31
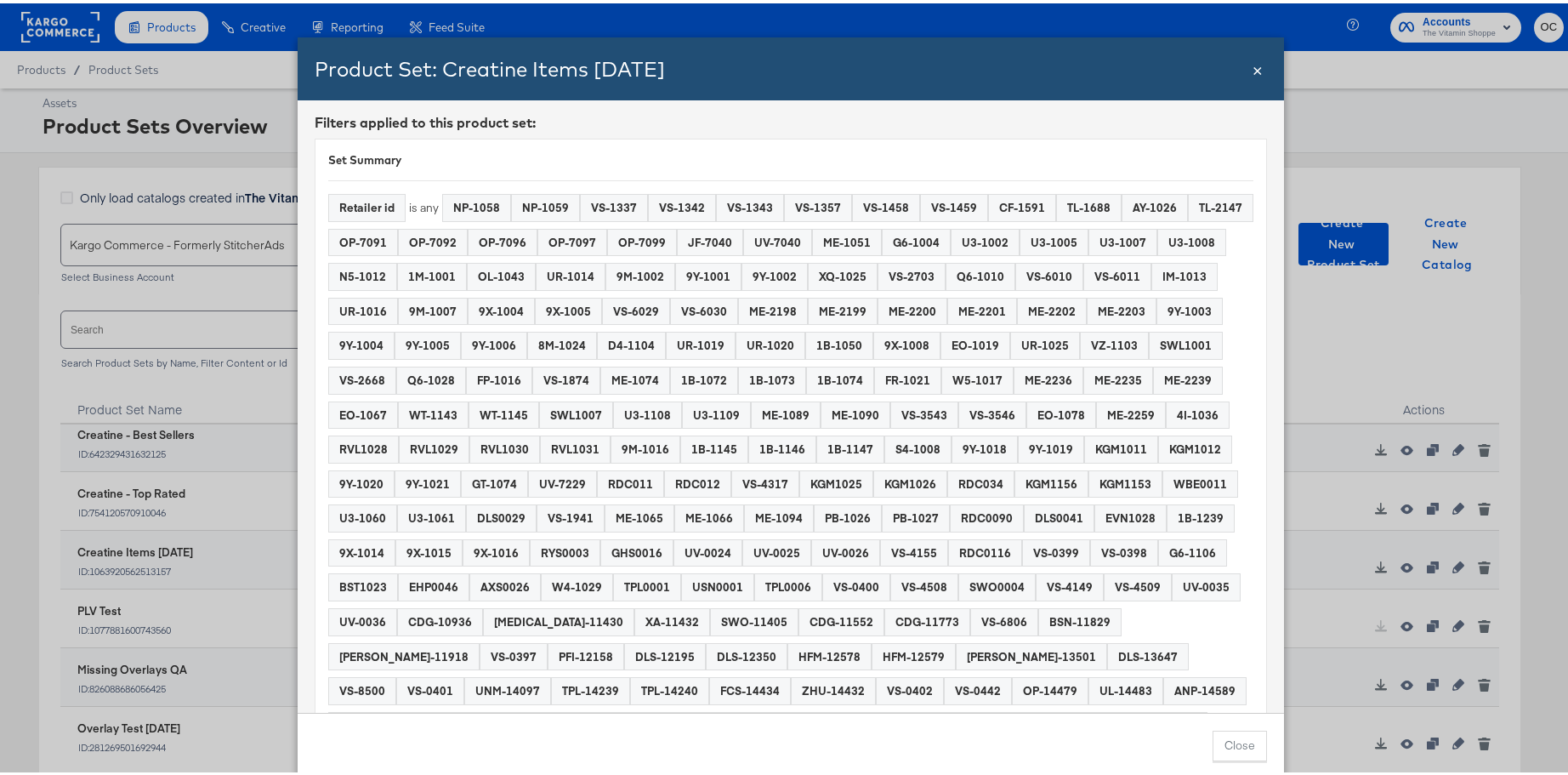
scroll to position [0, 0]
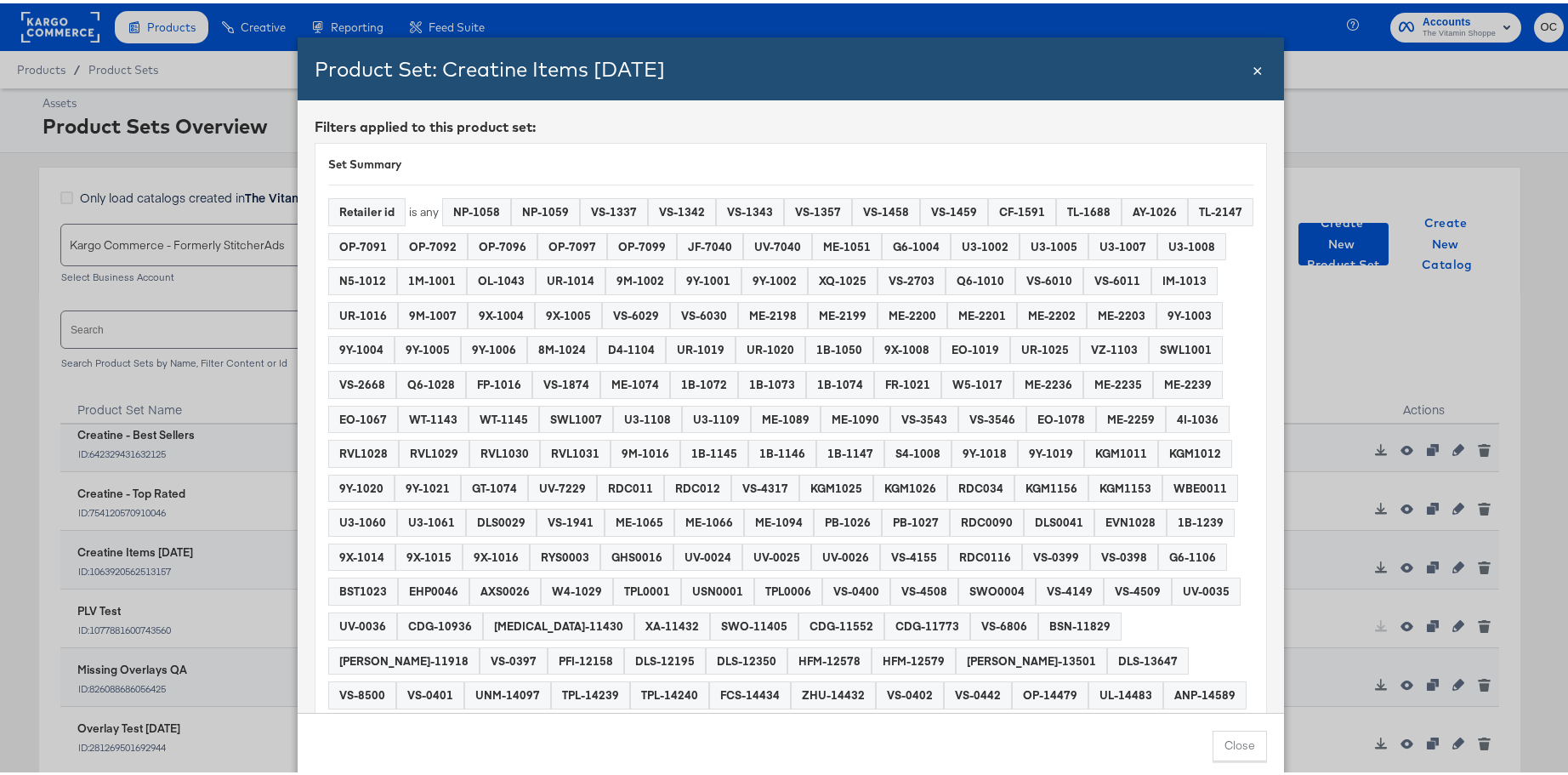
click at [1253, 70] on span "×" at bounding box center [1258, 65] width 11 height 23
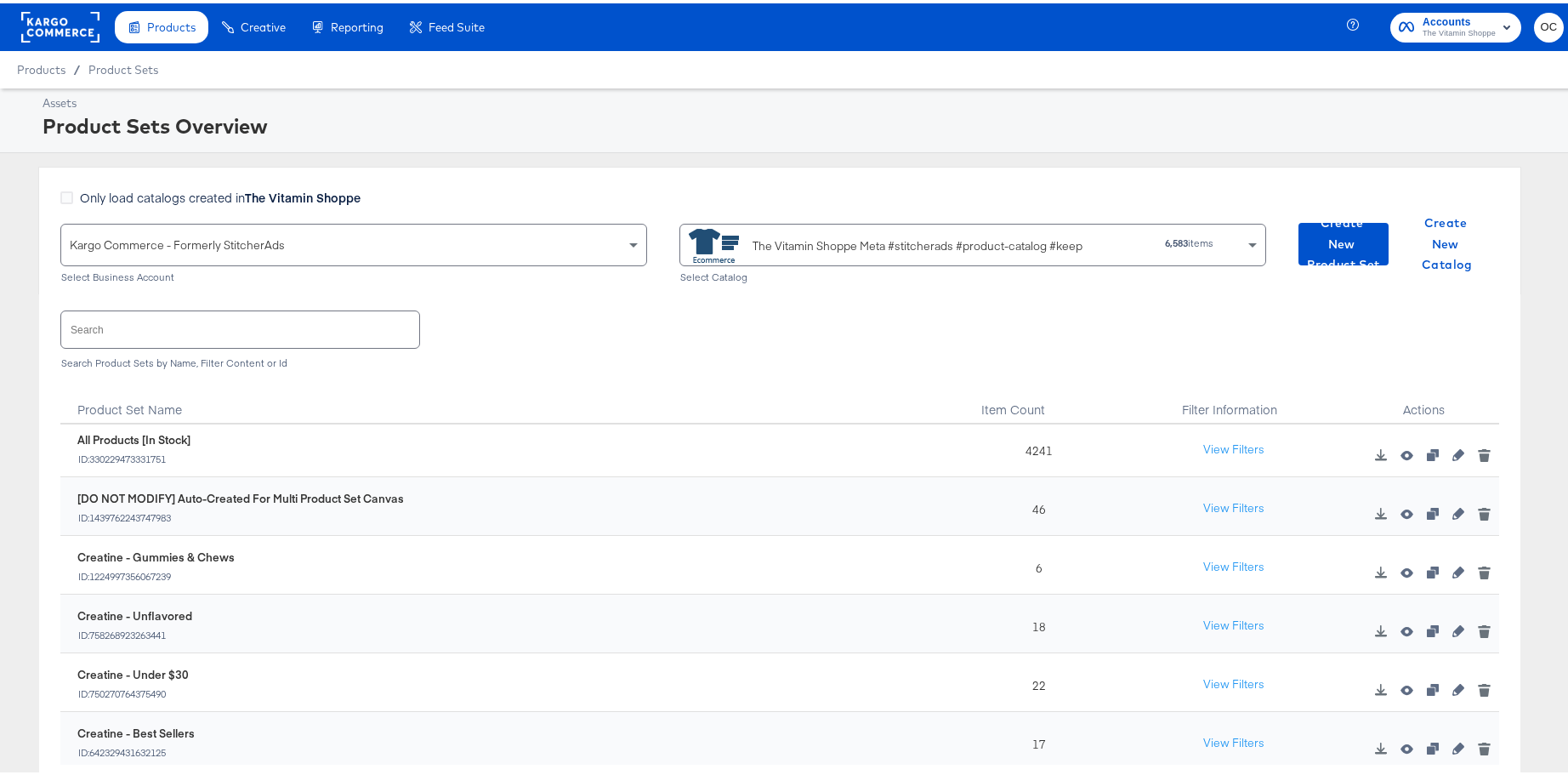
scroll to position [334, 0]
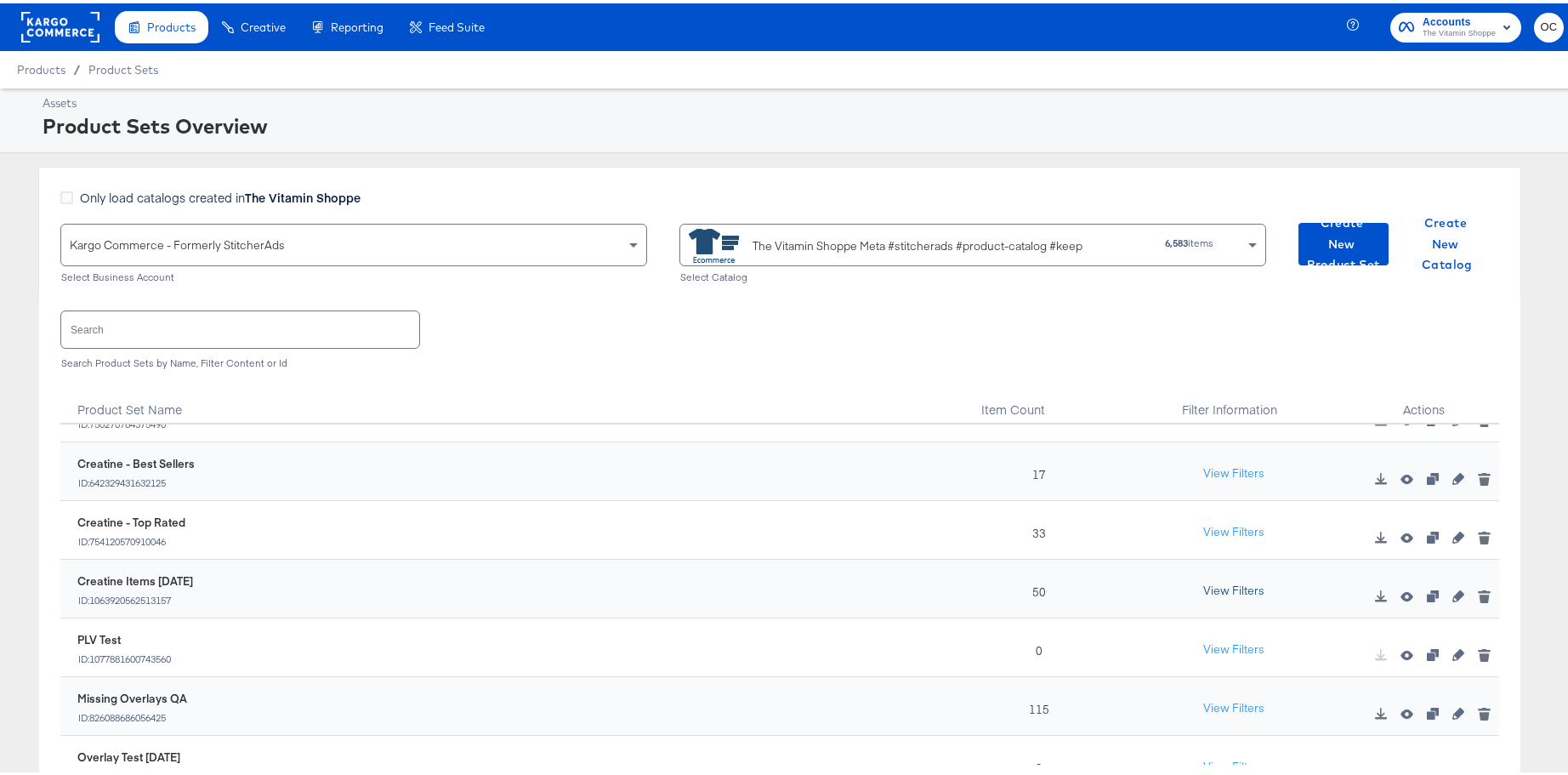
click at [1206, 587] on button "View Filters" at bounding box center [1234, 587] width 85 height 31
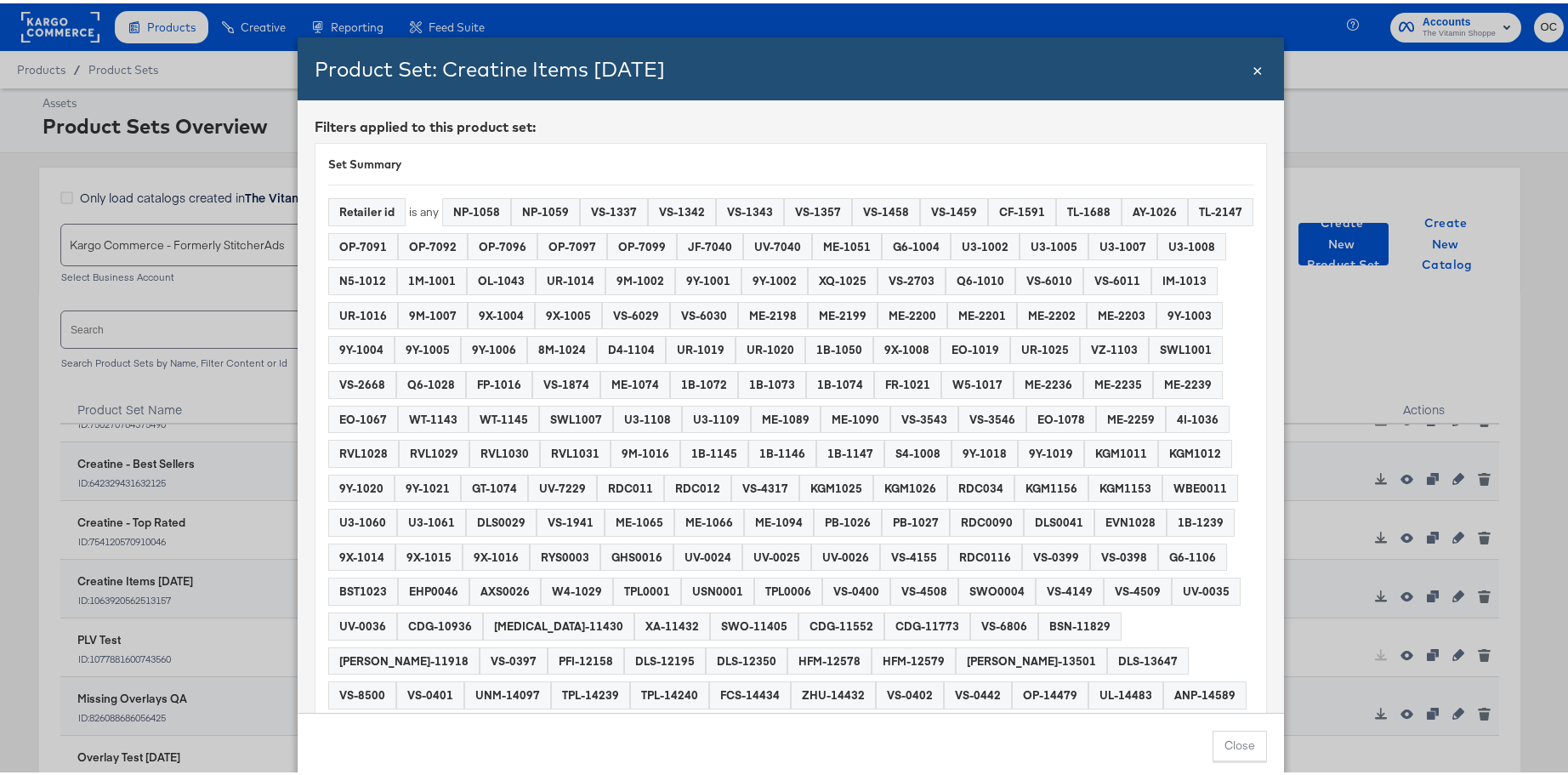
scroll to position [250, 0]
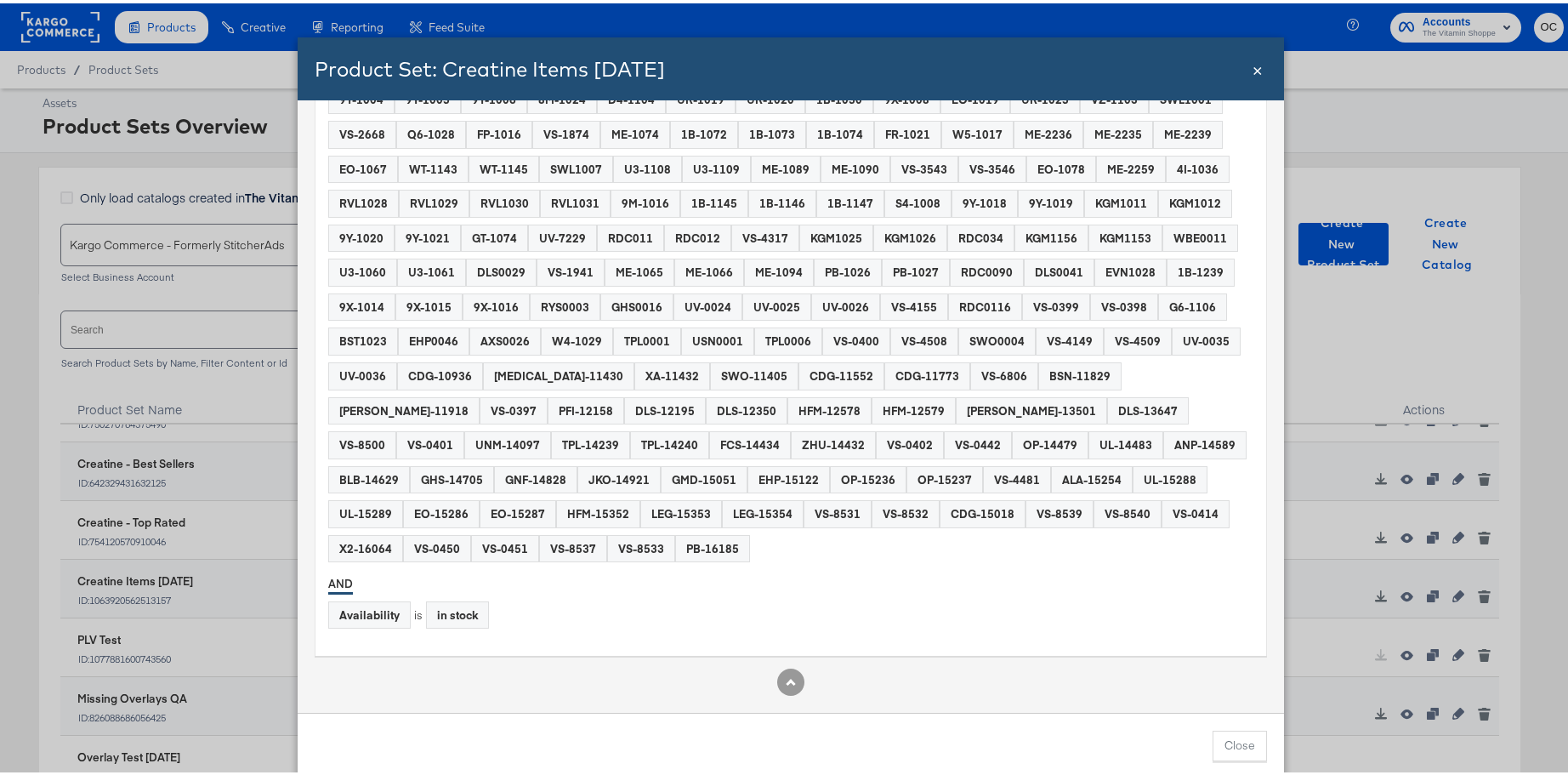
click at [1253, 76] on span "×" at bounding box center [1258, 65] width 11 height 23
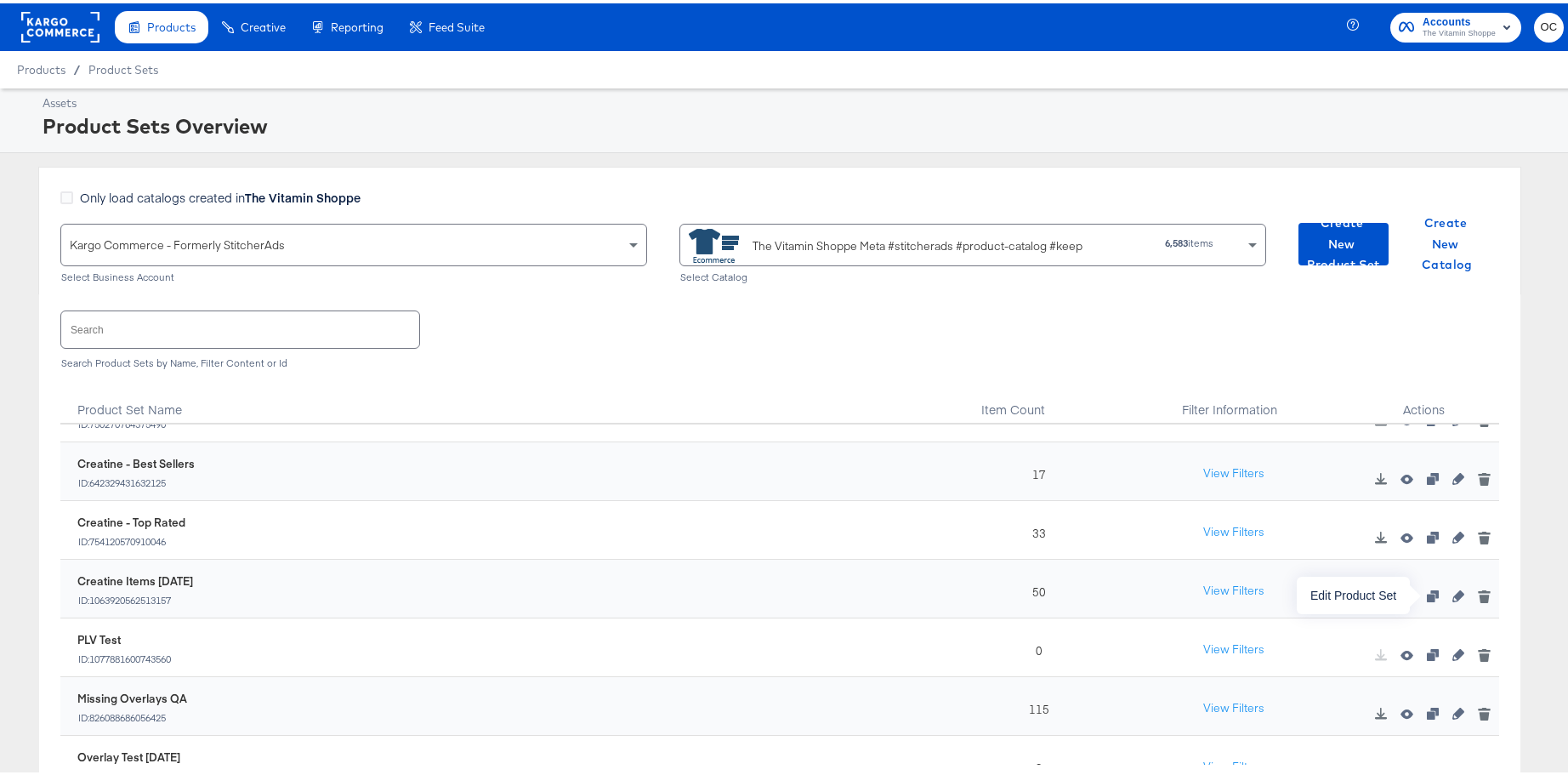
click at [1453, 596] on icon "button" at bounding box center [1458, 592] width 12 height 12
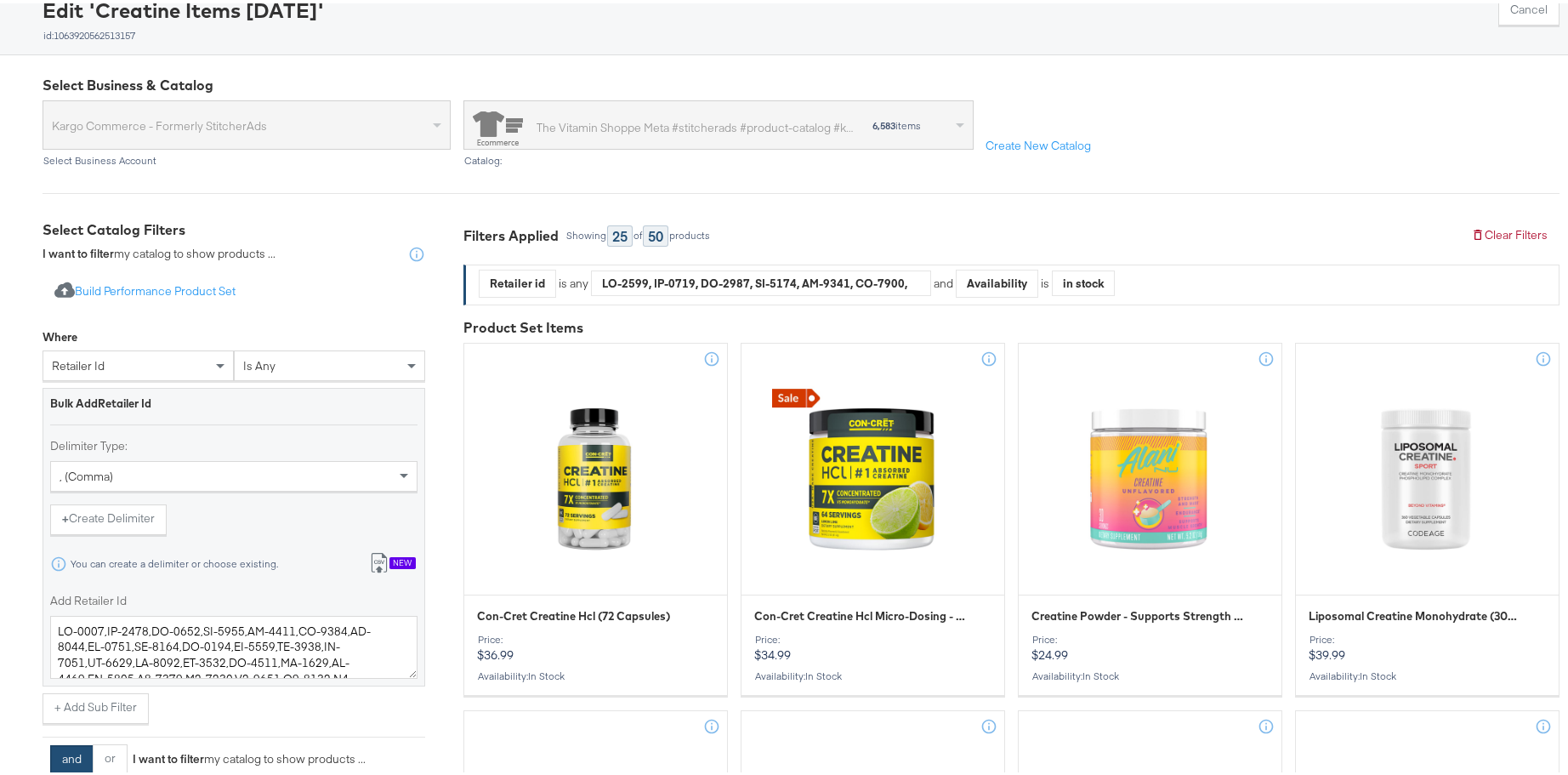
scroll to position [102, 0]
